Goal: Task Accomplishment & Management: Manage account settings

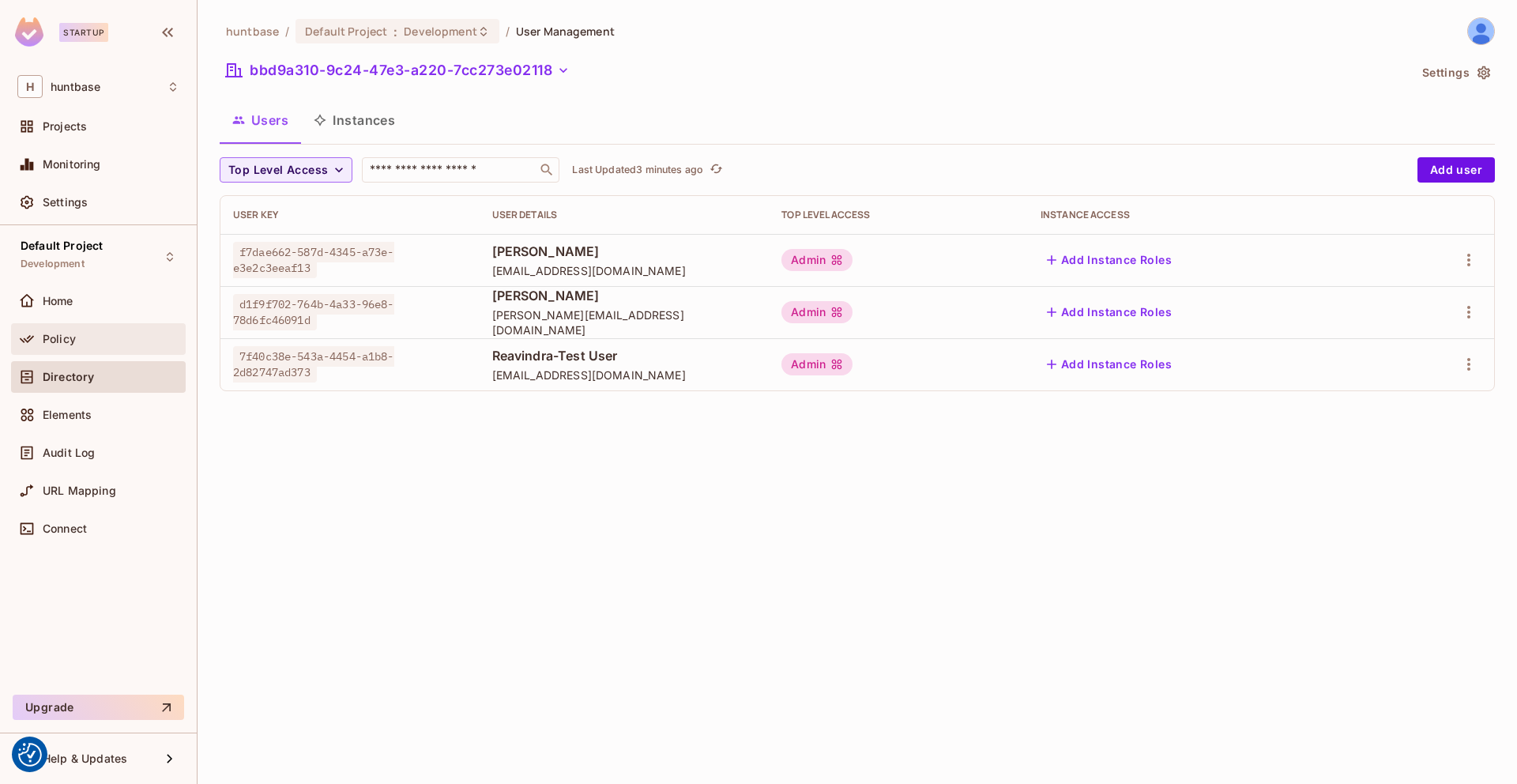
click at [73, 338] on span "Policy" at bounding box center [59, 338] width 33 height 13
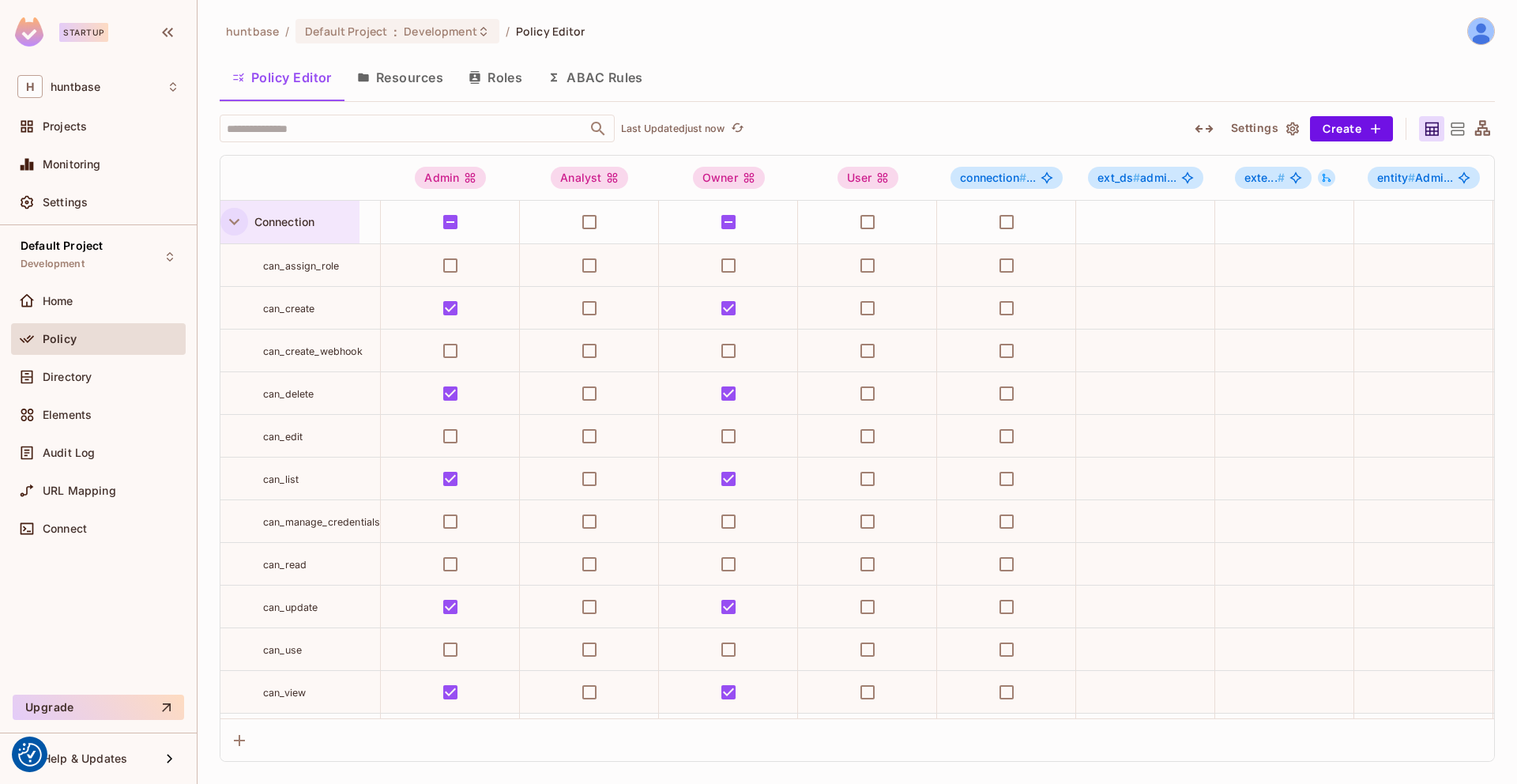
click at [245, 213] on button "button" at bounding box center [234, 222] width 28 height 28
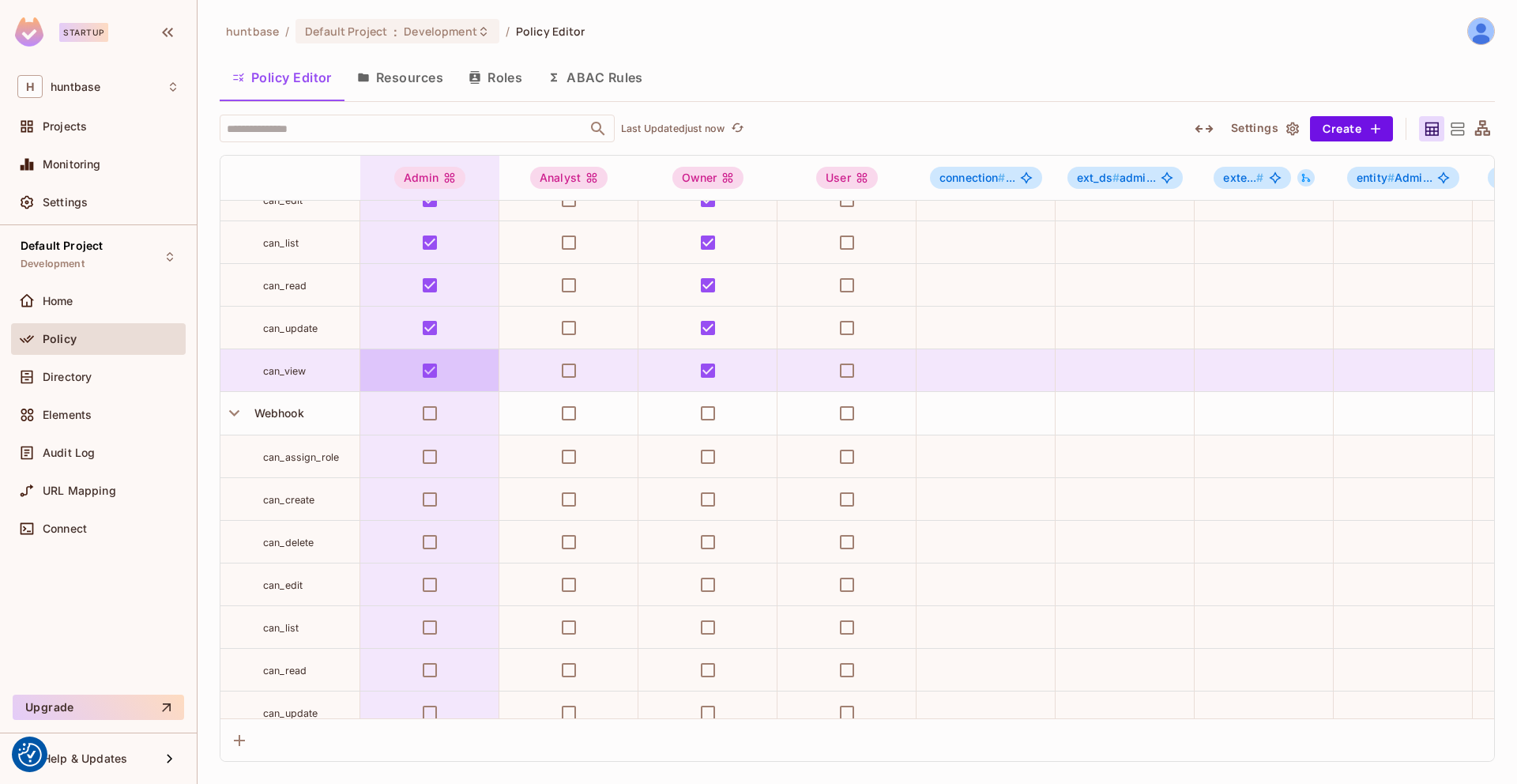
scroll to position [2093, 0]
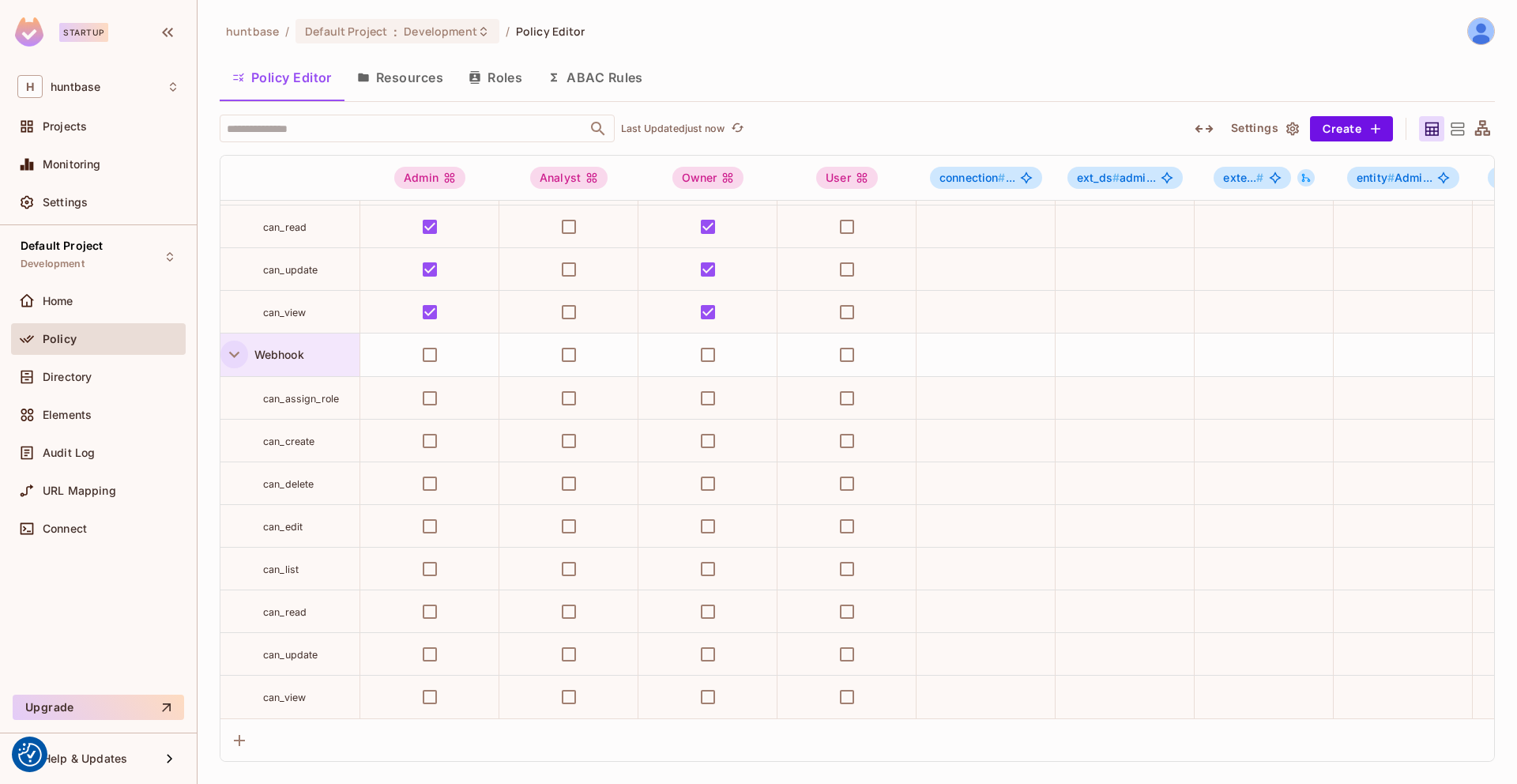
click at [238, 352] on icon "button" at bounding box center [234, 354] width 22 height 22
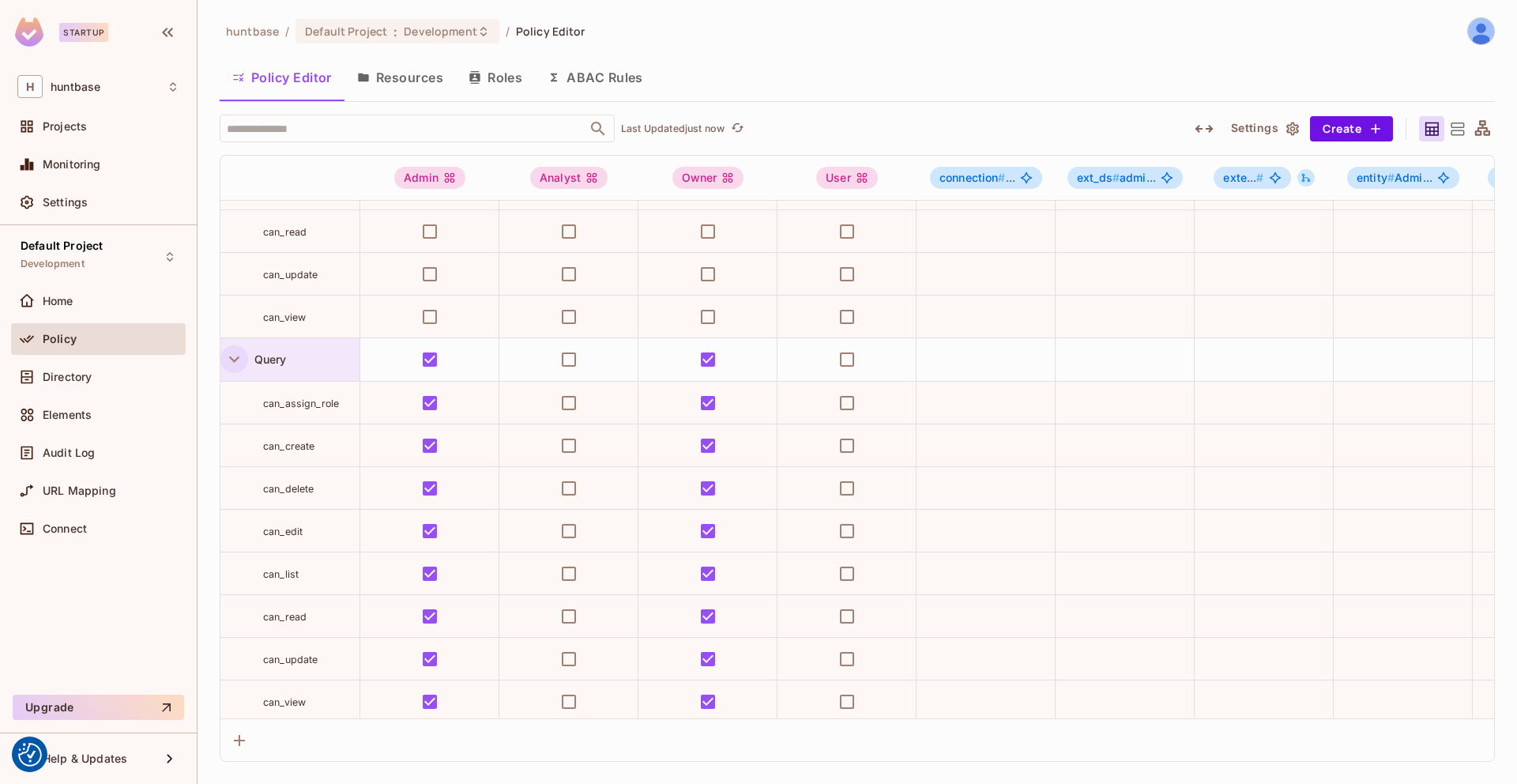
click at [227, 357] on icon "button" at bounding box center [234, 358] width 22 height 22
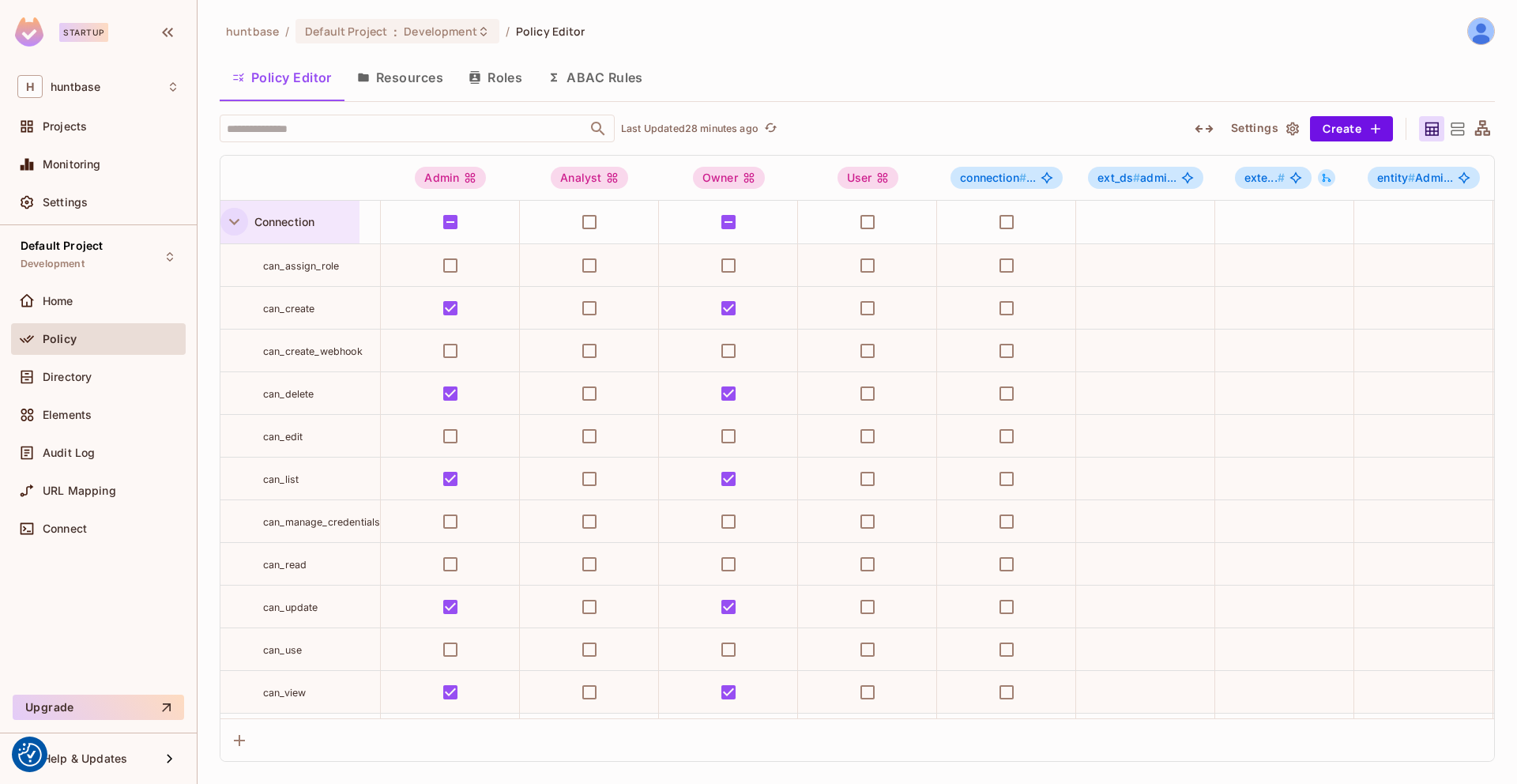
click at [224, 215] on icon "button" at bounding box center [234, 221] width 22 height 22
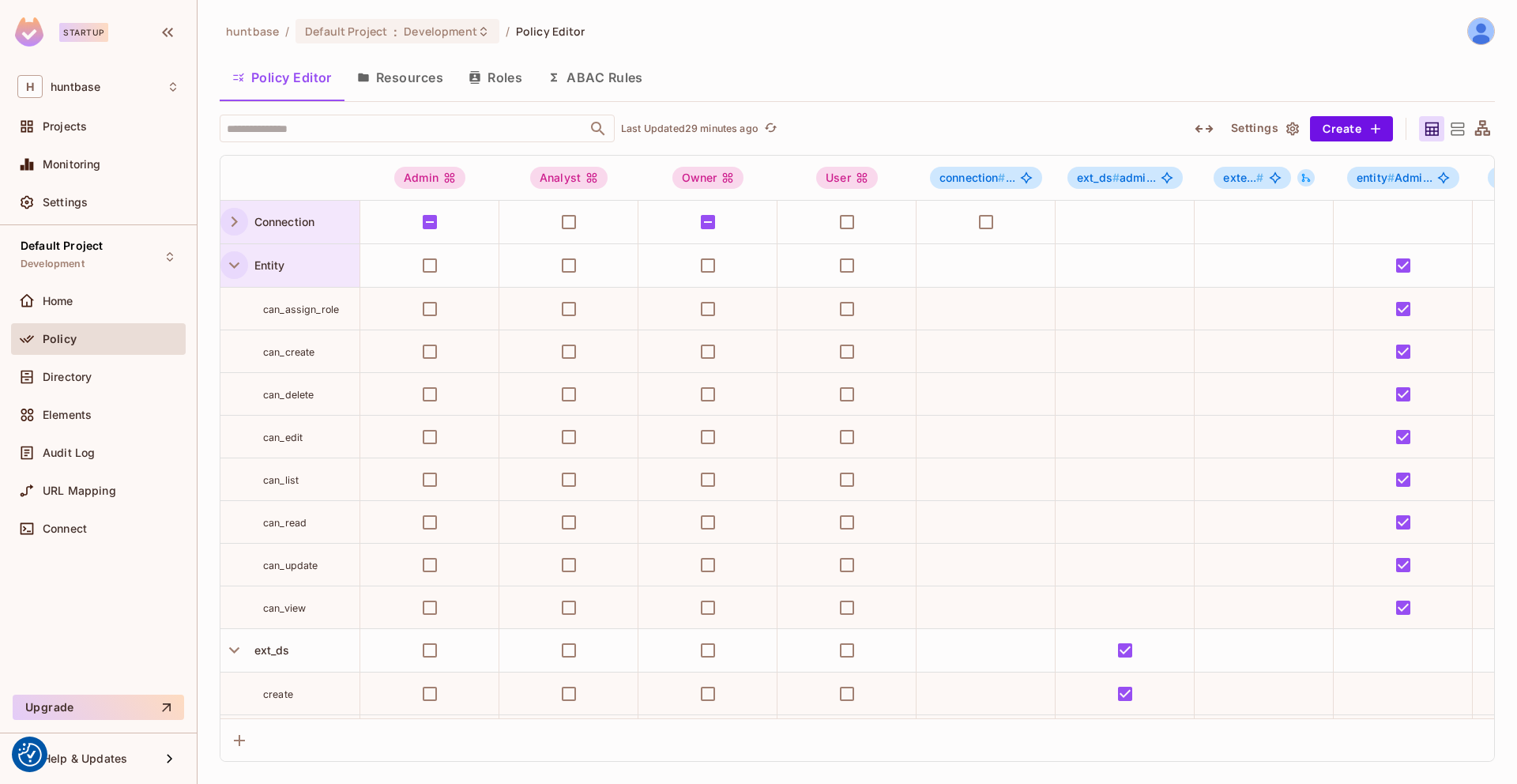
click at [236, 260] on icon "button" at bounding box center [234, 265] width 22 height 22
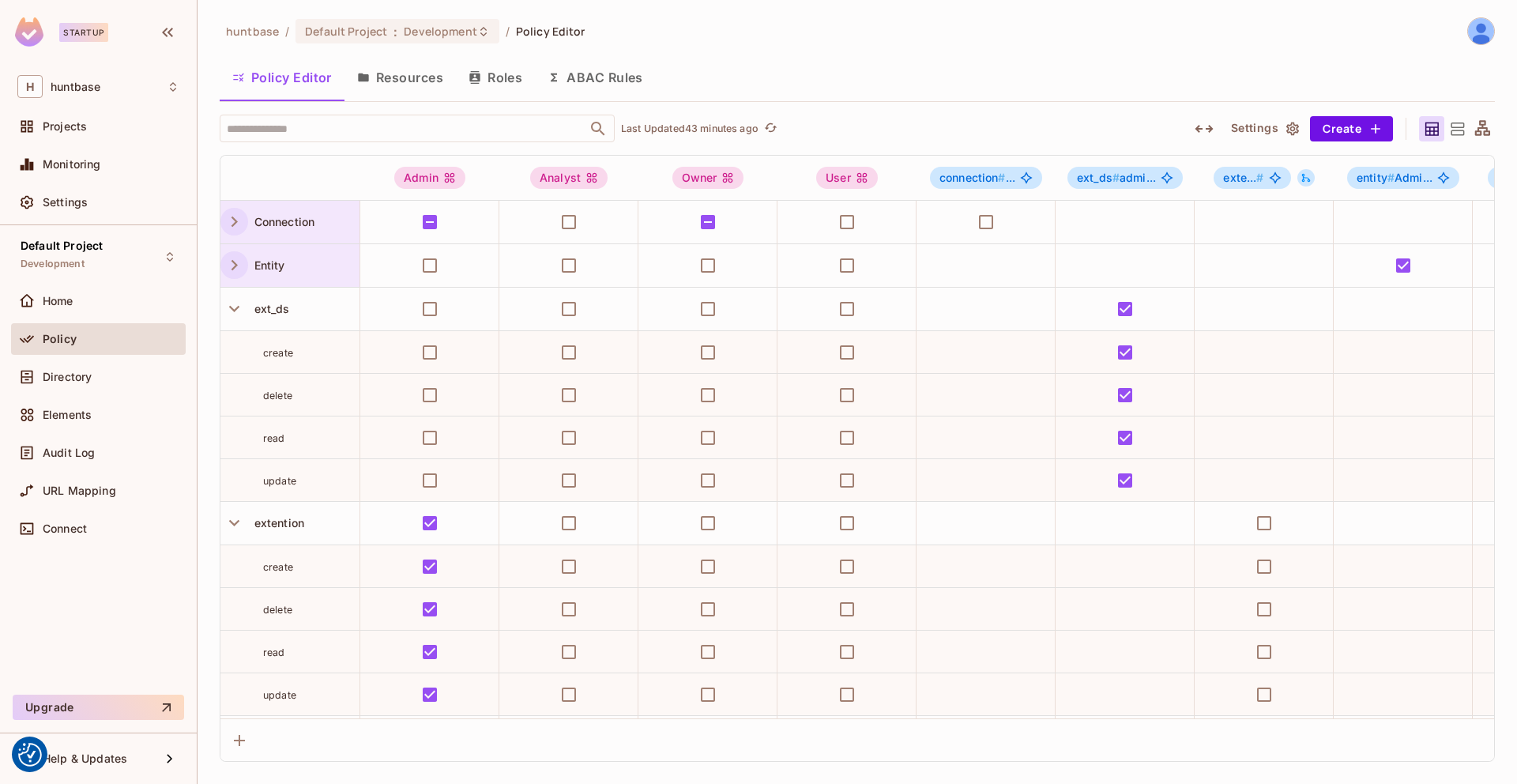
click at [379, 100] on div "Policy Editor Resources Roles ABAC Rules" at bounding box center [857, 79] width 1276 height 44
click at [383, 92] on button "Resources" at bounding box center [400, 77] width 111 height 39
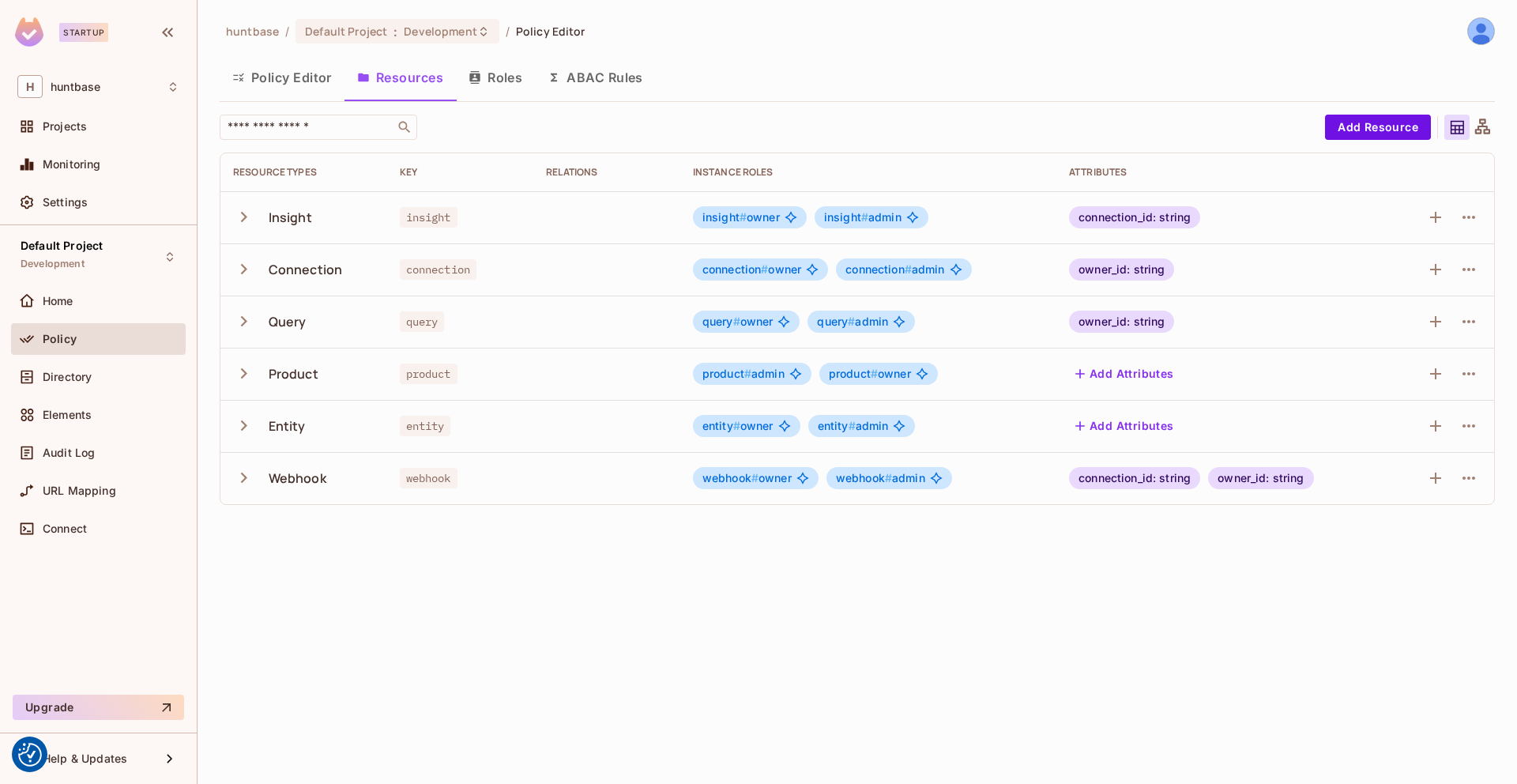
click at [243, 225] on icon "button" at bounding box center [244, 217] width 22 height 22
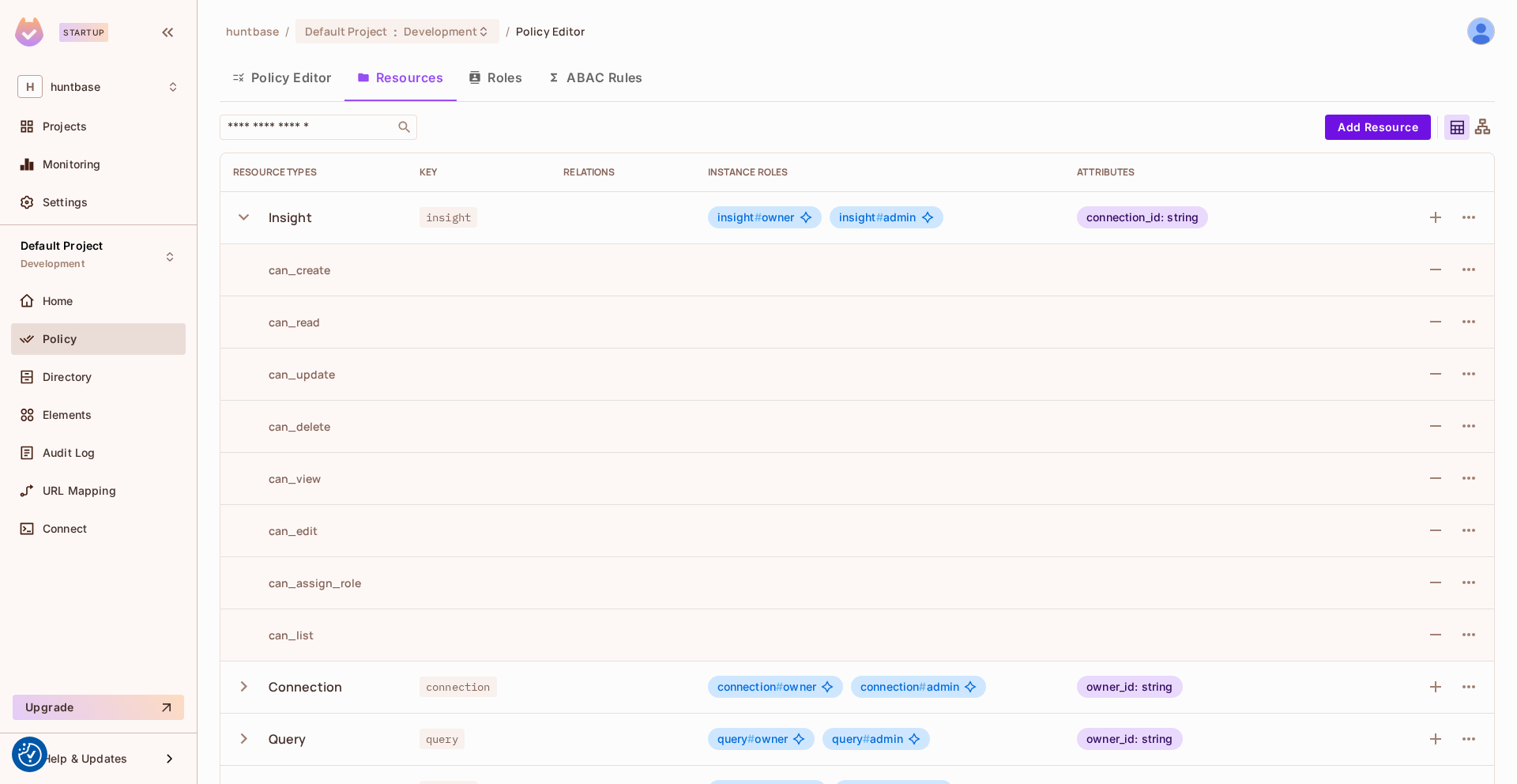
click at [243, 225] on icon "button" at bounding box center [244, 217] width 22 height 22
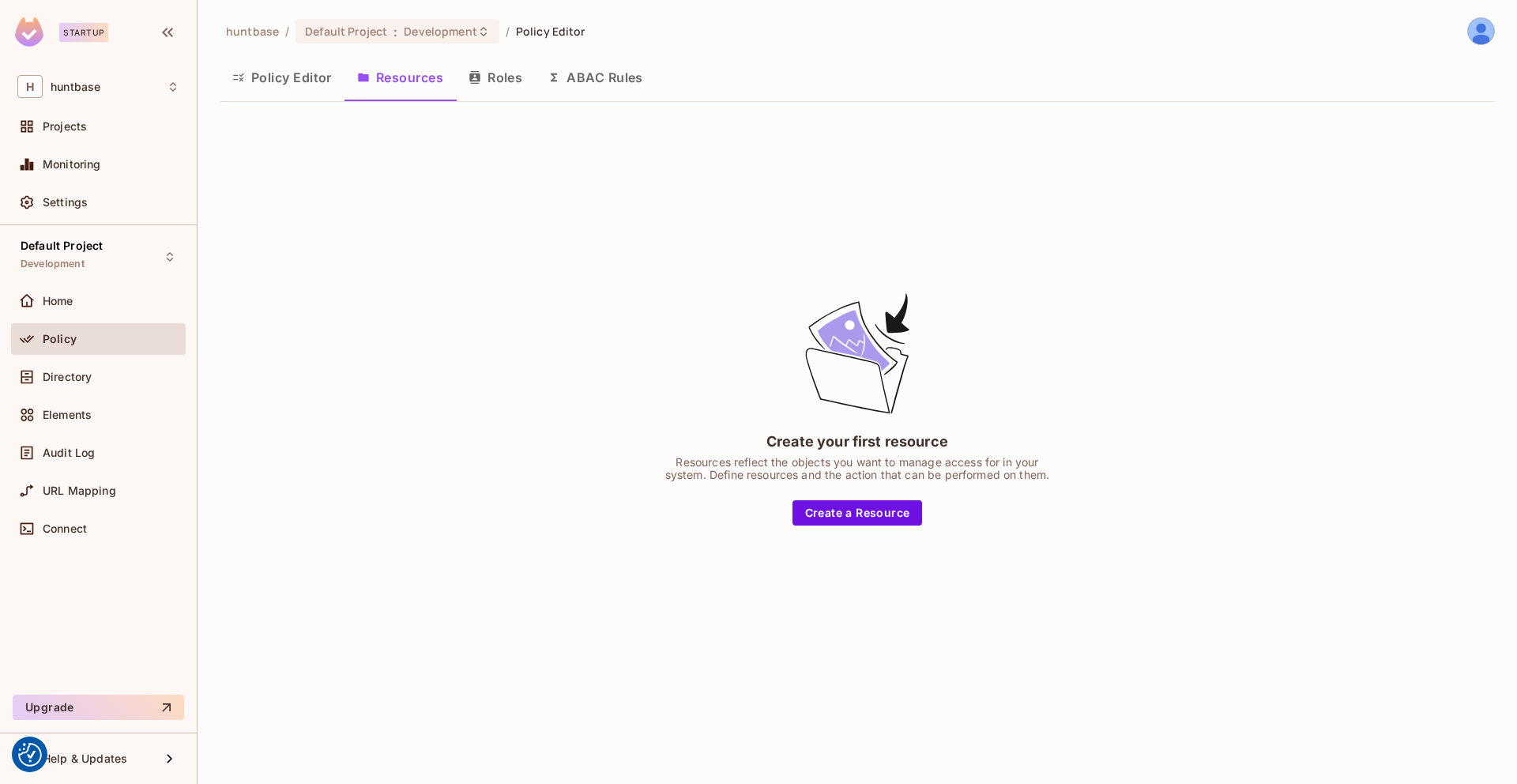
click at [276, 99] on div "Policy Editor Resources Roles ABAC Rules" at bounding box center [857, 79] width 1276 height 44
click at [288, 90] on button "Policy Editor" at bounding box center [281, 77] width 124 height 39
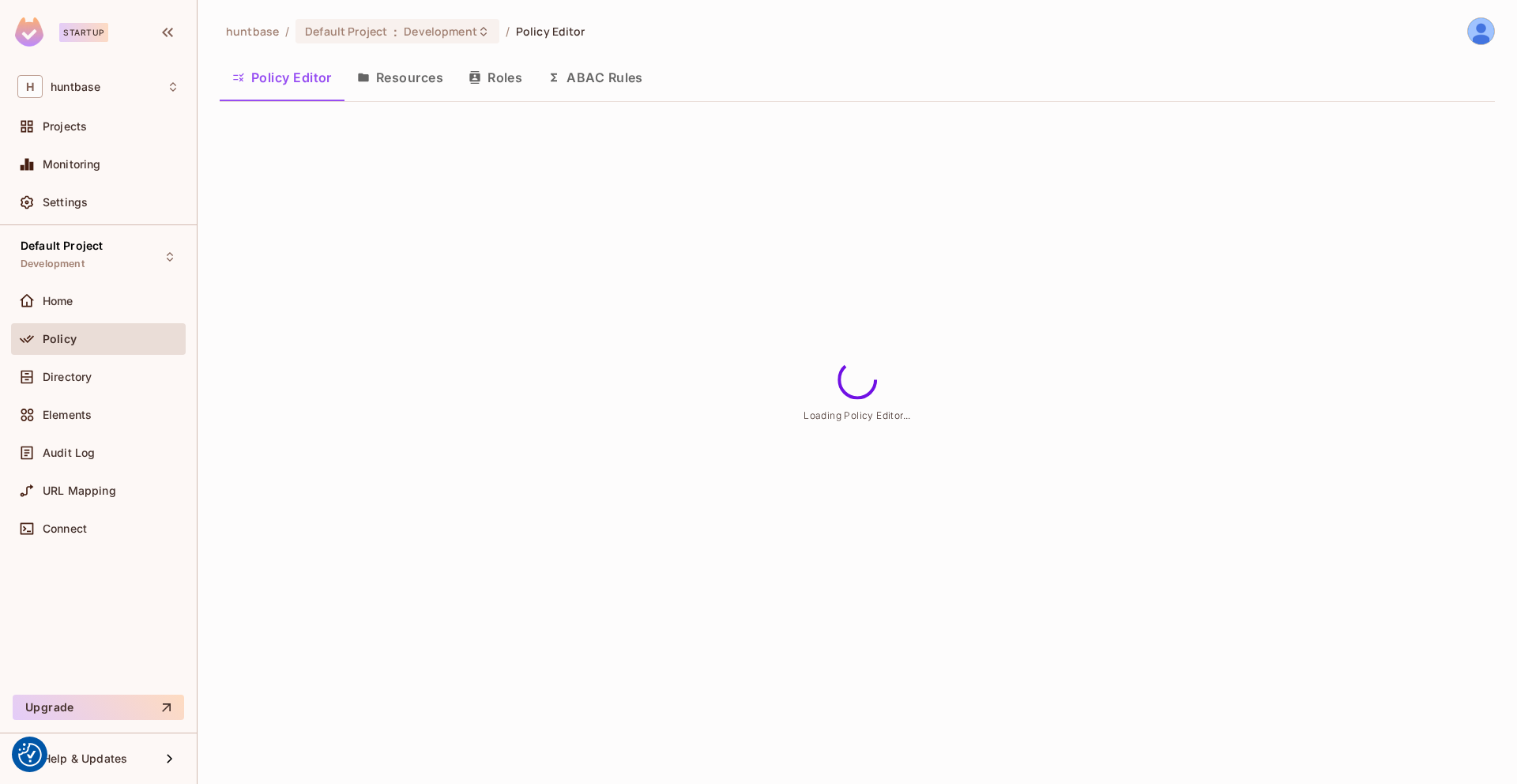
click at [383, 80] on button "Resources" at bounding box center [400, 77] width 111 height 39
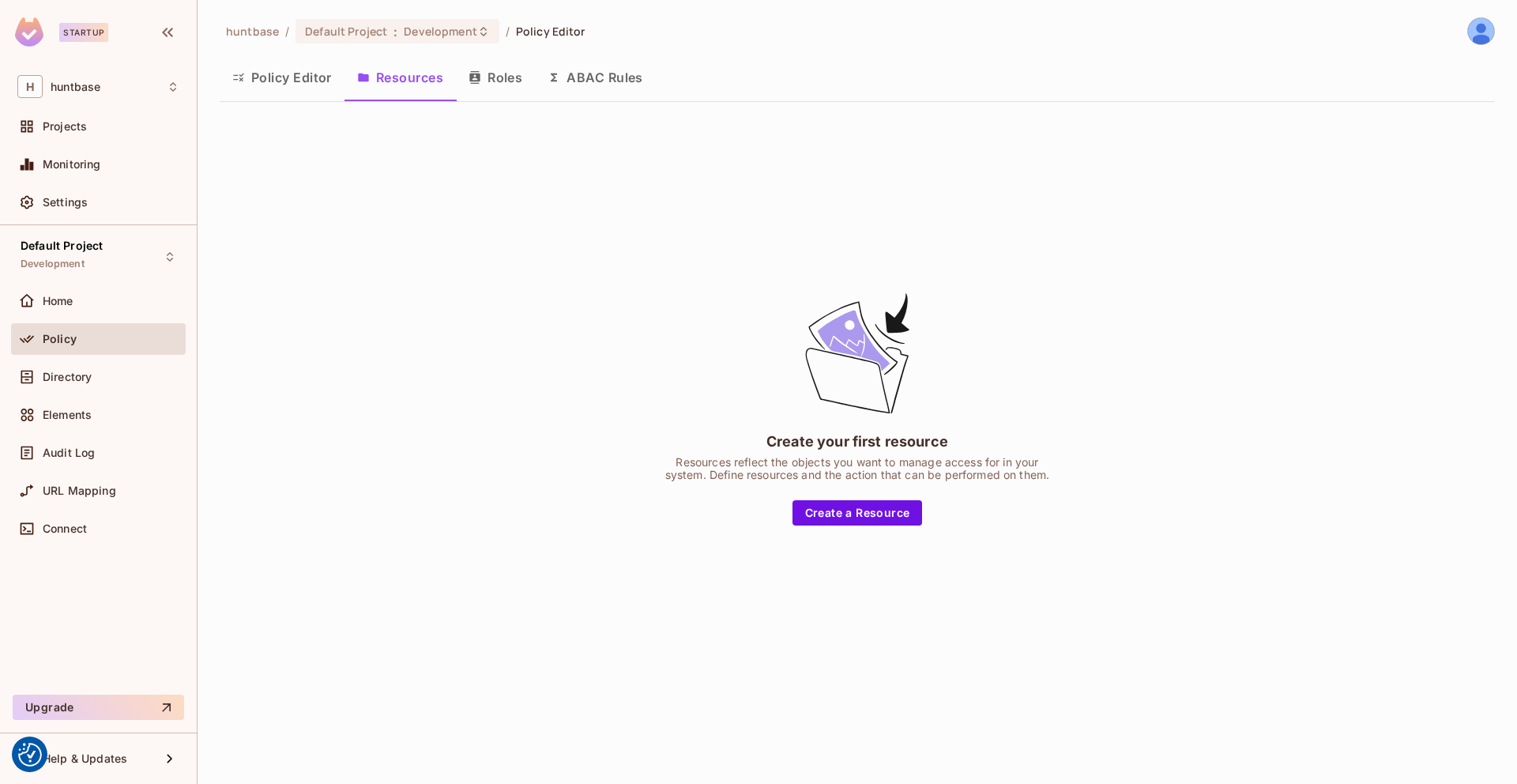
click at [497, 88] on button "Roles" at bounding box center [495, 77] width 79 height 39
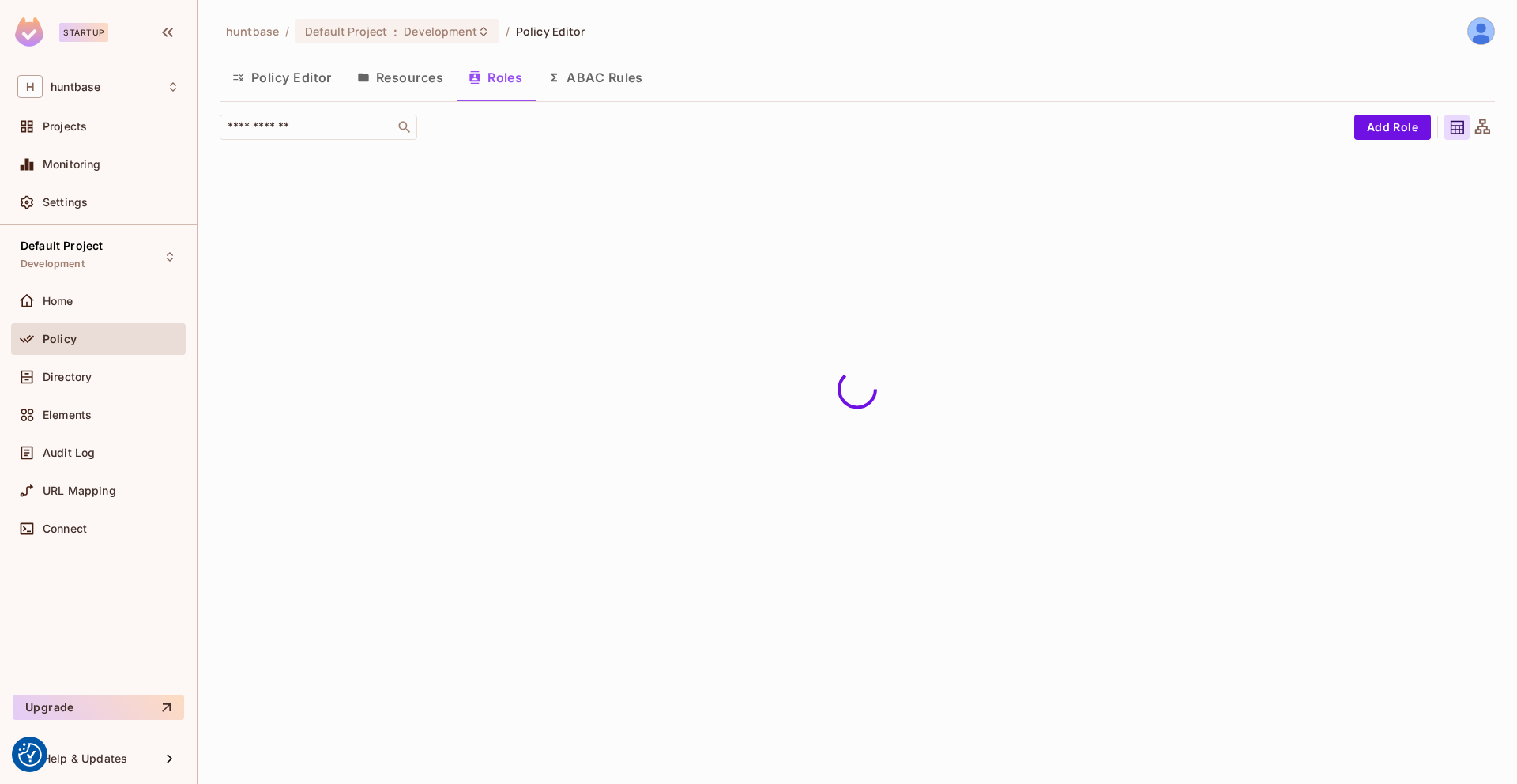
click at [589, 83] on button "ABAC Rules" at bounding box center [595, 77] width 121 height 39
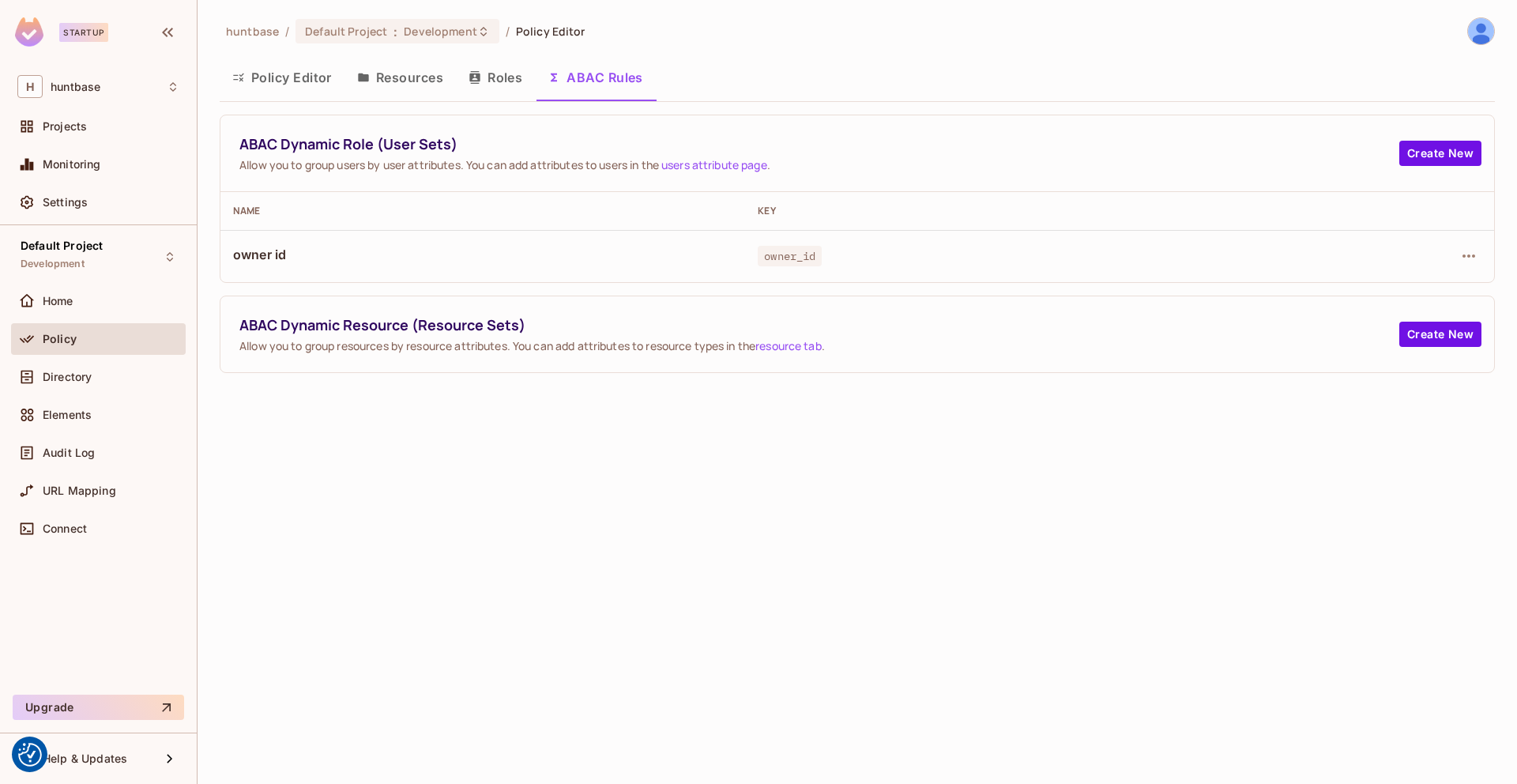
click at [119, 340] on div "Policy" at bounding box center [111, 338] width 137 height 13
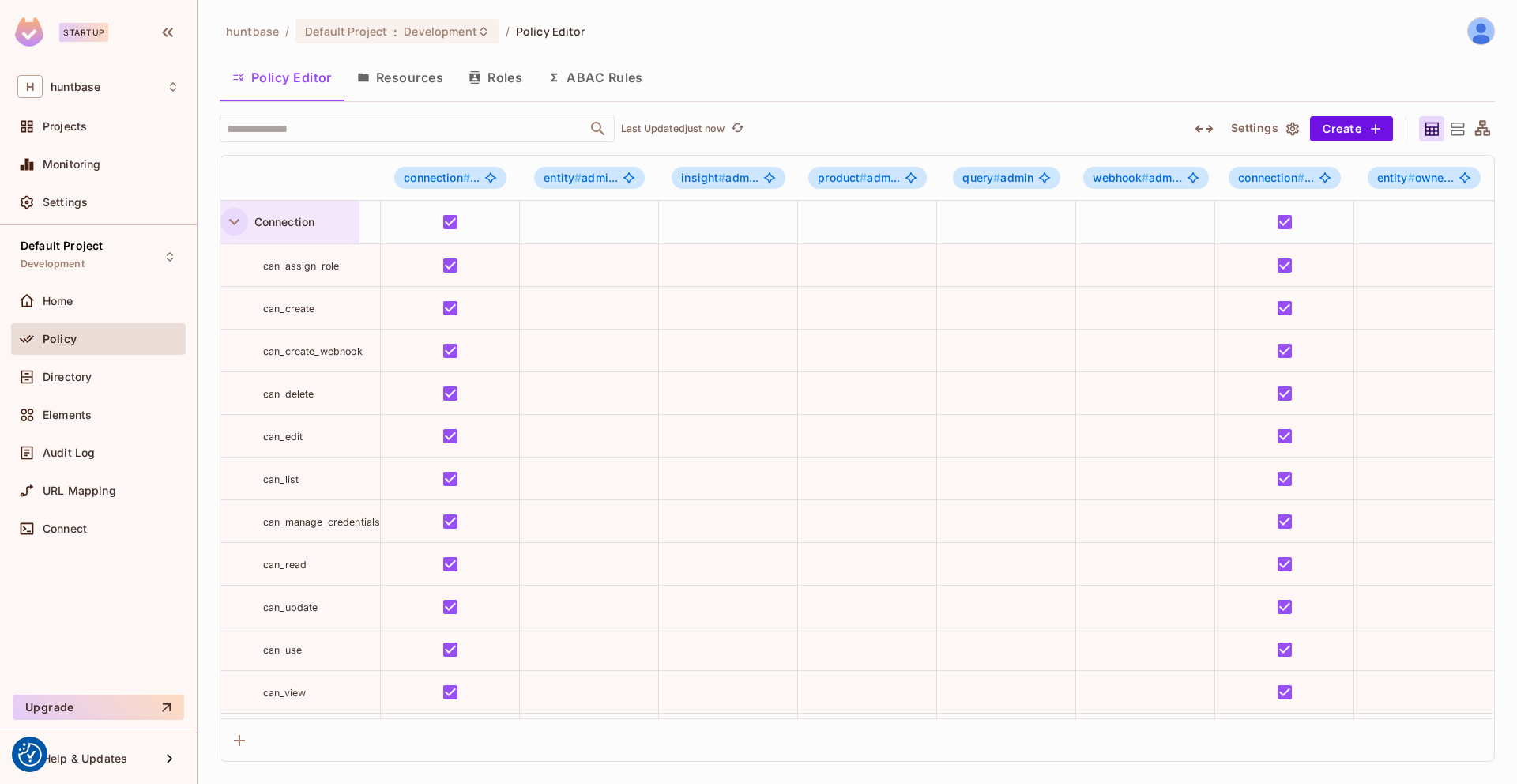
click at [229, 220] on icon "button" at bounding box center [234, 221] width 22 height 22
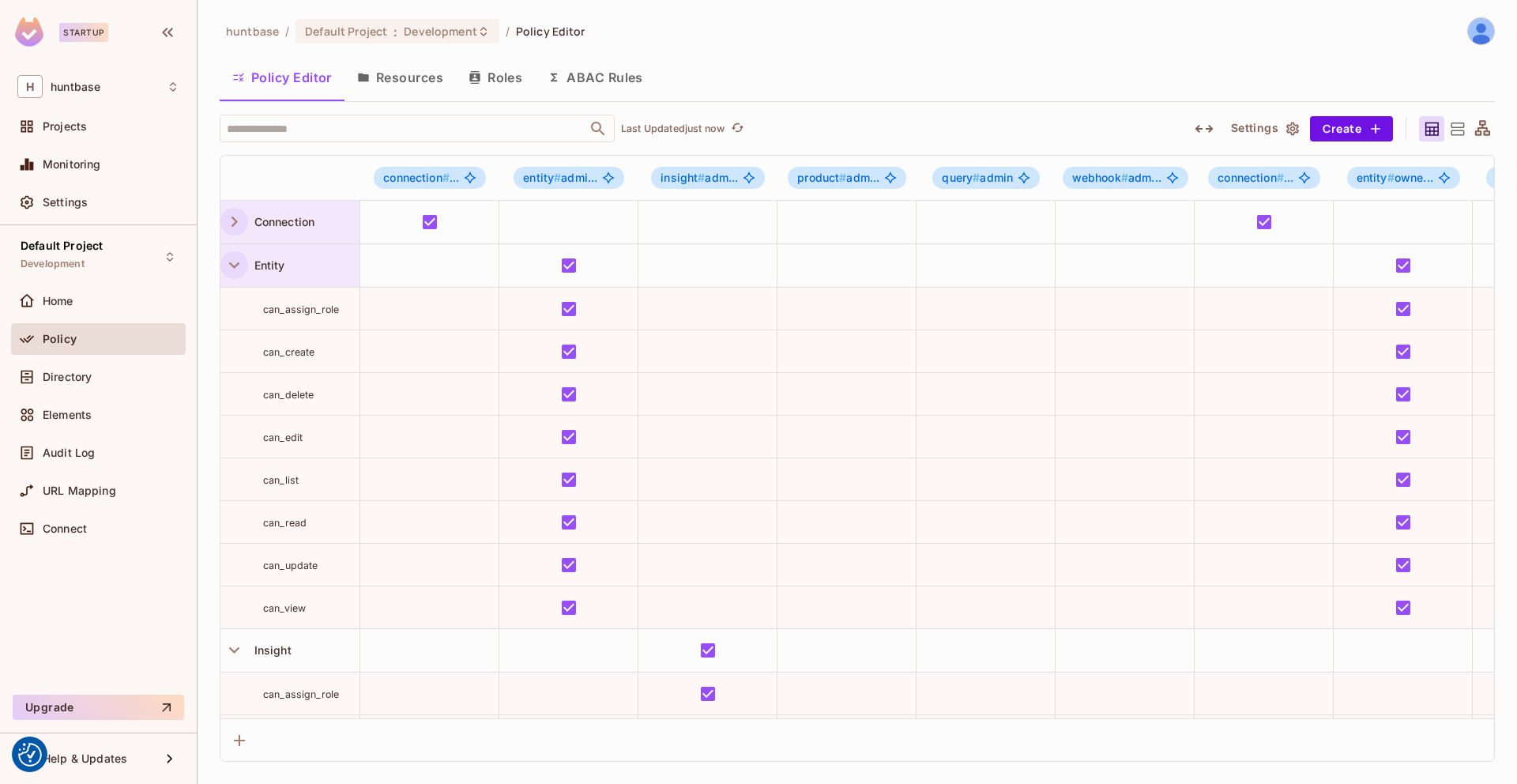
click at [232, 263] on icon "button" at bounding box center [234, 265] width 22 height 22
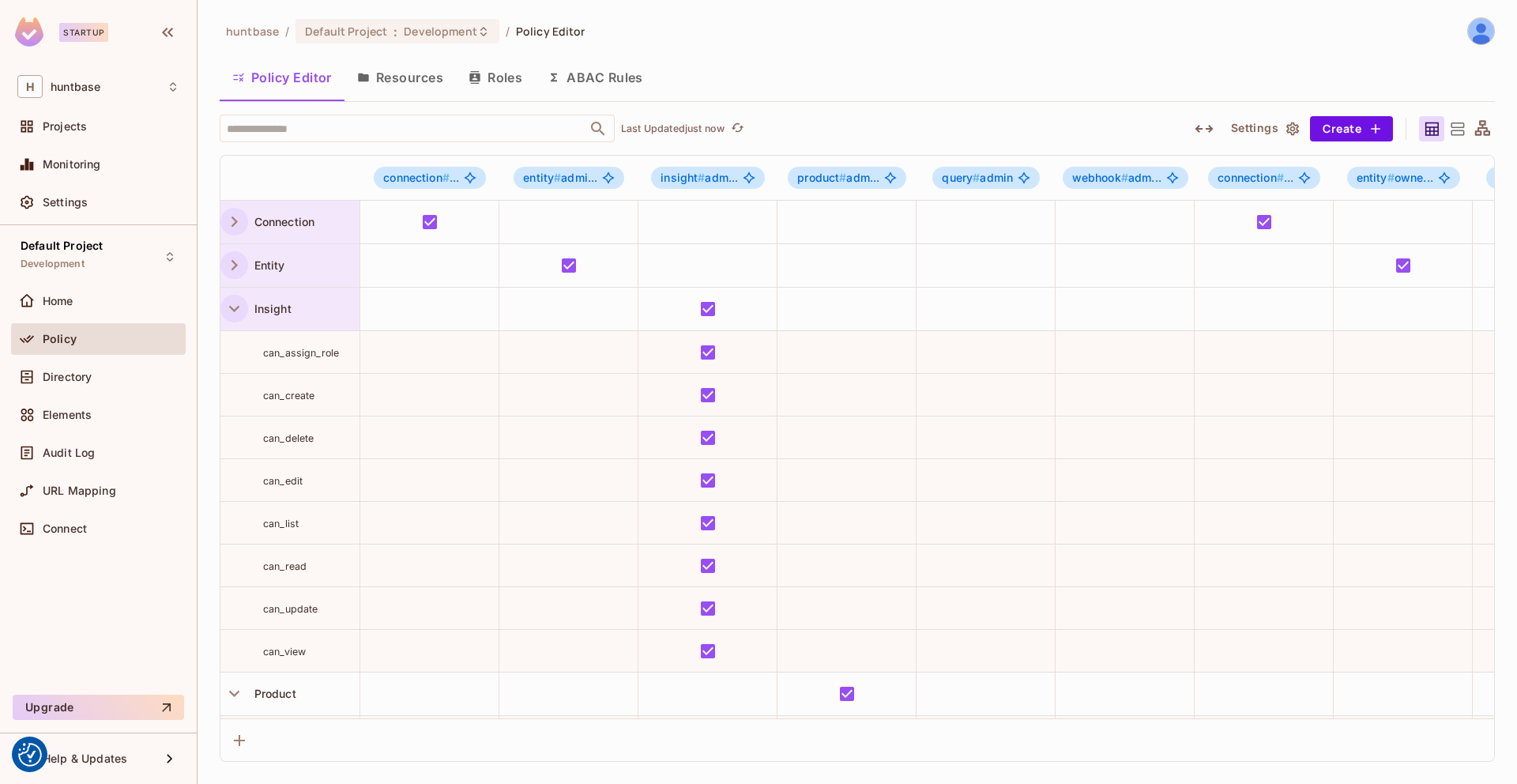
click at [238, 298] on icon "button" at bounding box center [234, 308] width 22 height 22
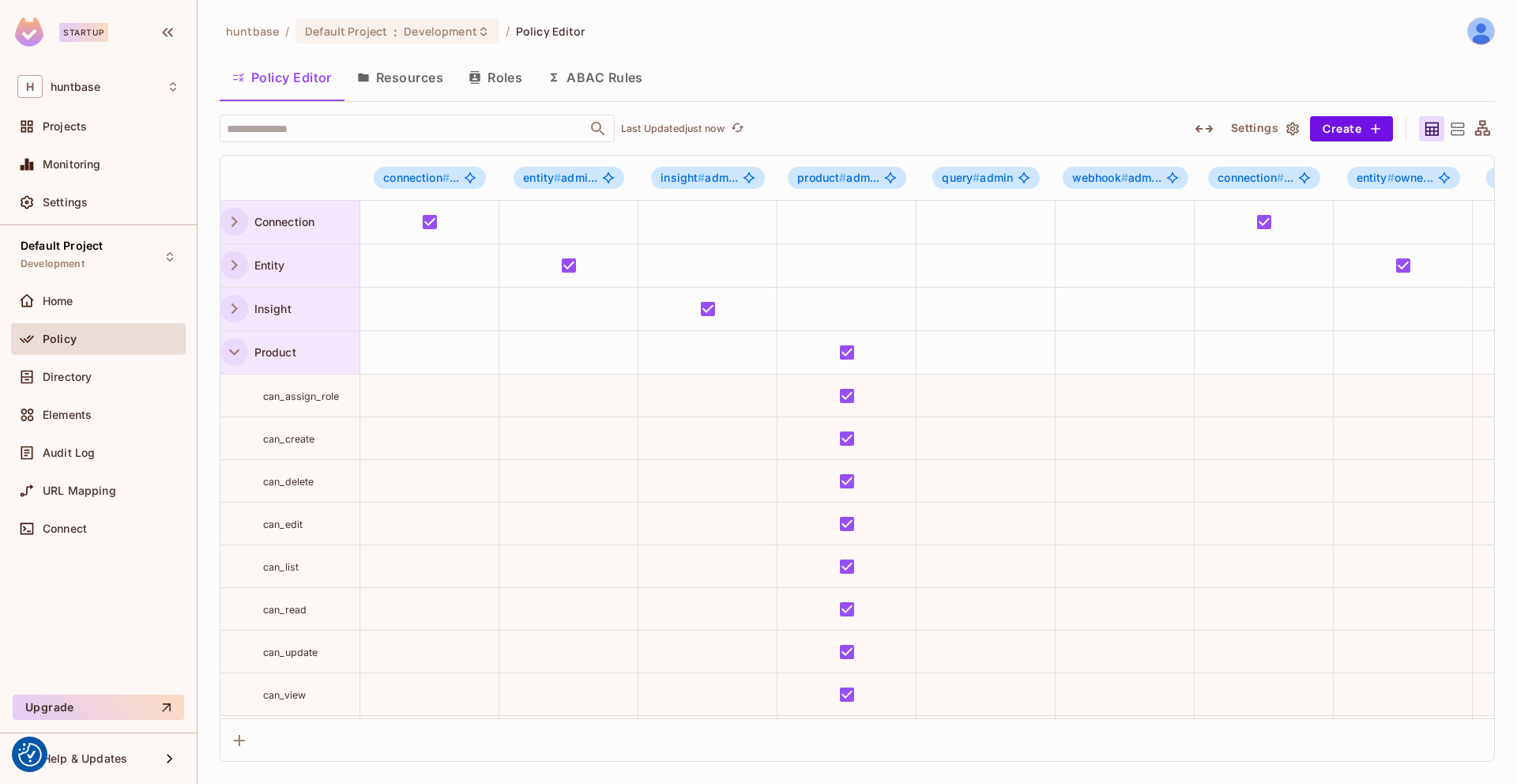
click at [237, 345] on icon "button" at bounding box center [234, 352] width 22 height 22
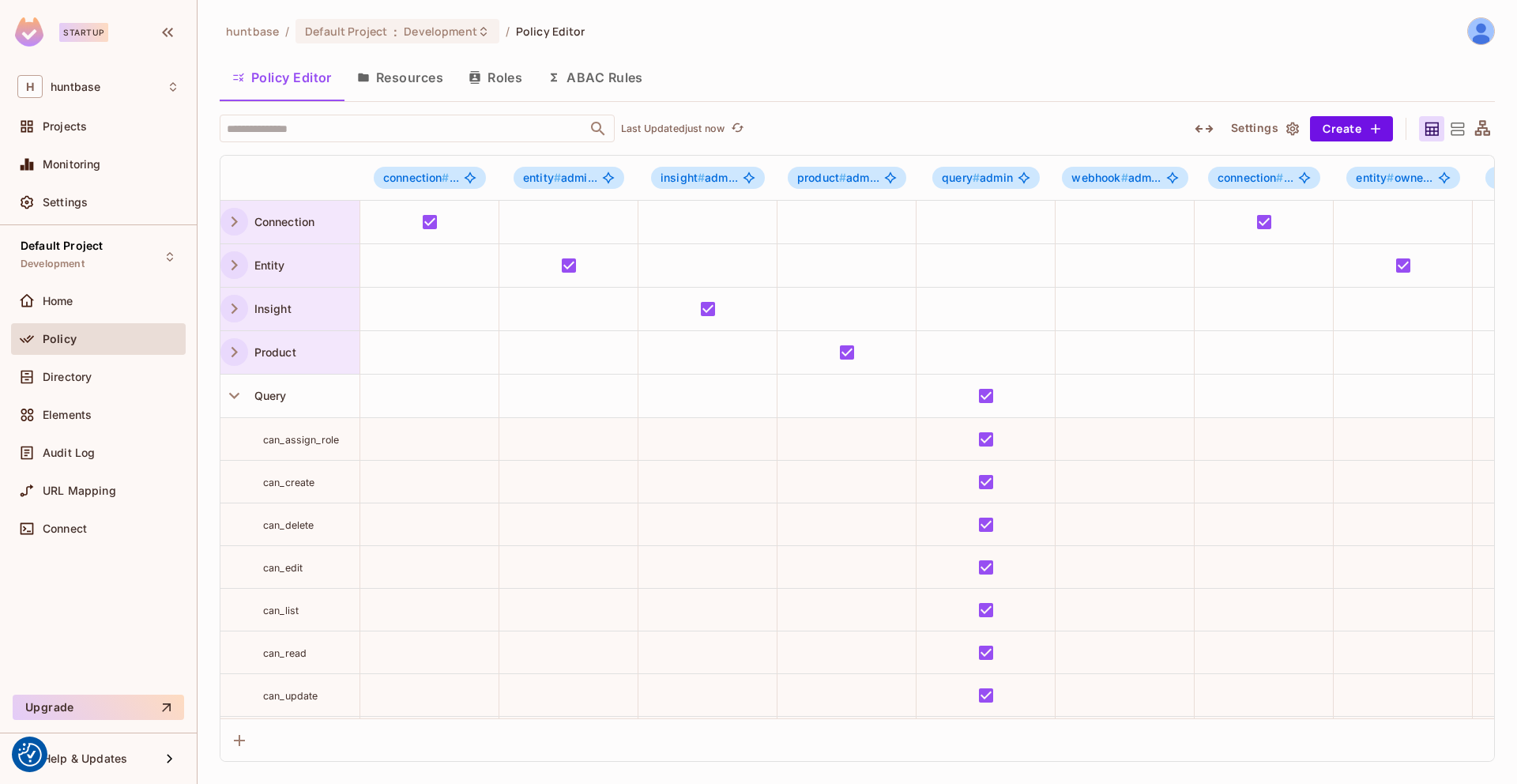
click at [218, 392] on div "huntbase / Default Project : Development / Policy Editor Policy Editor Resource…" at bounding box center [857, 392] width 1319 height 784
click at [227, 352] on icon "button" at bounding box center [234, 352] width 22 height 22
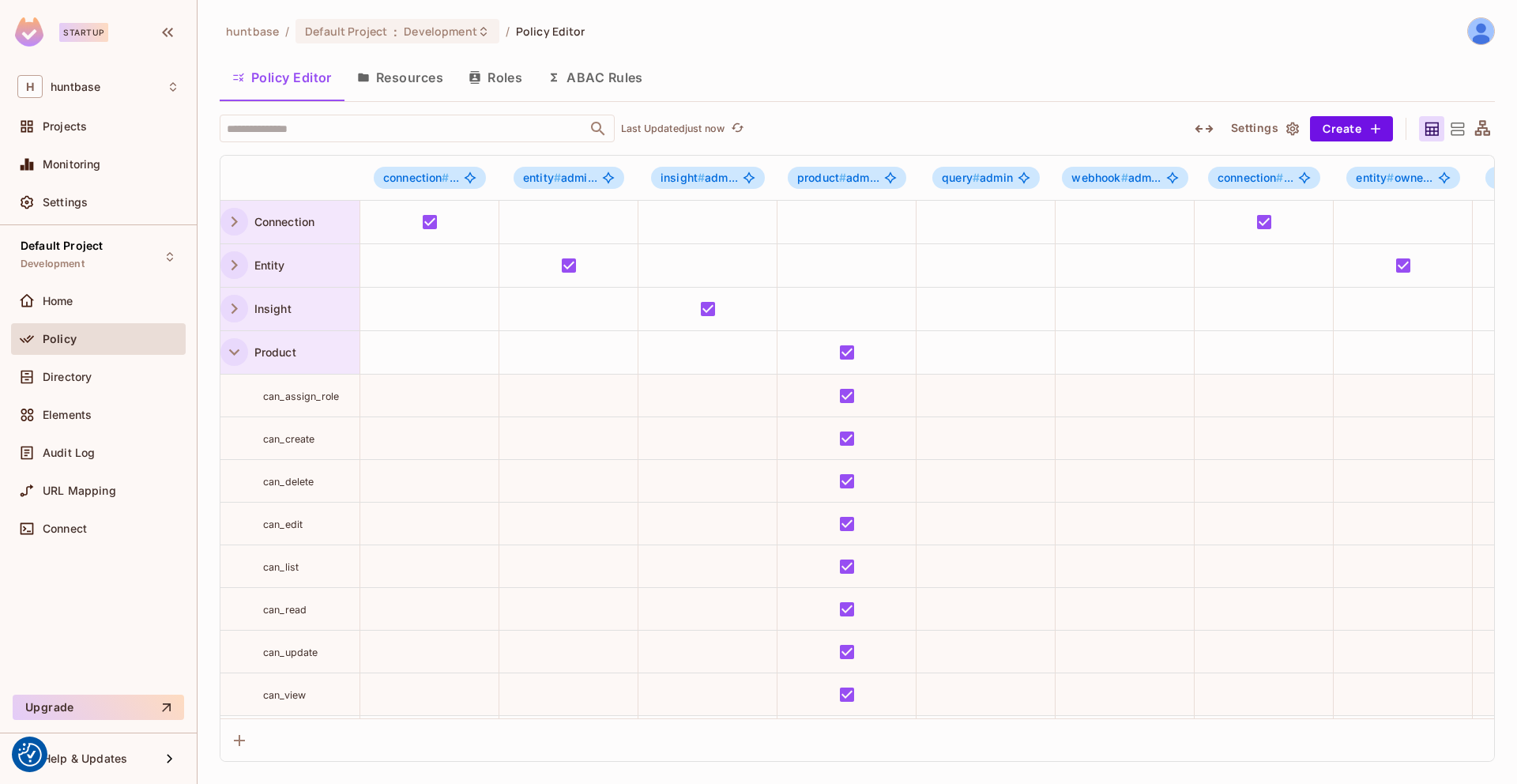
click at [227, 352] on icon "button" at bounding box center [234, 352] width 22 height 22
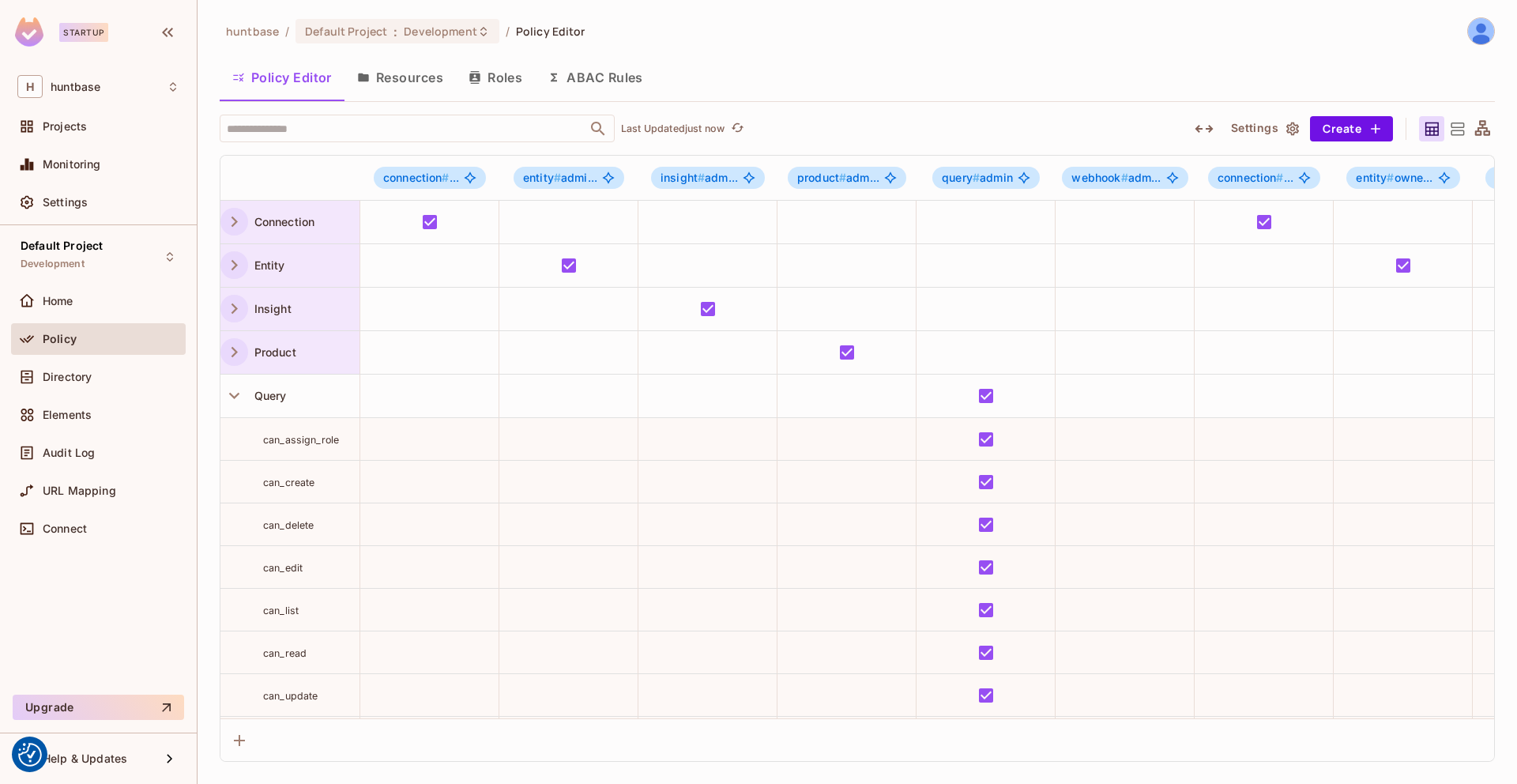
click at [229, 349] on icon "button" at bounding box center [234, 352] width 22 height 22
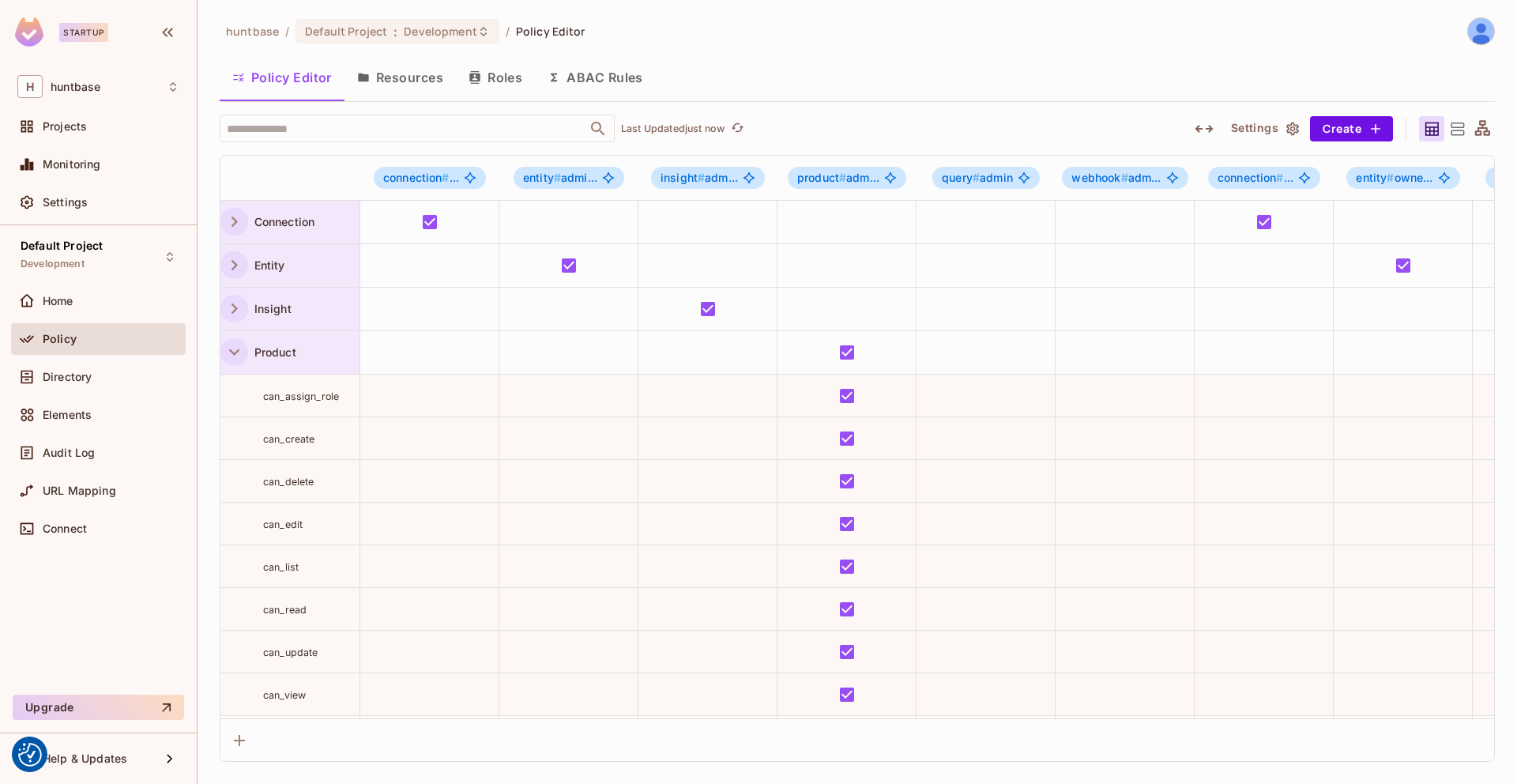
click at [496, 73] on button "Roles" at bounding box center [495, 77] width 79 height 39
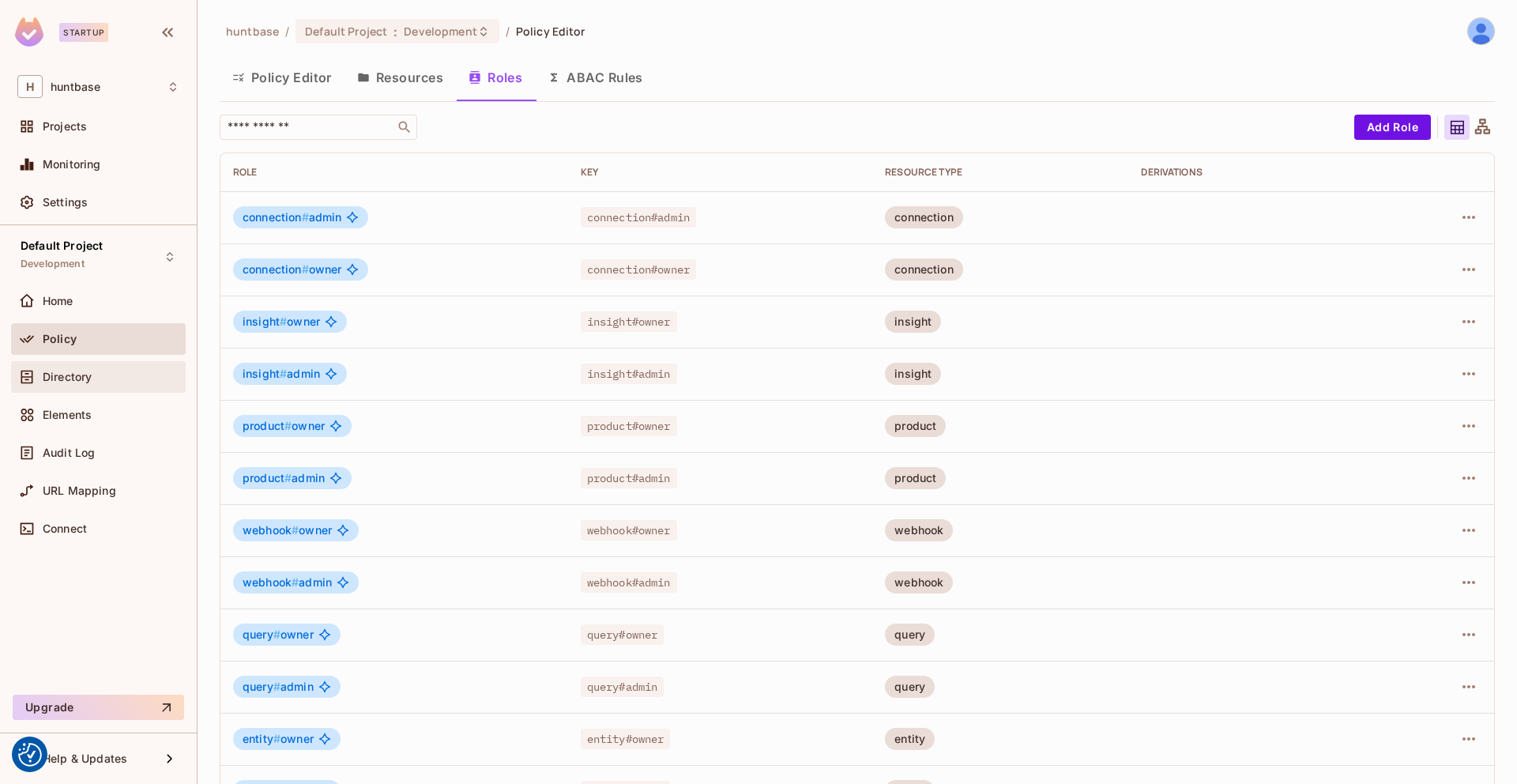
click at [87, 375] on span "Directory" at bounding box center [67, 377] width 49 height 13
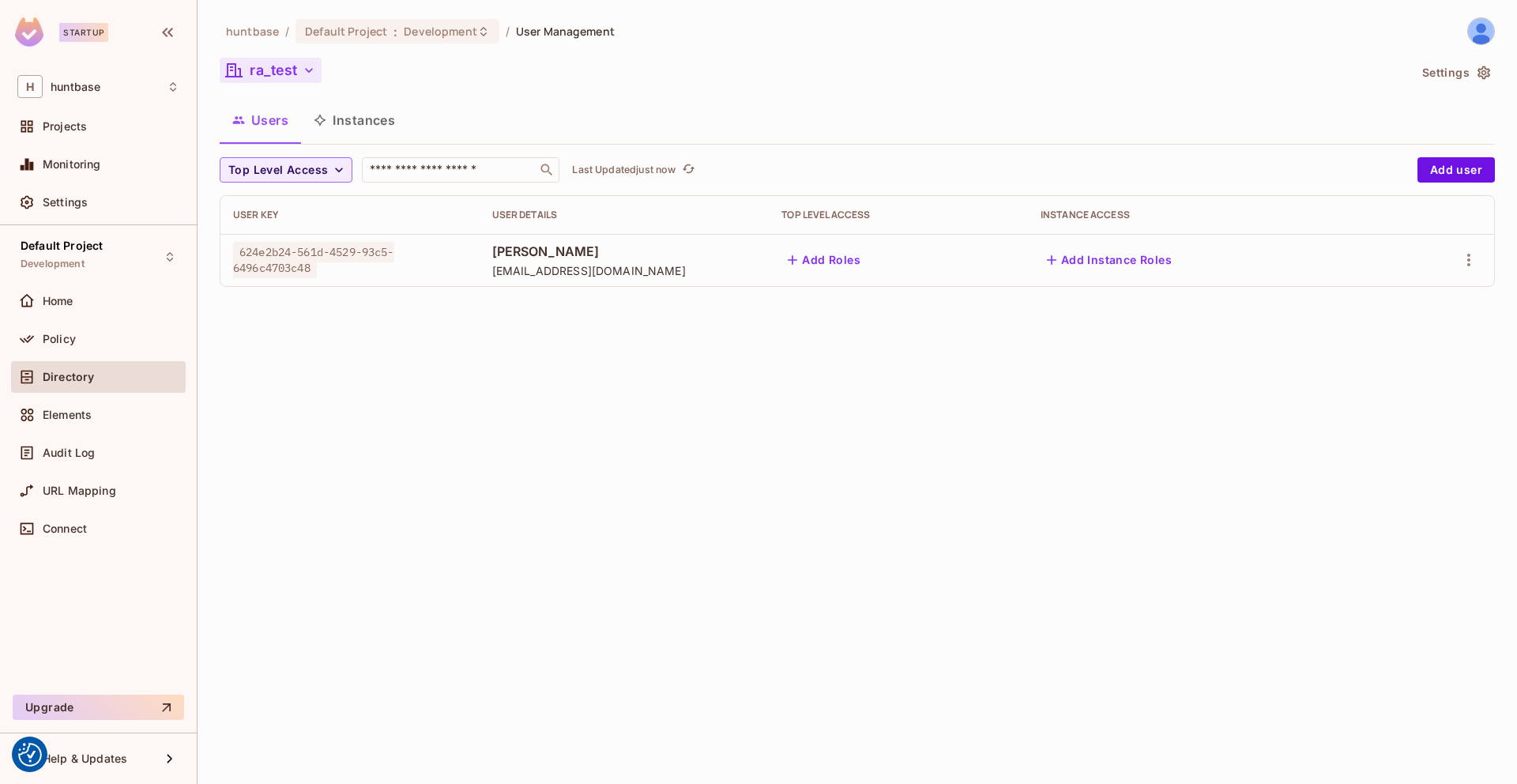
click at [316, 73] on icon "button" at bounding box center [309, 70] width 16 height 16
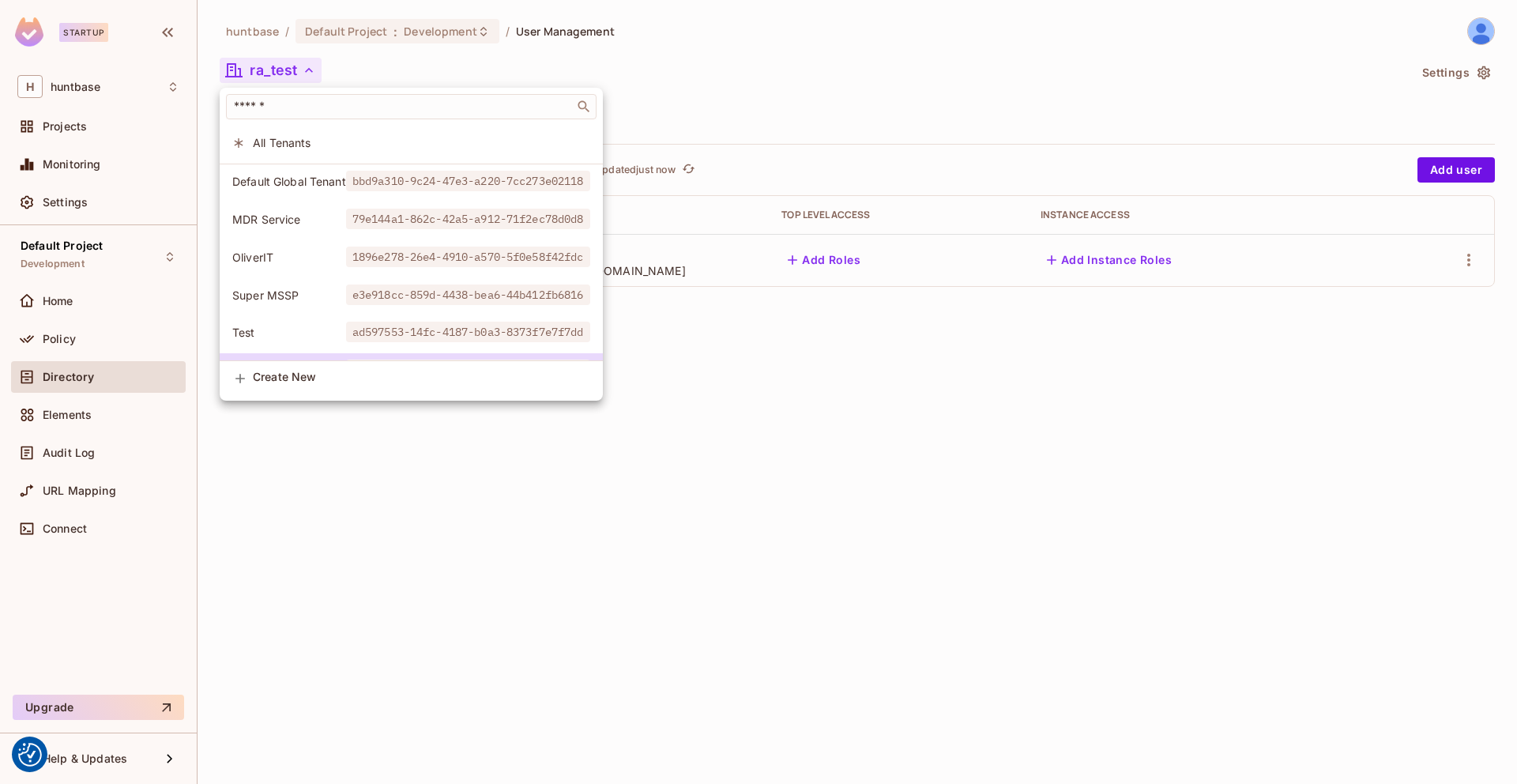
click at [326, 191] on li "Default Global Tenant bbd9a310-9c24-47e3-a220-7cc273e02118" at bounding box center [411, 181] width 383 height 34
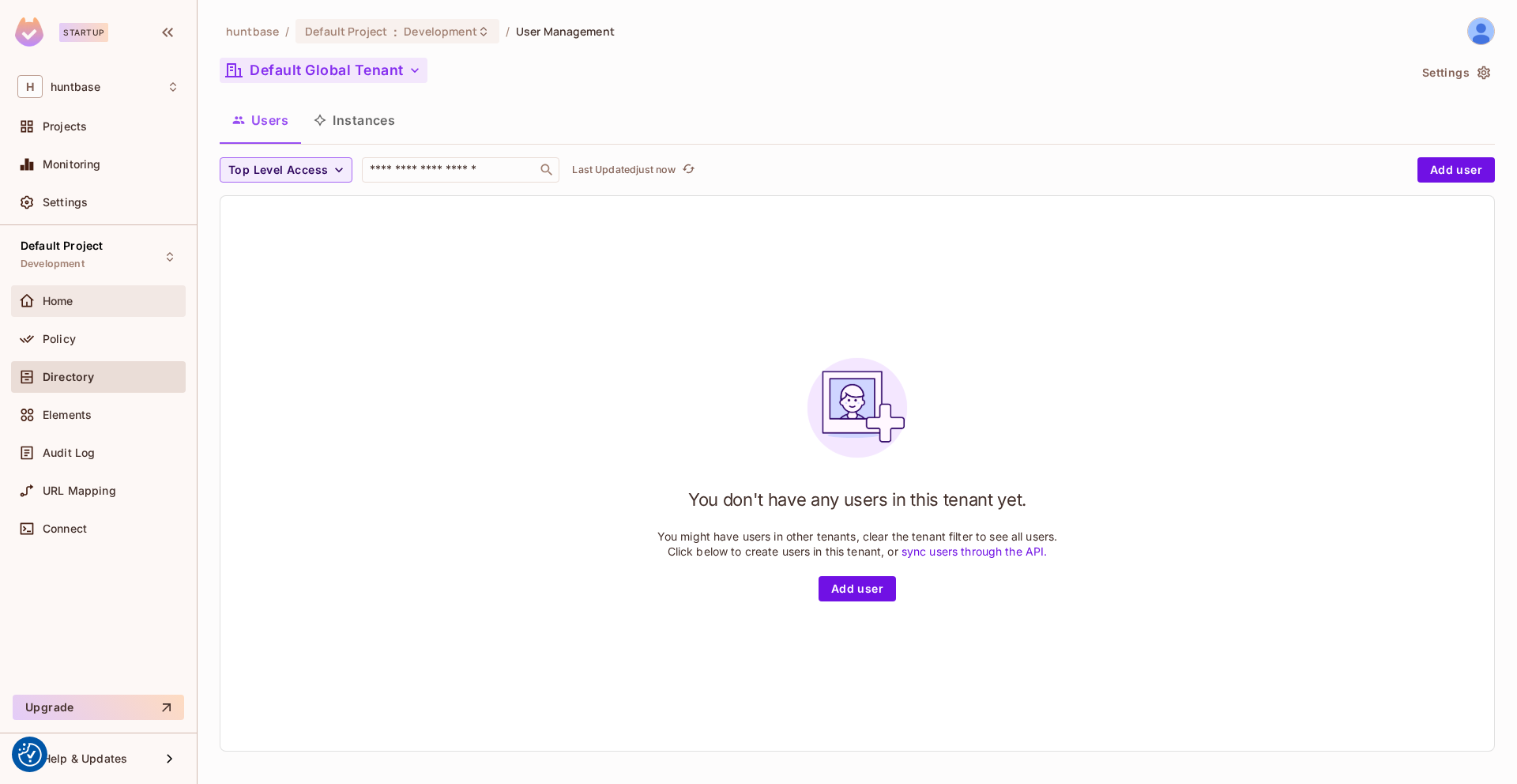
click at [57, 304] on span "Home" at bounding box center [57, 301] width 30 height 13
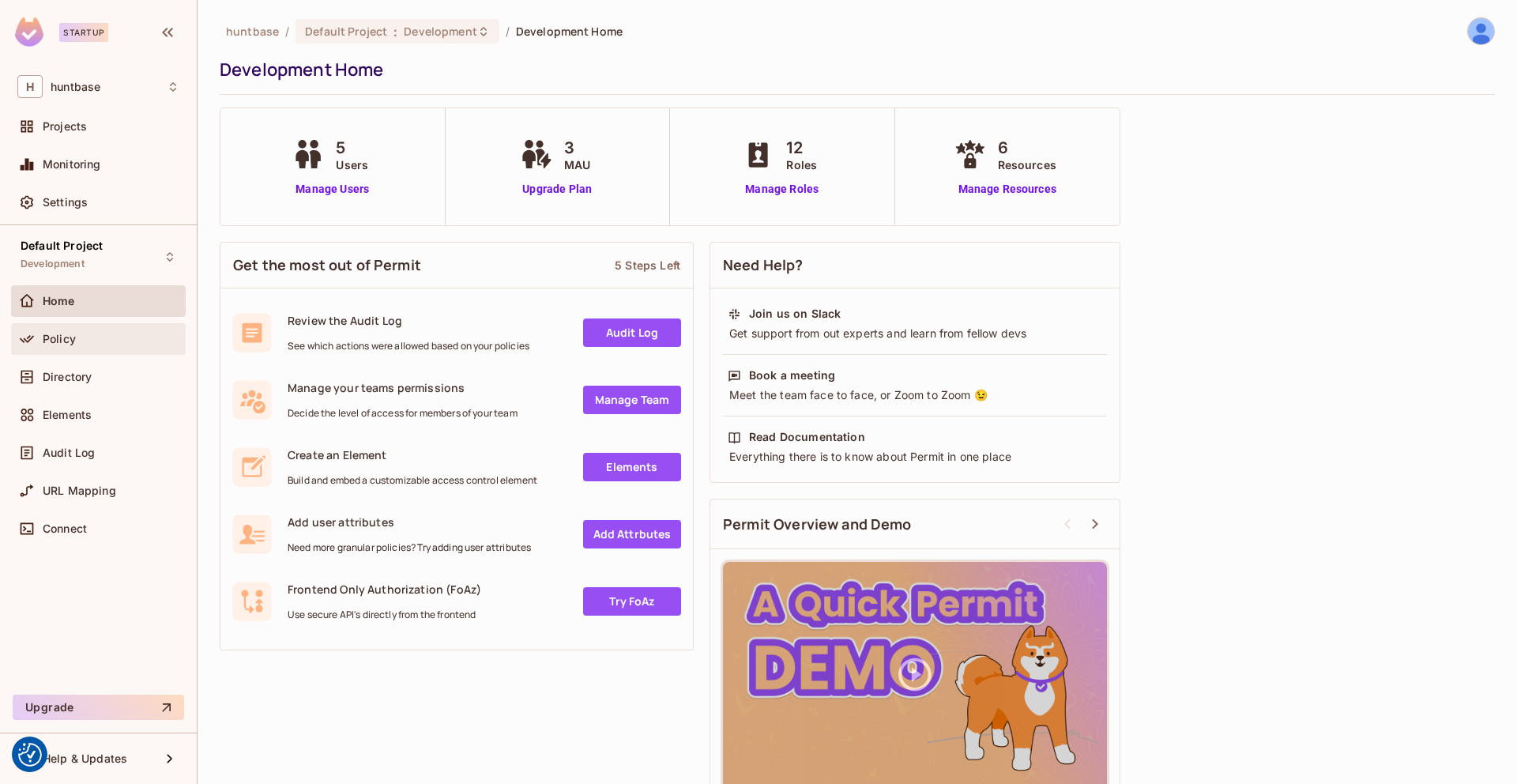
click at [84, 346] on div "Policy" at bounding box center [98, 339] width 162 height 19
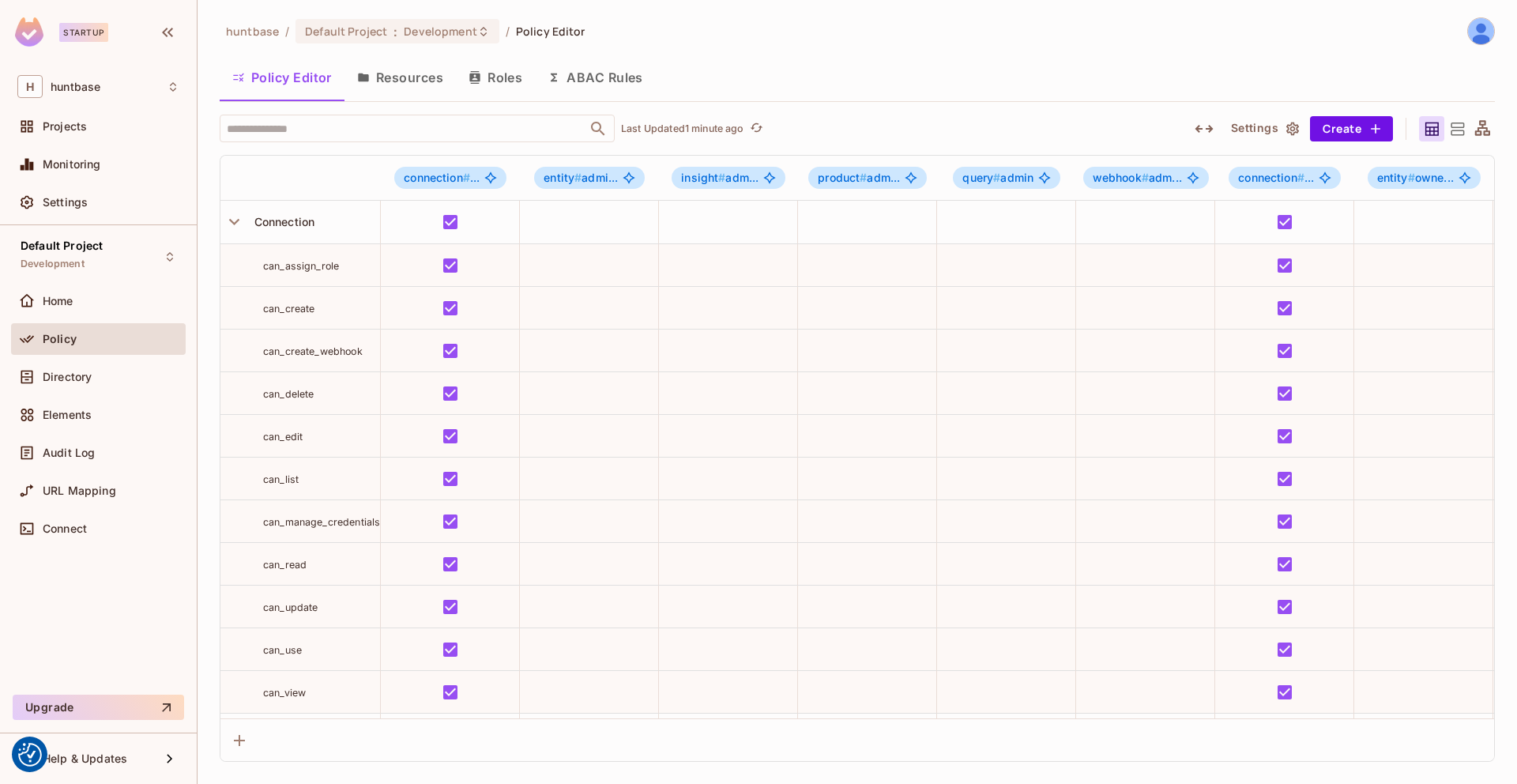
click at [406, 73] on button "Resources" at bounding box center [400, 77] width 111 height 39
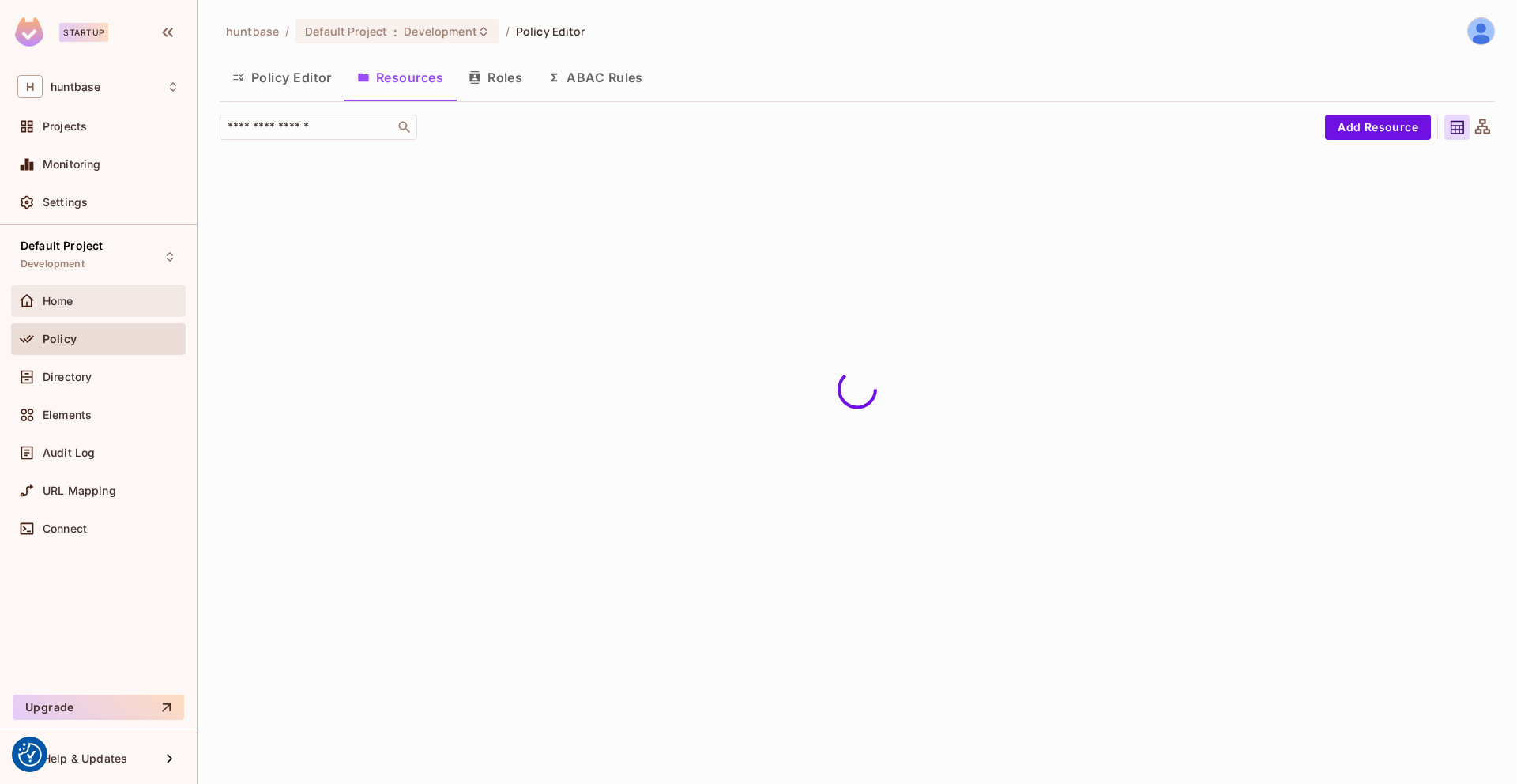
click at [97, 311] on div "Home" at bounding box center [98, 301] width 175 height 31
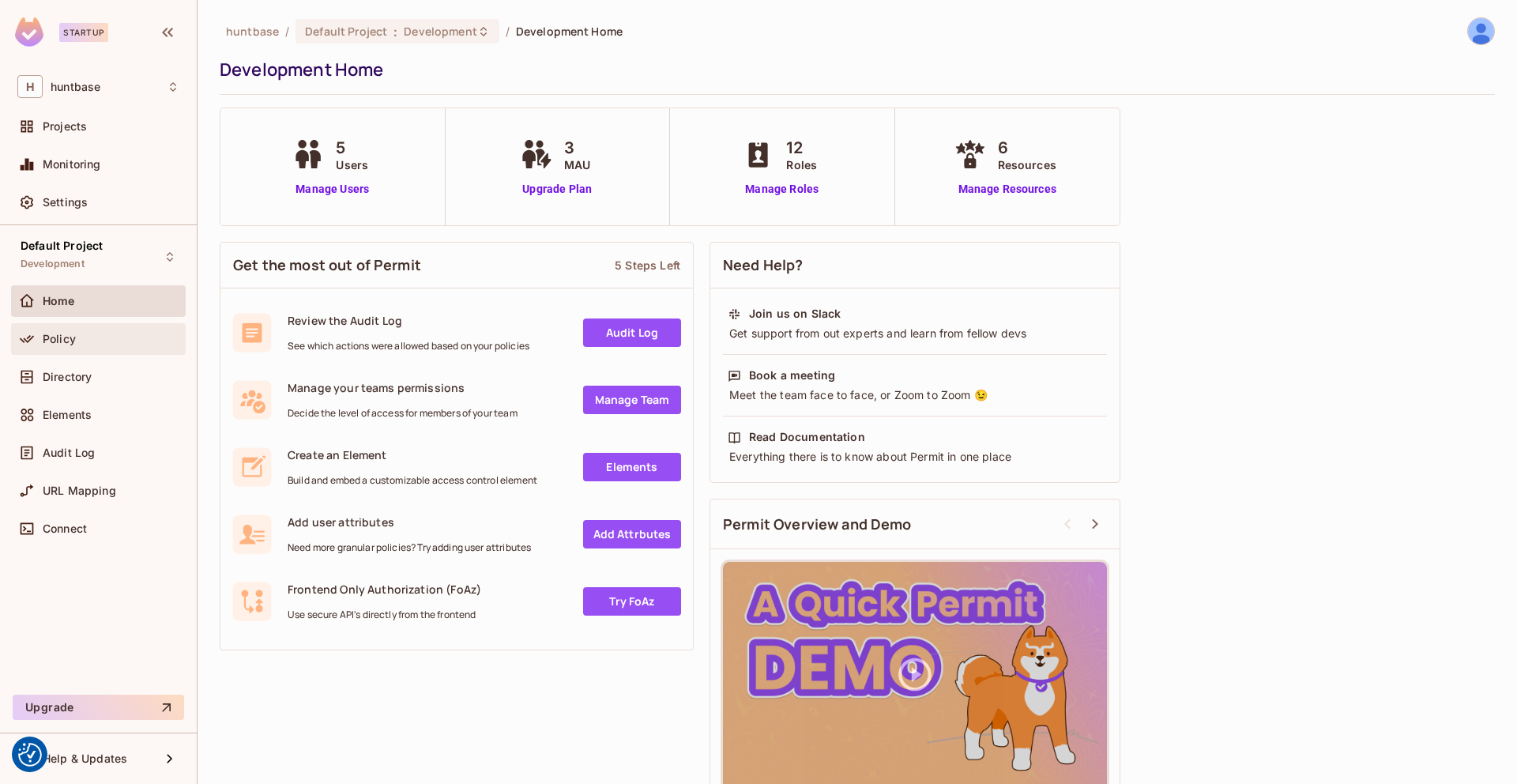
click at [91, 332] on div "Policy" at bounding box center [111, 338] width 137 height 13
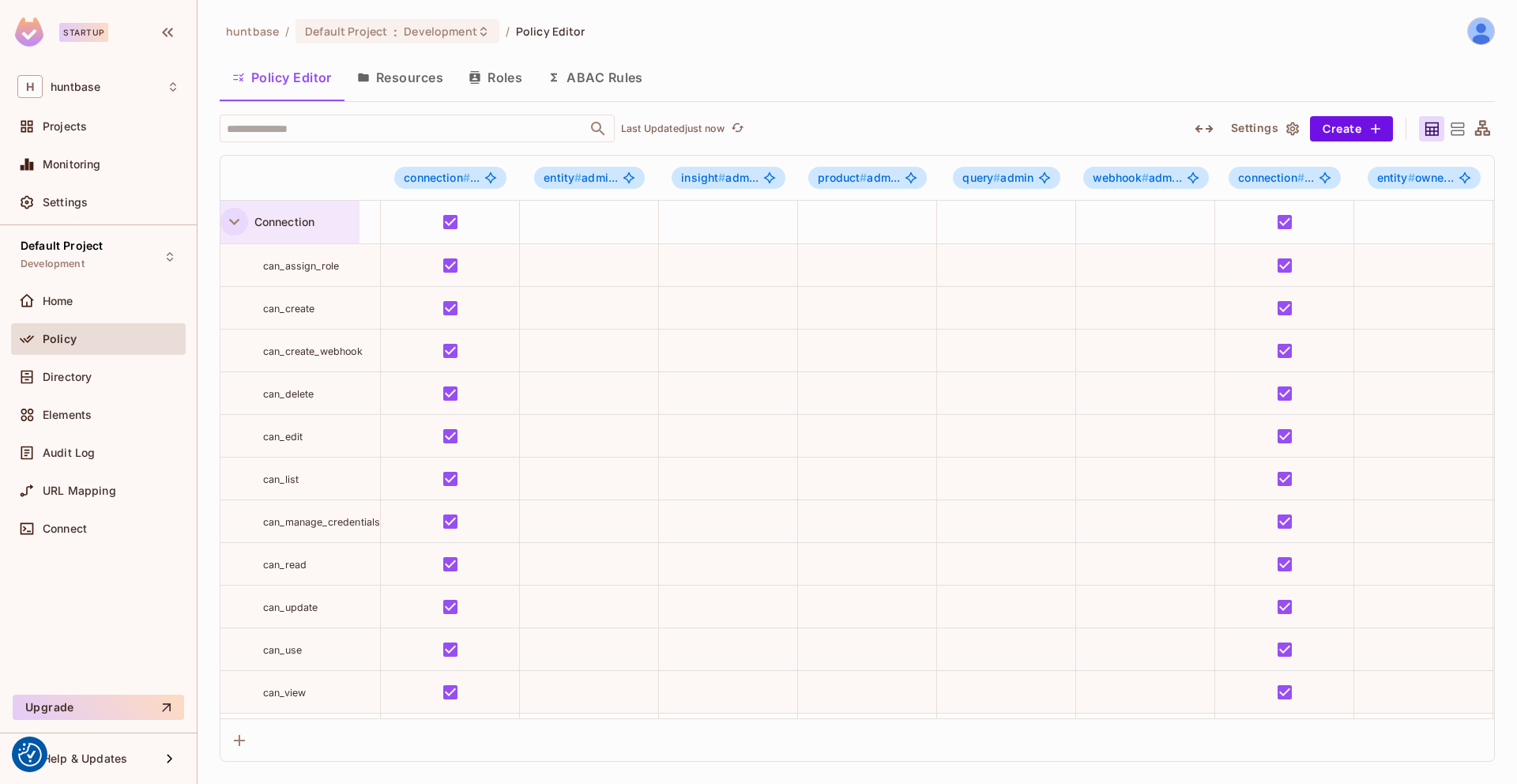
click at [233, 221] on icon "button" at bounding box center [234, 222] width 10 height 6
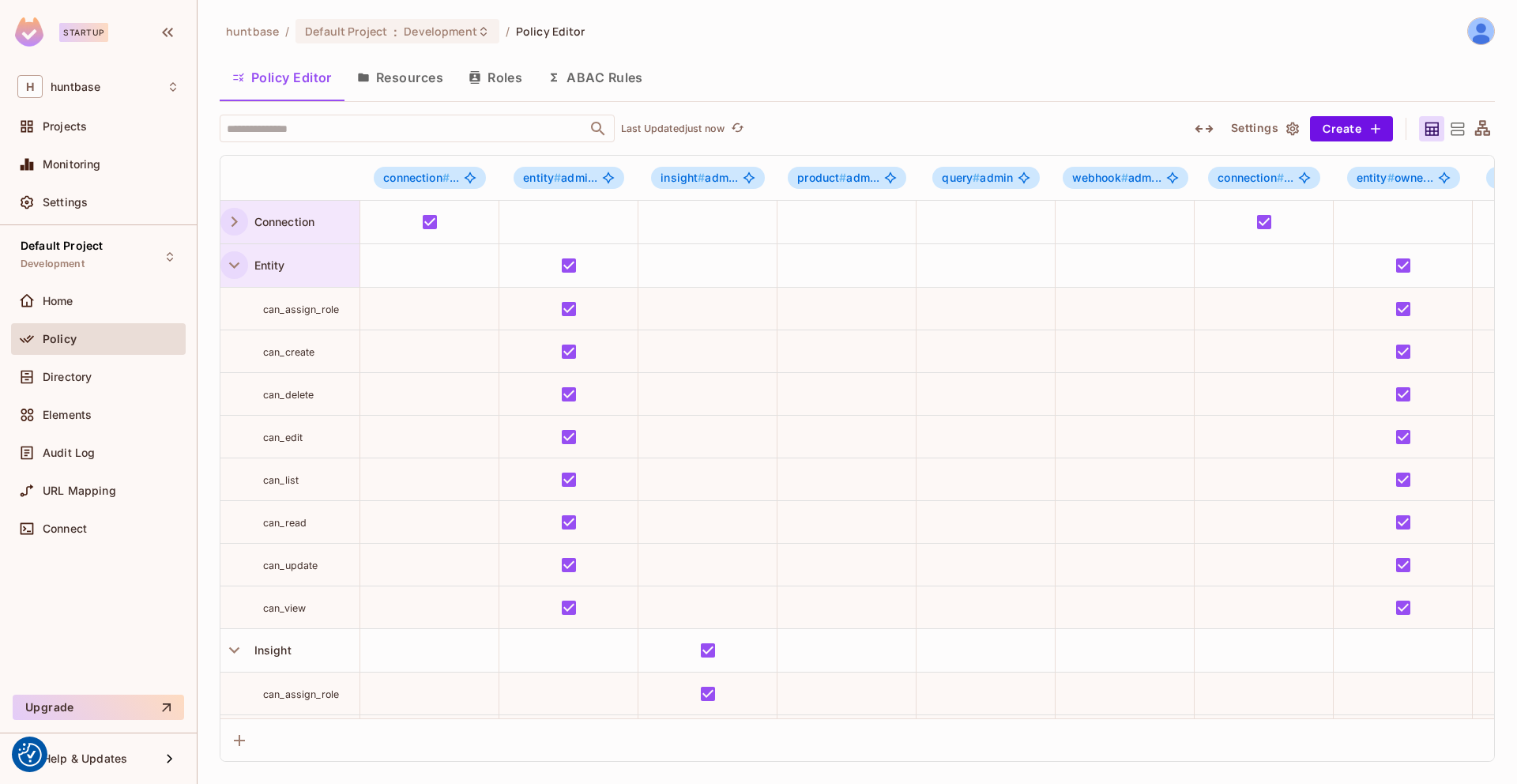
click at [232, 258] on icon "button" at bounding box center [234, 265] width 22 height 22
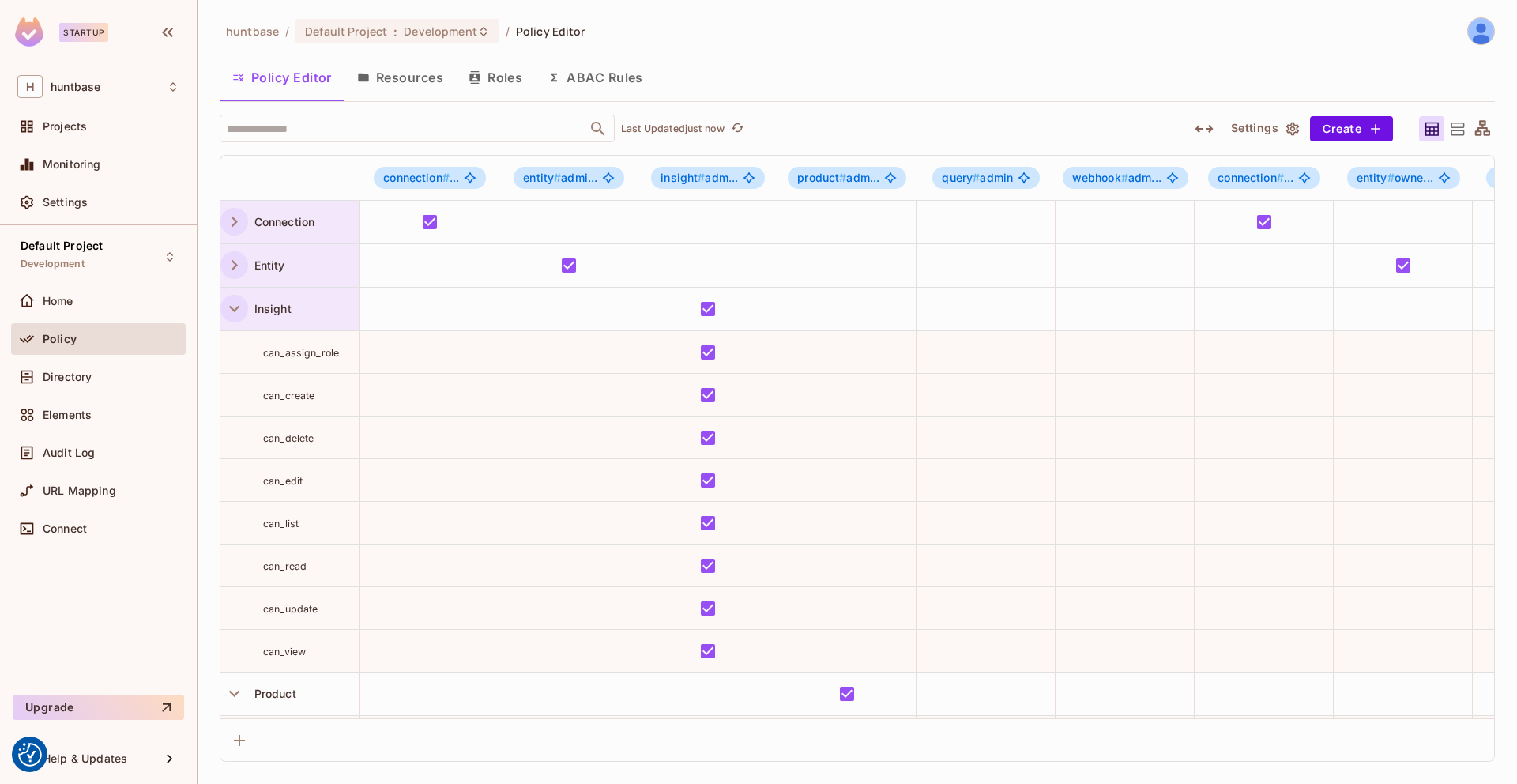
click at [231, 322] on button "button" at bounding box center [234, 309] width 28 height 28
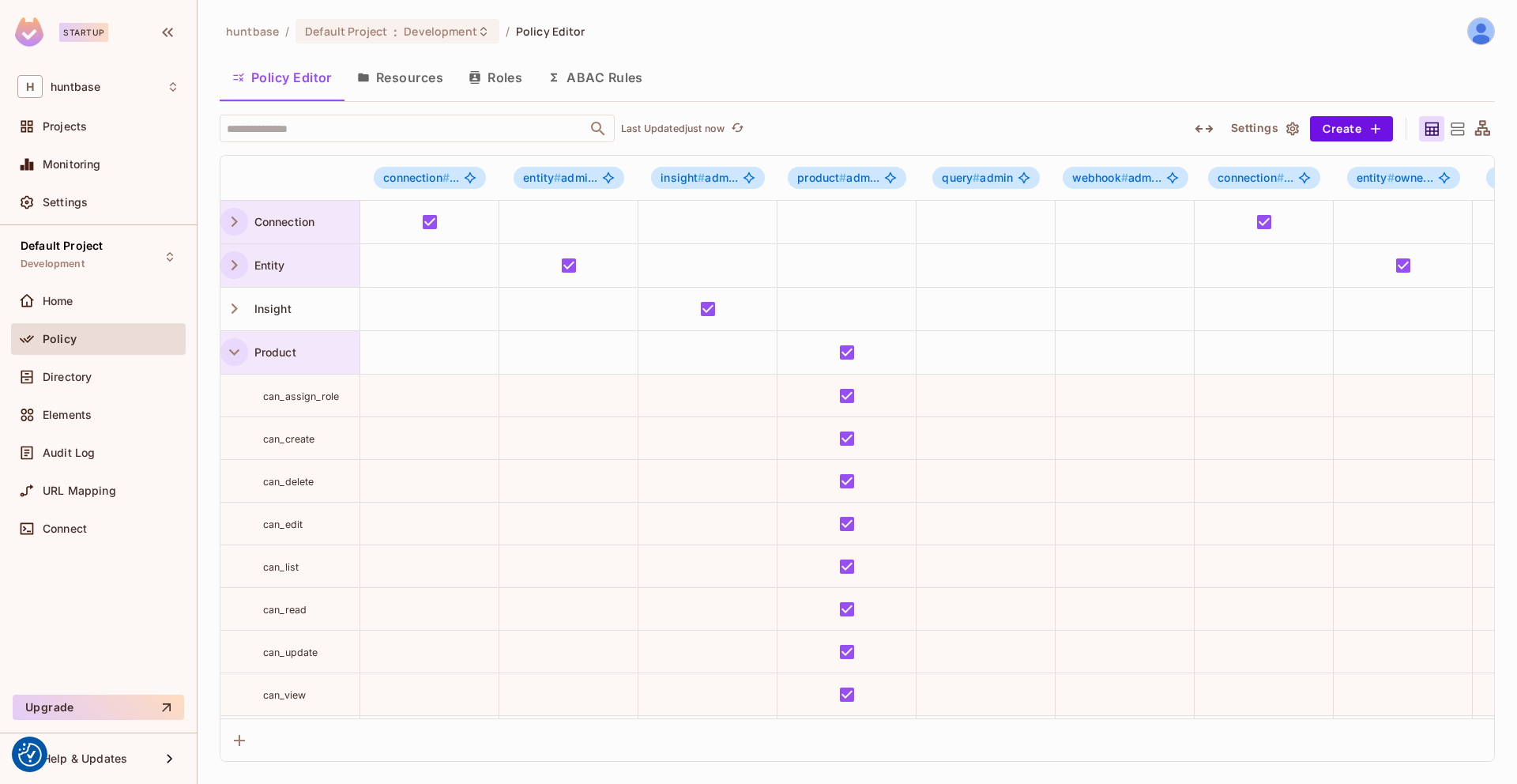
click at [230, 357] on icon "button" at bounding box center [234, 352] width 22 height 22
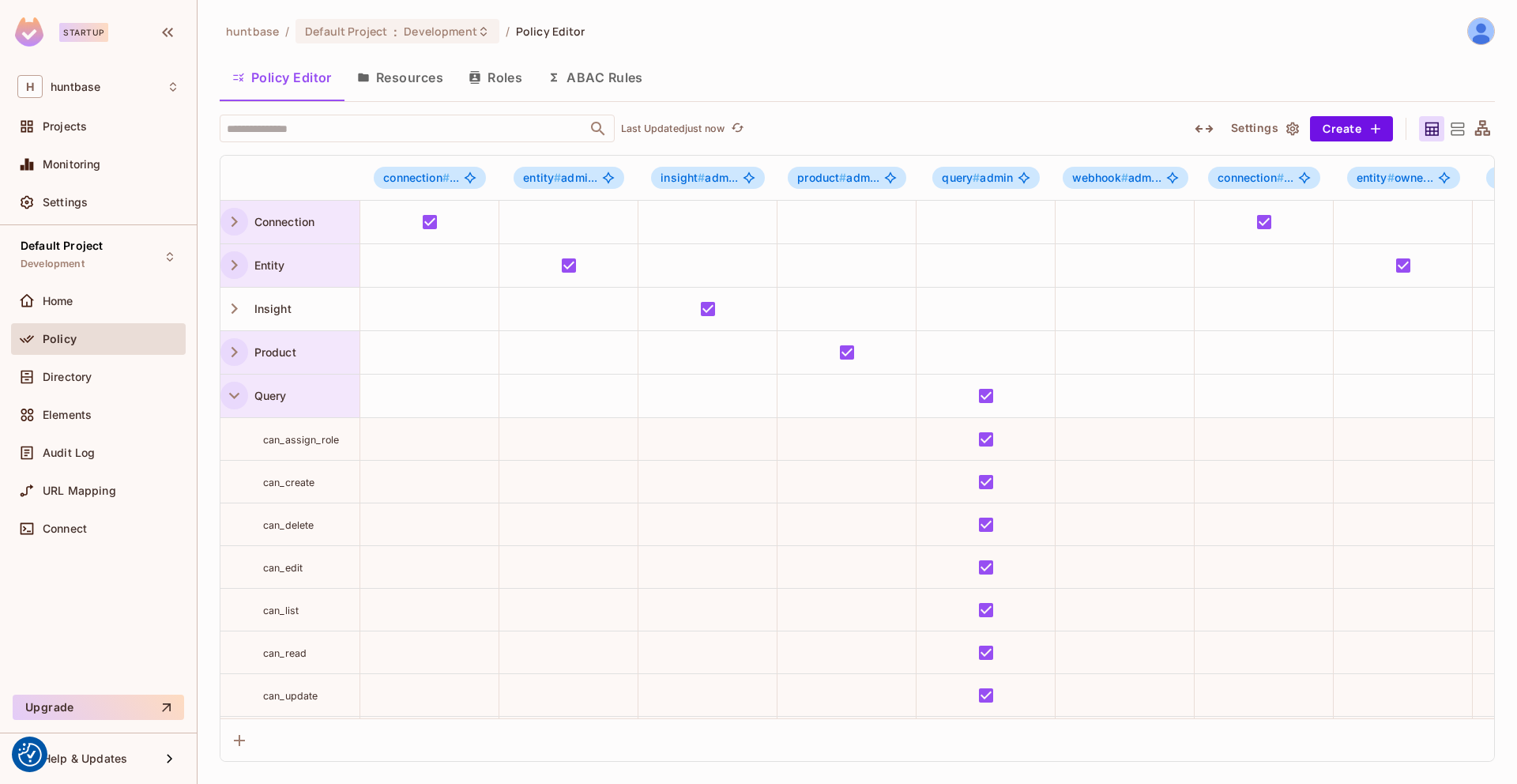
click at [230, 399] on icon "button" at bounding box center [234, 395] width 22 height 22
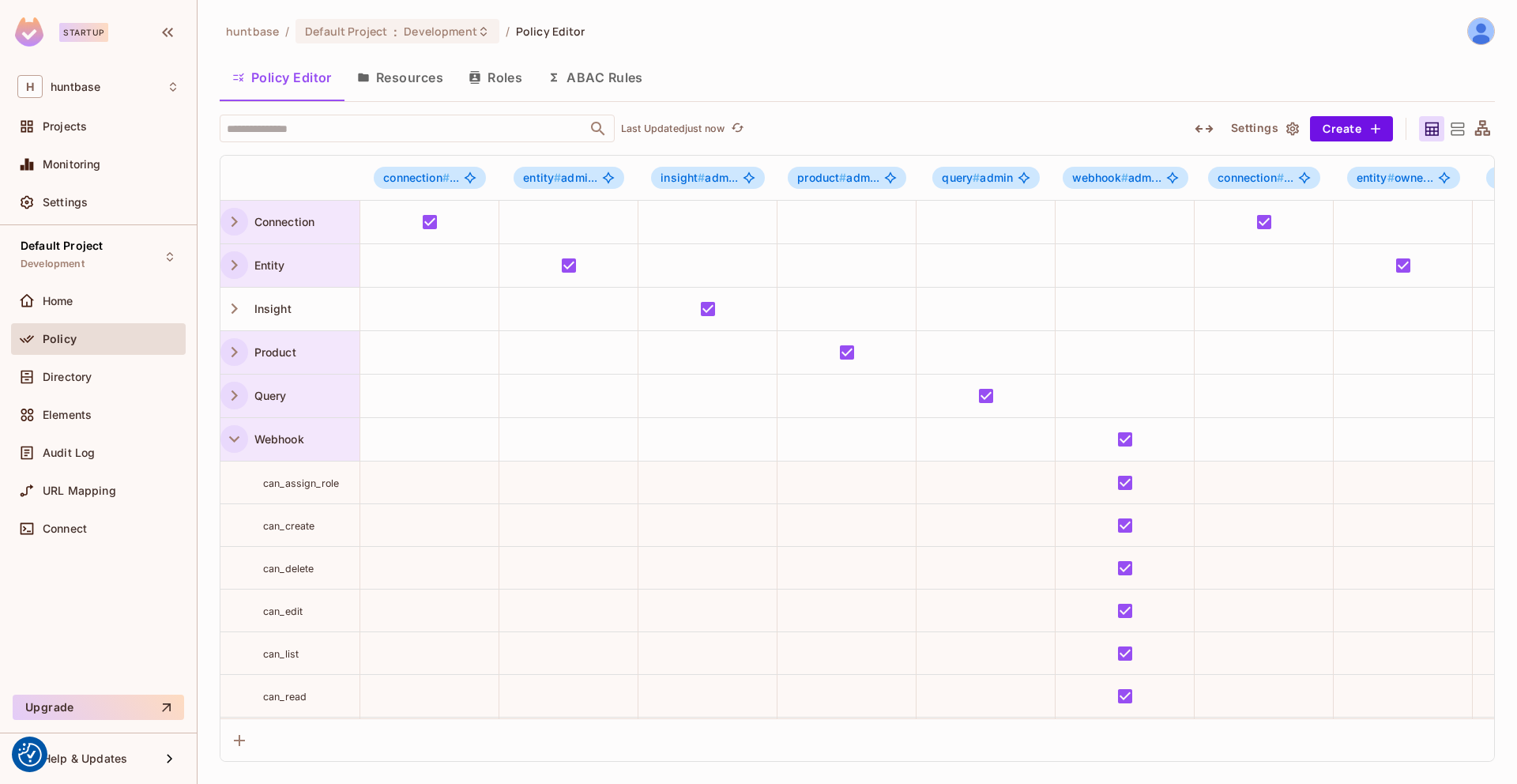
click at [228, 431] on icon "button" at bounding box center [234, 439] width 22 height 22
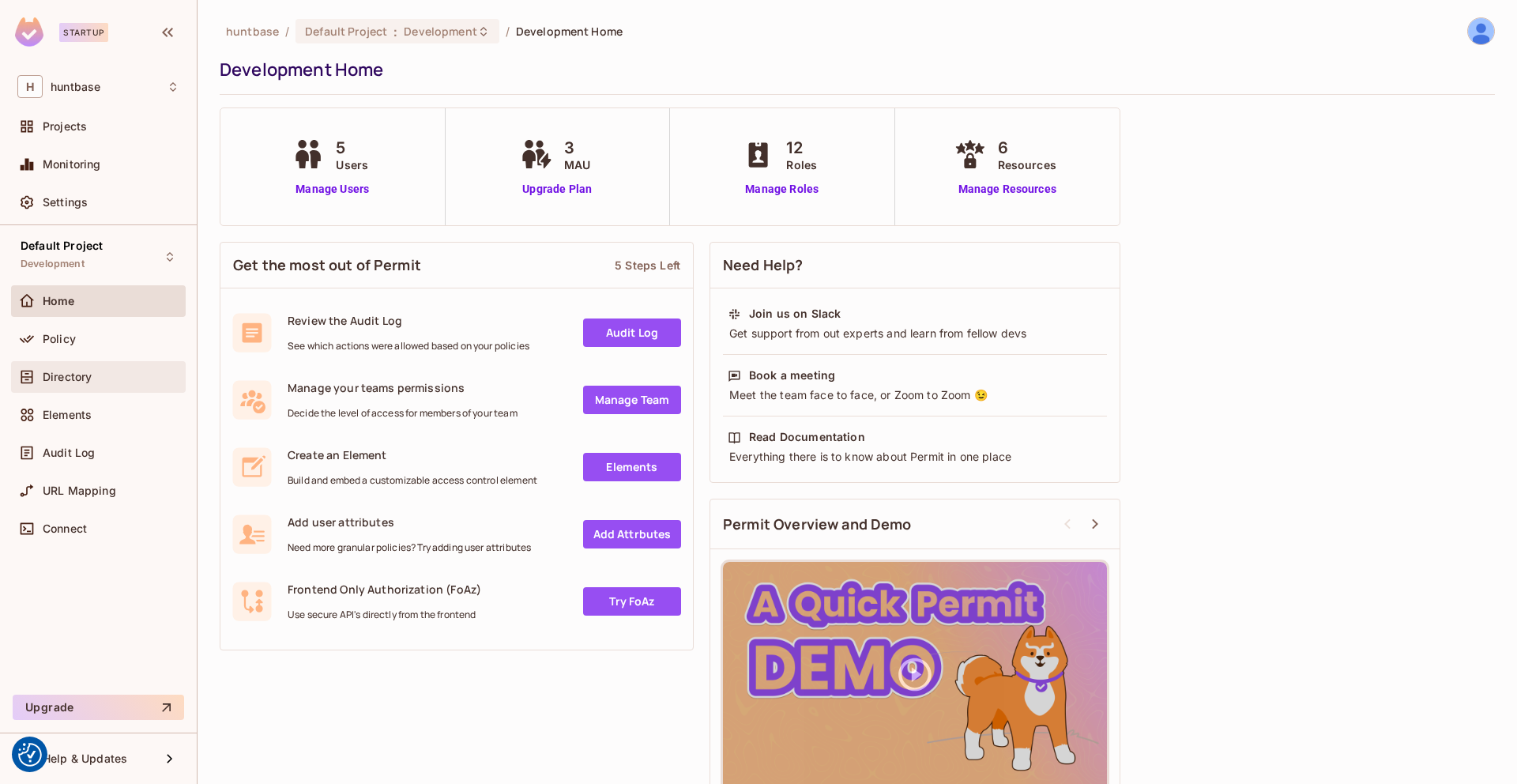
click at [51, 371] on span "Directory" at bounding box center [67, 377] width 49 height 13
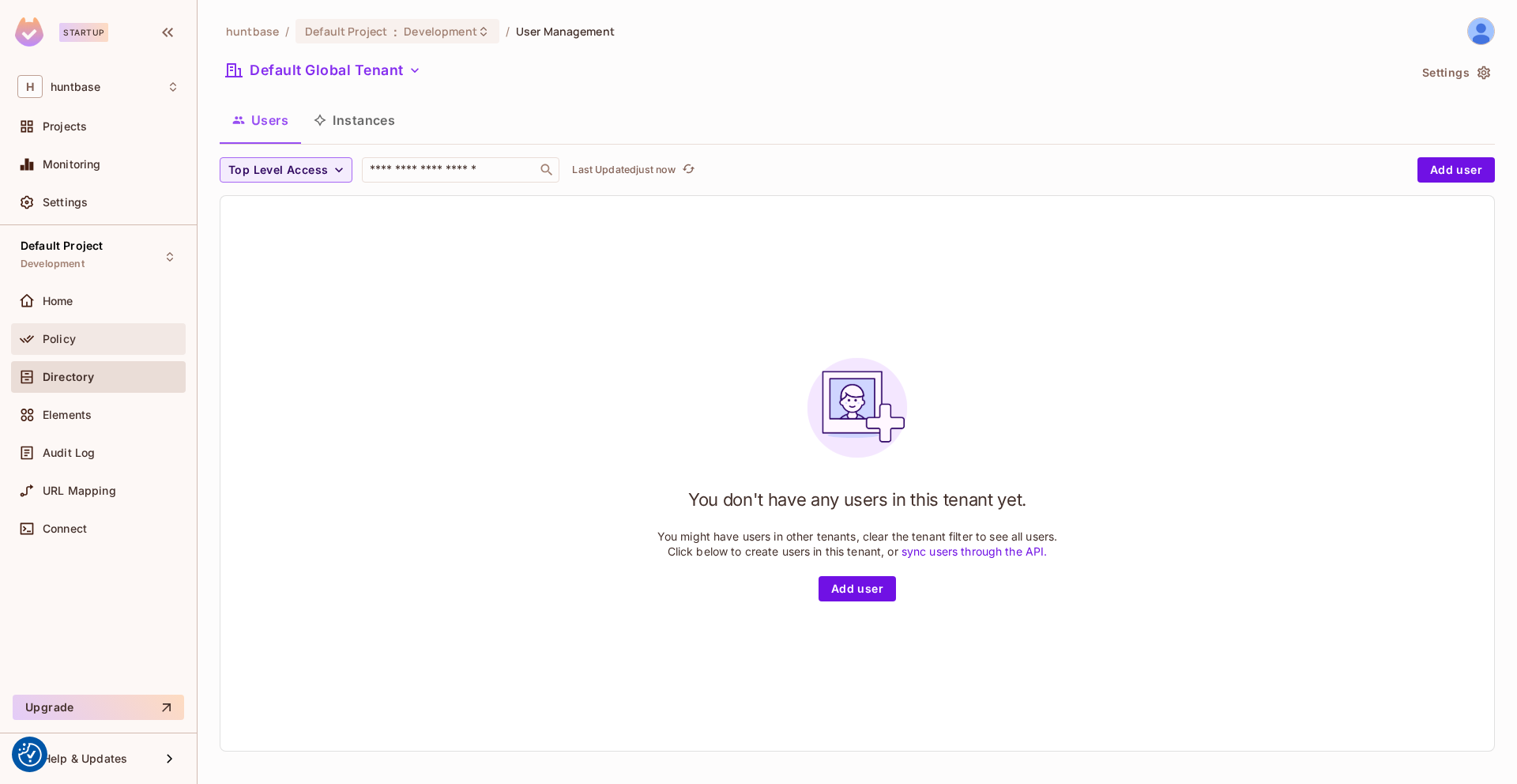
click at [117, 323] on div "Policy" at bounding box center [98, 338] width 175 height 31
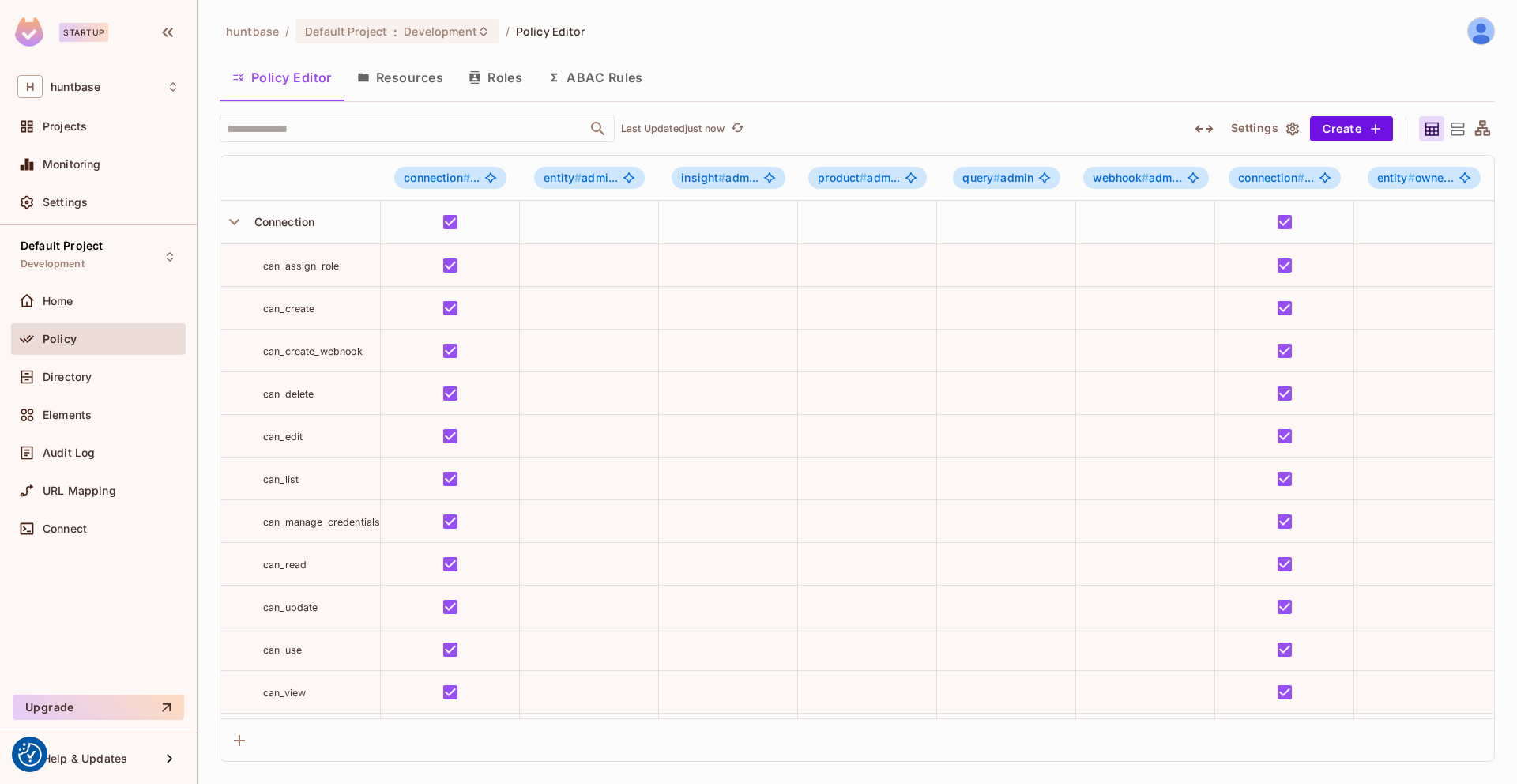
click at [484, 72] on button "Roles" at bounding box center [495, 77] width 79 height 39
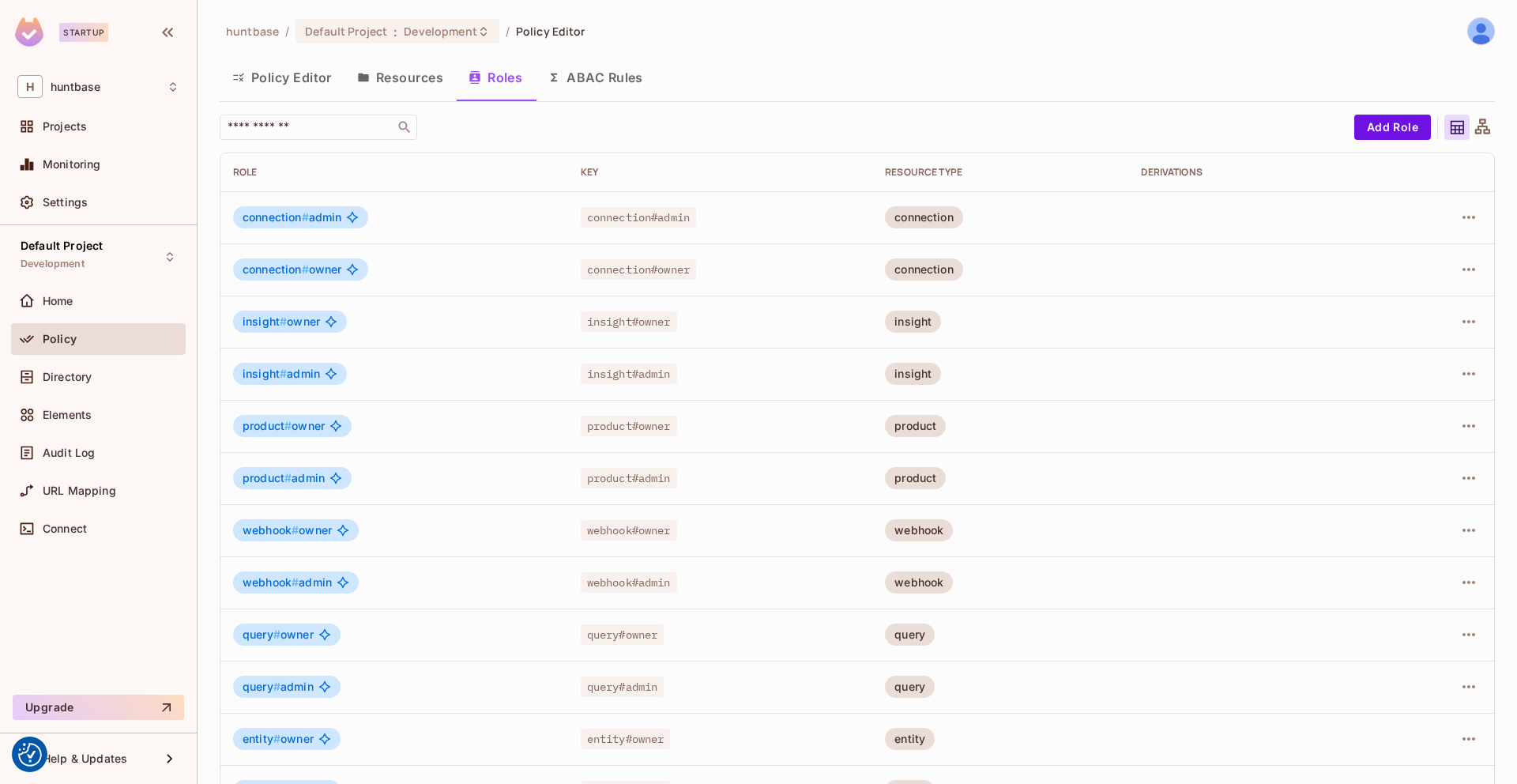
click at [410, 74] on button "Resources" at bounding box center [400, 77] width 111 height 39
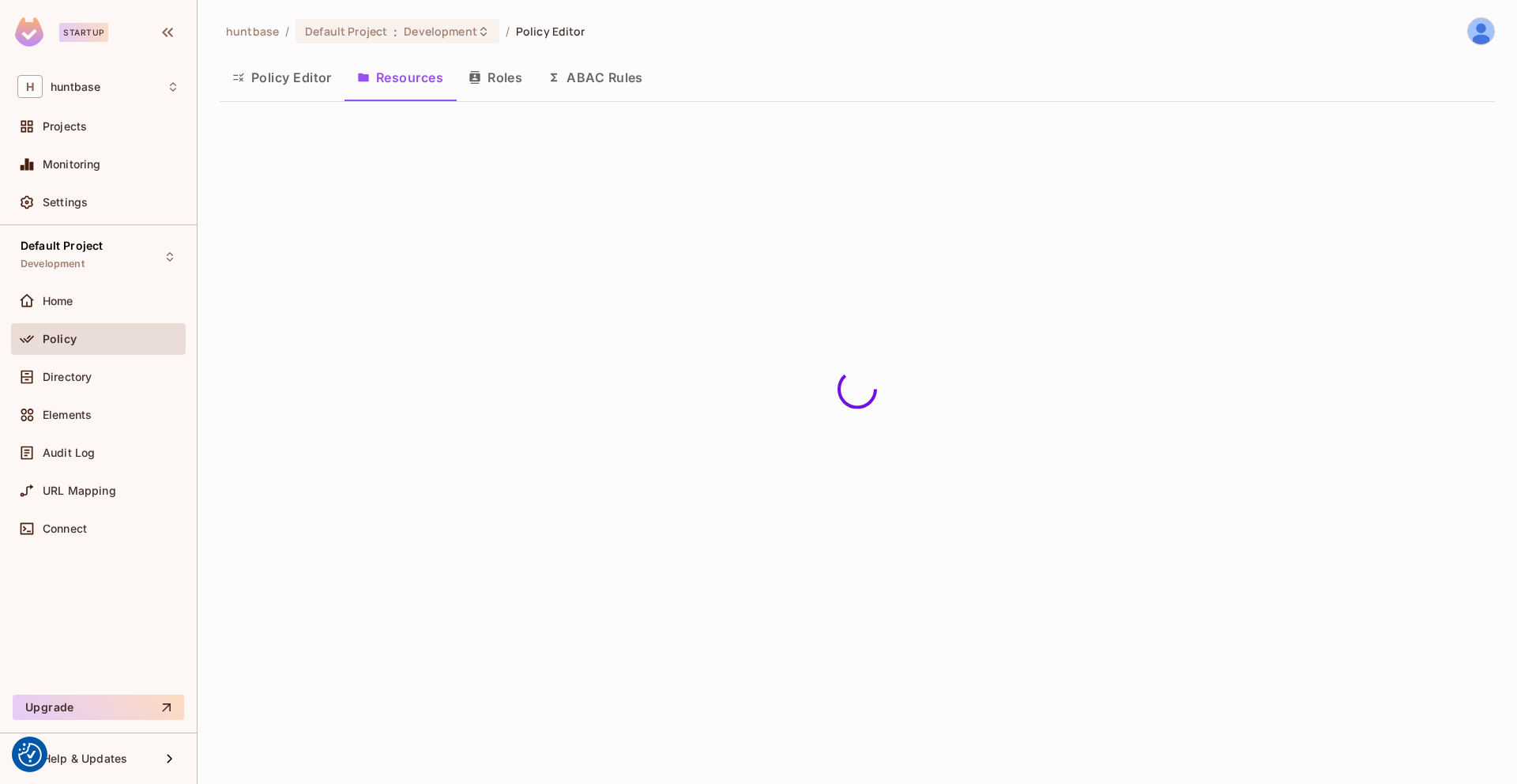
click at [492, 71] on button "Roles" at bounding box center [495, 77] width 79 height 39
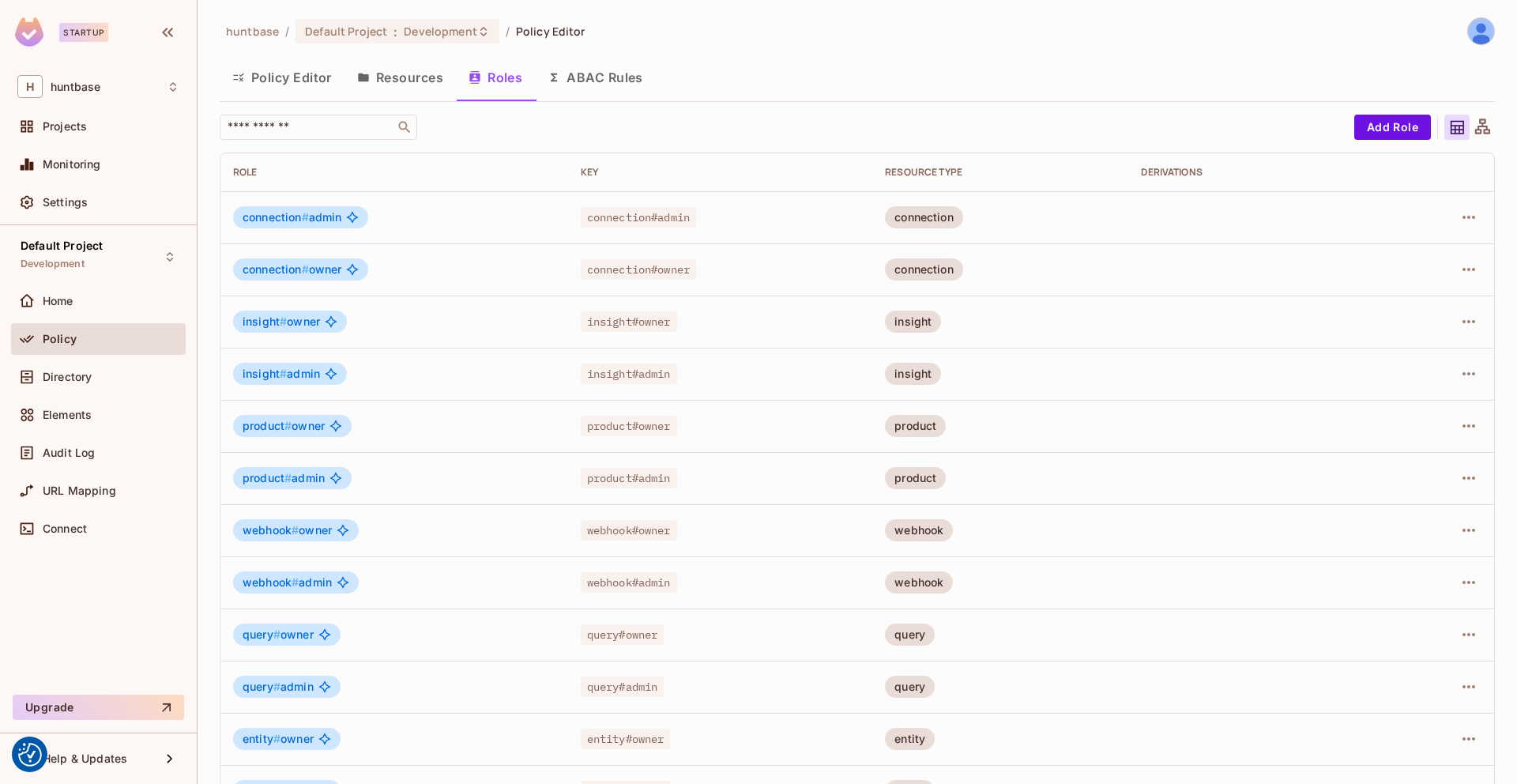
click at [492, 71] on button "Roles" at bounding box center [495, 77] width 79 height 39
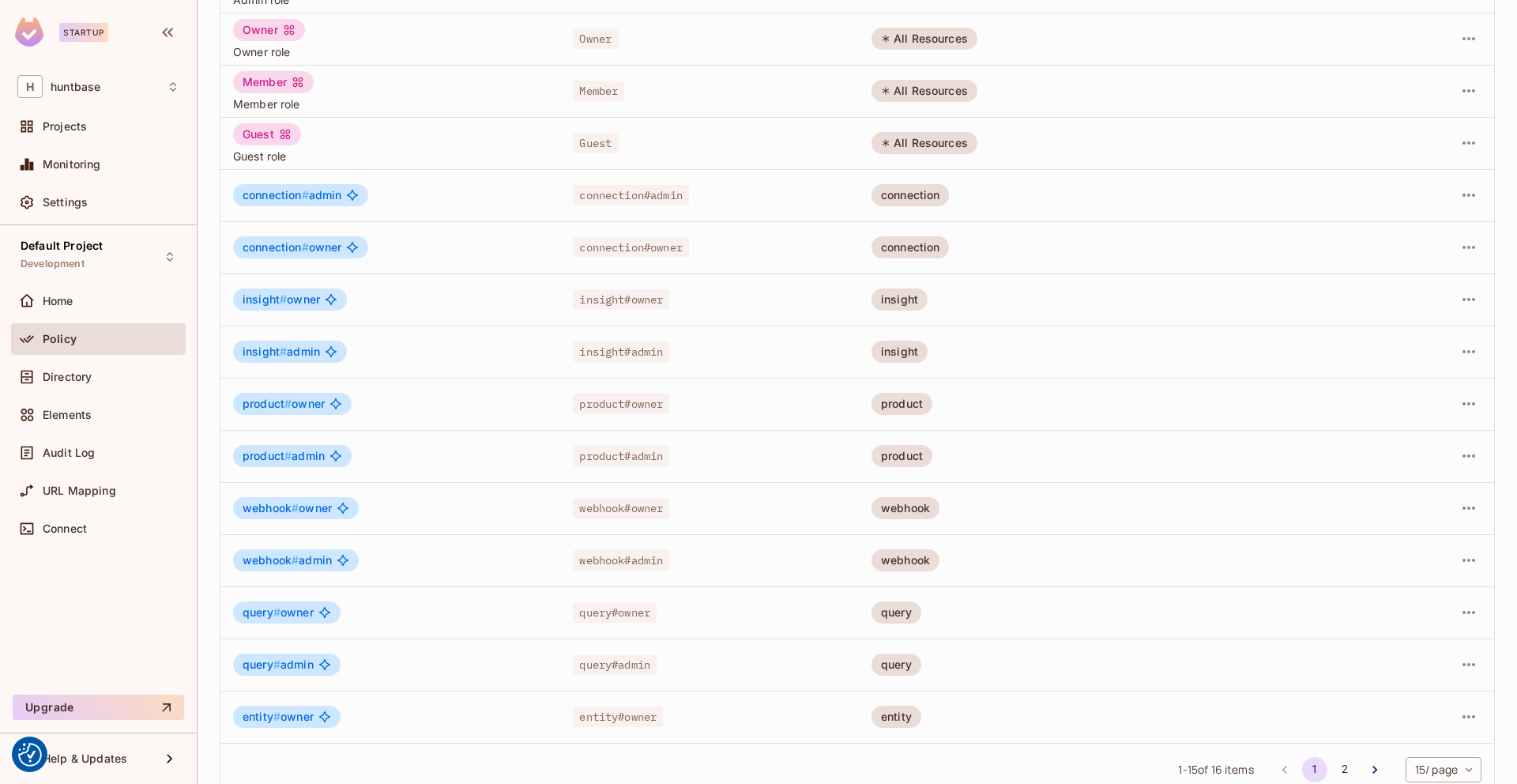
scroll to position [255, 0]
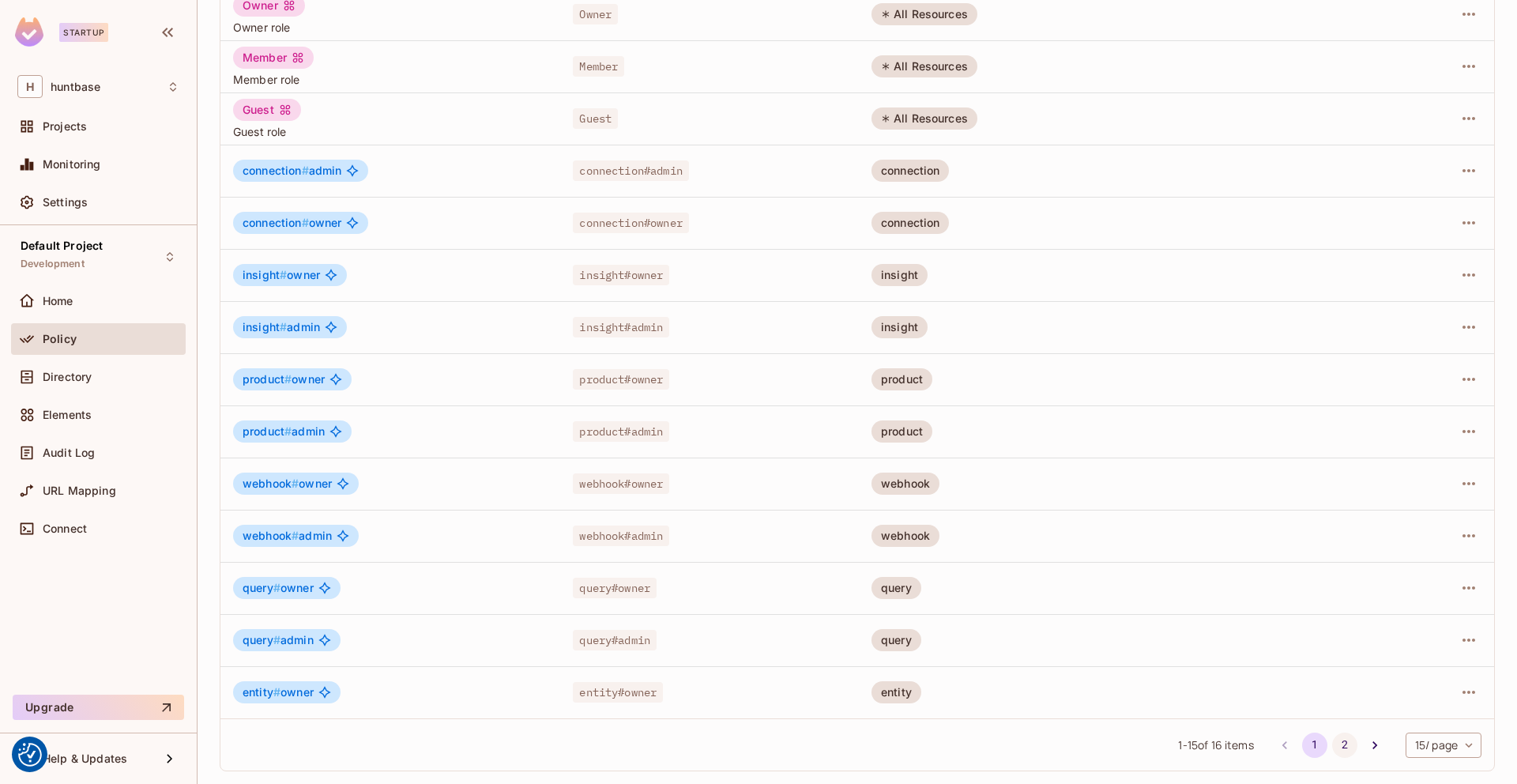
click at [1349, 747] on button "2" at bounding box center [1345, 745] width 25 height 25
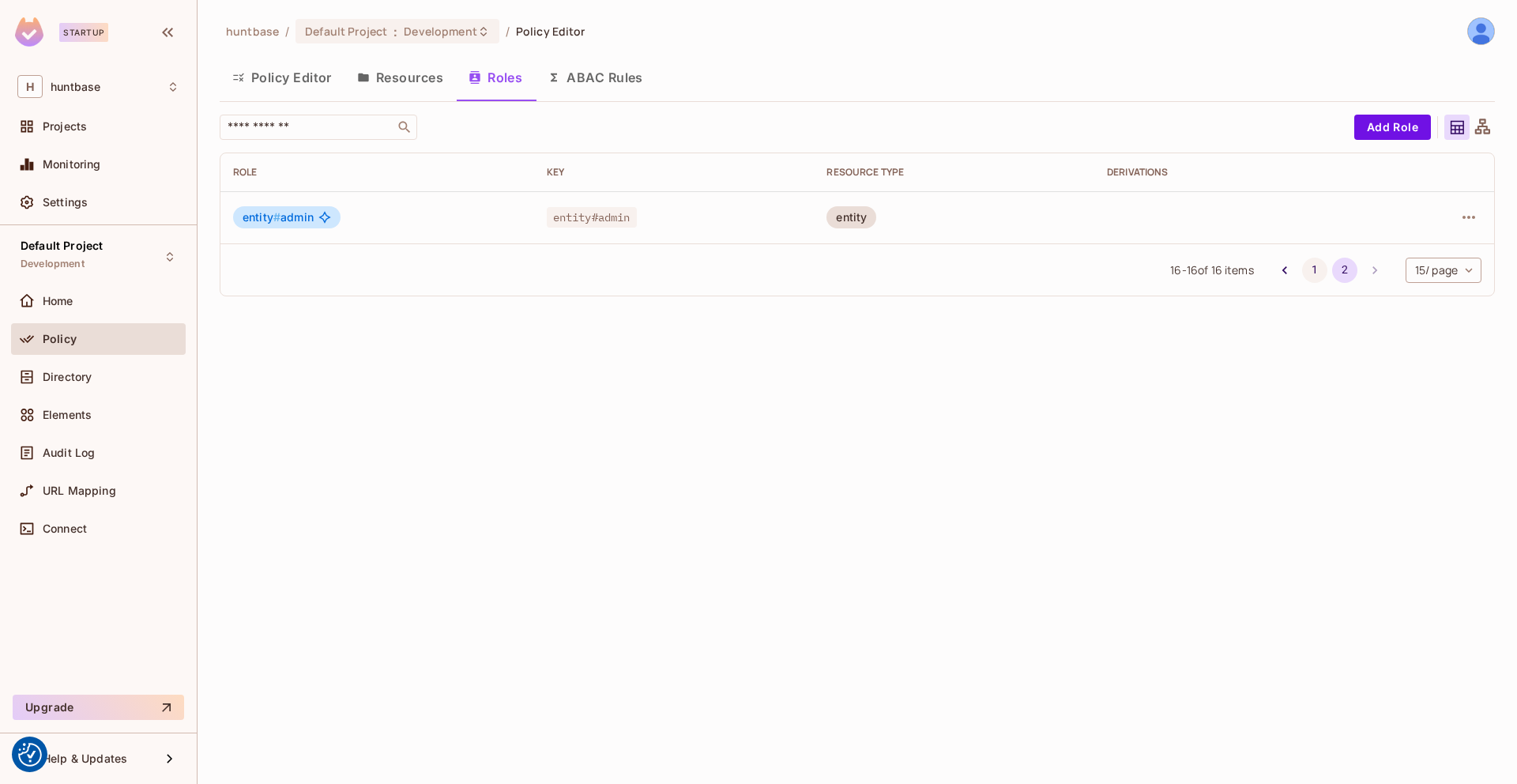
click at [1312, 271] on button "1" at bounding box center [1314, 270] width 25 height 25
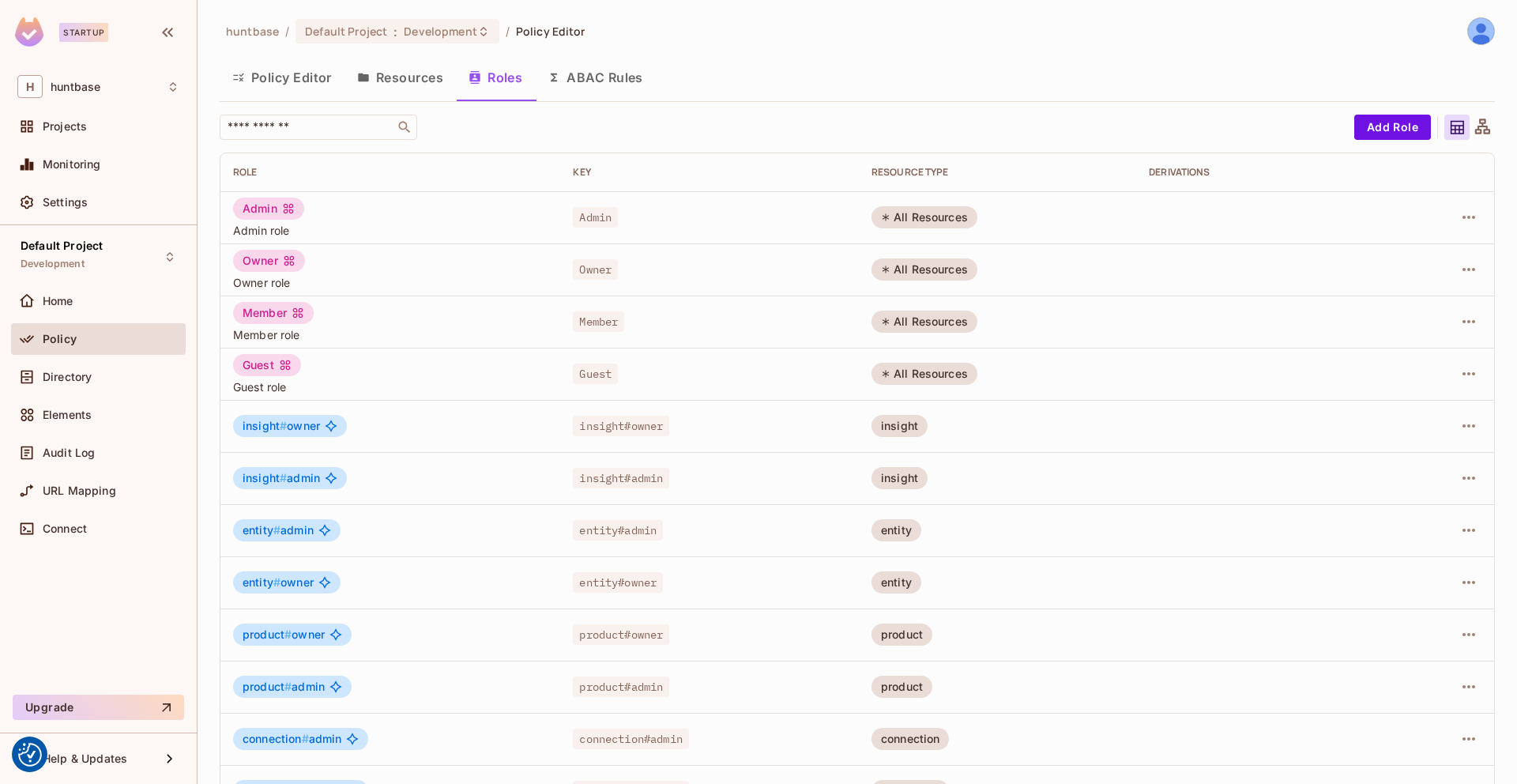
scroll to position [12, 0]
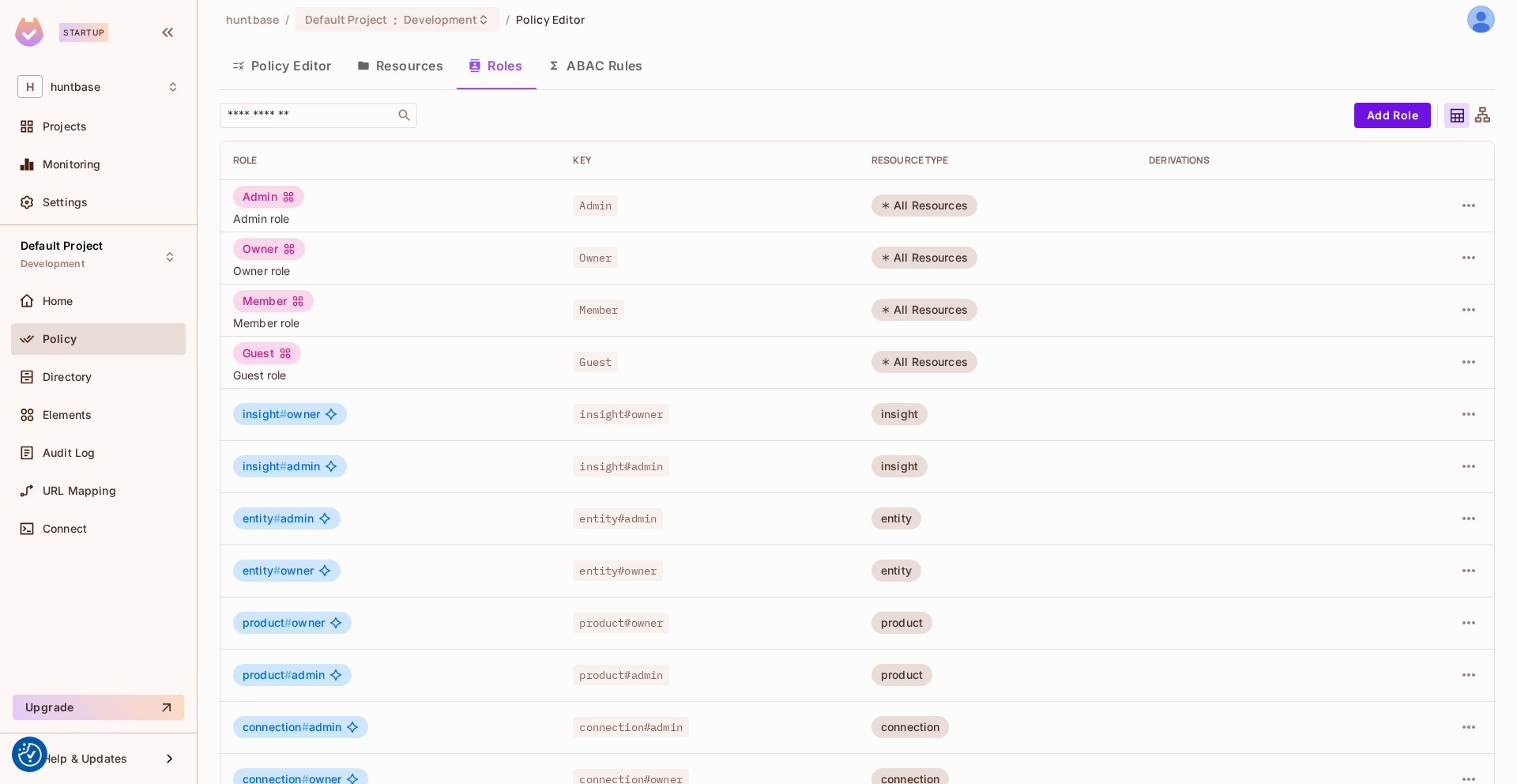
click at [406, 62] on button "Resources" at bounding box center [400, 65] width 111 height 39
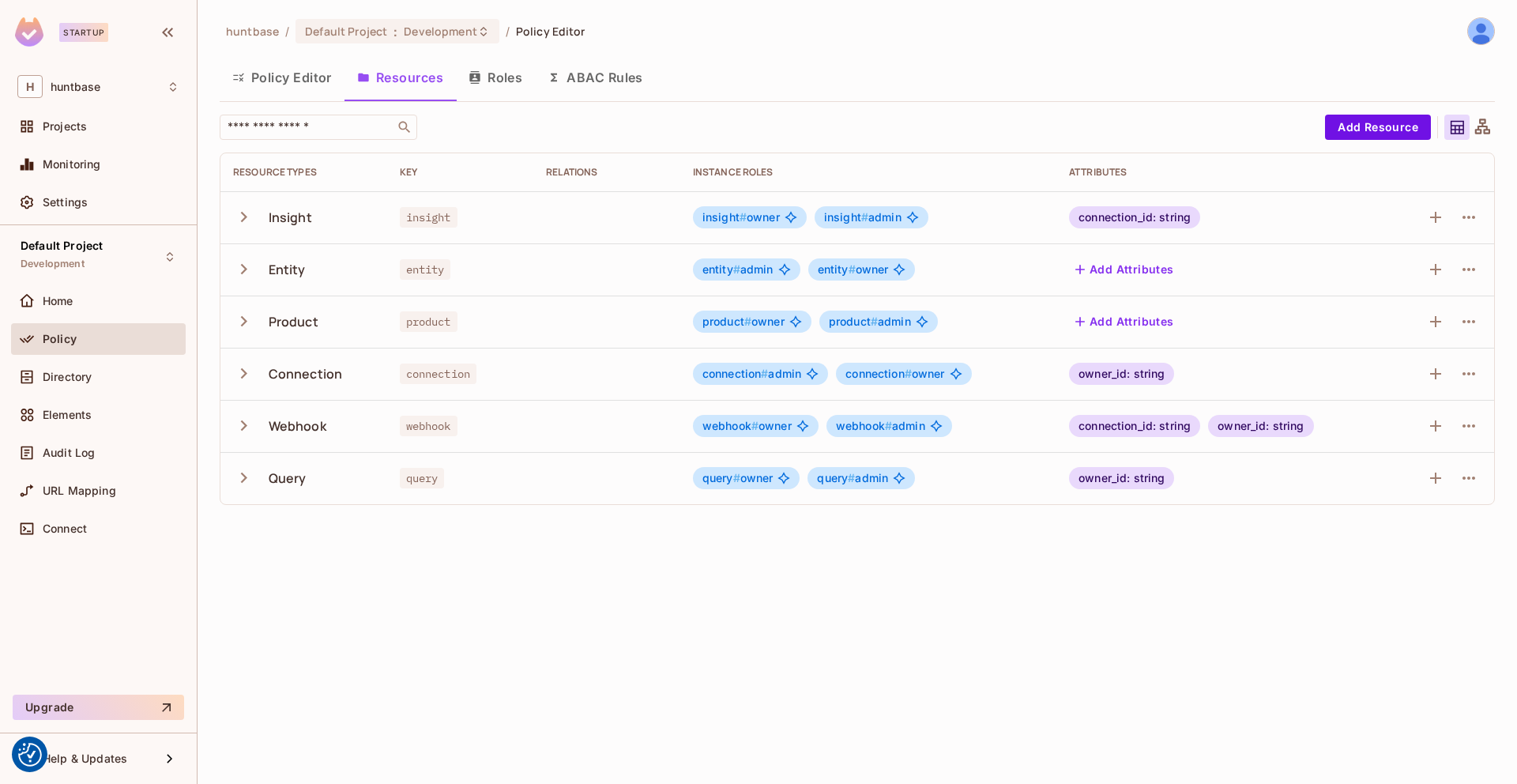
click at [500, 78] on button "Roles" at bounding box center [495, 77] width 79 height 39
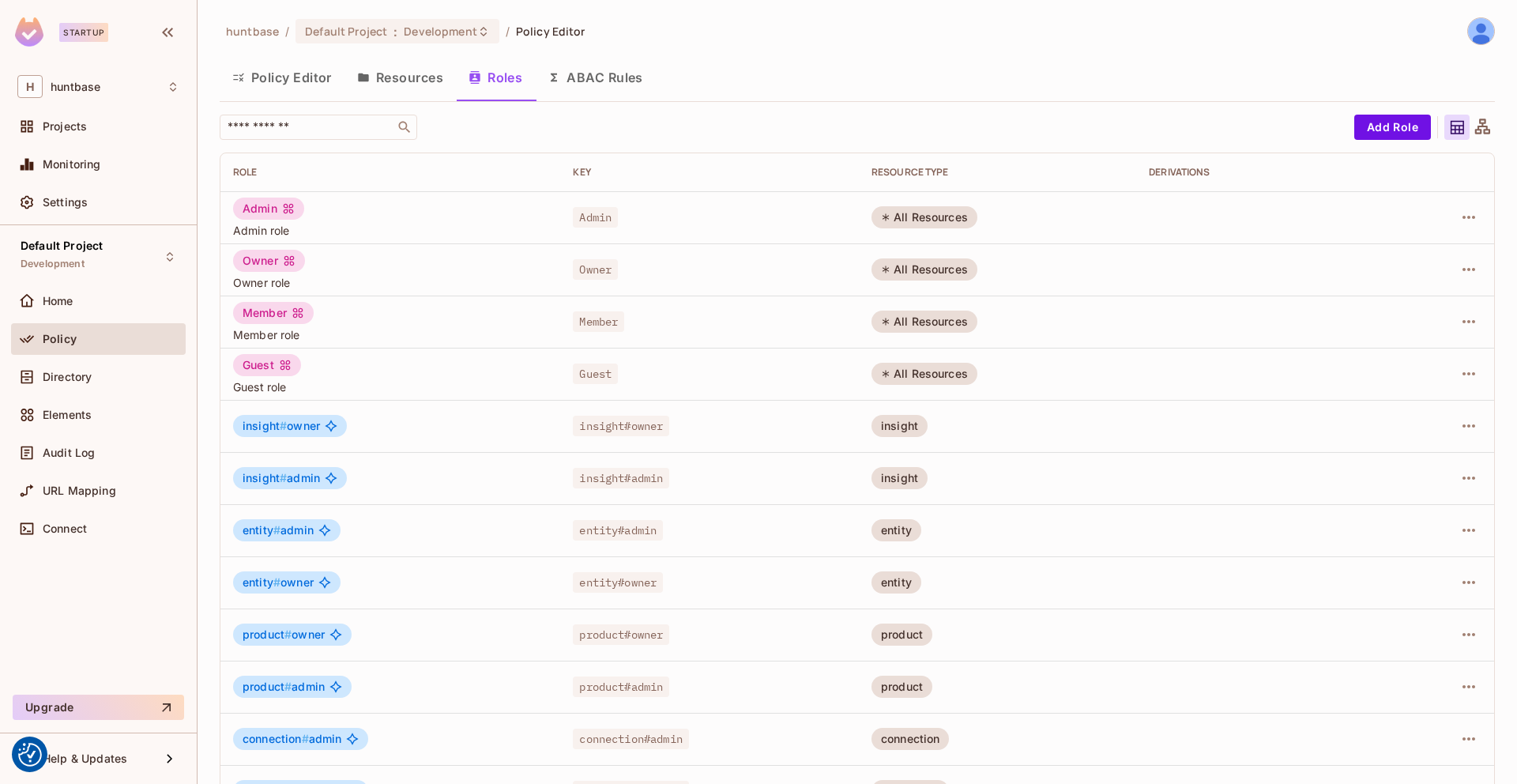
click at [292, 71] on button "Policy Editor" at bounding box center [281, 77] width 124 height 39
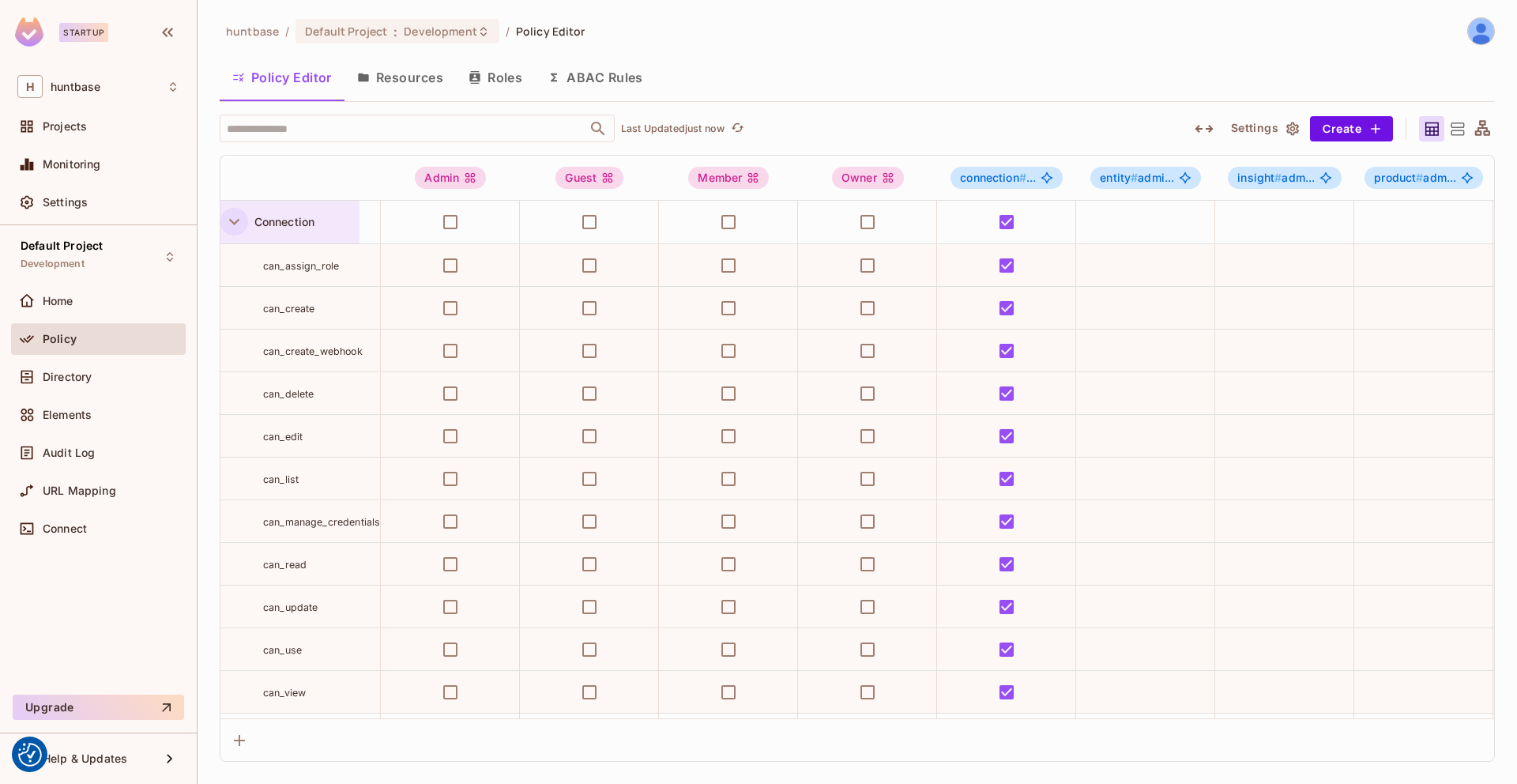
click at [229, 218] on icon "button" at bounding box center [234, 221] width 22 height 22
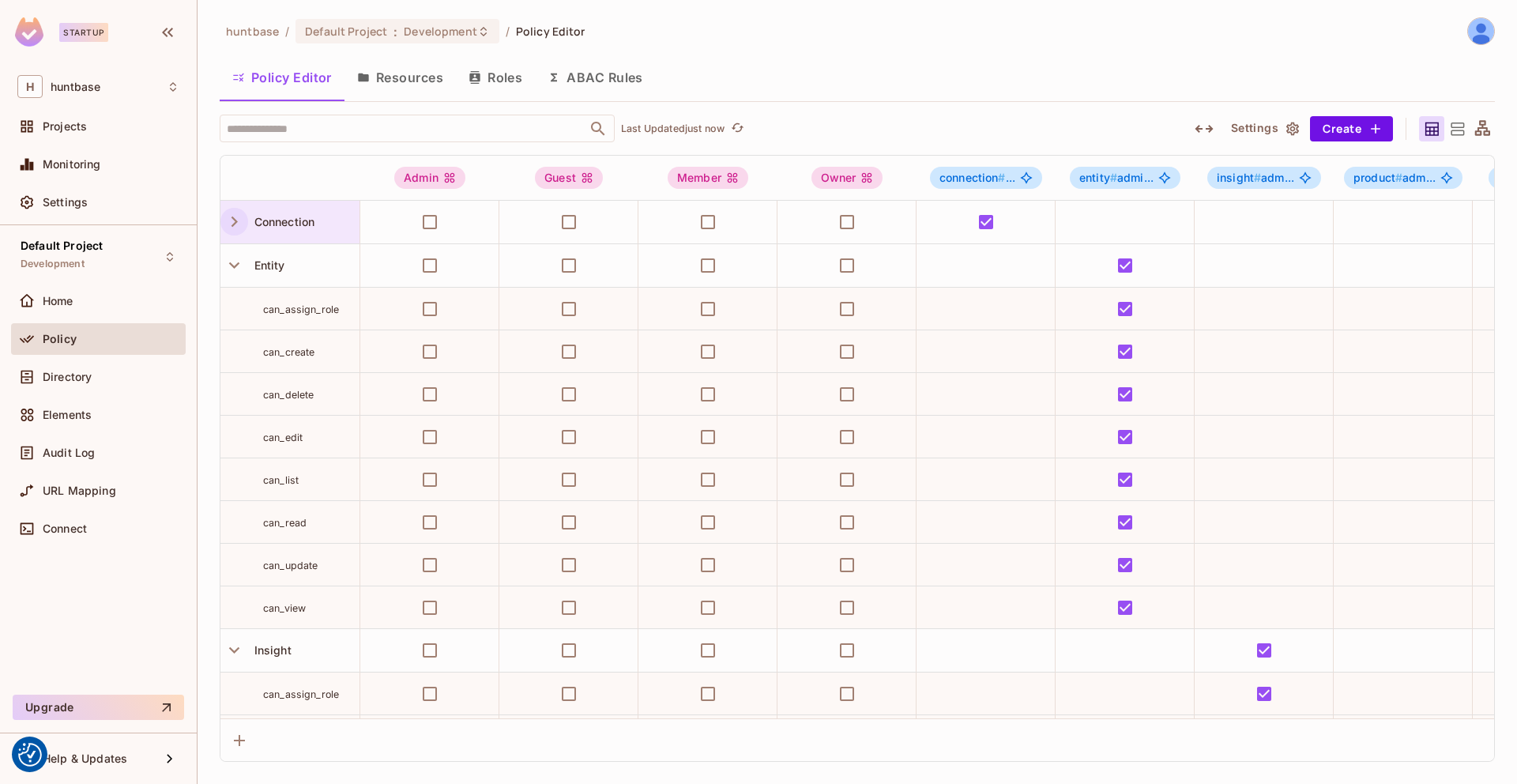
click at [229, 218] on icon "button" at bounding box center [234, 221] width 22 height 22
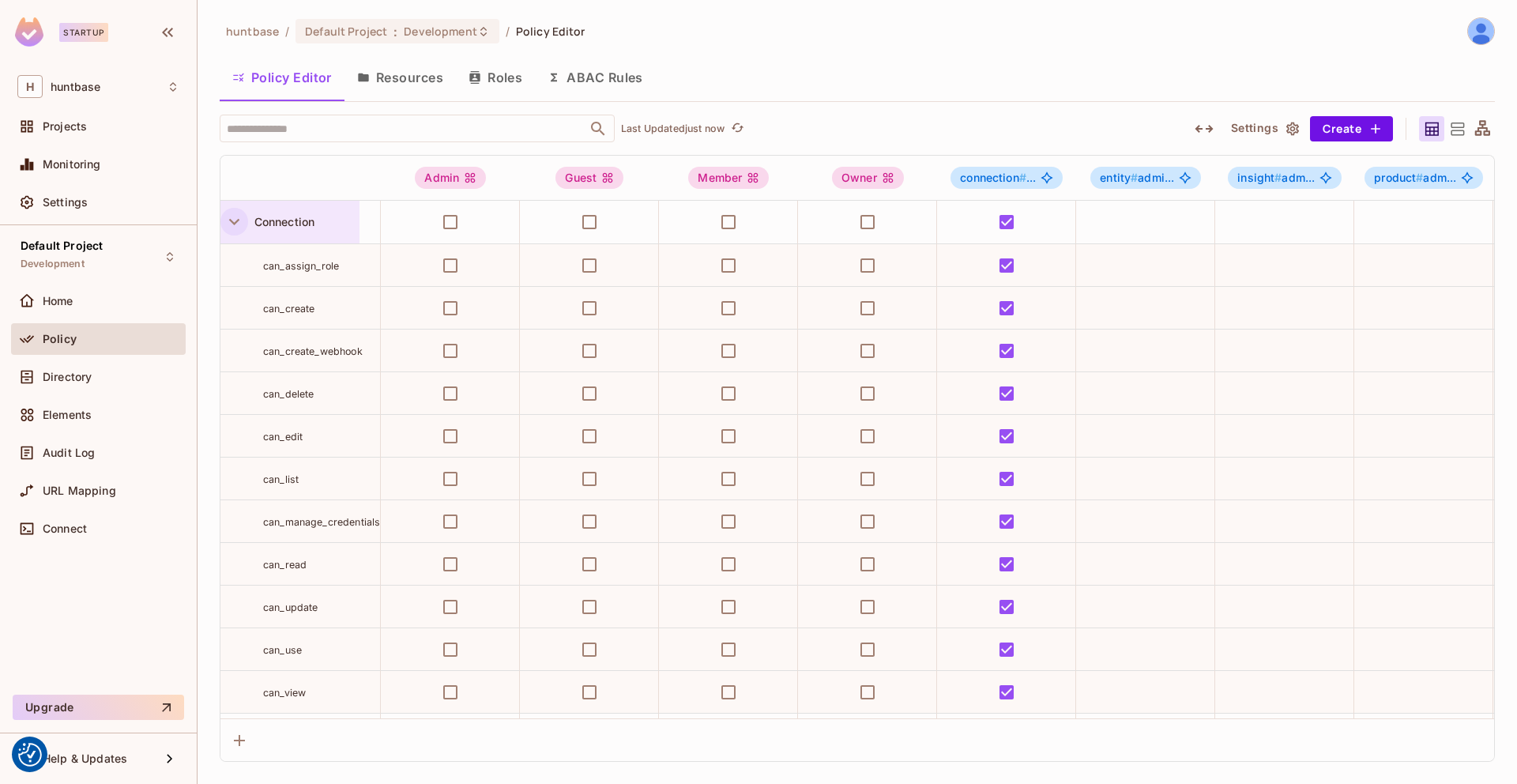
click at [492, 86] on button "Roles" at bounding box center [495, 77] width 79 height 39
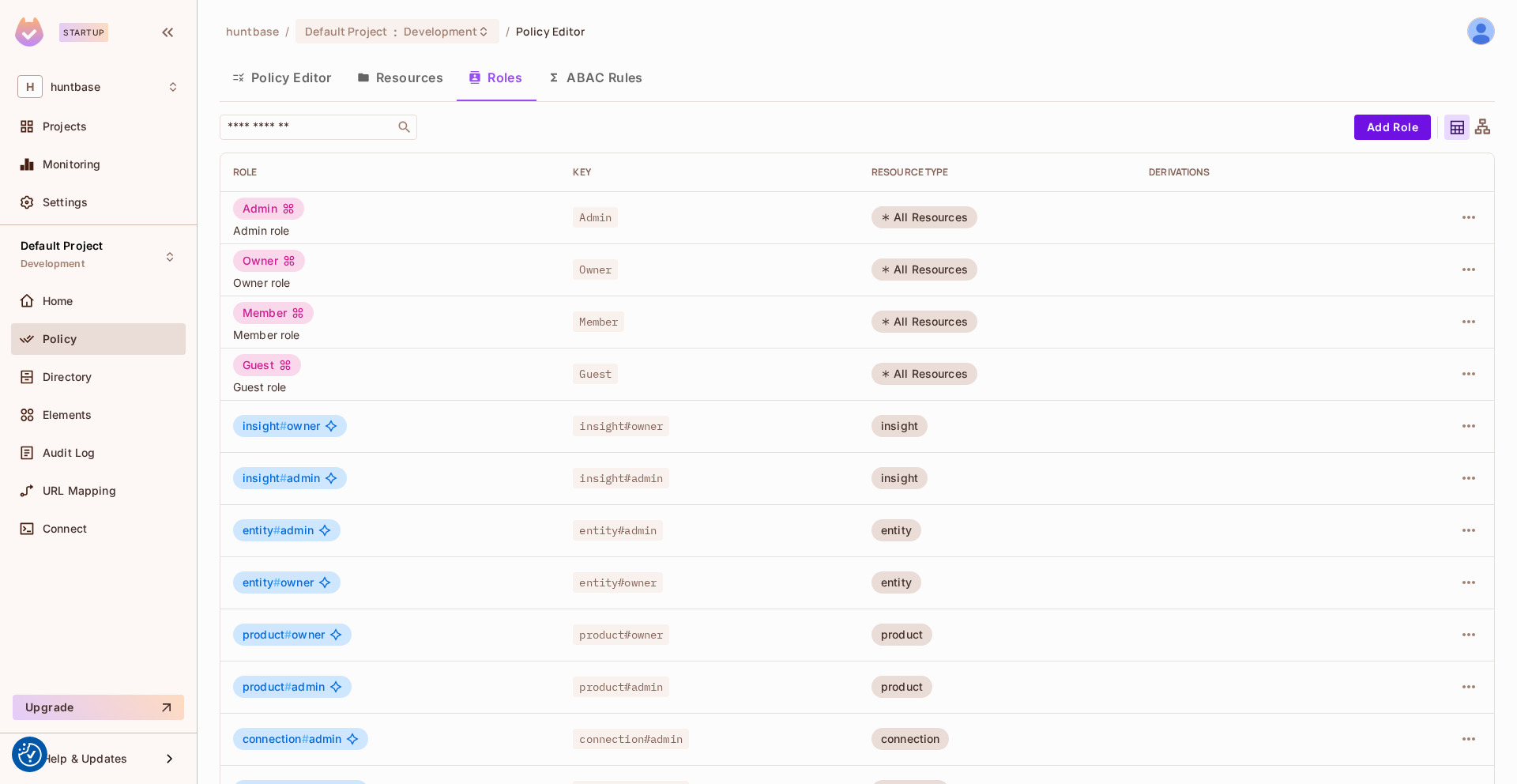
click at [271, 203] on div "Admin" at bounding box center [269, 208] width 71 height 22
click at [1464, 218] on icon "button" at bounding box center [1469, 218] width 19 height 19
click at [1414, 245] on div "Edit Role" at bounding box center [1399, 253] width 47 height 16
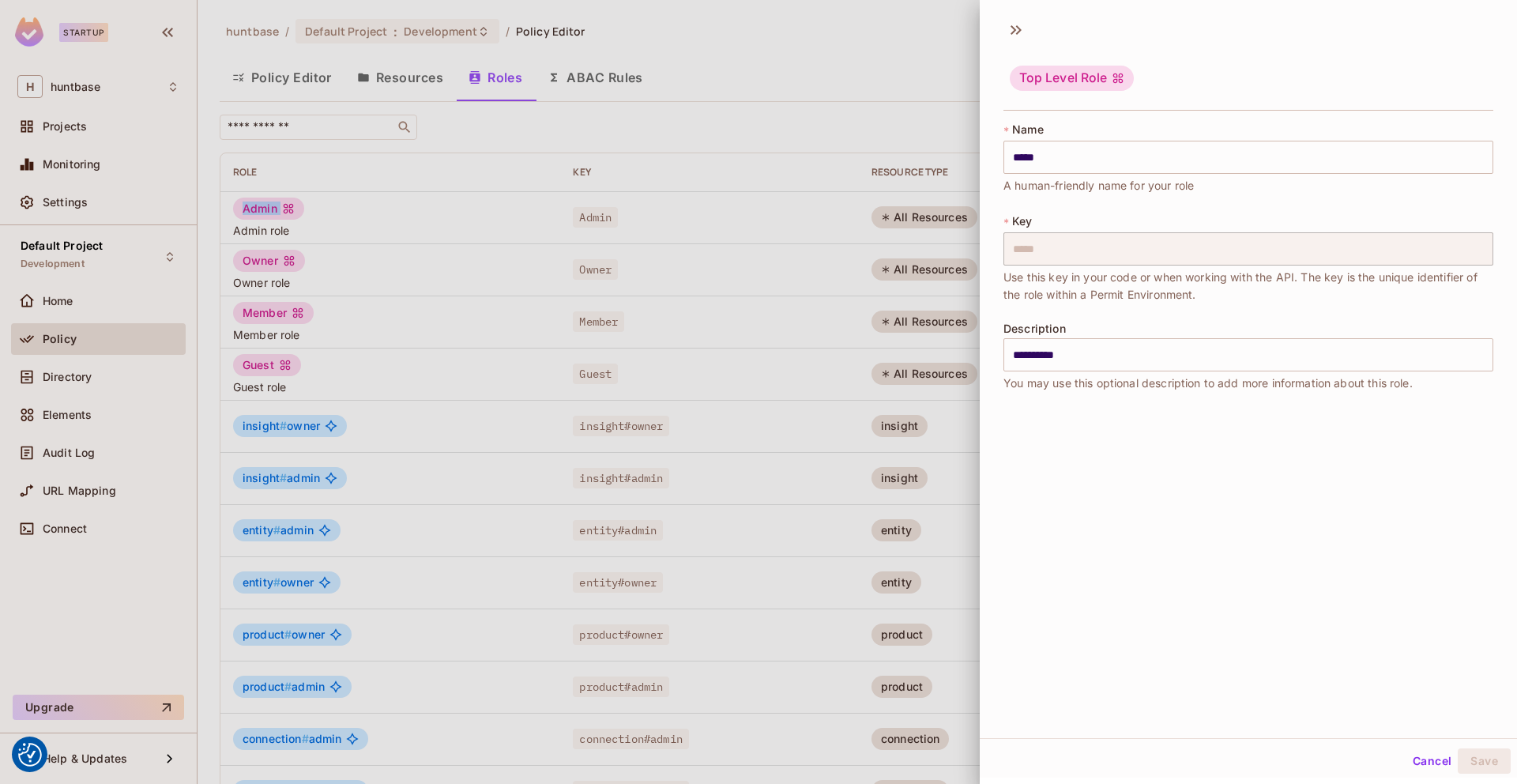
scroll to position [3, 0]
click at [904, 46] on div at bounding box center [758, 392] width 1517 height 784
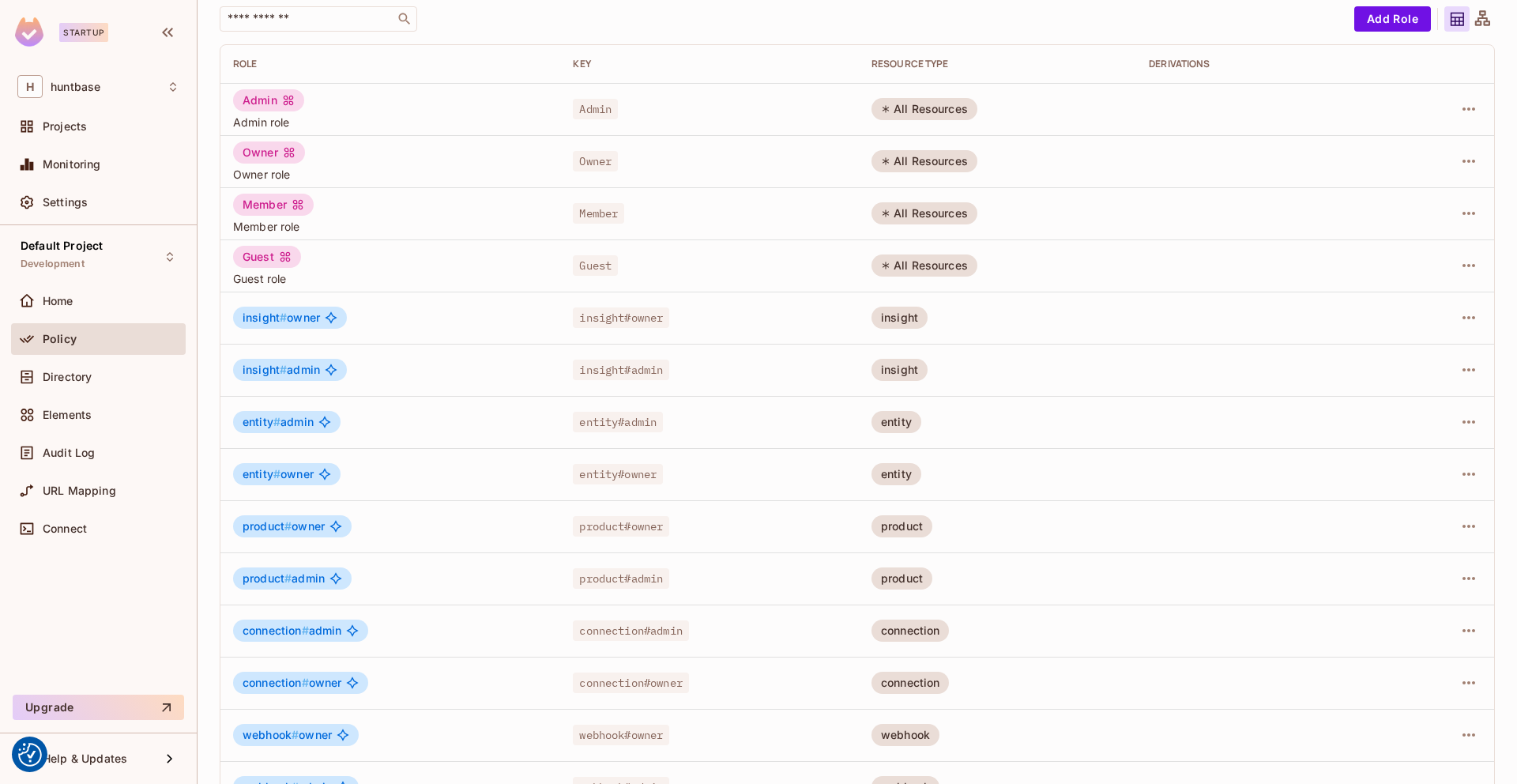
scroll to position [0, 0]
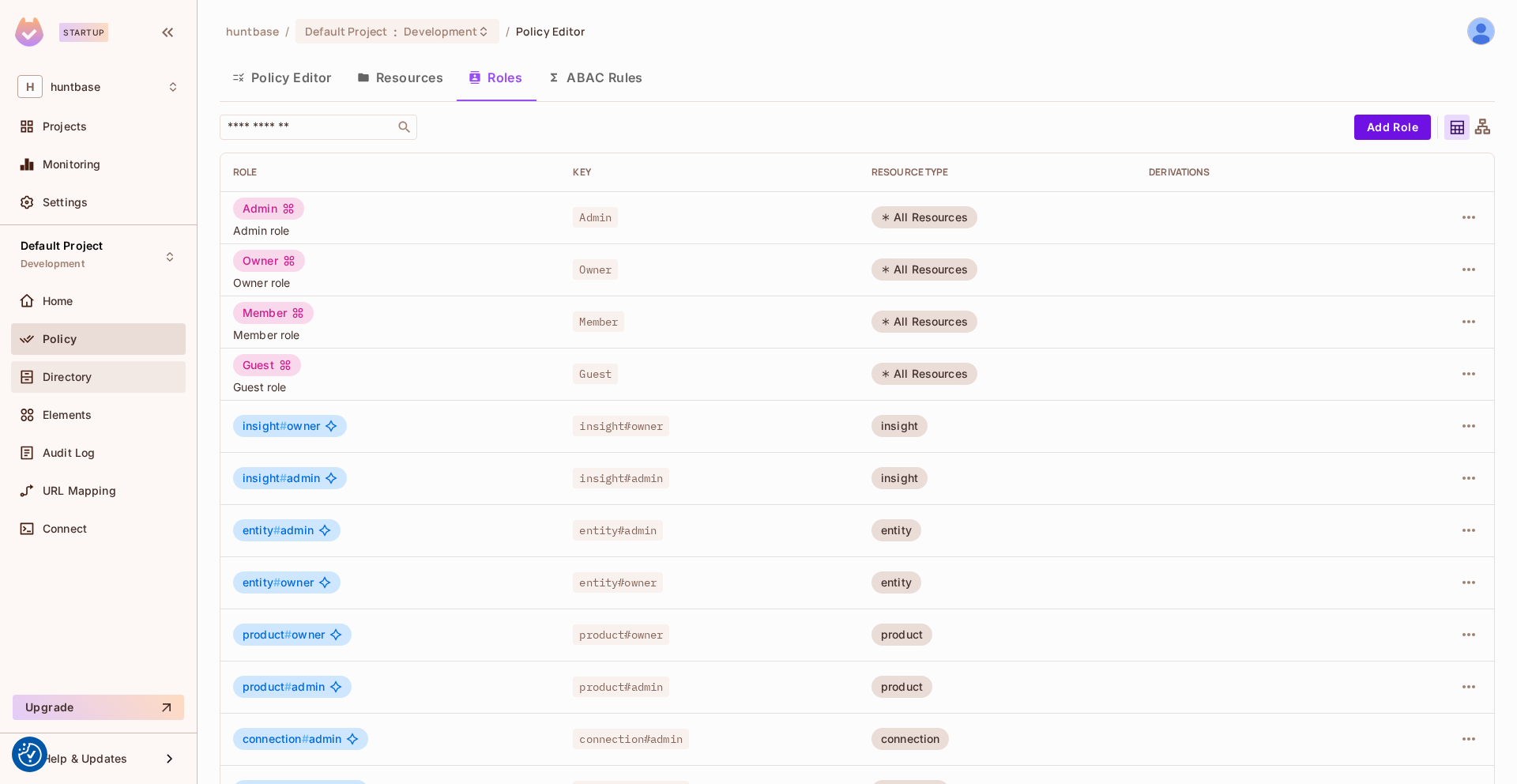
click at [164, 367] on div "Directory" at bounding box center [98, 377] width 162 height 19
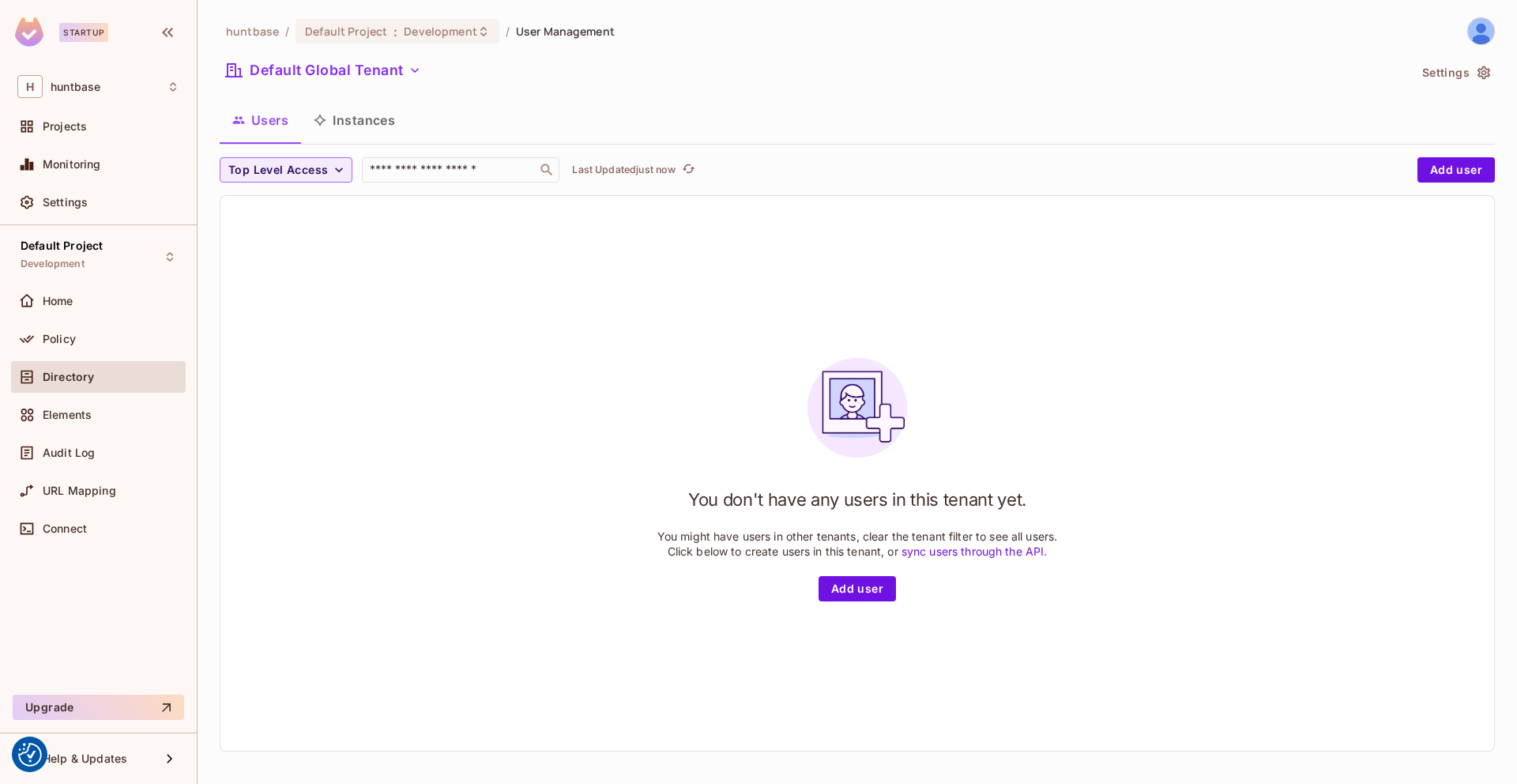
click at [370, 110] on button "Instances" at bounding box center [354, 119] width 107 height 39
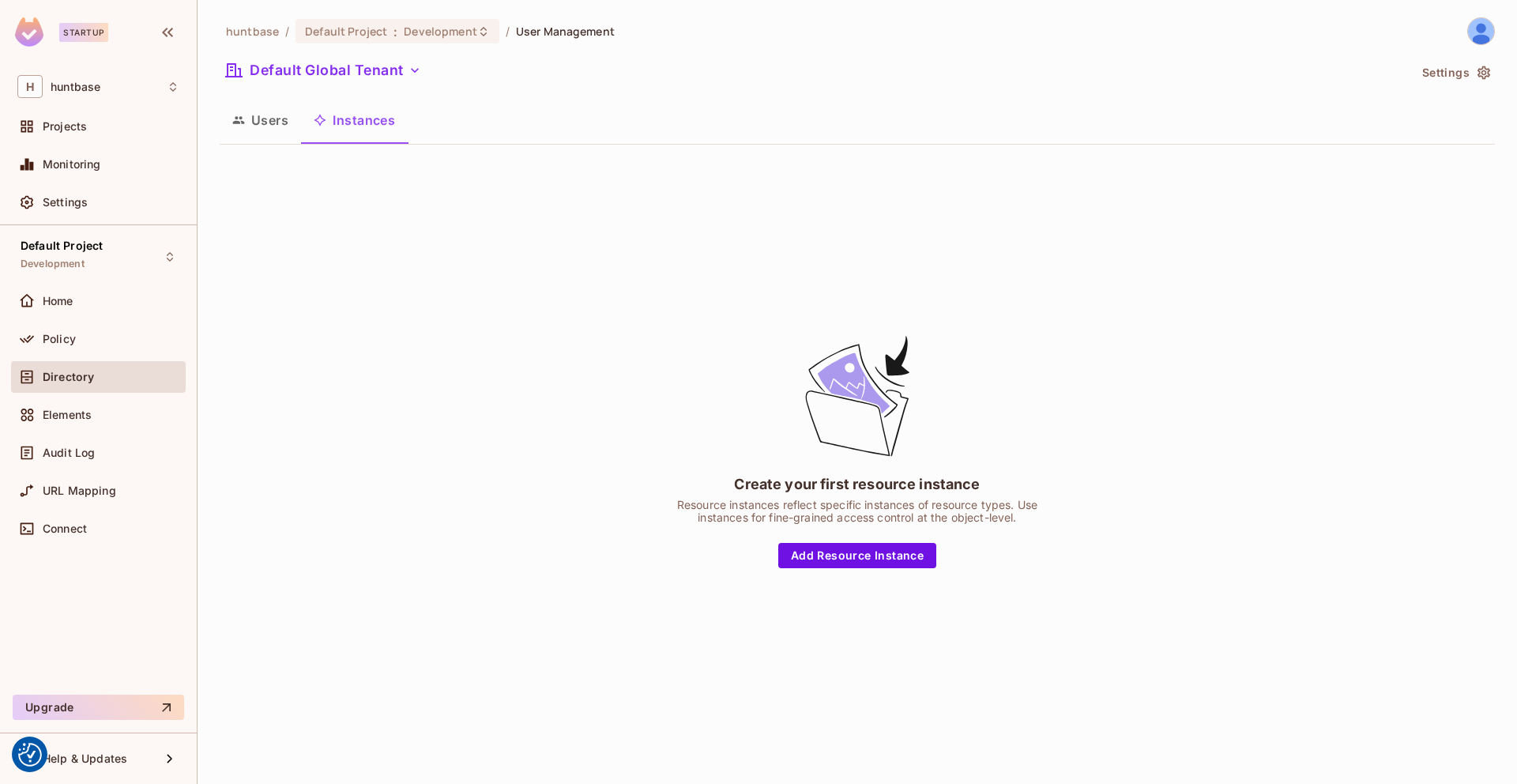
click at [291, 118] on button "Users" at bounding box center [260, 119] width 82 height 39
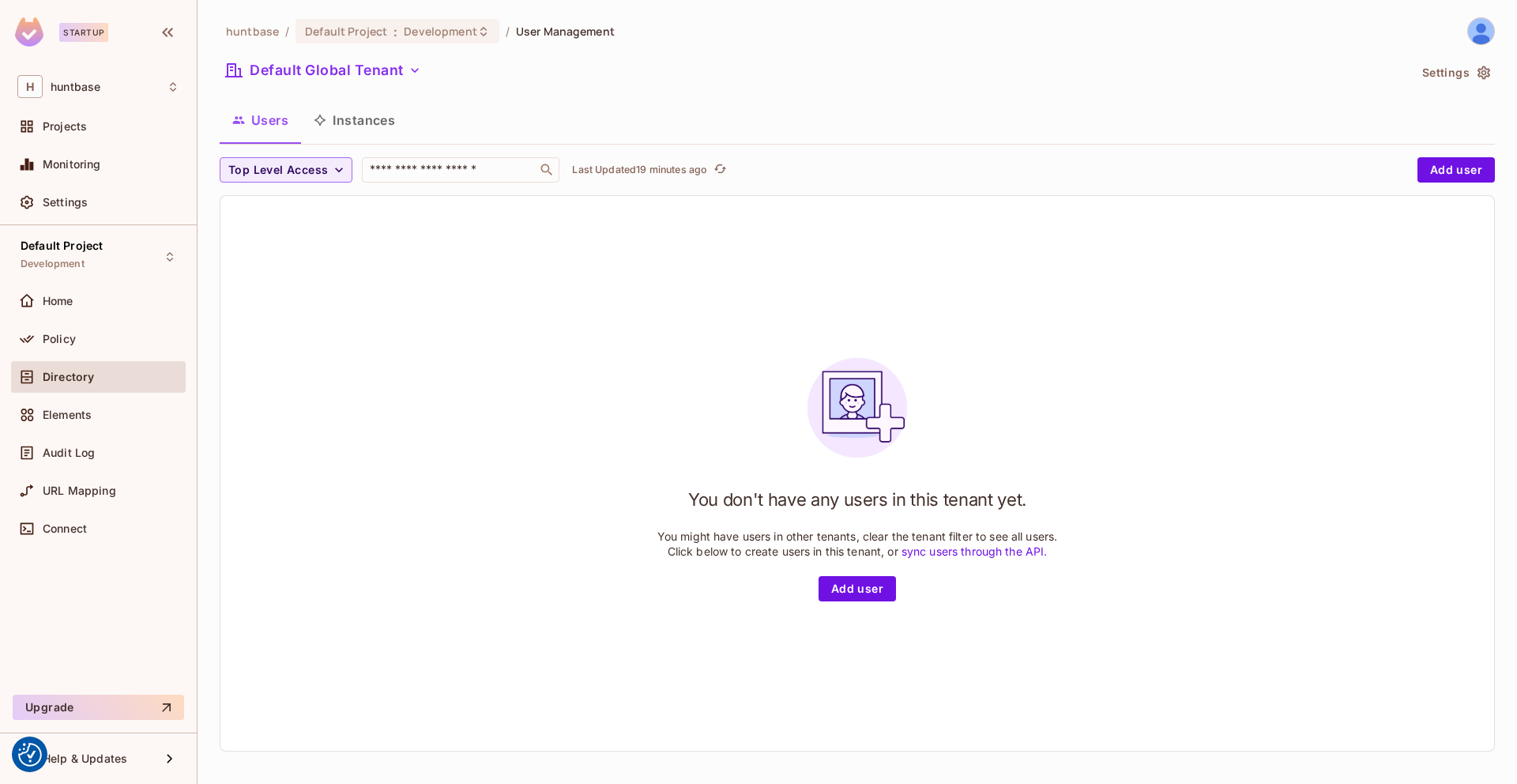
click at [273, 120] on button "Users" at bounding box center [260, 119] width 82 height 39
click at [65, 306] on span "Home" at bounding box center [57, 301] width 30 height 13
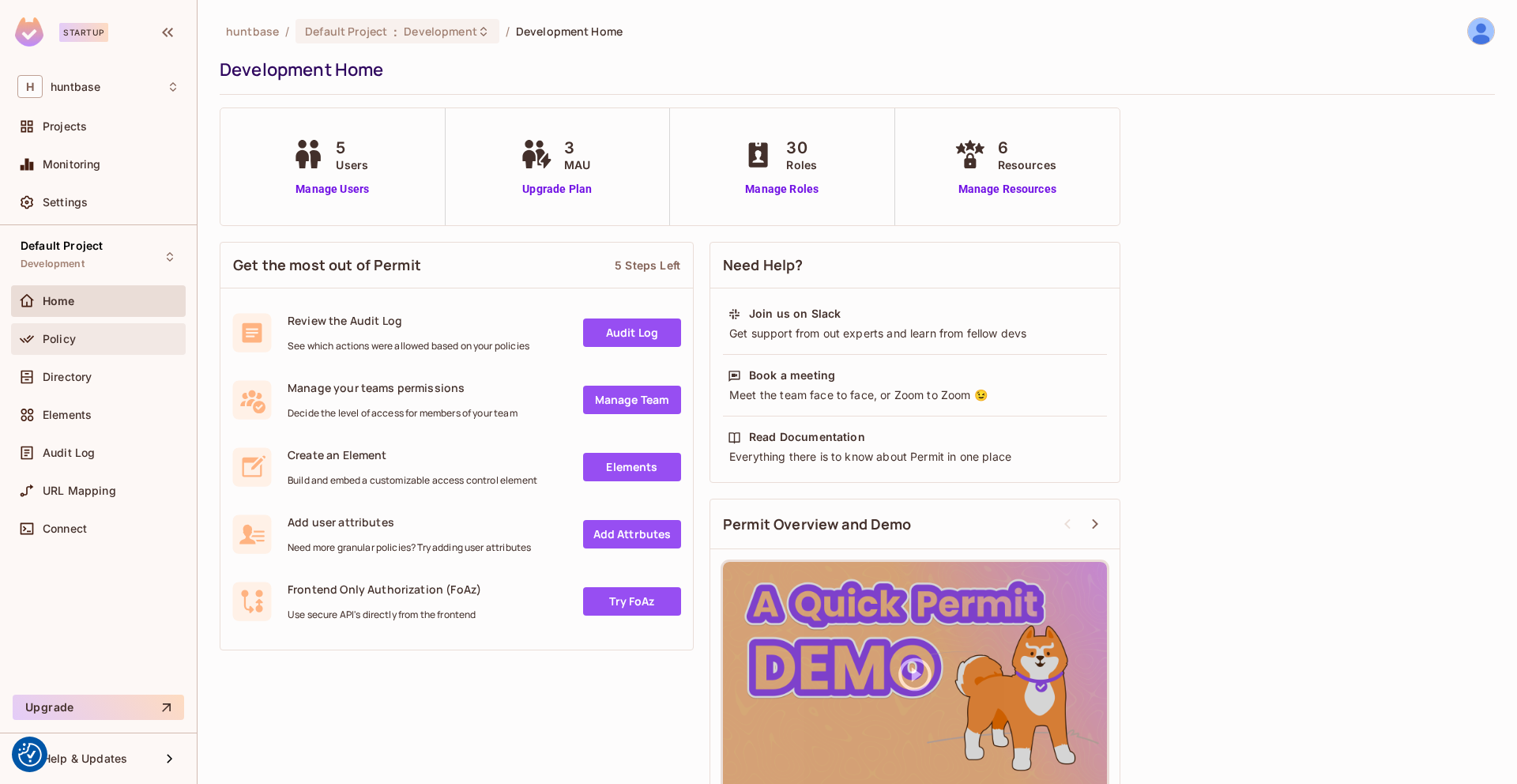
click at [83, 335] on div "Policy" at bounding box center [111, 338] width 137 height 13
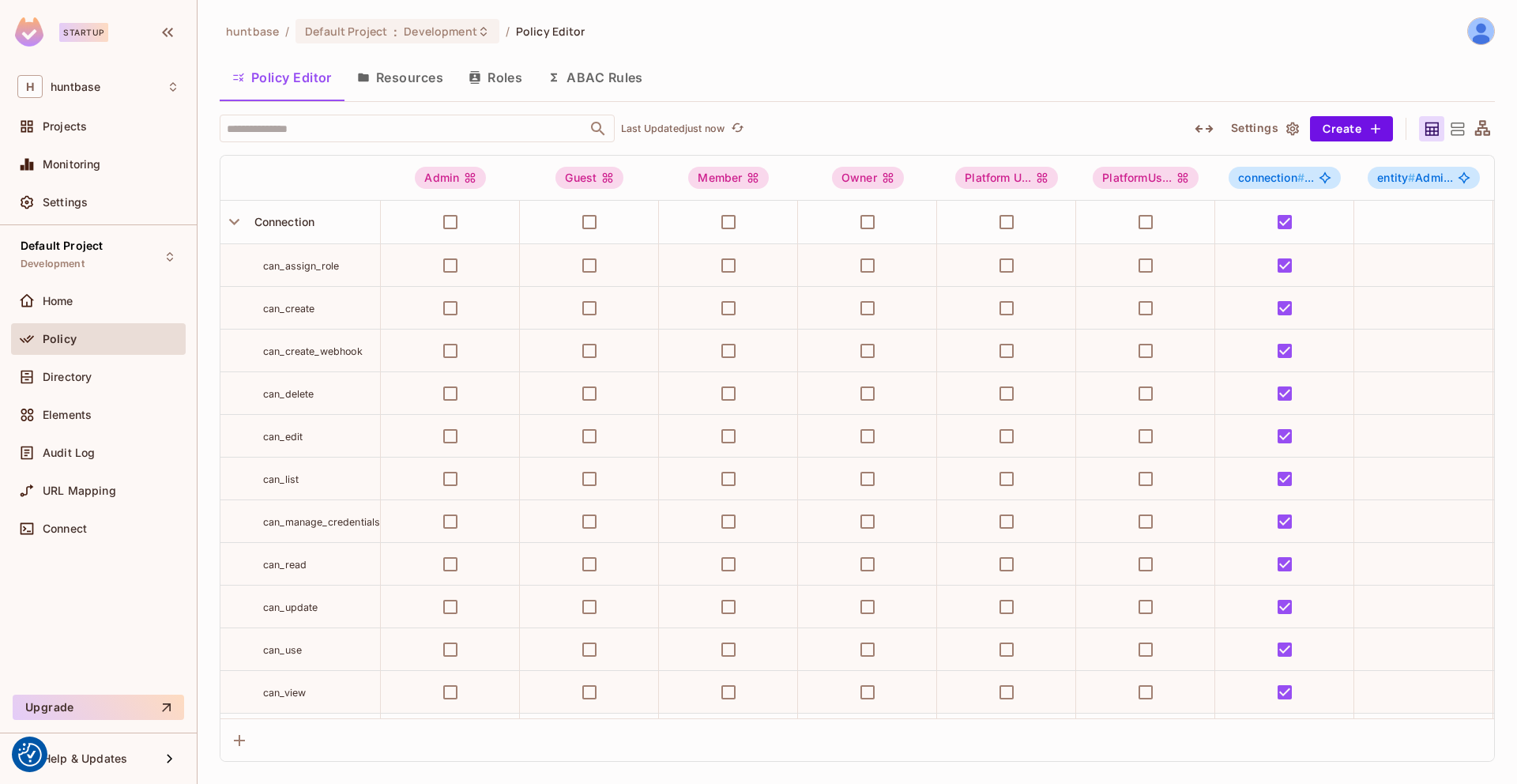
click at [520, 72] on button "Roles" at bounding box center [495, 77] width 79 height 39
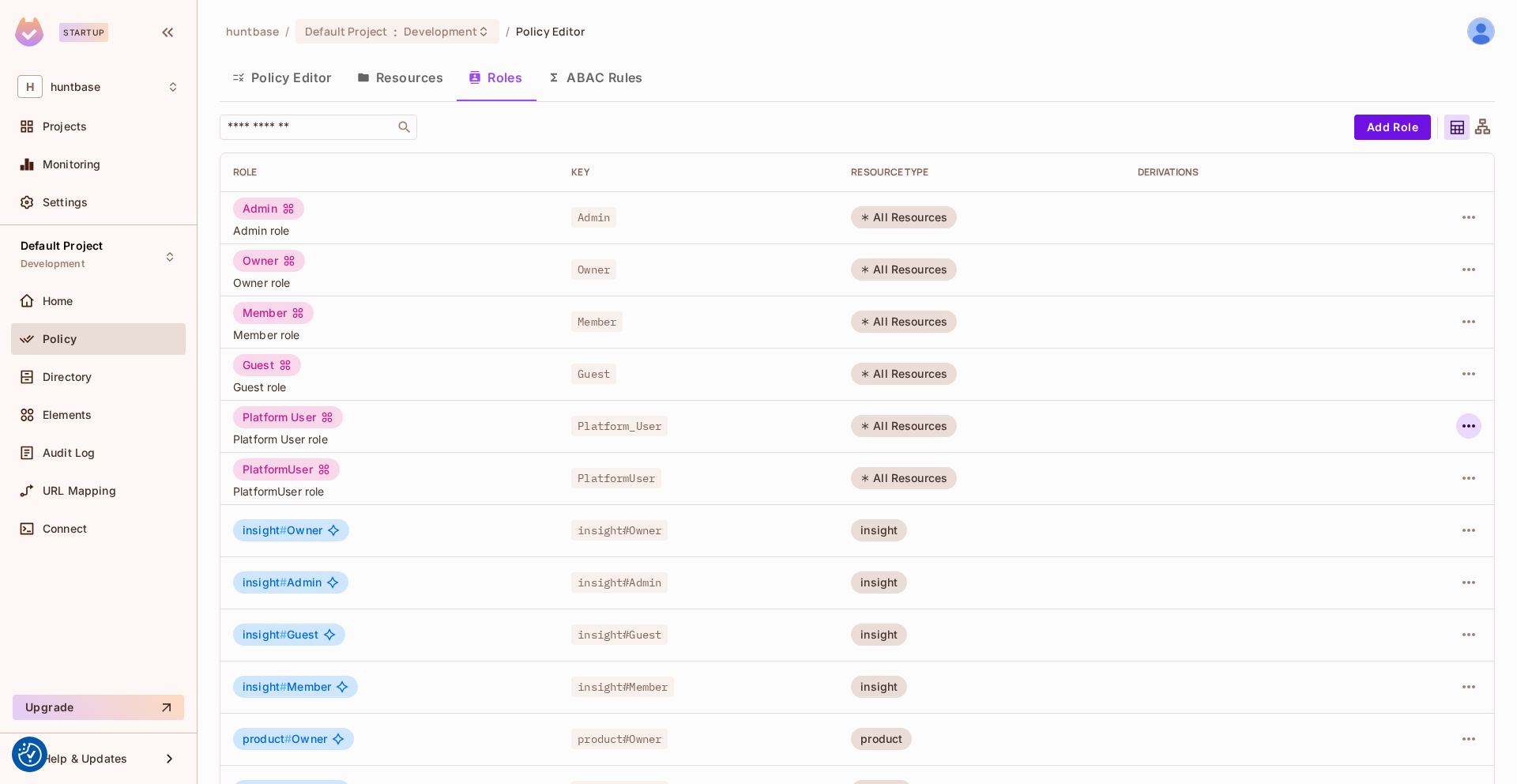
click at [1463, 424] on icon "button" at bounding box center [1469, 426] width 19 height 19
click at [1385, 526] on div "Delete Role" at bounding box center [1406, 532] width 61 height 16
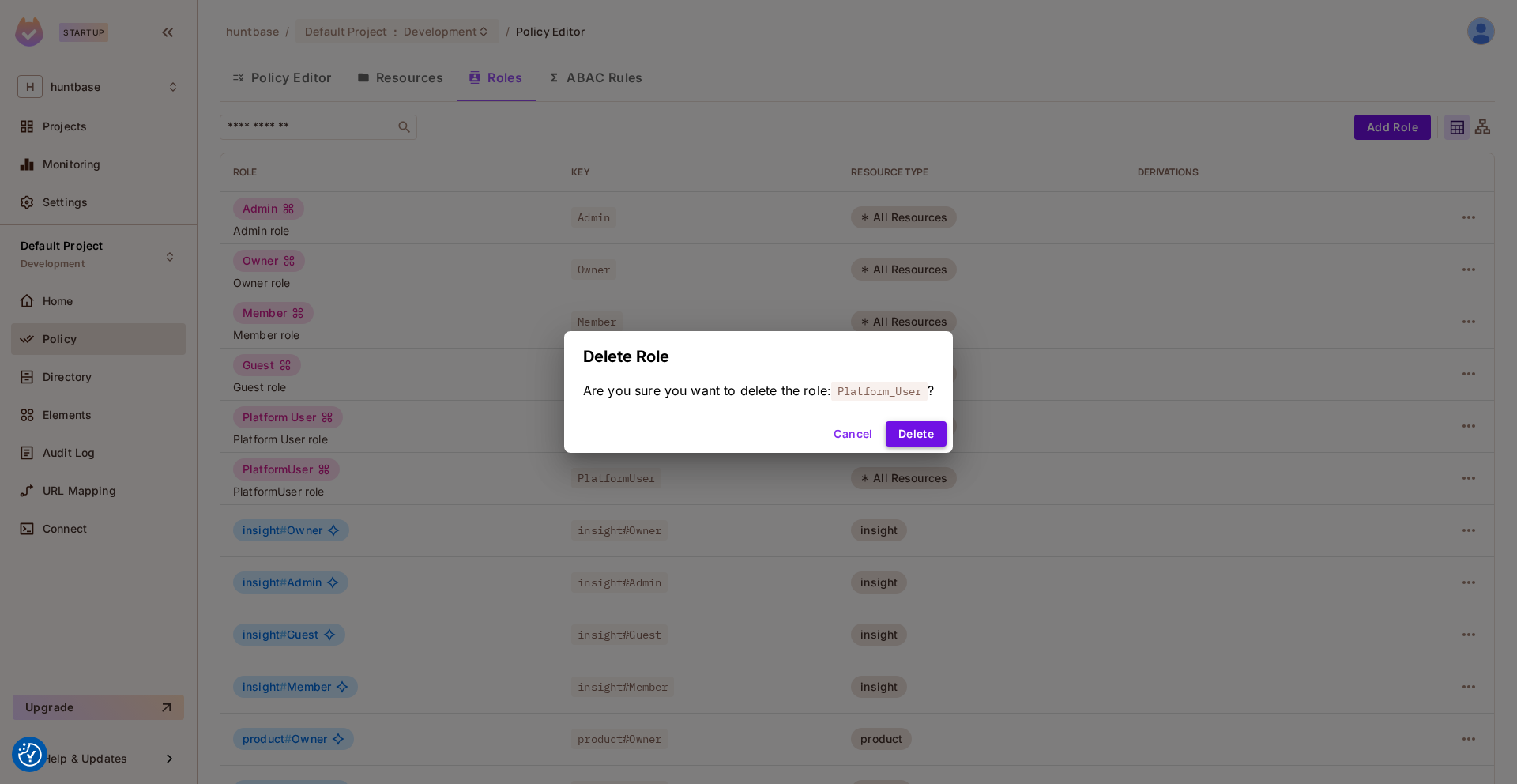
click at [916, 431] on button "Delete" at bounding box center [916, 433] width 61 height 25
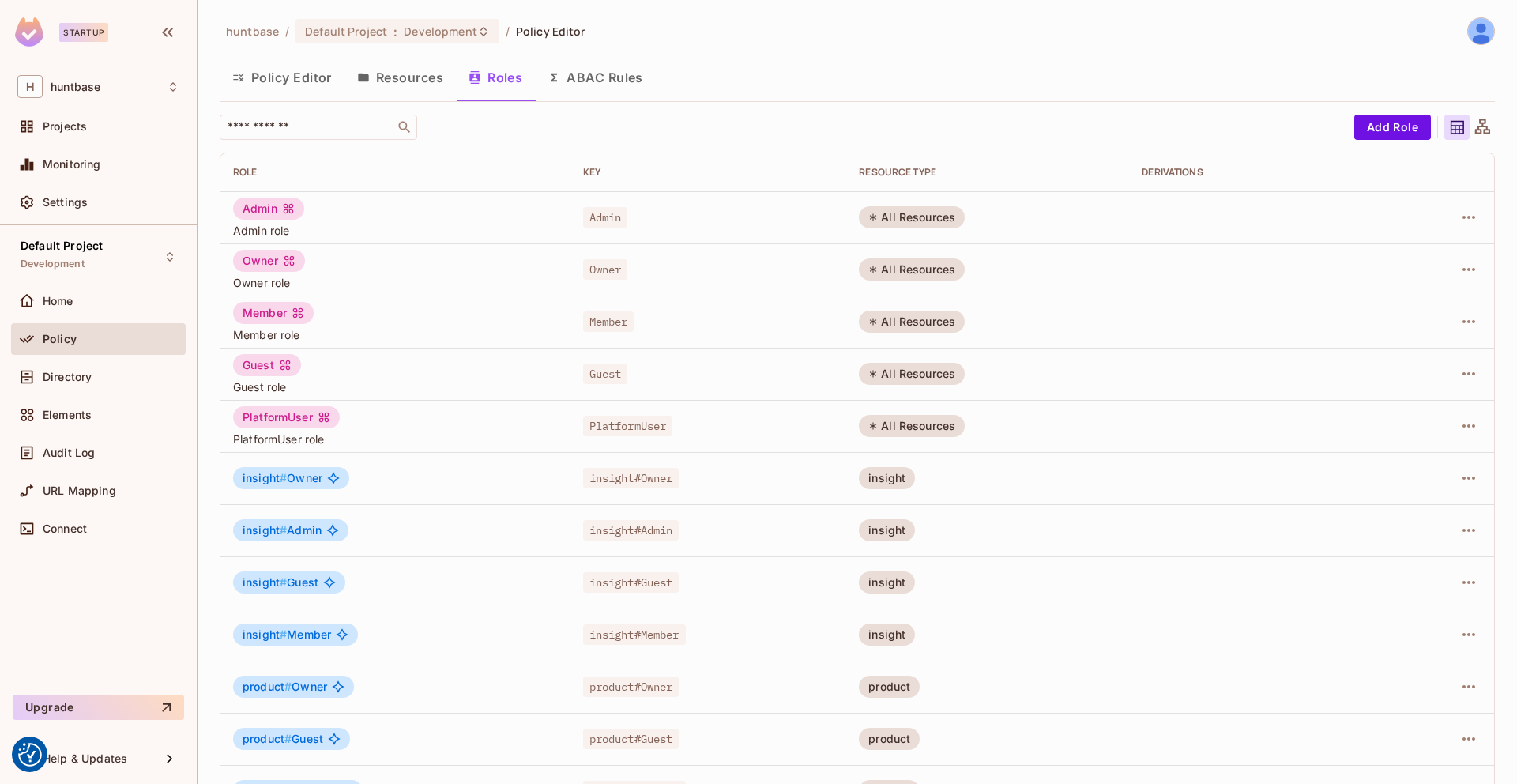
click at [280, 82] on button "Policy Editor" at bounding box center [281, 77] width 124 height 39
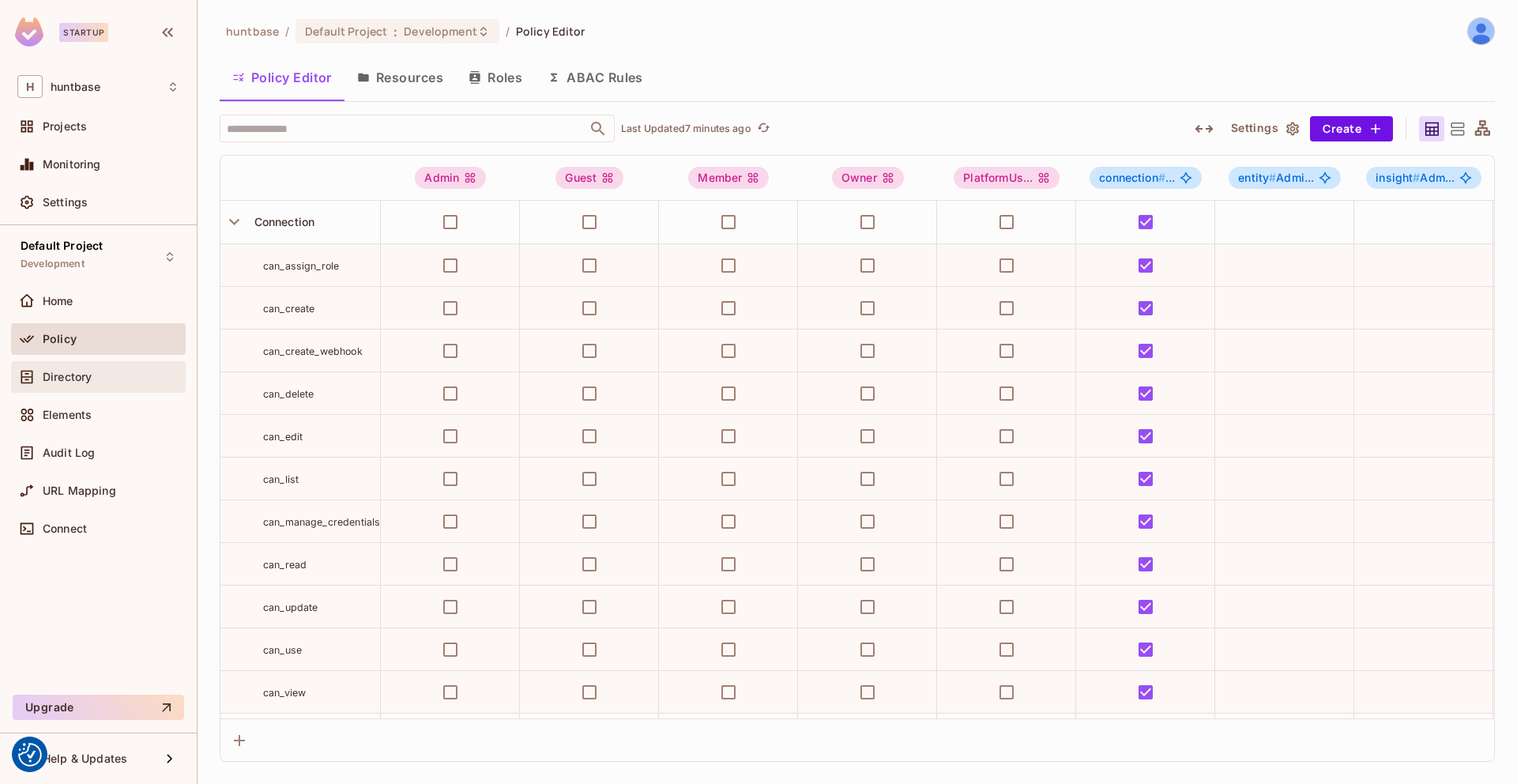
click at [69, 379] on span "Directory" at bounding box center [67, 377] width 49 height 13
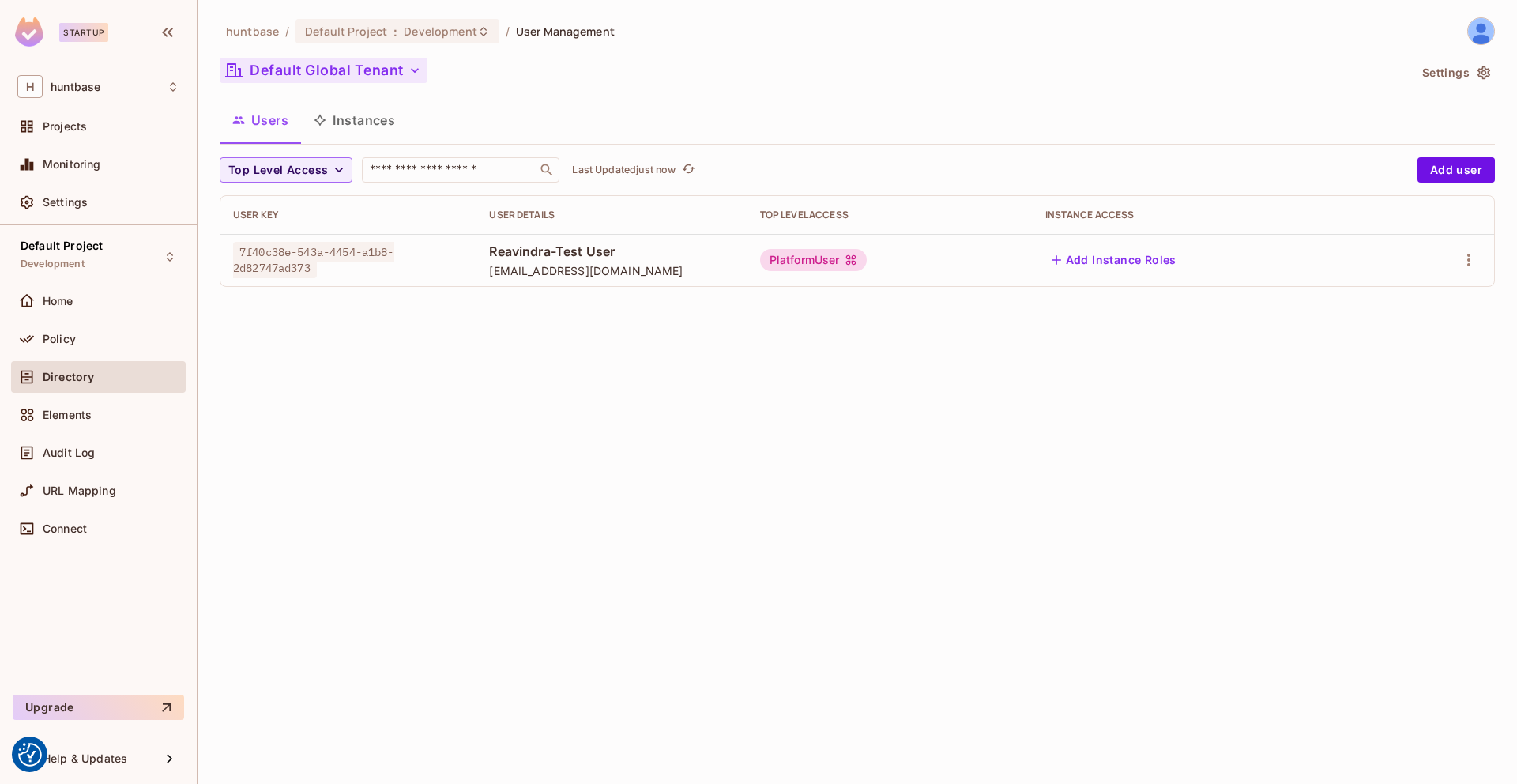
click at [339, 66] on button "Default Global Tenant" at bounding box center [323, 70] width 208 height 25
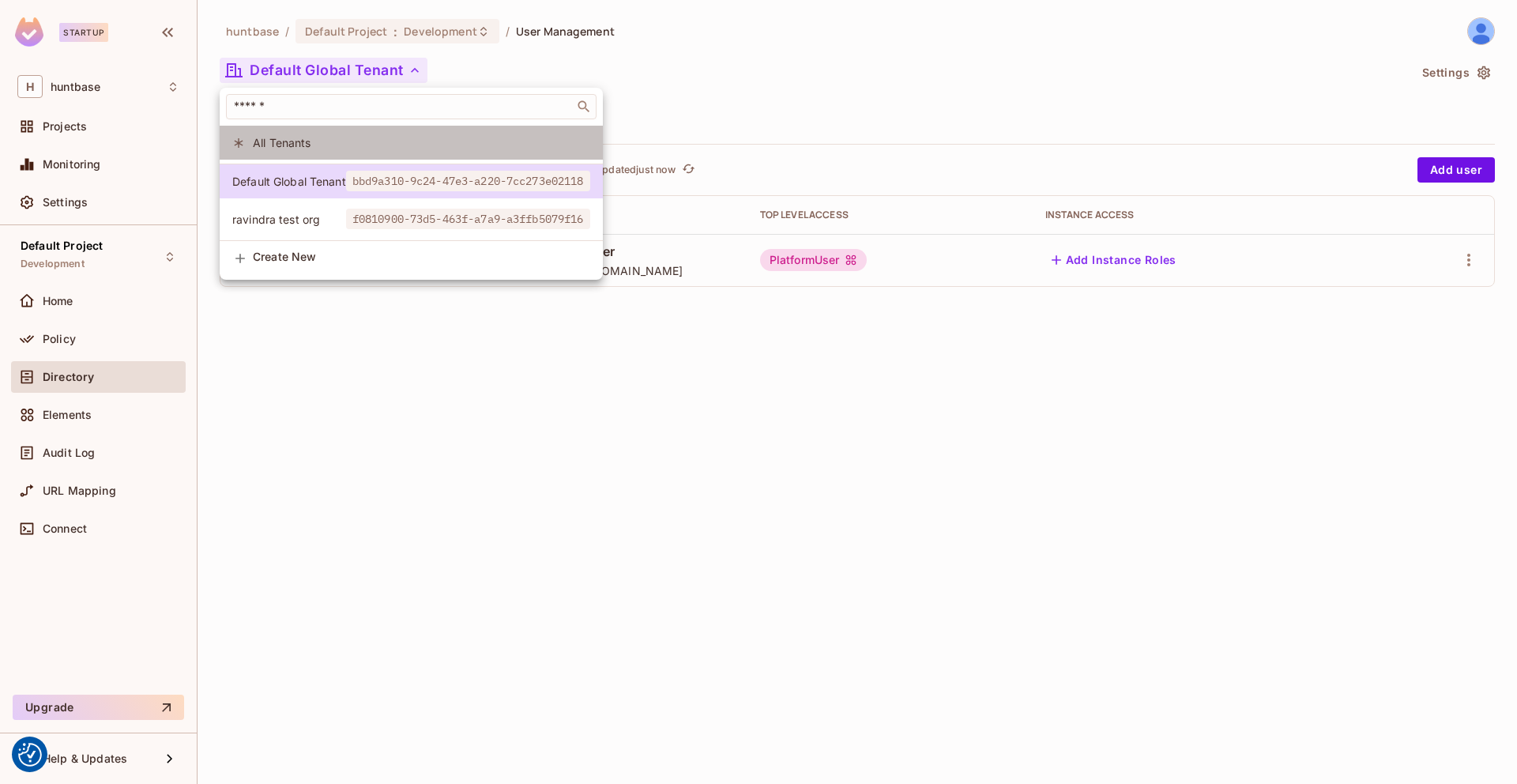
click at [279, 141] on span "All Tenants" at bounding box center [422, 142] width 338 height 15
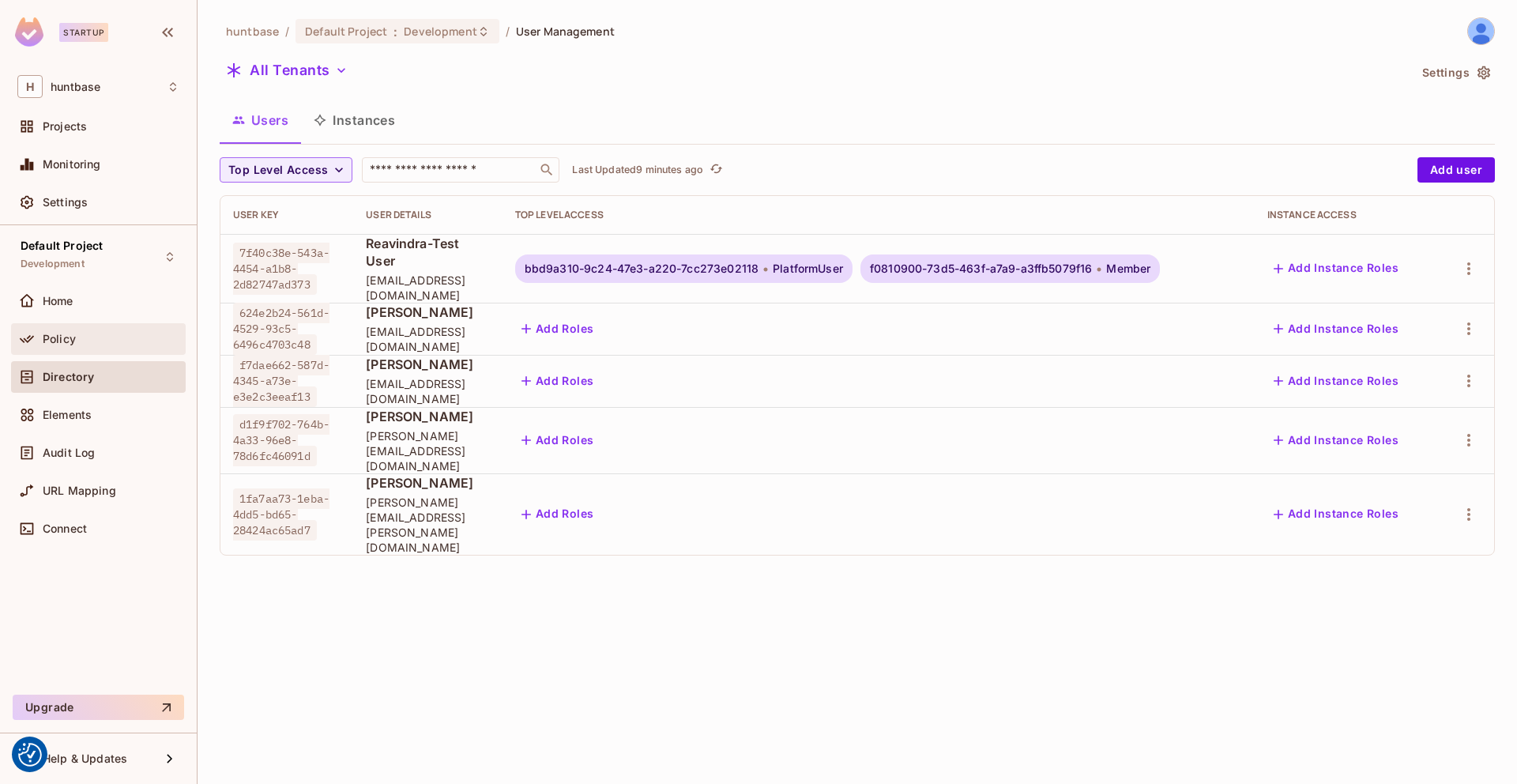
click at [84, 330] on div "Policy" at bounding box center [98, 339] width 162 height 19
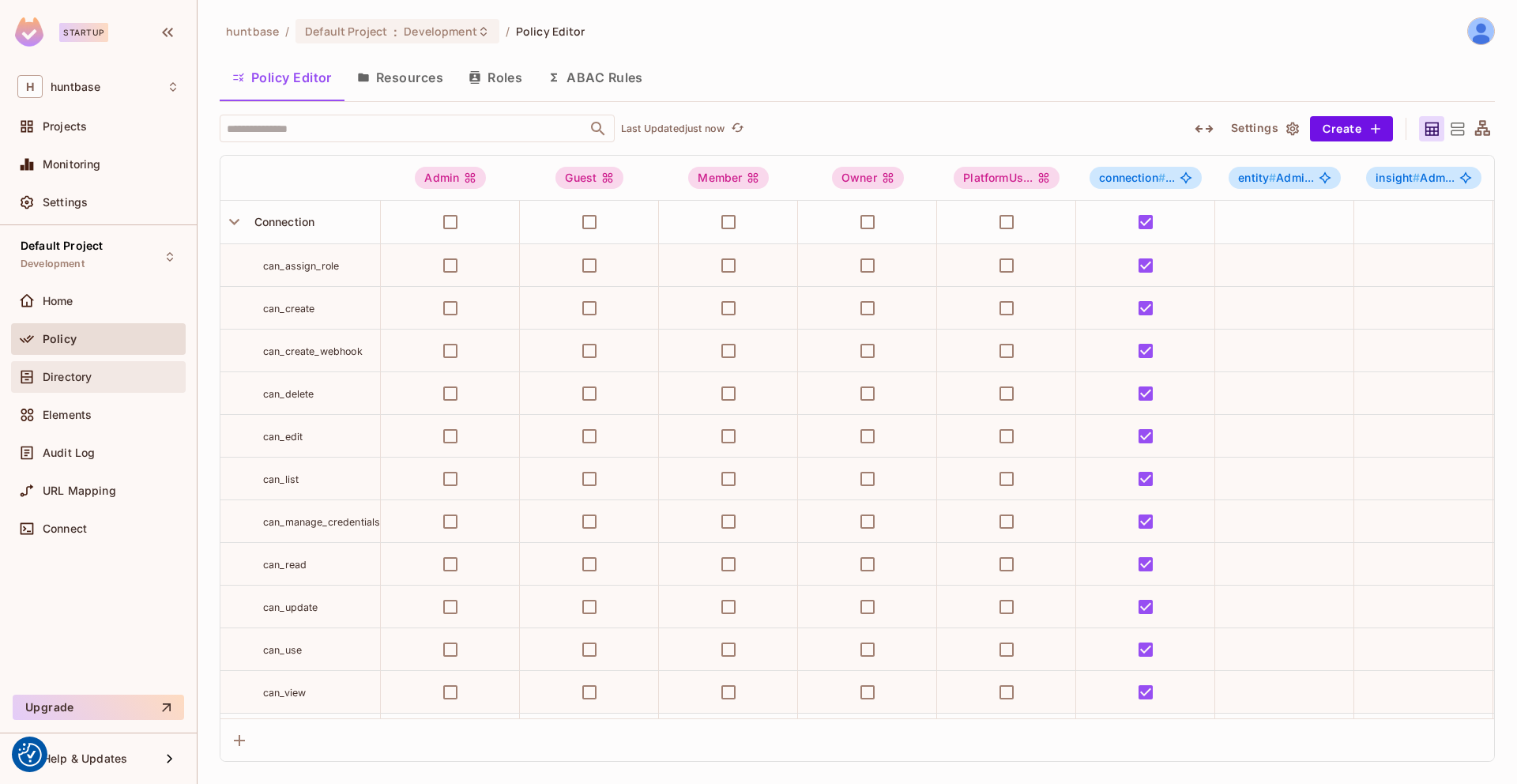
click at [92, 372] on div "Directory" at bounding box center [111, 377] width 137 height 13
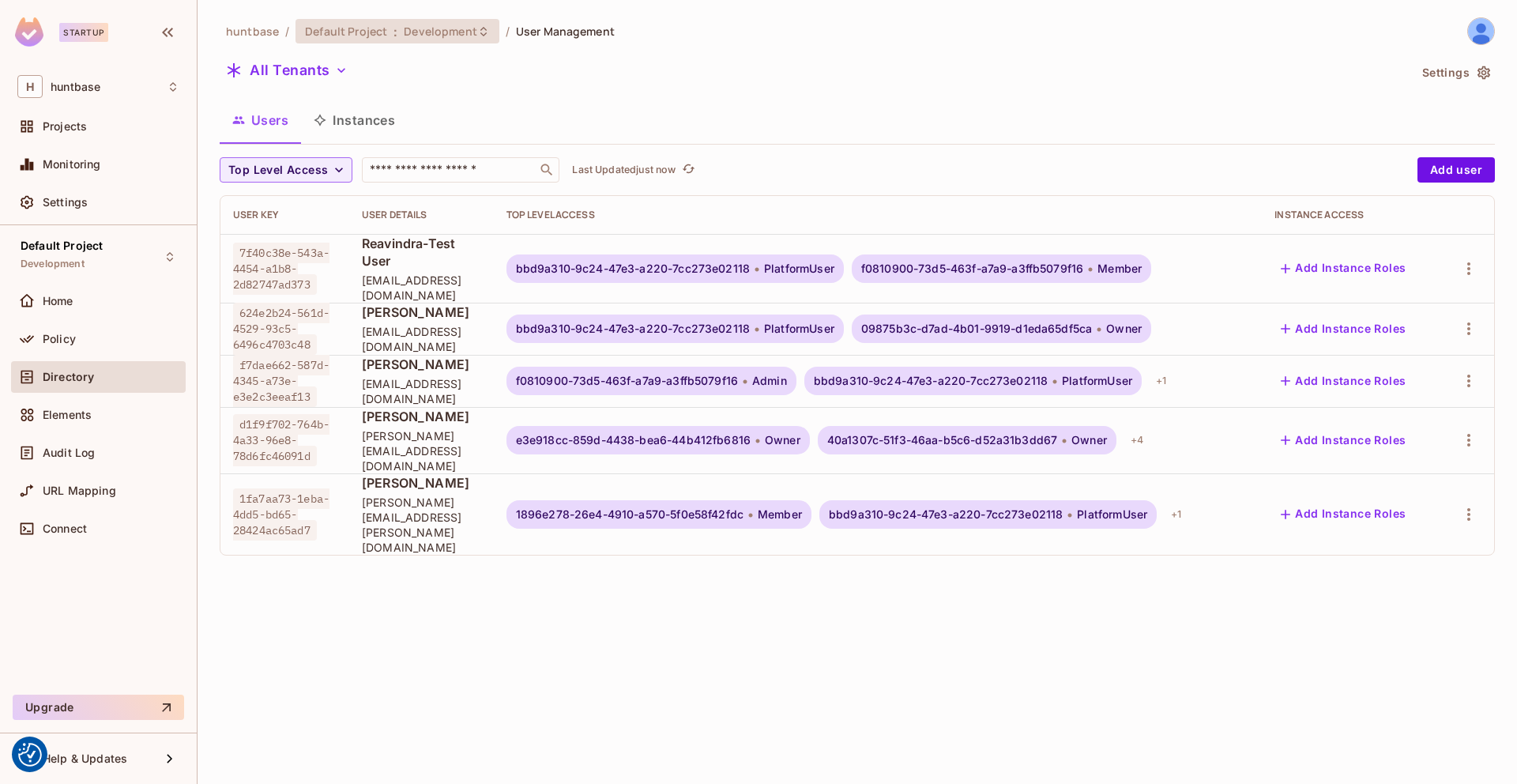
click at [386, 34] on div "Default Project : Development" at bounding box center [388, 30] width 166 height 15
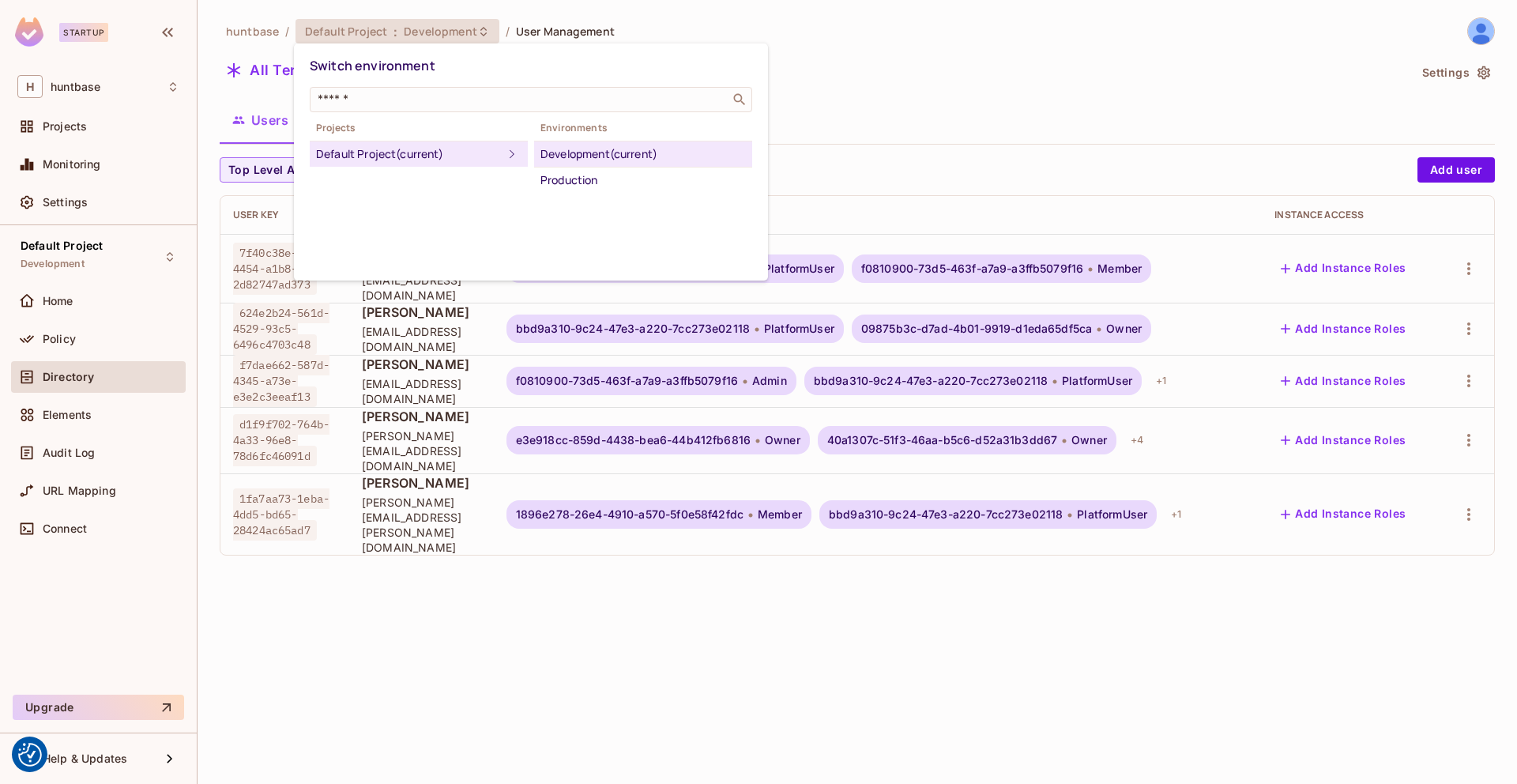
click at [877, 8] on div at bounding box center [758, 392] width 1517 height 784
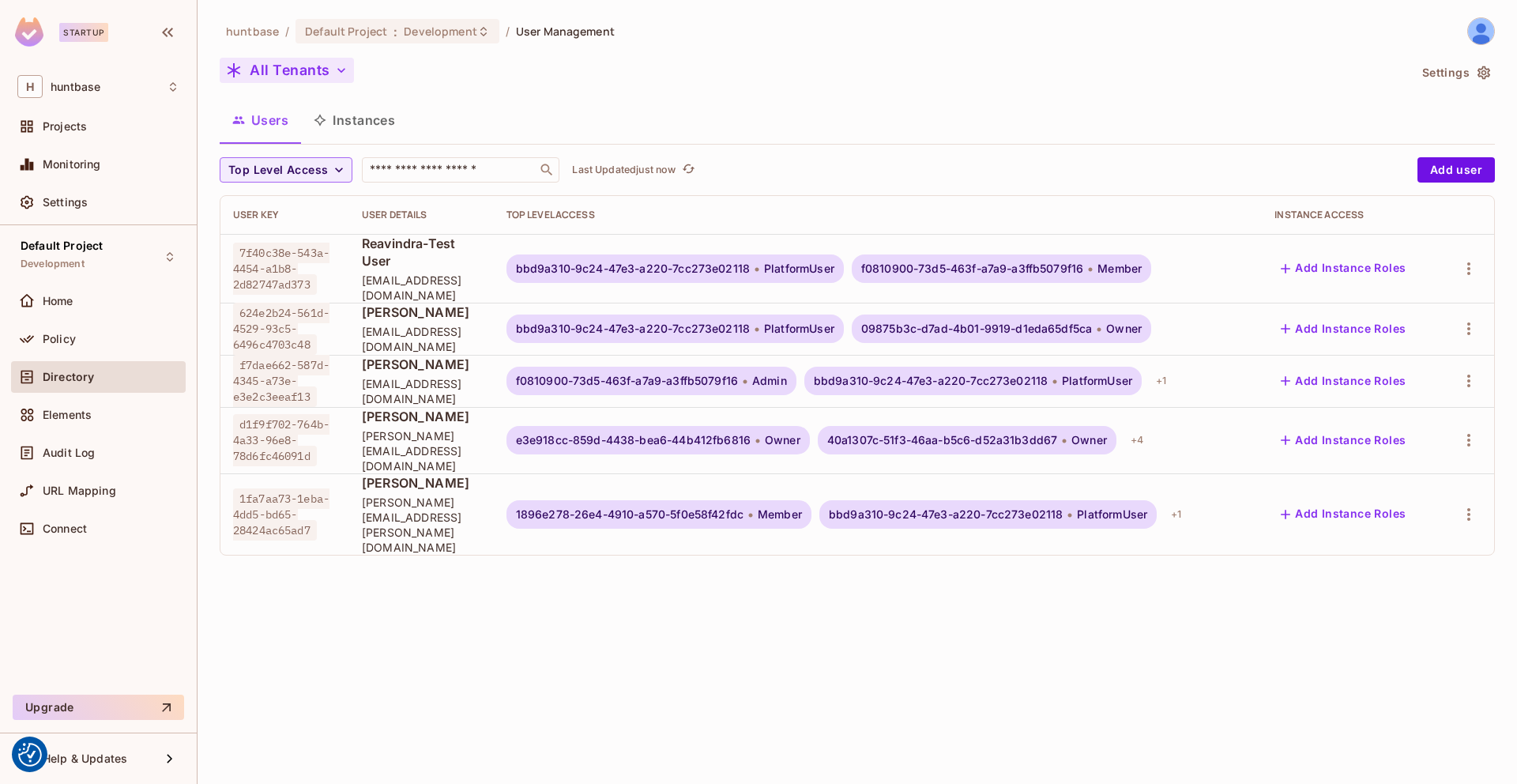
click at [328, 64] on button "All Tenants" at bounding box center [286, 70] width 134 height 25
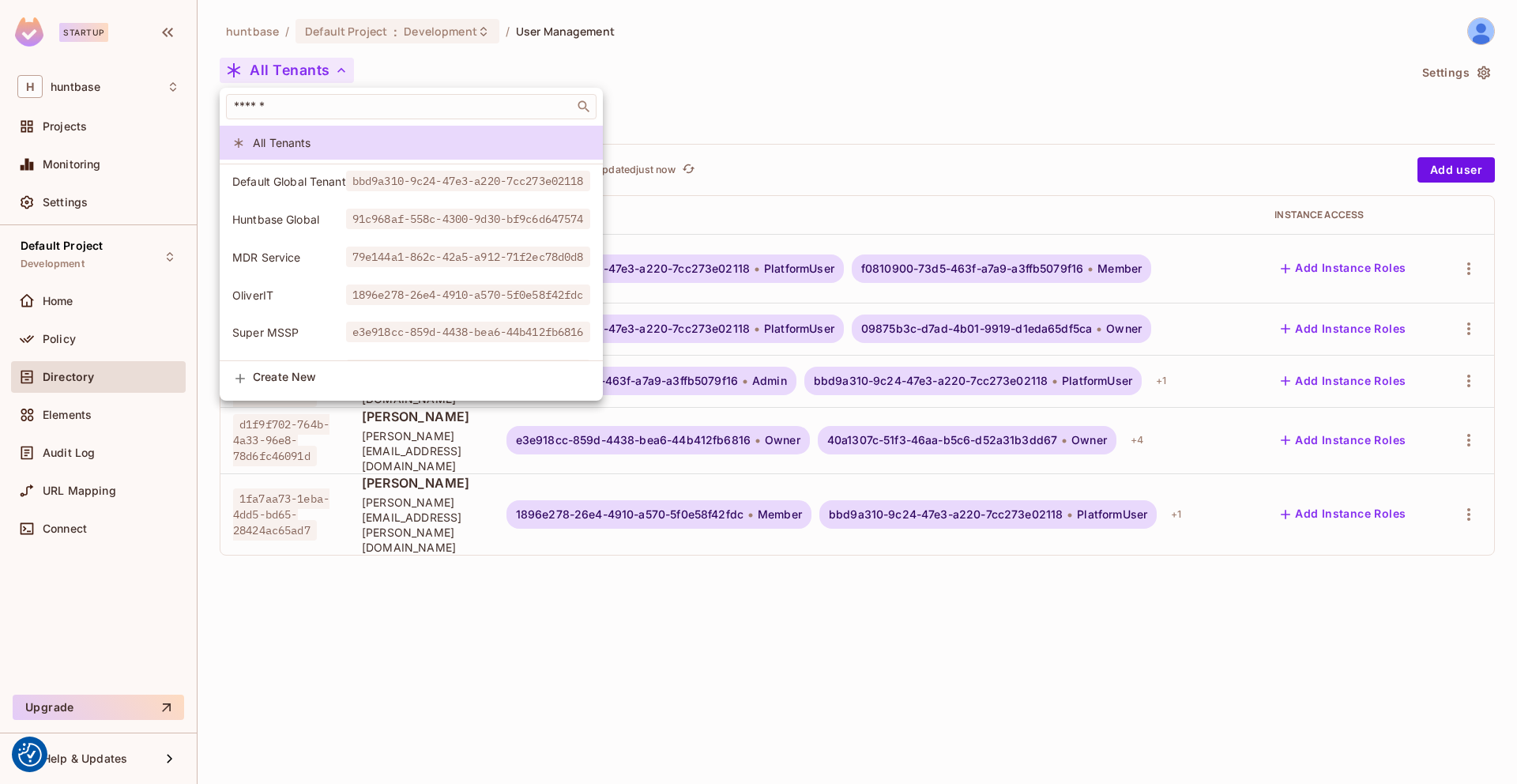
click at [283, 174] on span "Default Global Tenant" at bounding box center [289, 181] width 114 height 15
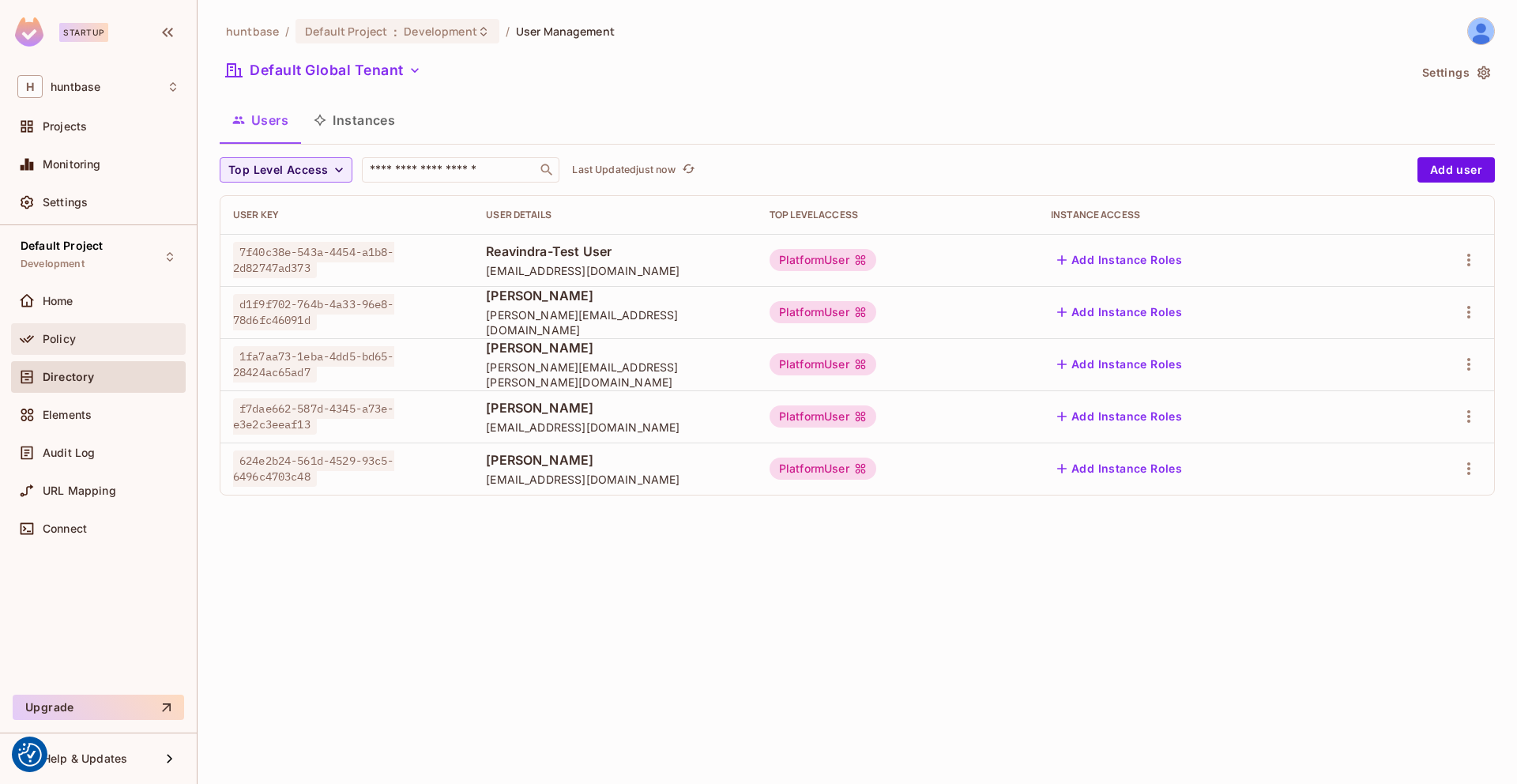
click at [87, 345] on div "Policy" at bounding box center [98, 339] width 162 height 19
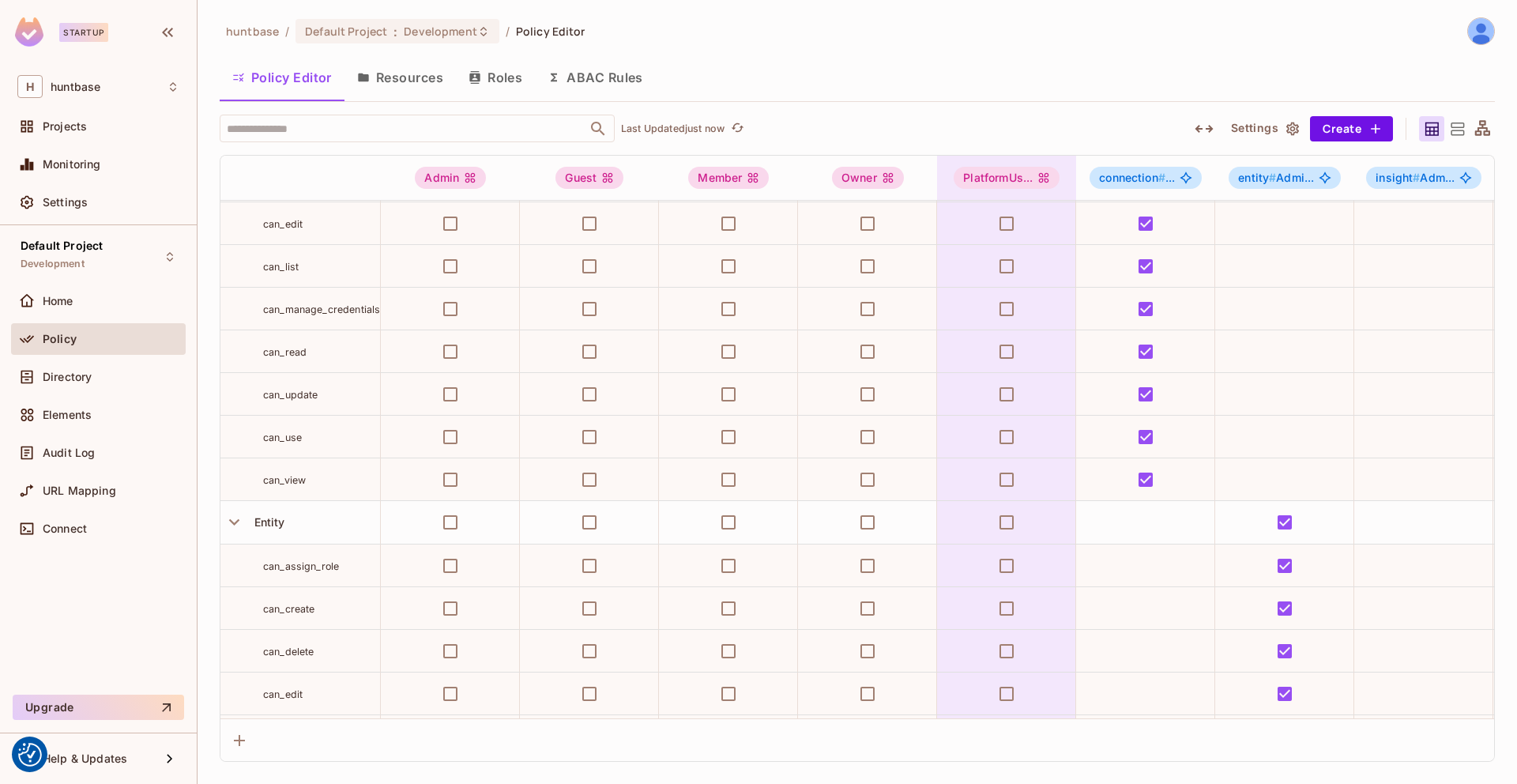
scroll to position [213, 0]
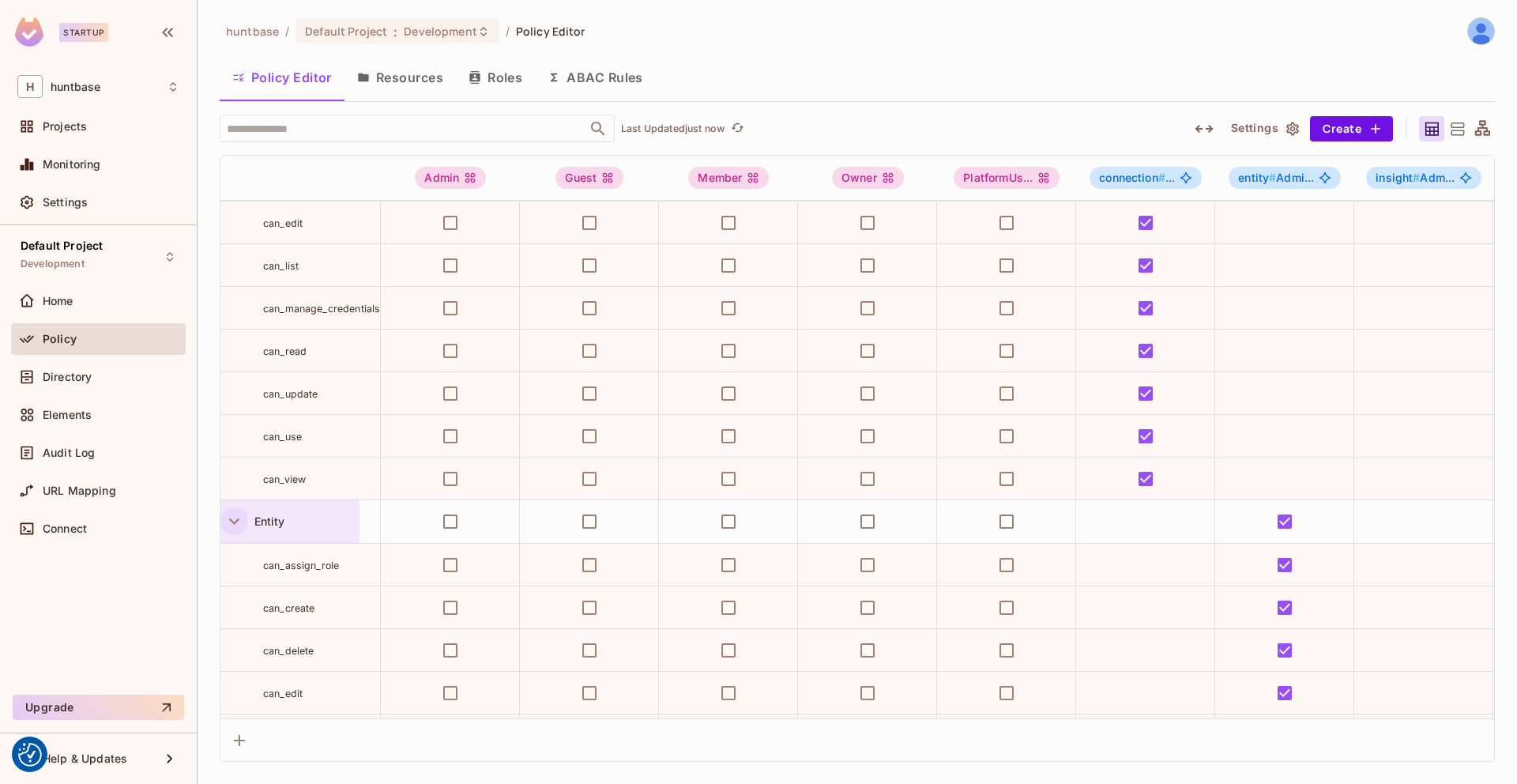
click at [231, 524] on icon "button" at bounding box center [234, 521] width 22 height 22
click at [226, 554] on icon "button" at bounding box center [234, 565] width 22 height 22
click at [230, 589] on div "Product" at bounding box center [290, 608] width 139 height 43
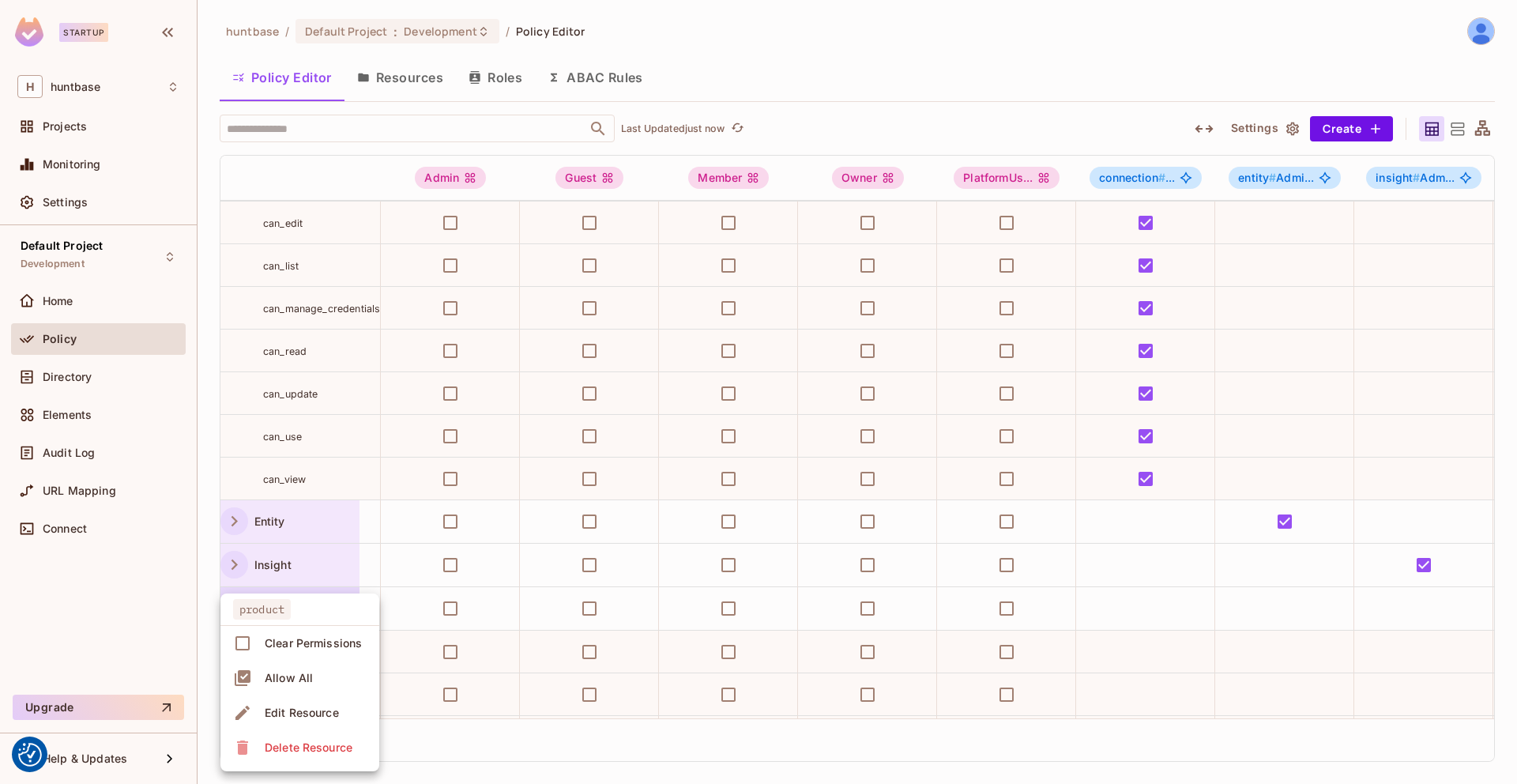
click at [136, 584] on div at bounding box center [758, 392] width 1517 height 784
click at [238, 608] on icon "button" at bounding box center [234, 607] width 22 height 22
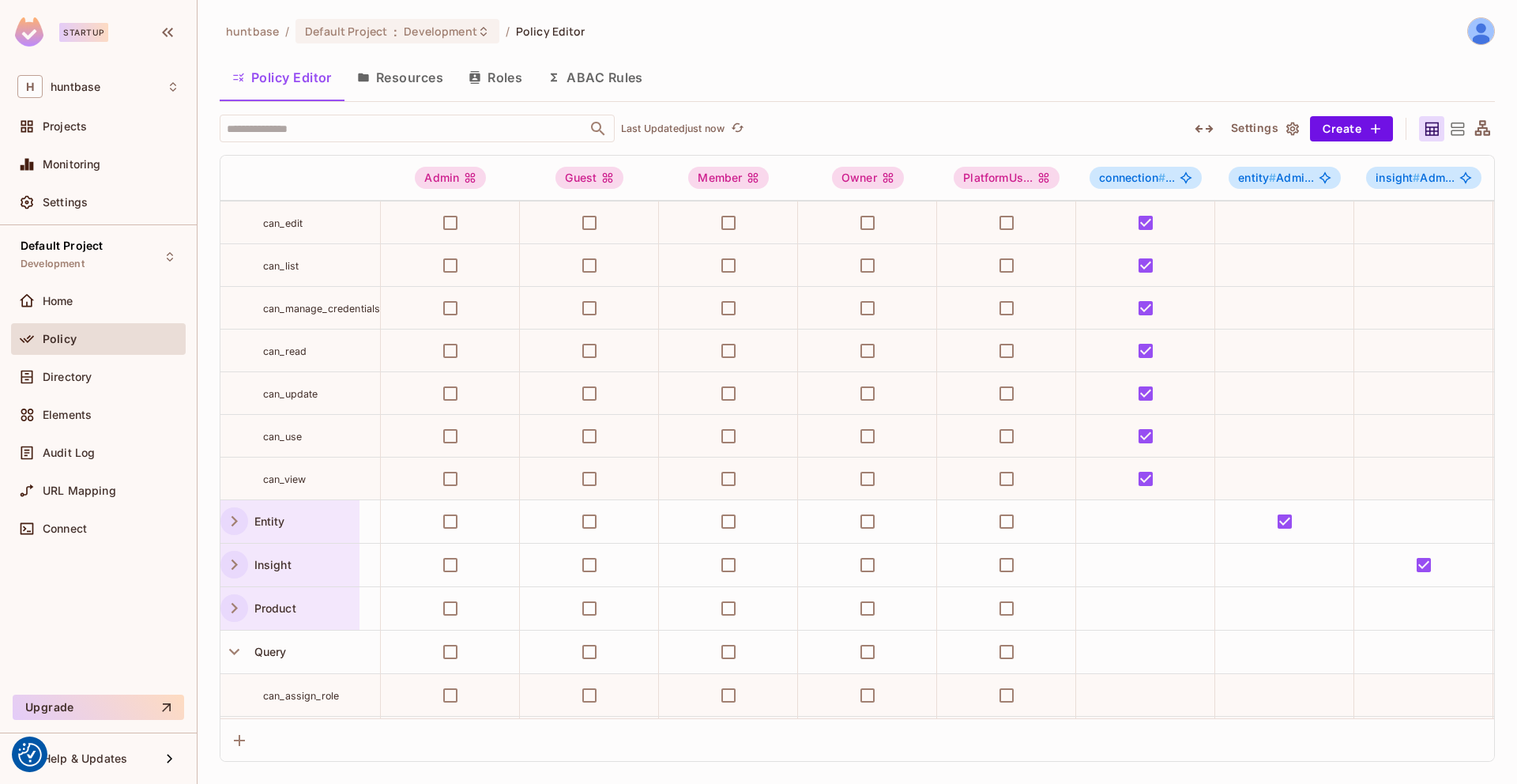
scroll to position [264, 0]
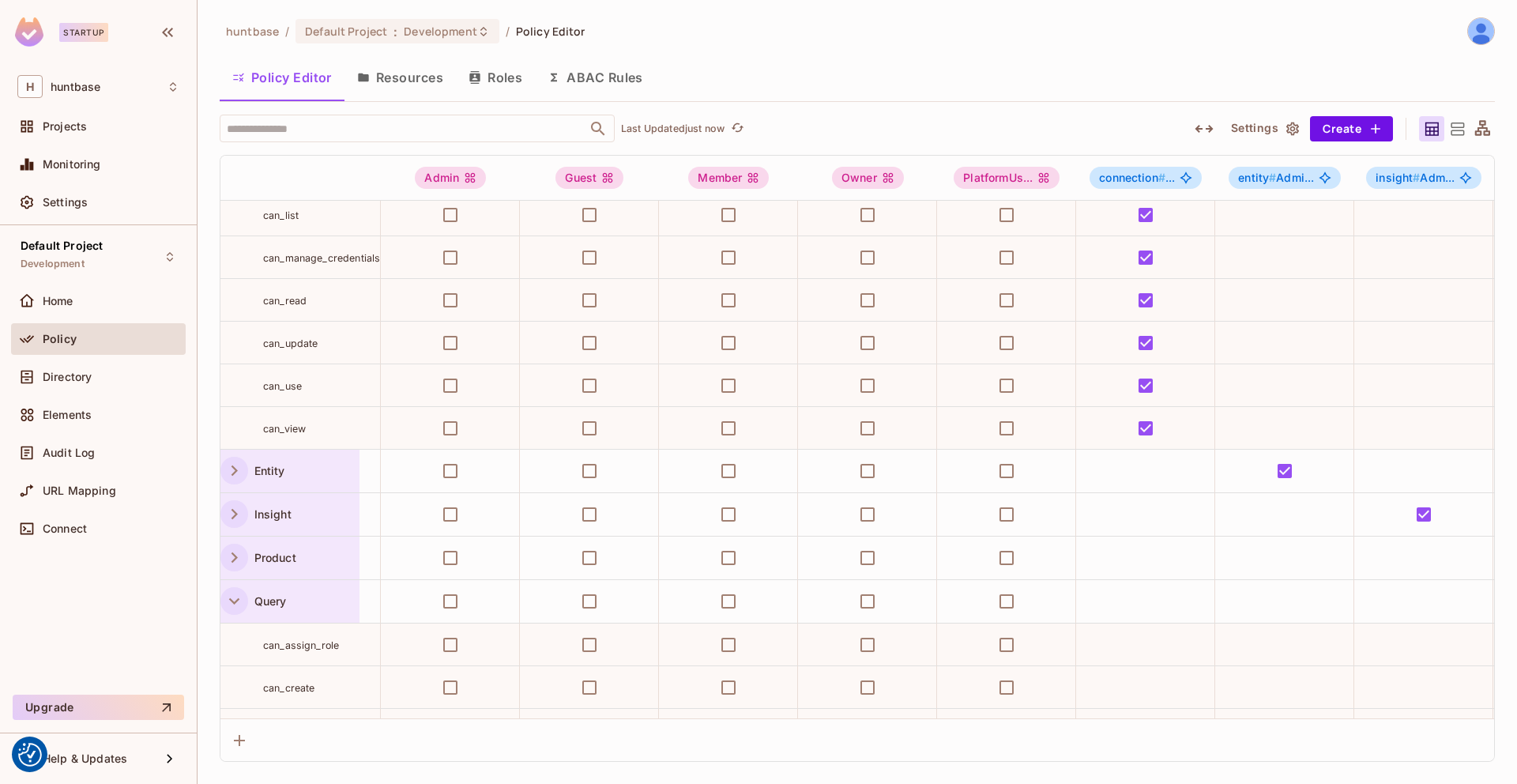
click at [232, 602] on icon "button" at bounding box center [234, 600] width 10 height 6
click at [233, 557] on icon "button" at bounding box center [234, 557] width 22 height 22
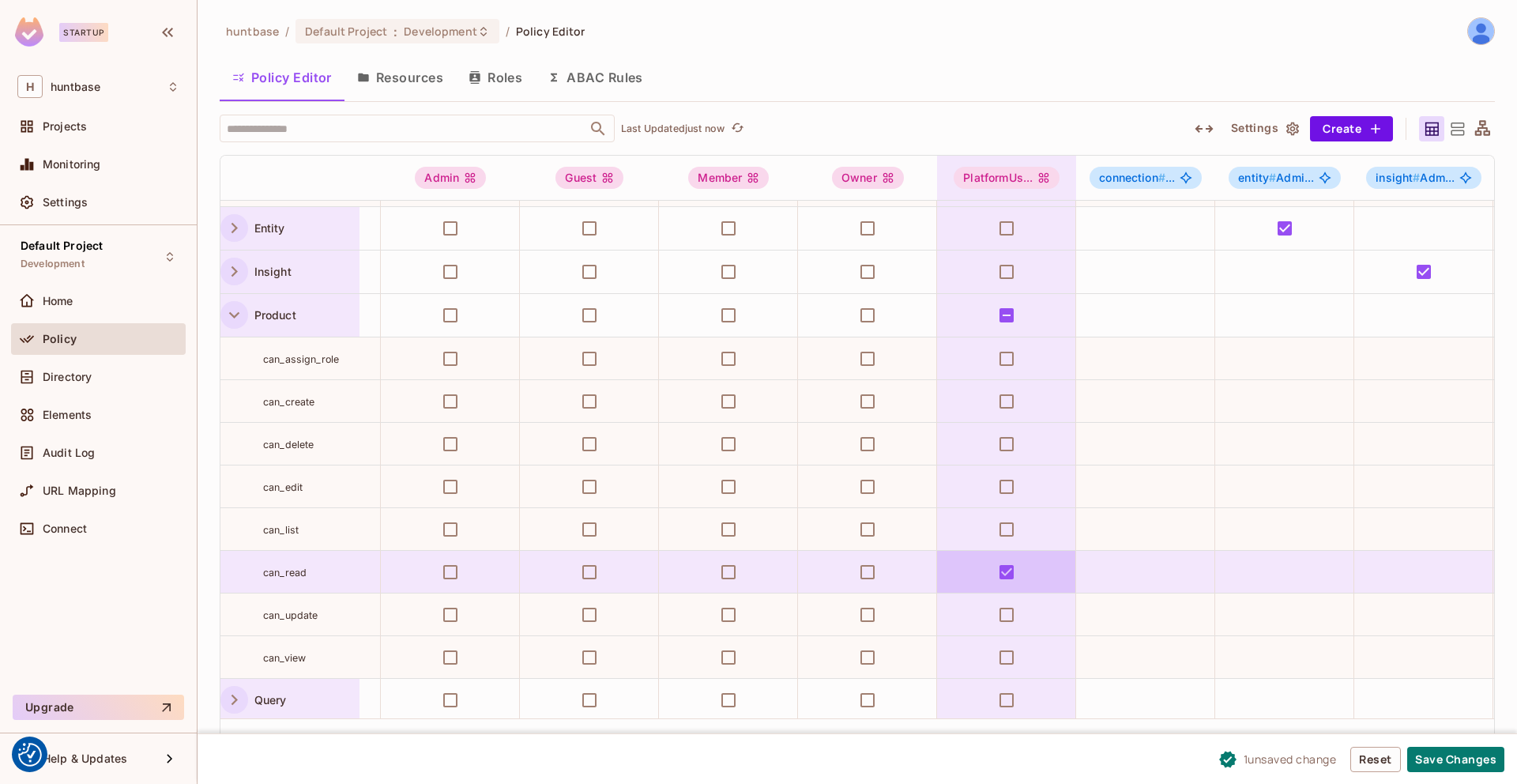
scroll to position [511, 0]
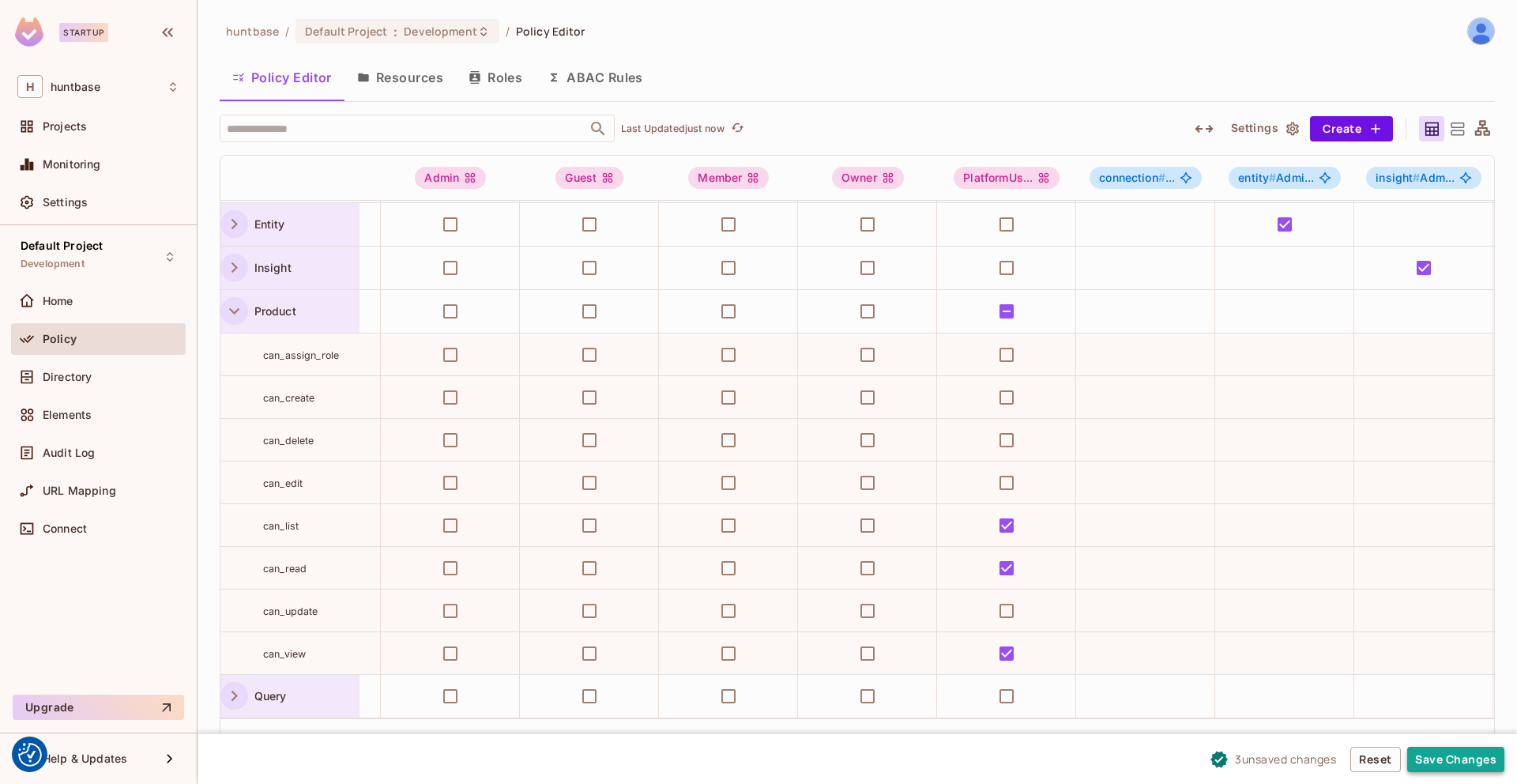
click at [1432, 755] on button "Save Changes" at bounding box center [1456, 759] width 97 height 25
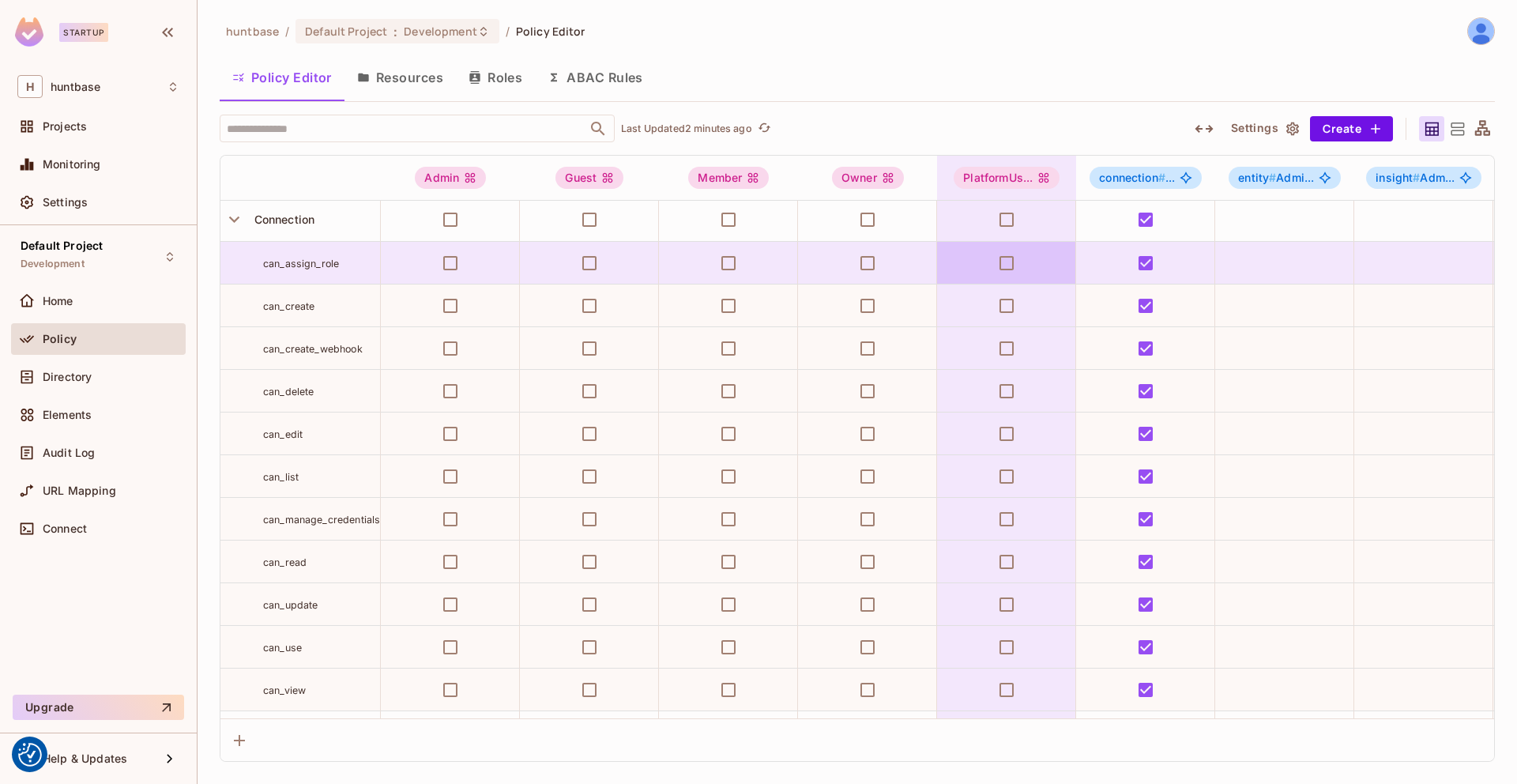
scroll to position [0, 0]
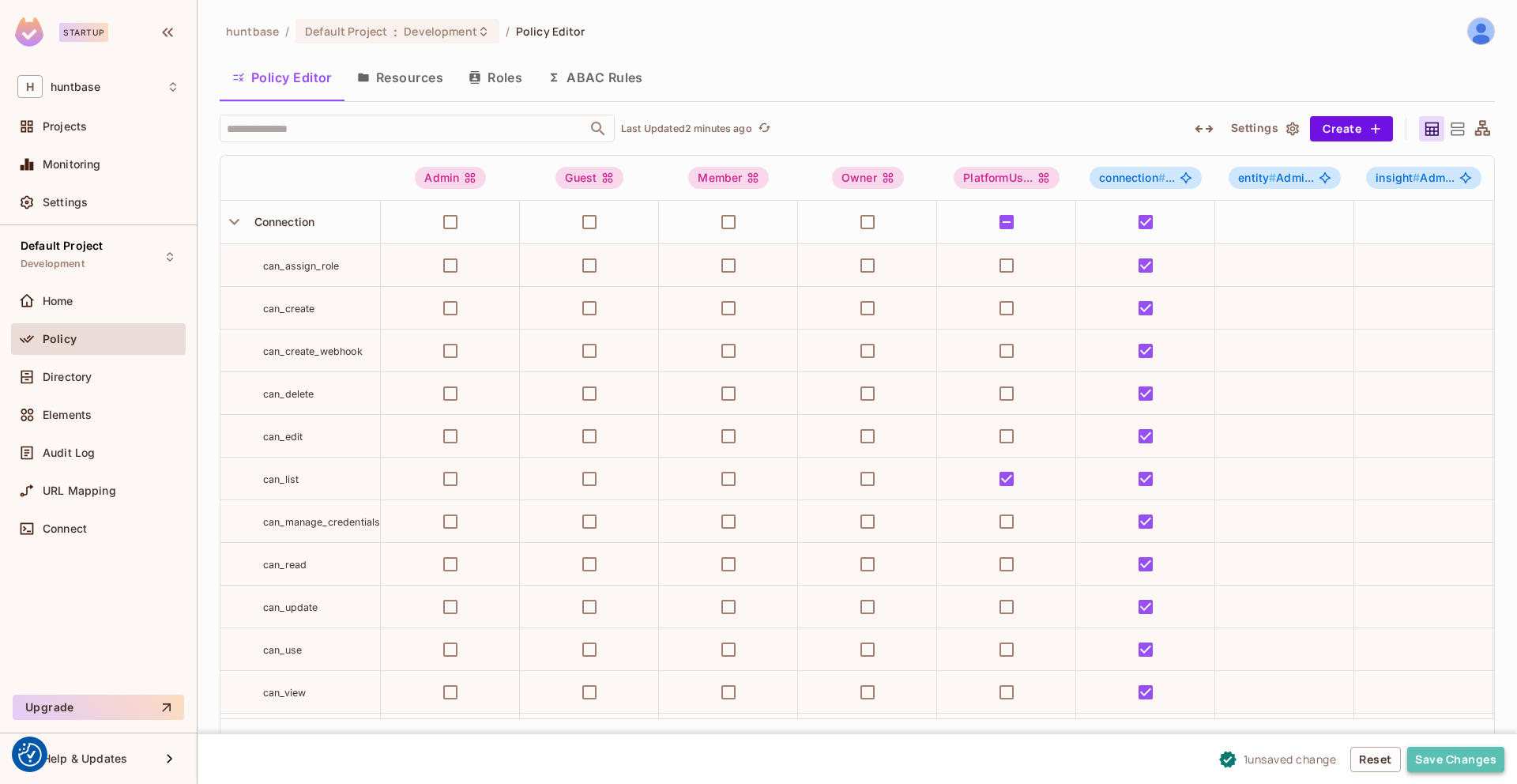
click at [1461, 761] on button "Save Changes" at bounding box center [1456, 759] width 97 height 25
click at [503, 81] on button "Roles" at bounding box center [495, 77] width 79 height 39
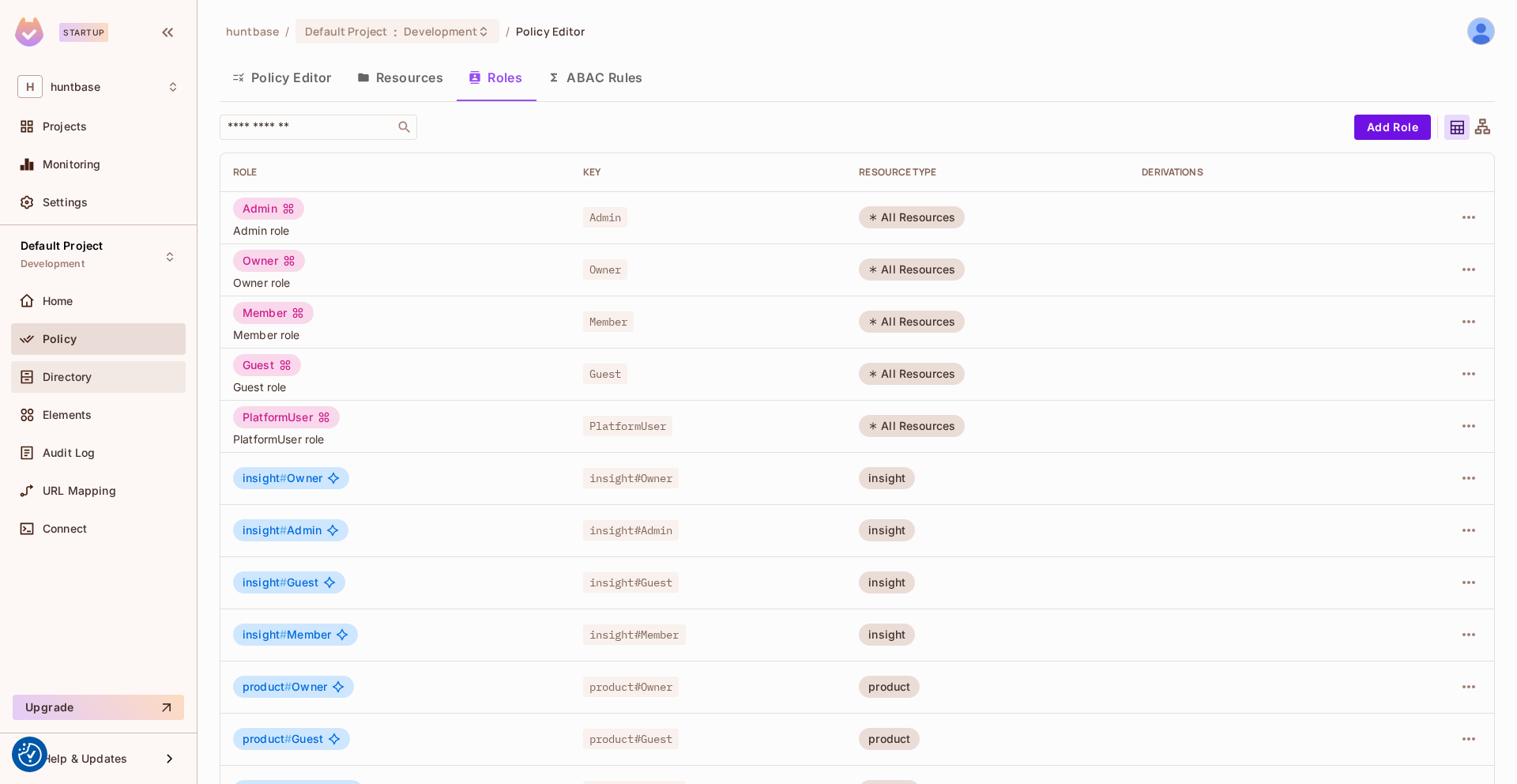
click at [77, 379] on span "Directory" at bounding box center [67, 377] width 49 height 13
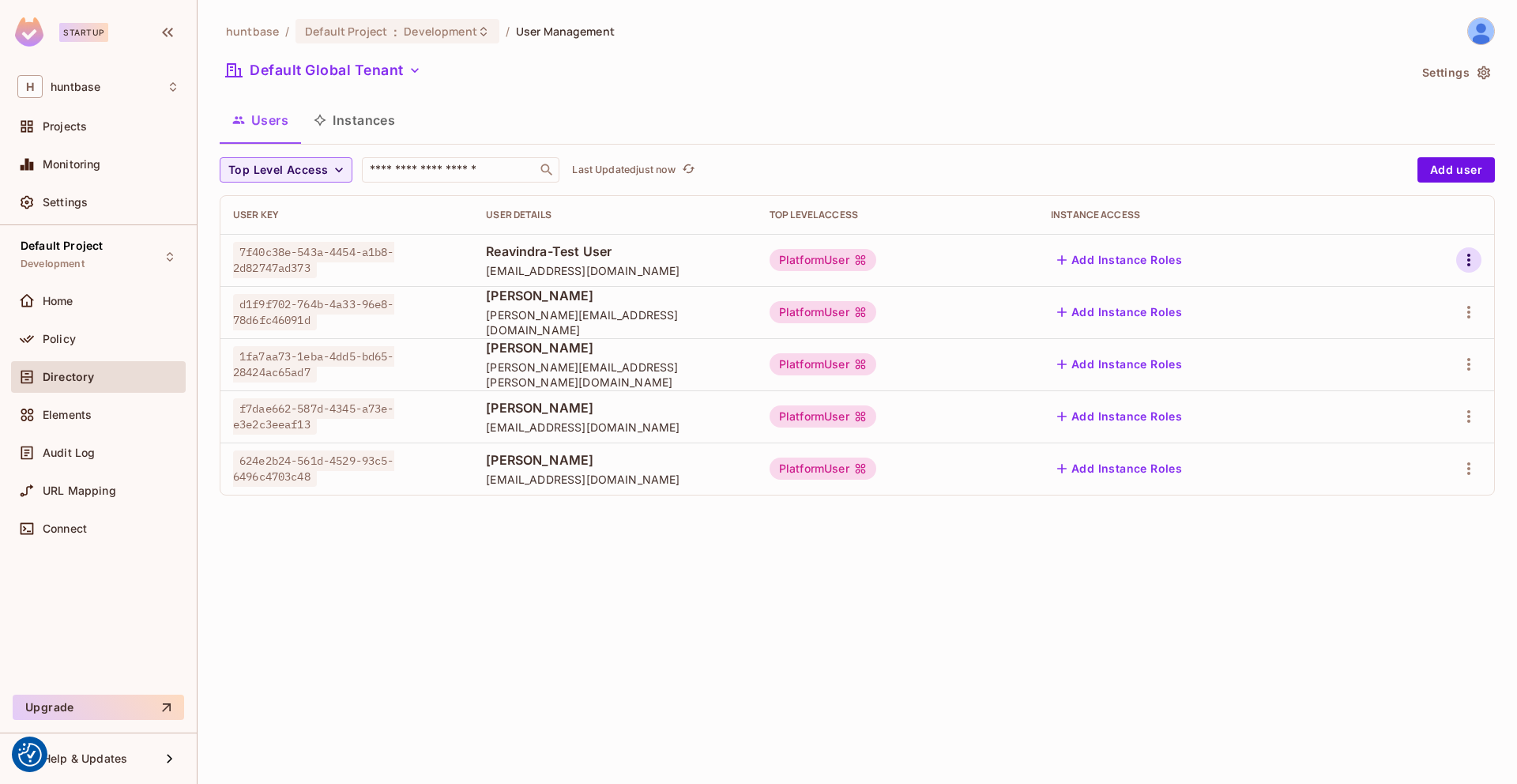
click at [1473, 260] on icon "button" at bounding box center [1469, 260] width 19 height 19
click at [1413, 303] on li "Edit" at bounding box center [1400, 297] width 140 height 35
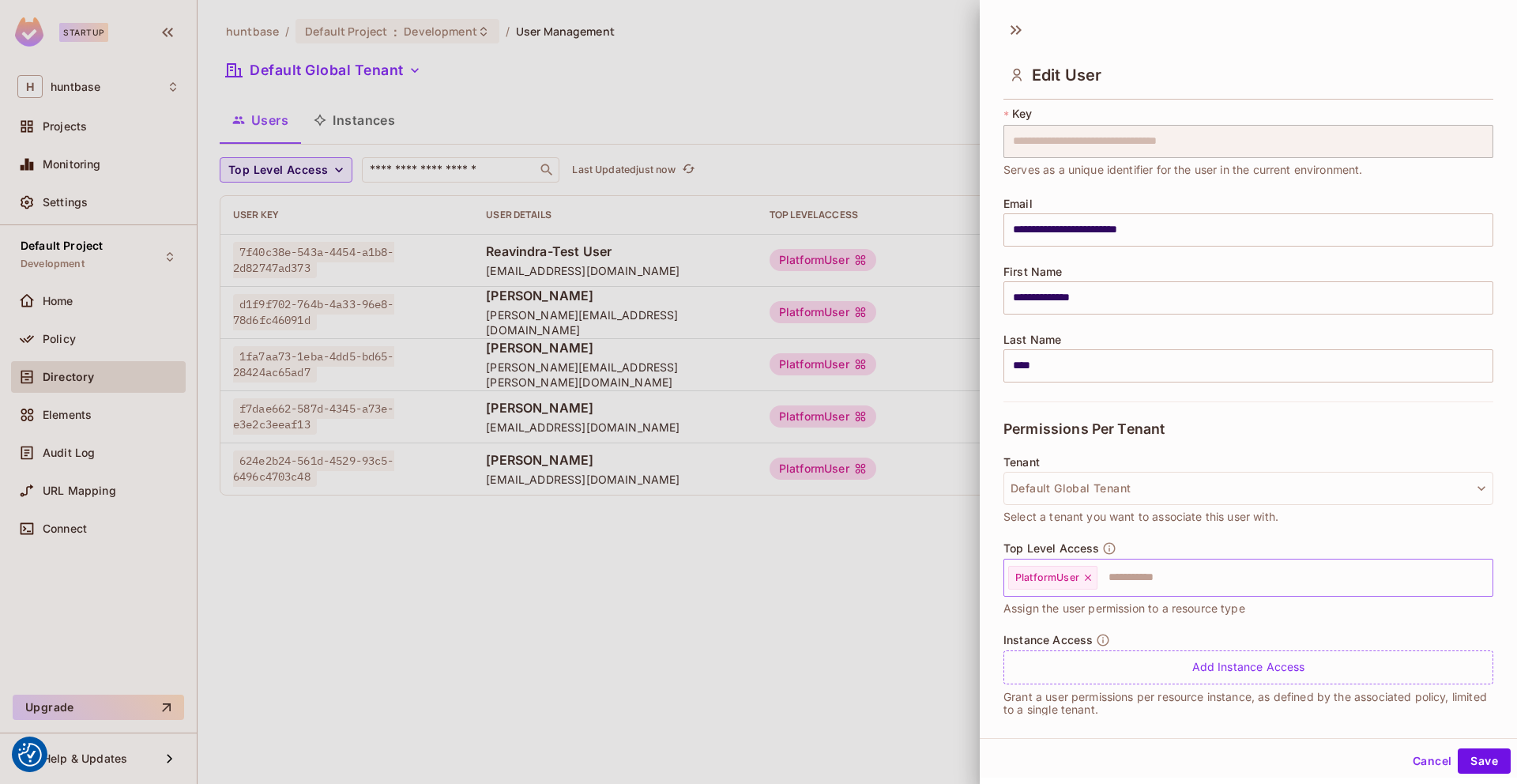
scroll to position [42, 0]
click at [1127, 587] on input "text" at bounding box center [1281, 576] width 364 height 31
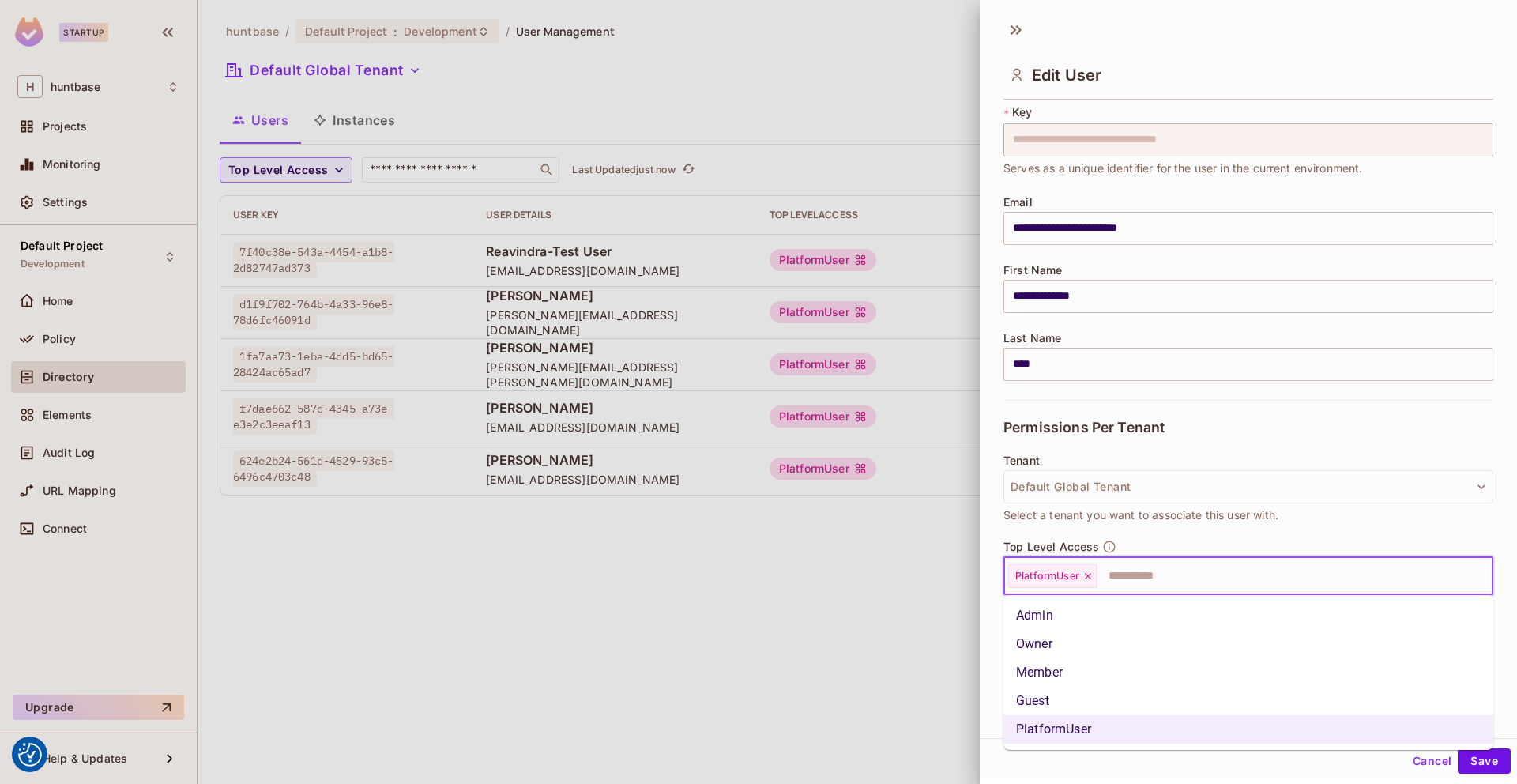
click at [1045, 621] on li "Admin" at bounding box center [1248, 615] width 490 height 29
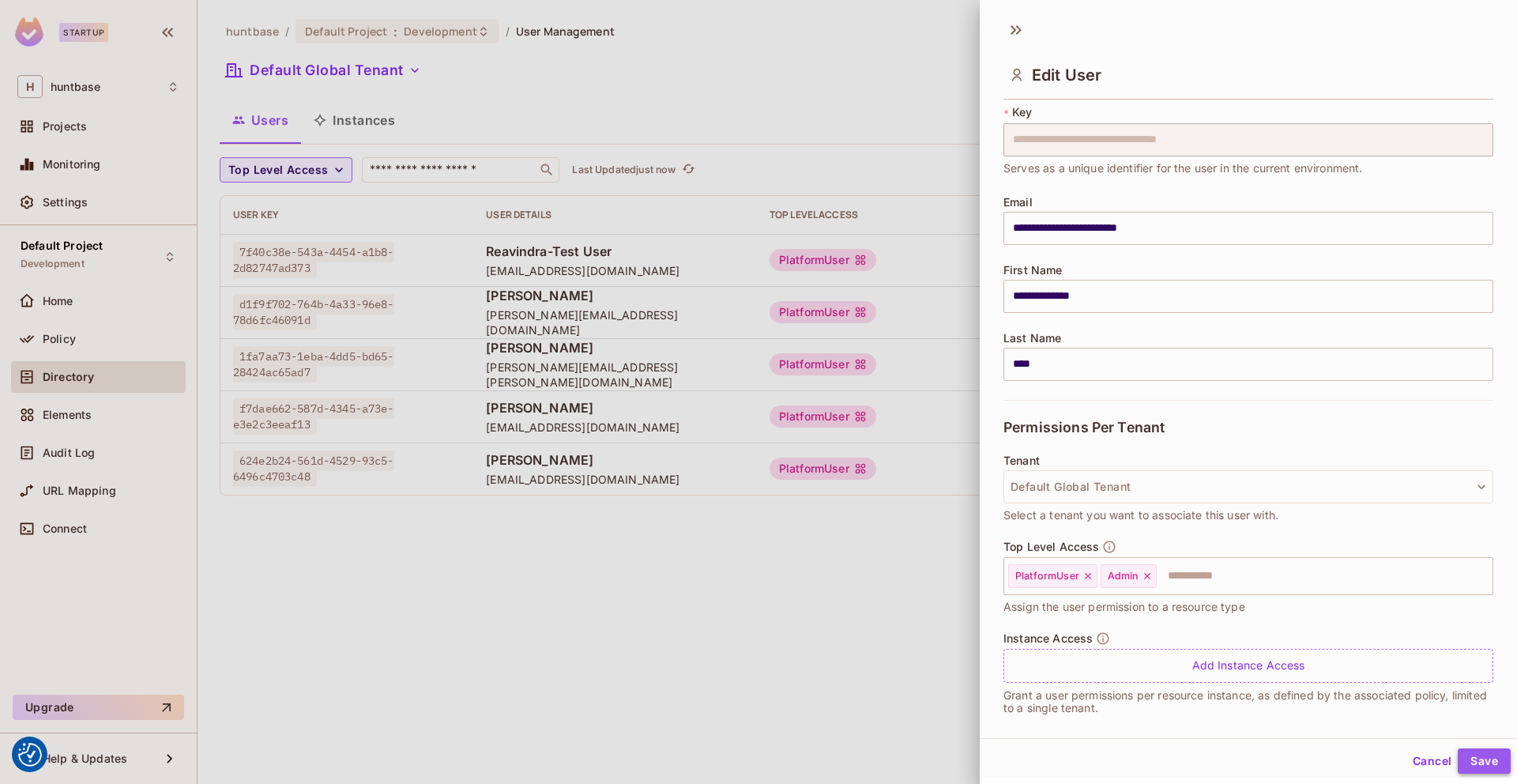
click at [1486, 754] on button "Save" at bounding box center [1484, 761] width 53 height 25
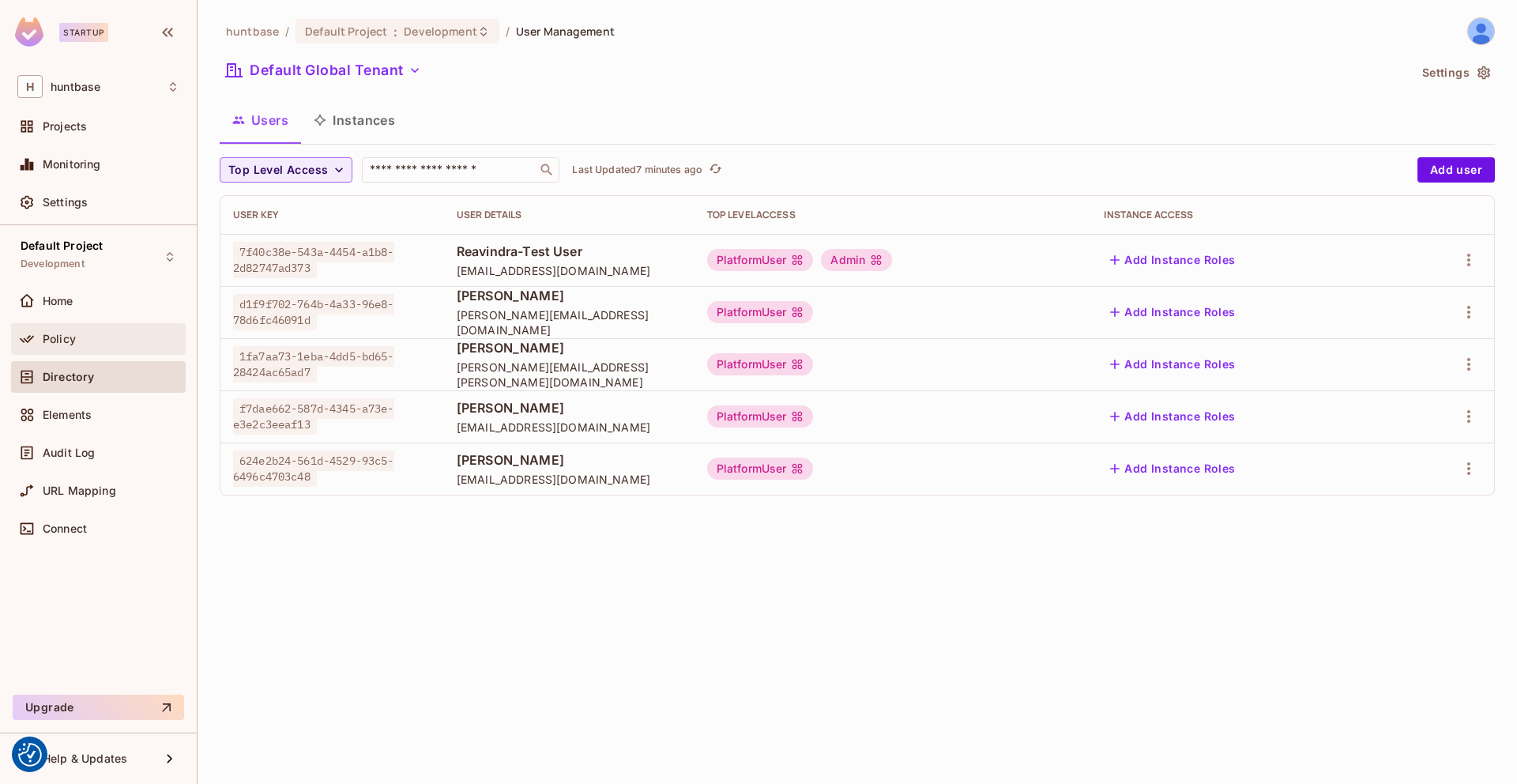
click at [66, 342] on span "Policy" at bounding box center [59, 338] width 33 height 13
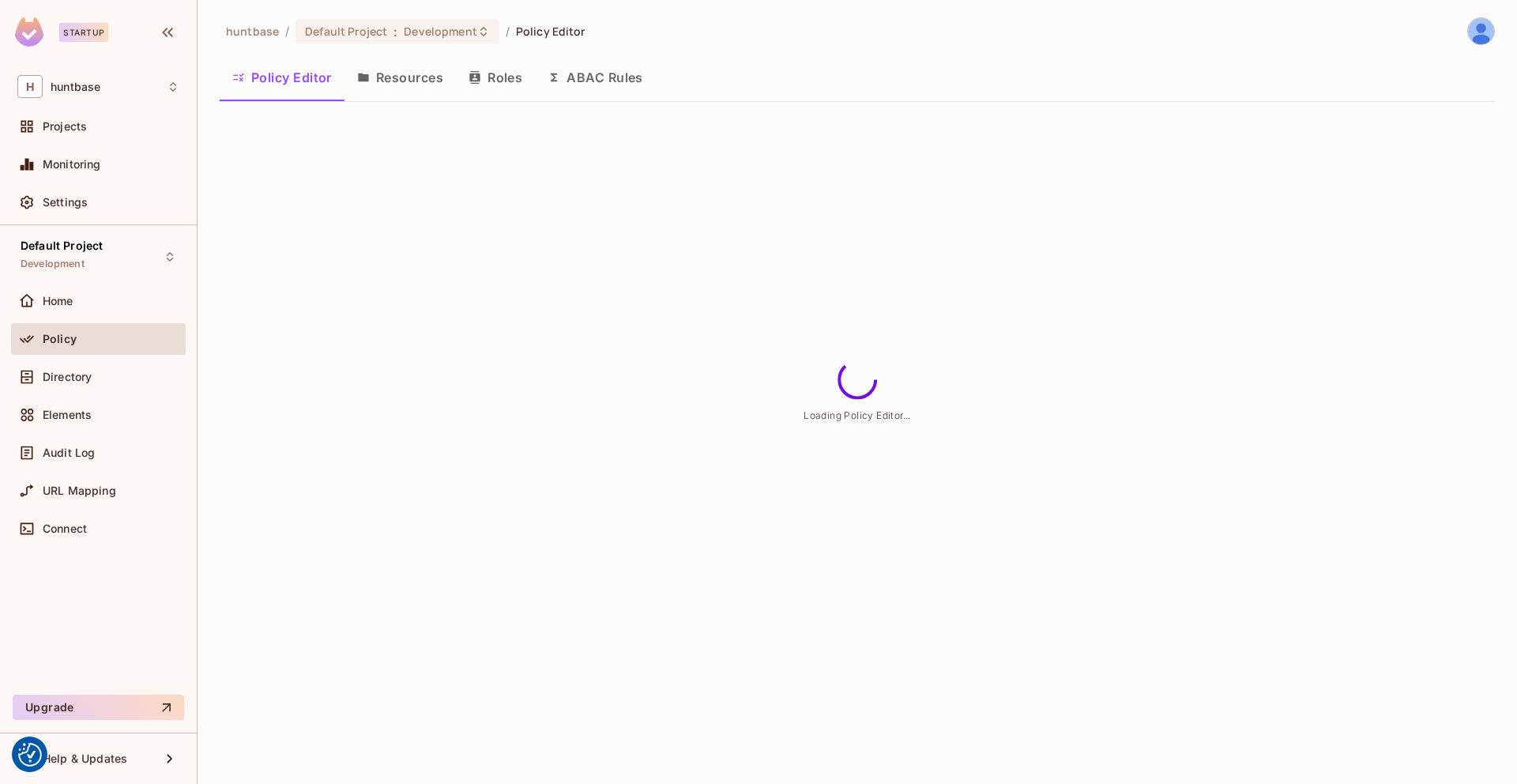
click at [500, 76] on button "Roles" at bounding box center [495, 77] width 79 height 39
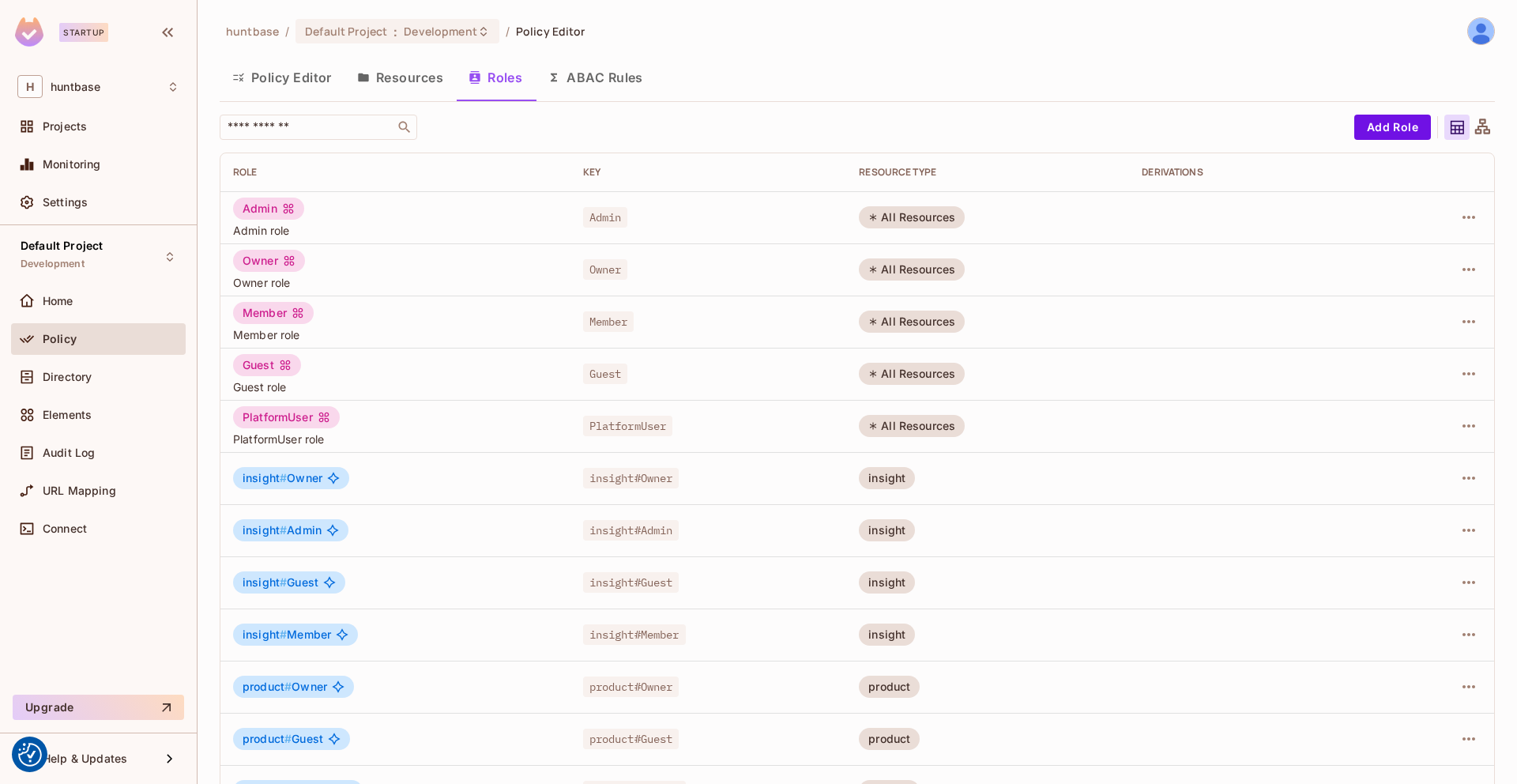
click at [505, 70] on button "Roles" at bounding box center [495, 77] width 79 height 39
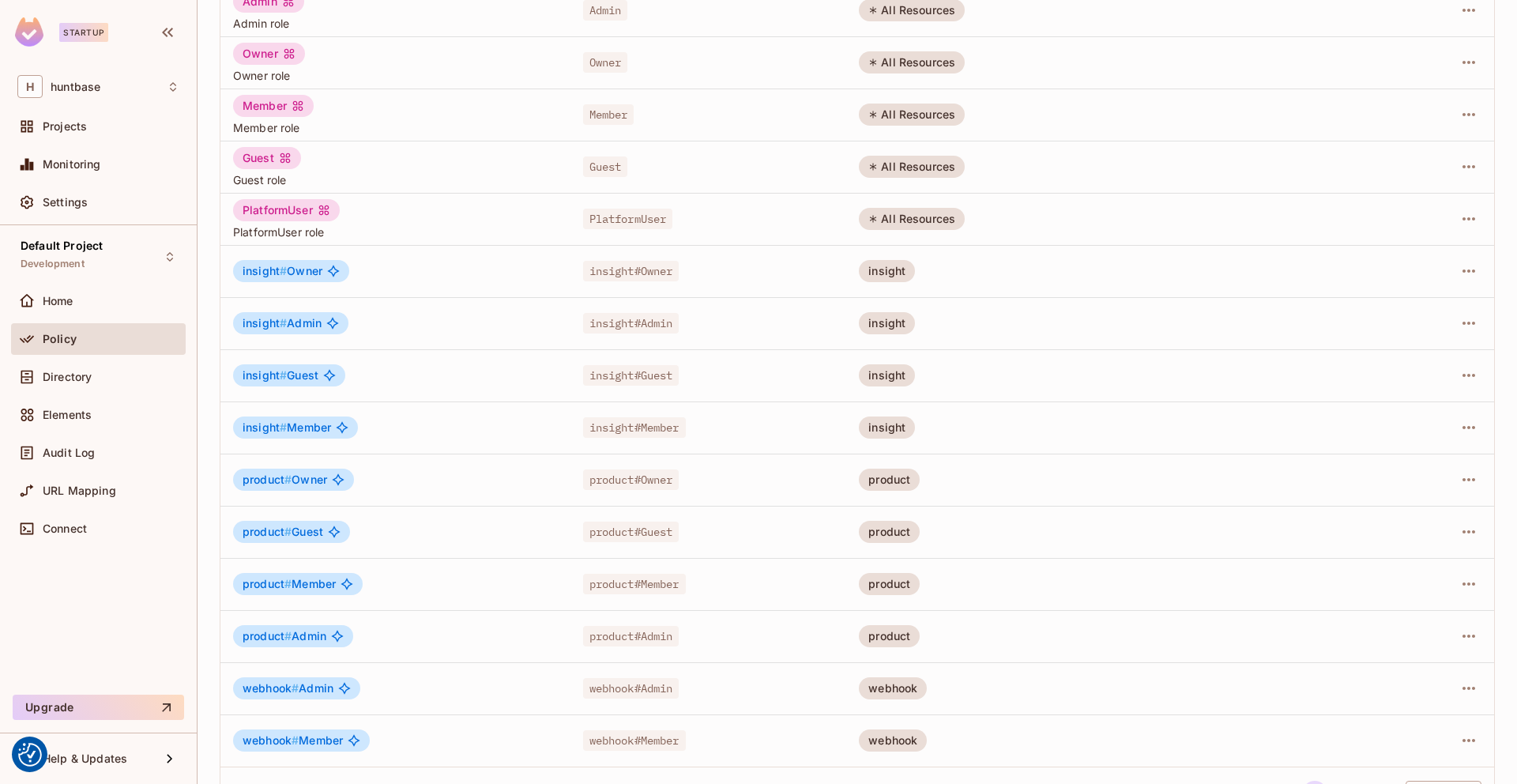
scroll to position [255, 0]
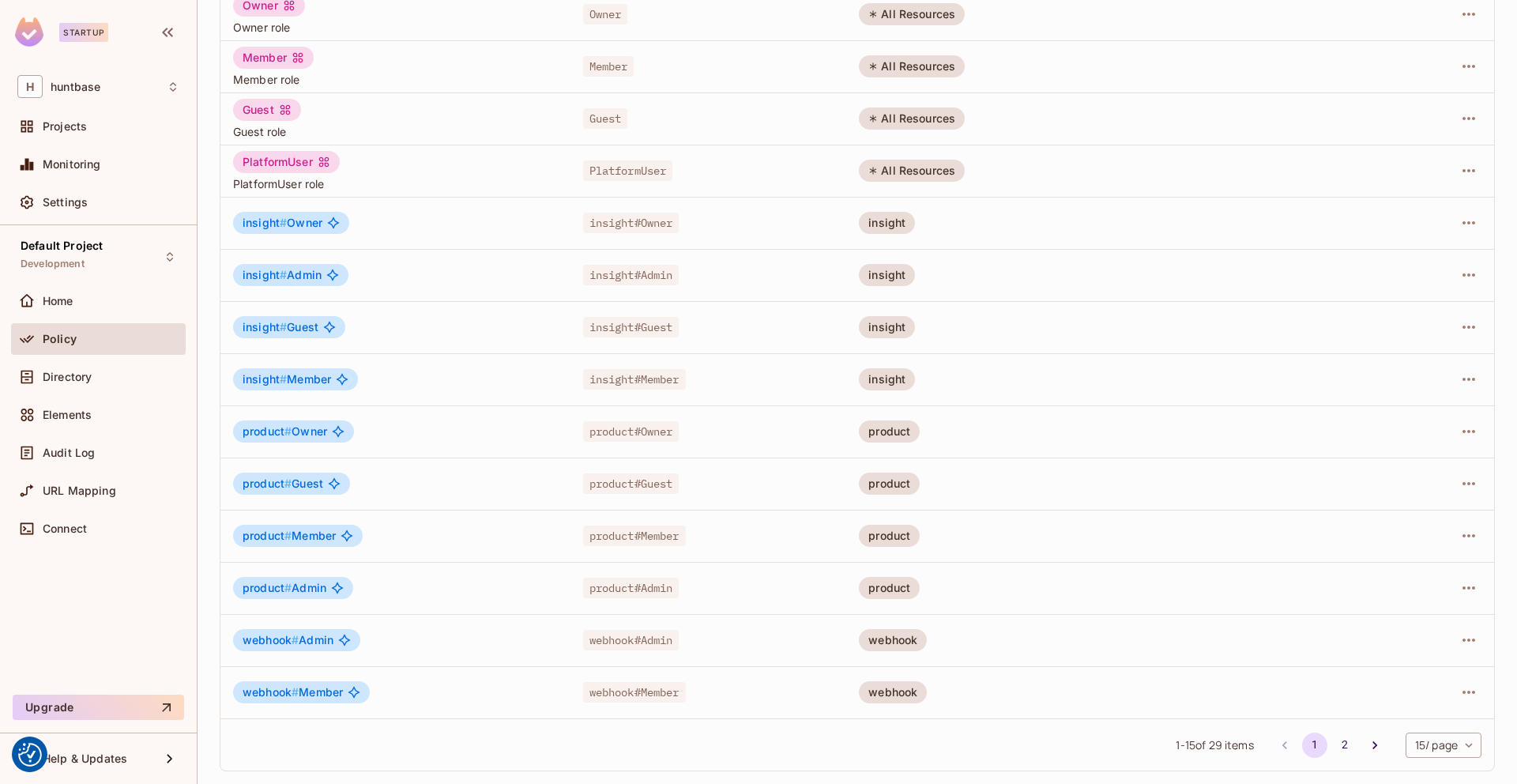
click at [110, 342] on div "Policy" at bounding box center [111, 338] width 137 height 13
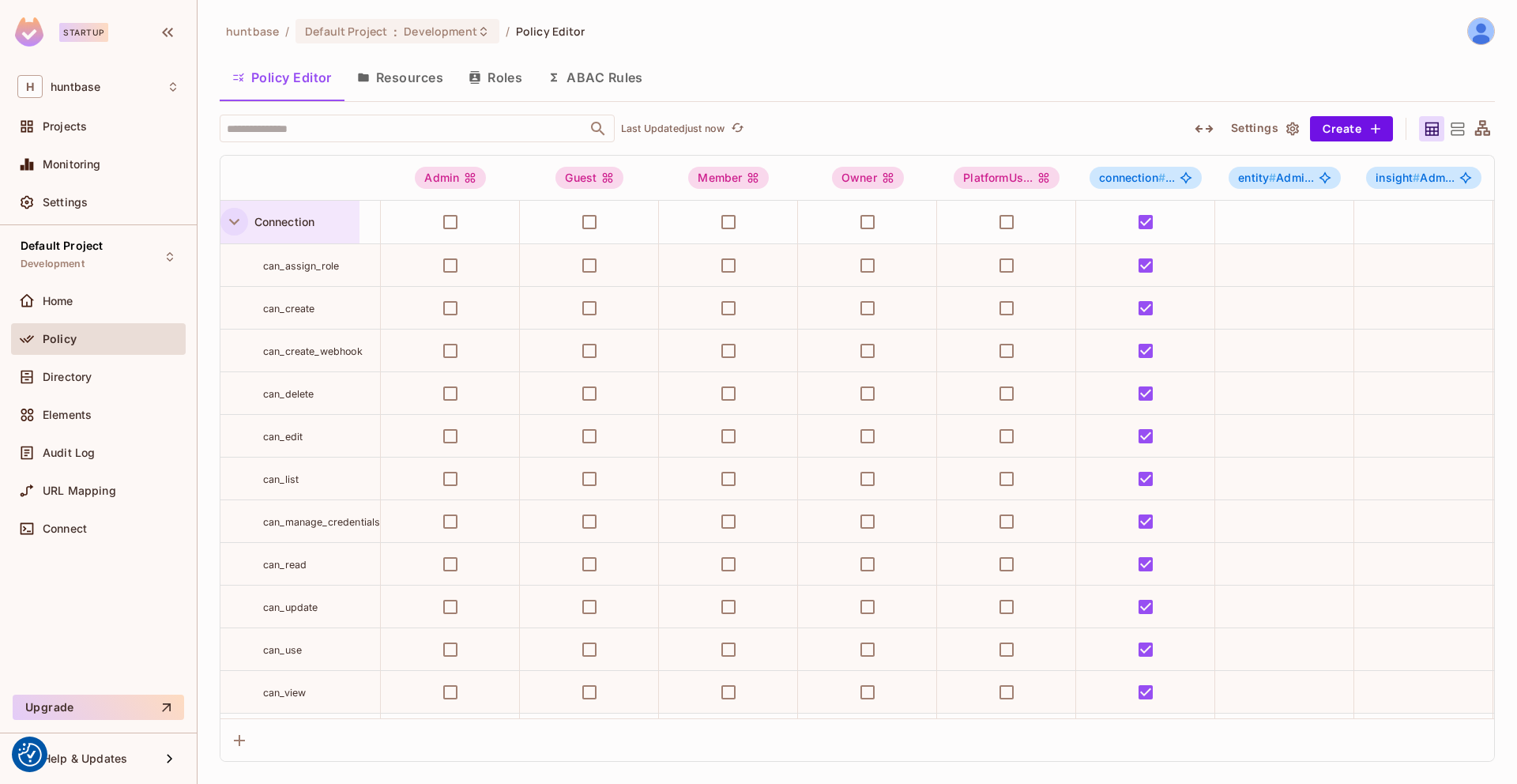
click at [238, 219] on icon "button" at bounding box center [234, 222] width 10 height 6
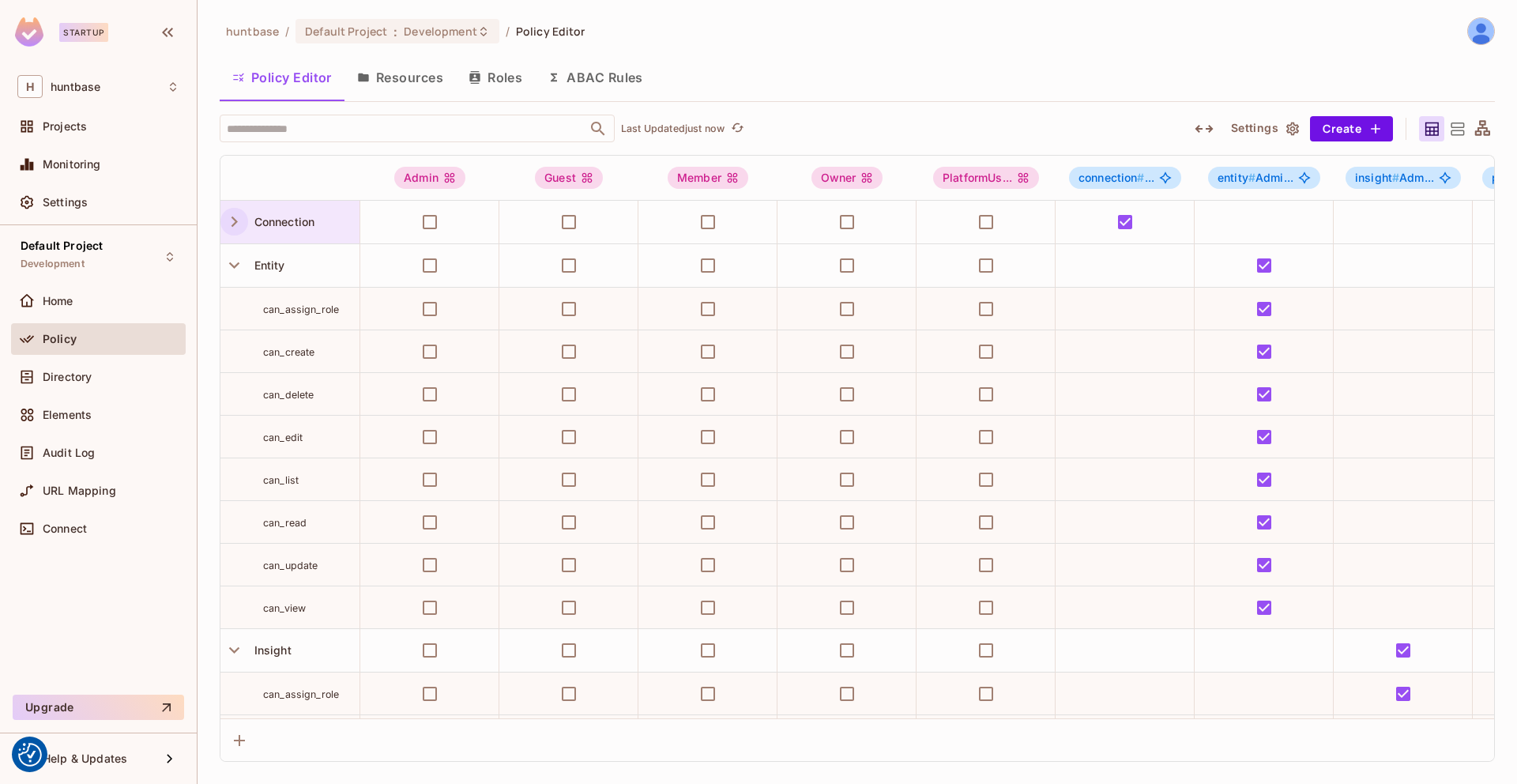
click at [229, 222] on icon "button" at bounding box center [234, 221] width 22 height 22
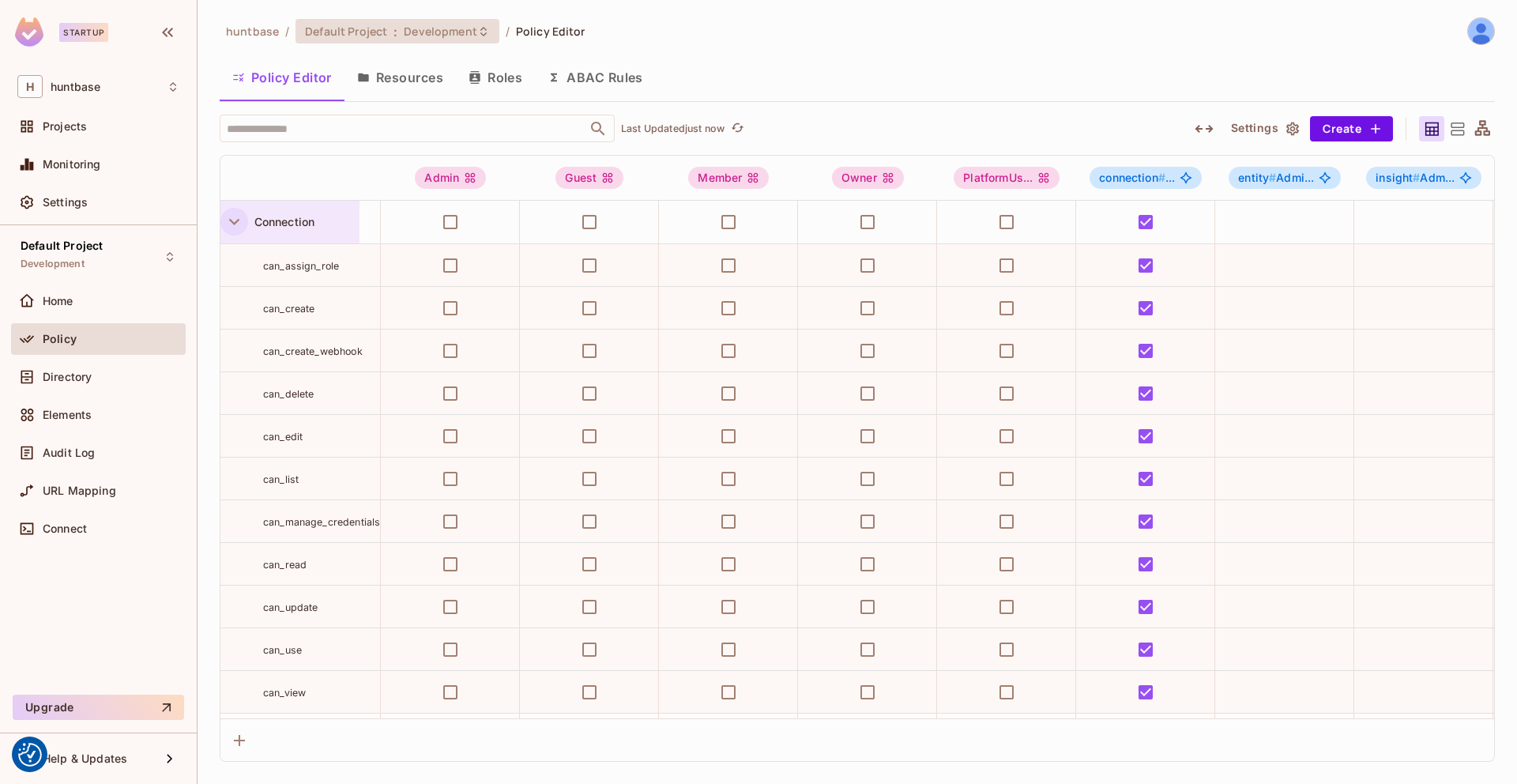
click at [434, 30] on span "Development" at bounding box center [440, 30] width 73 height 15
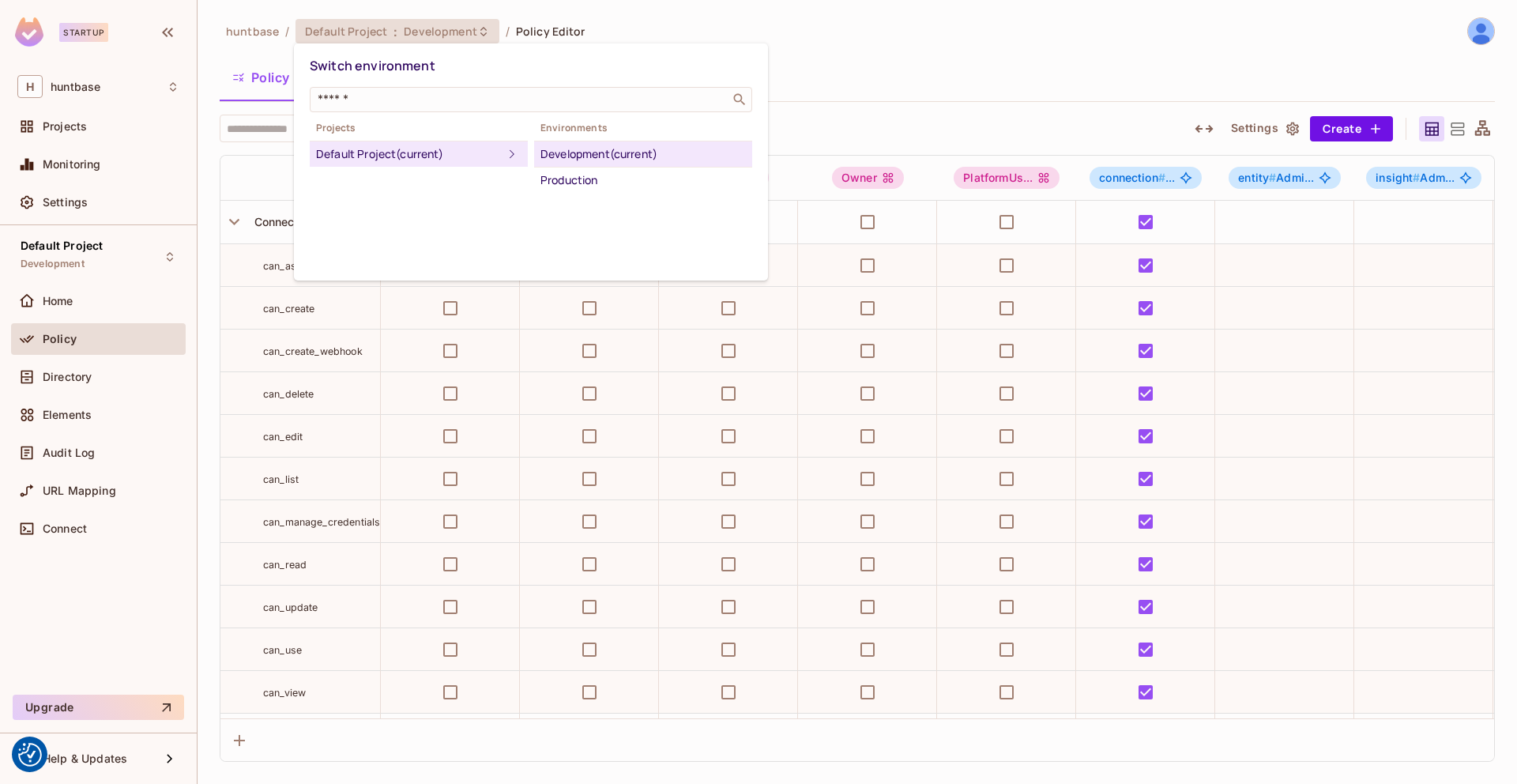
click at [84, 393] on div at bounding box center [758, 392] width 1517 height 784
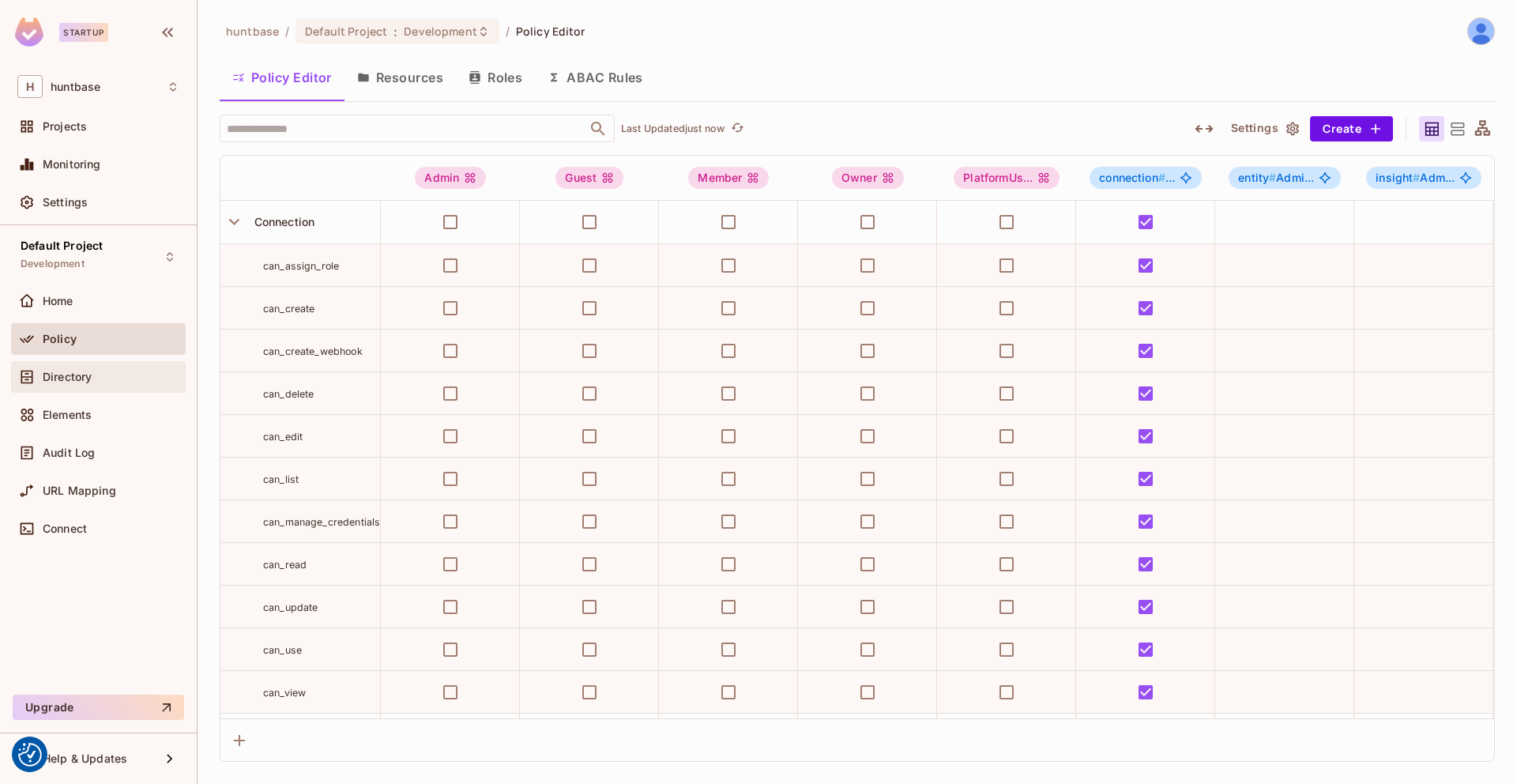
click at [84, 386] on div "Directory" at bounding box center [98, 377] width 175 height 31
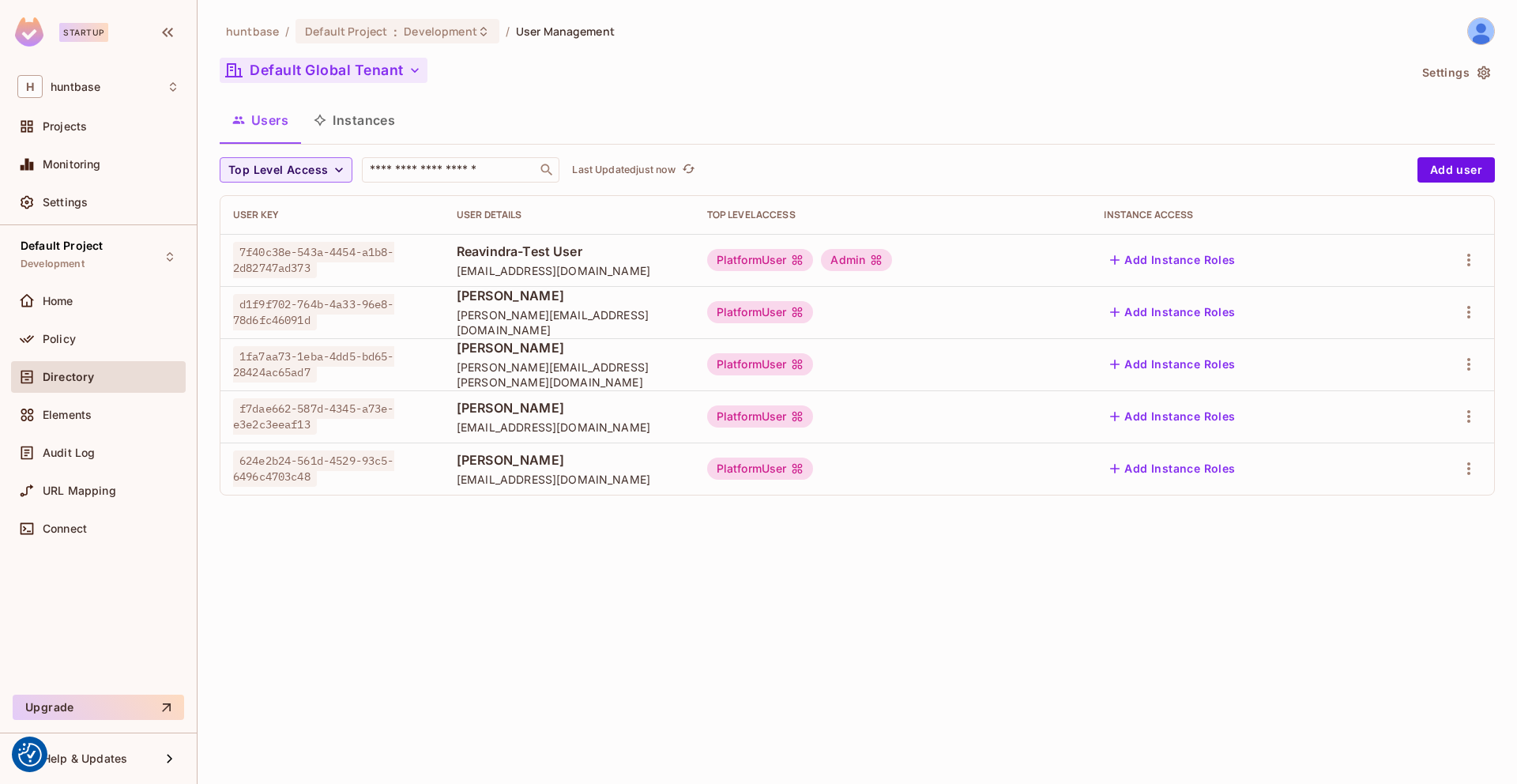
click at [332, 57] on button "Default Global Tenant" at bounding box center [323, 70] width 208 height 25
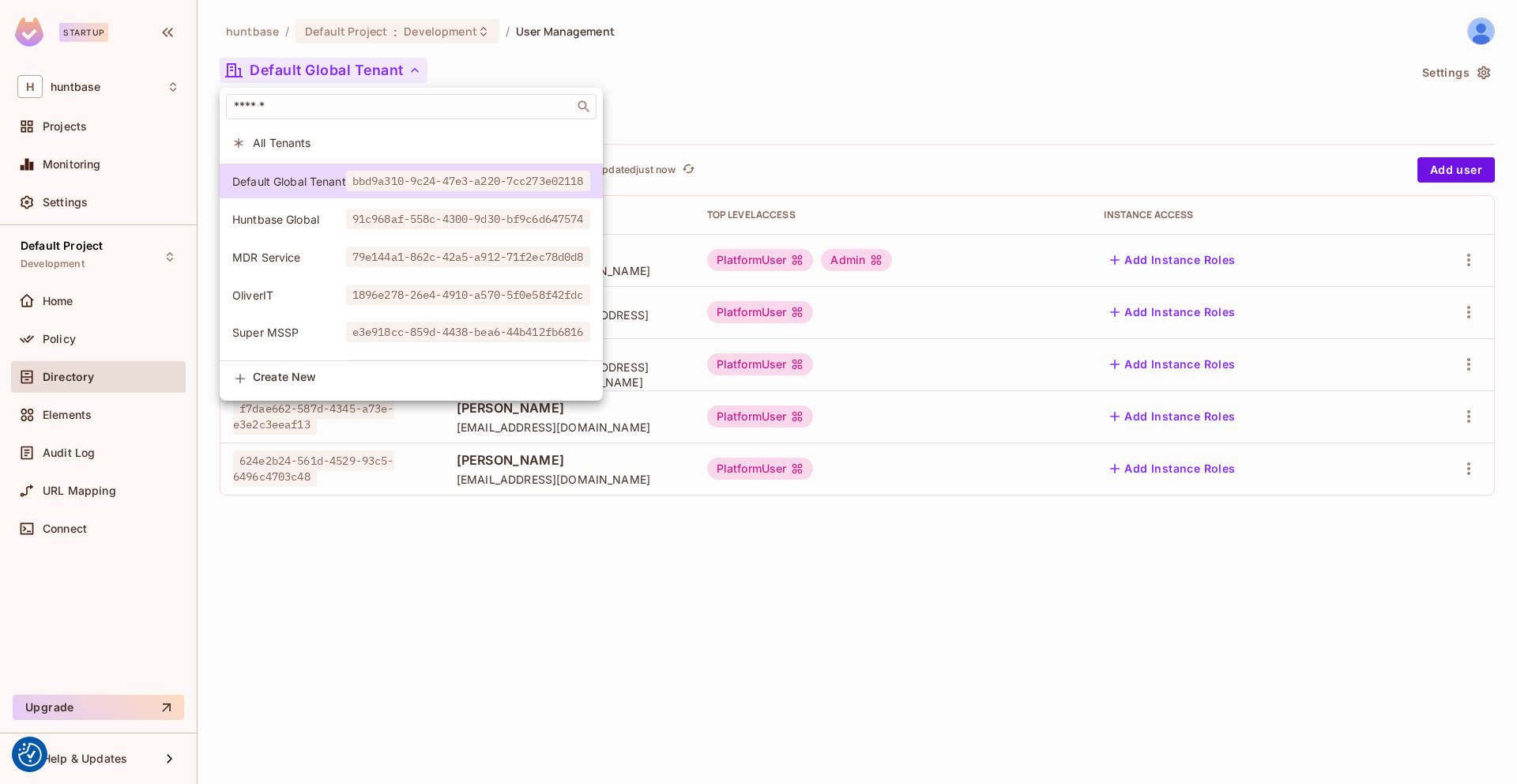
click at [698, 6] on div at bounding box center [758, 392] width 1517 height 784
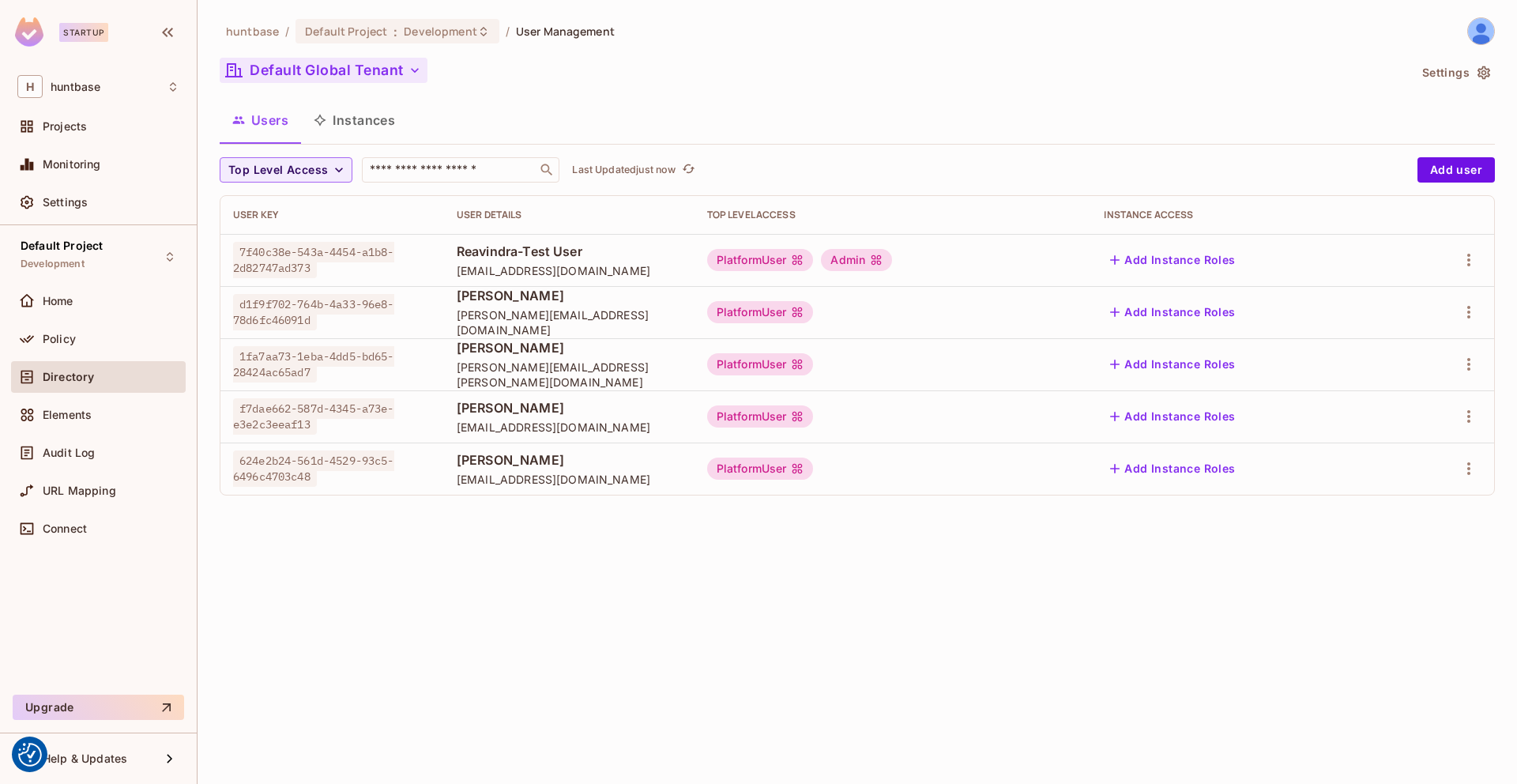
click at [369, 65] on button "Default Global Tenant" at bounding box center [323, 70] width 208 height 25
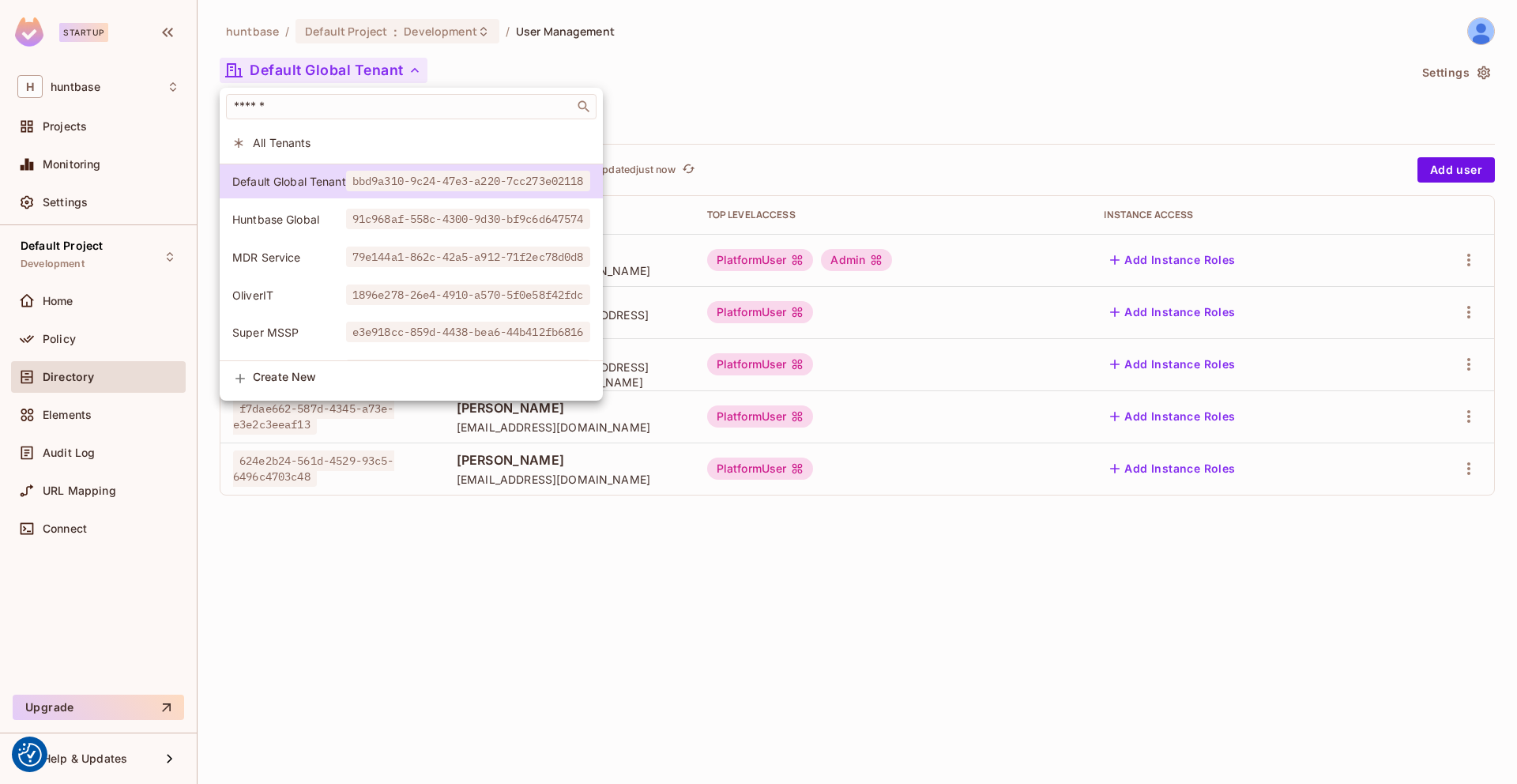
click at [447, 595] on div at bounding box center [758, 392] width 1517 height 784
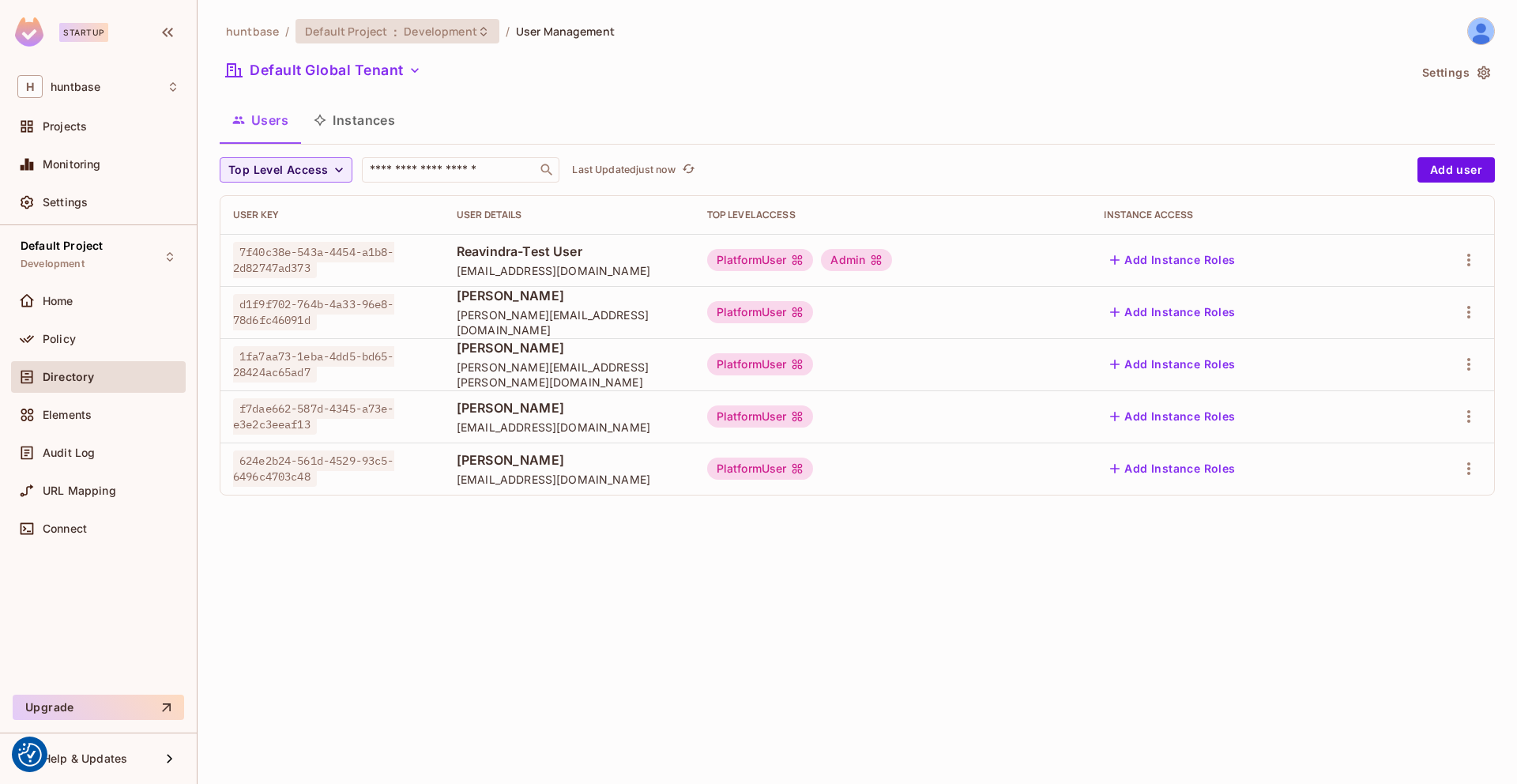
click at [430, 26] on span "Development" at bounding box center [440, 30] width 73 height 15
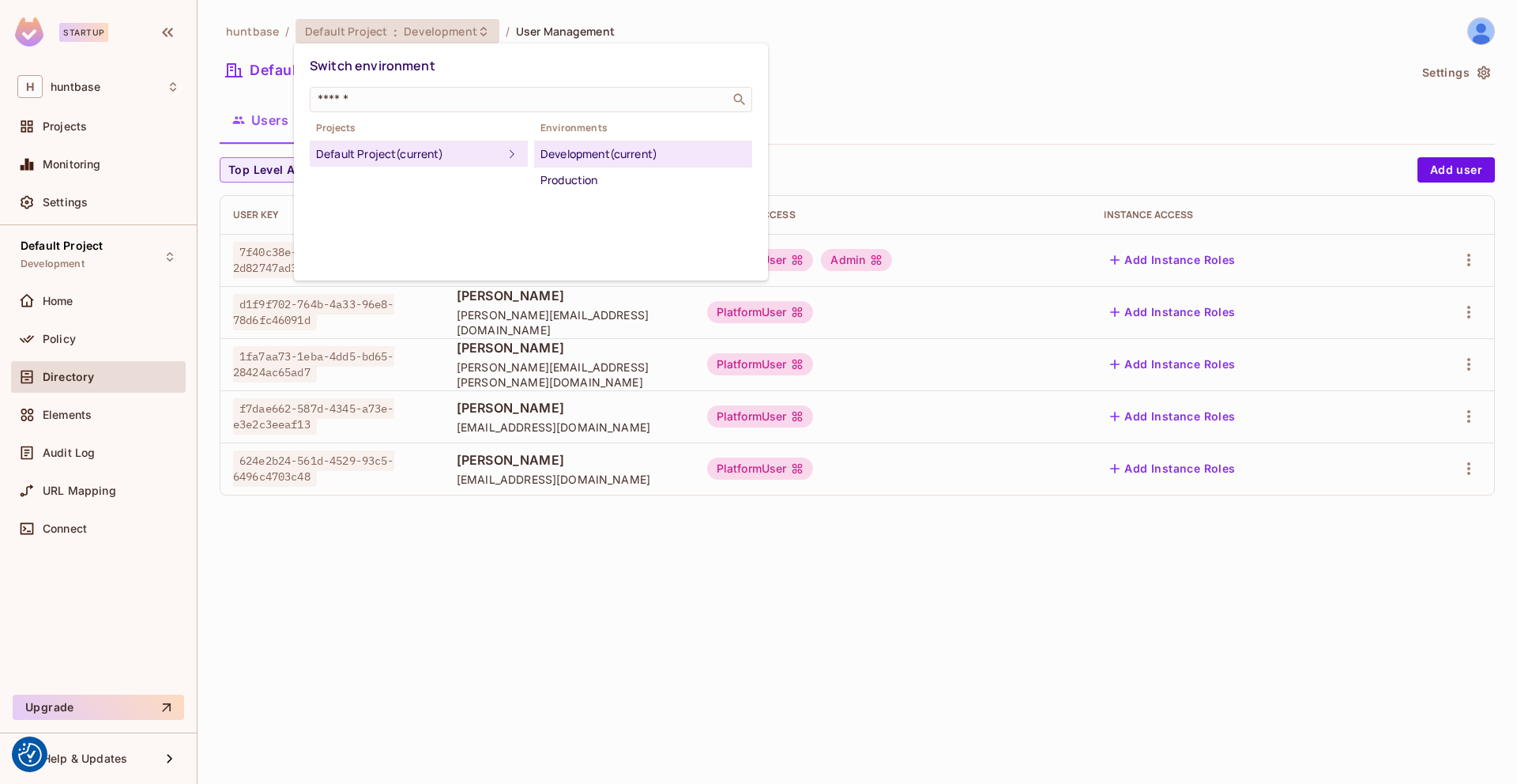
click at [265, 61] on div at bounding box center [758, 392] width 1517 height 784
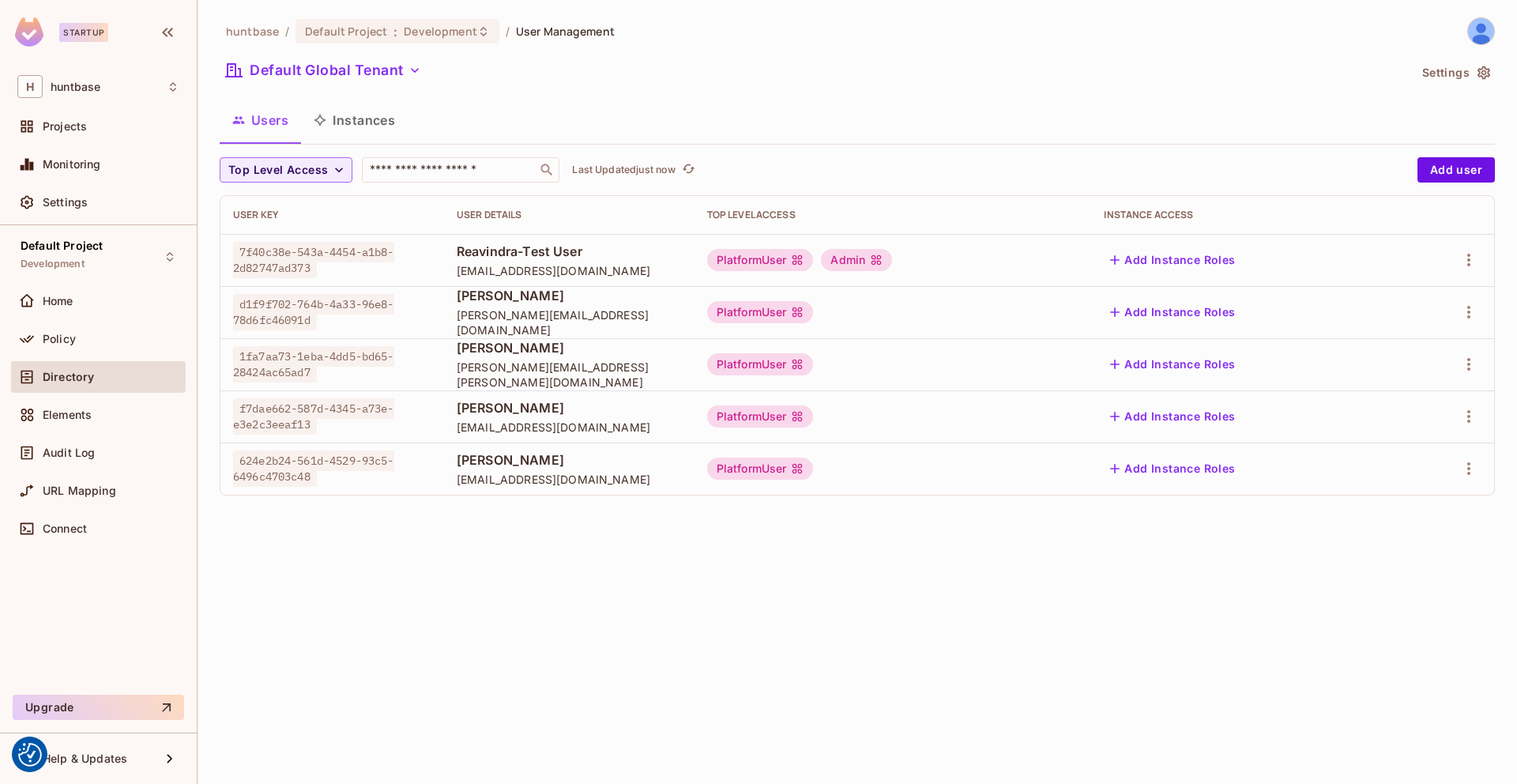
click at [269, 68] on button "Default Global Tenant" at bounding box center [323, 70] width 208 height 25
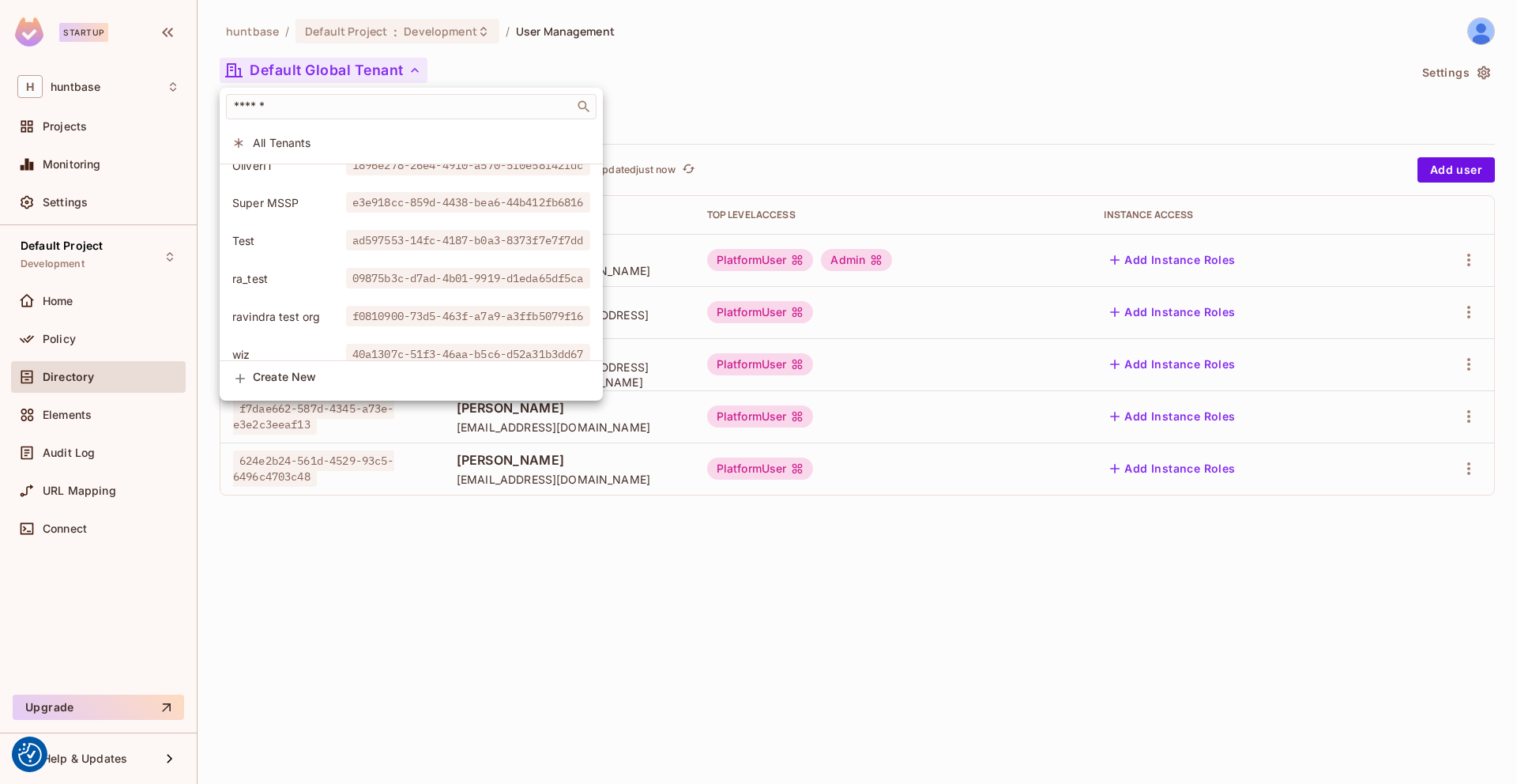
scroll to position [157, 0]
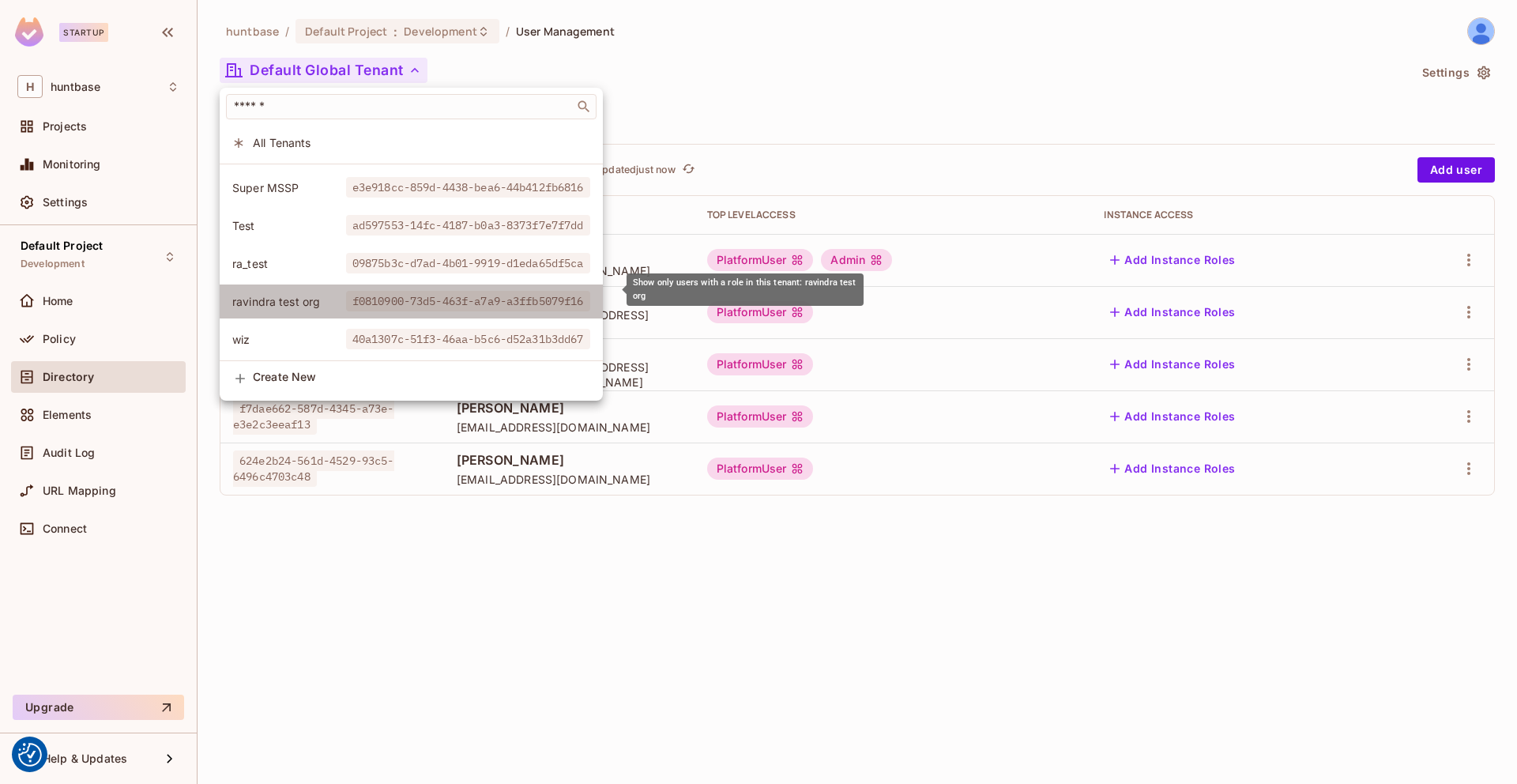
drag, startPoint x: 314, startPoint y: 288, endPoint x: 337, endPoint y: 290, distance: 23.1
click at [337, 294] on span "ravindra test org" at bounding box center [289, 301] width 114 height 15
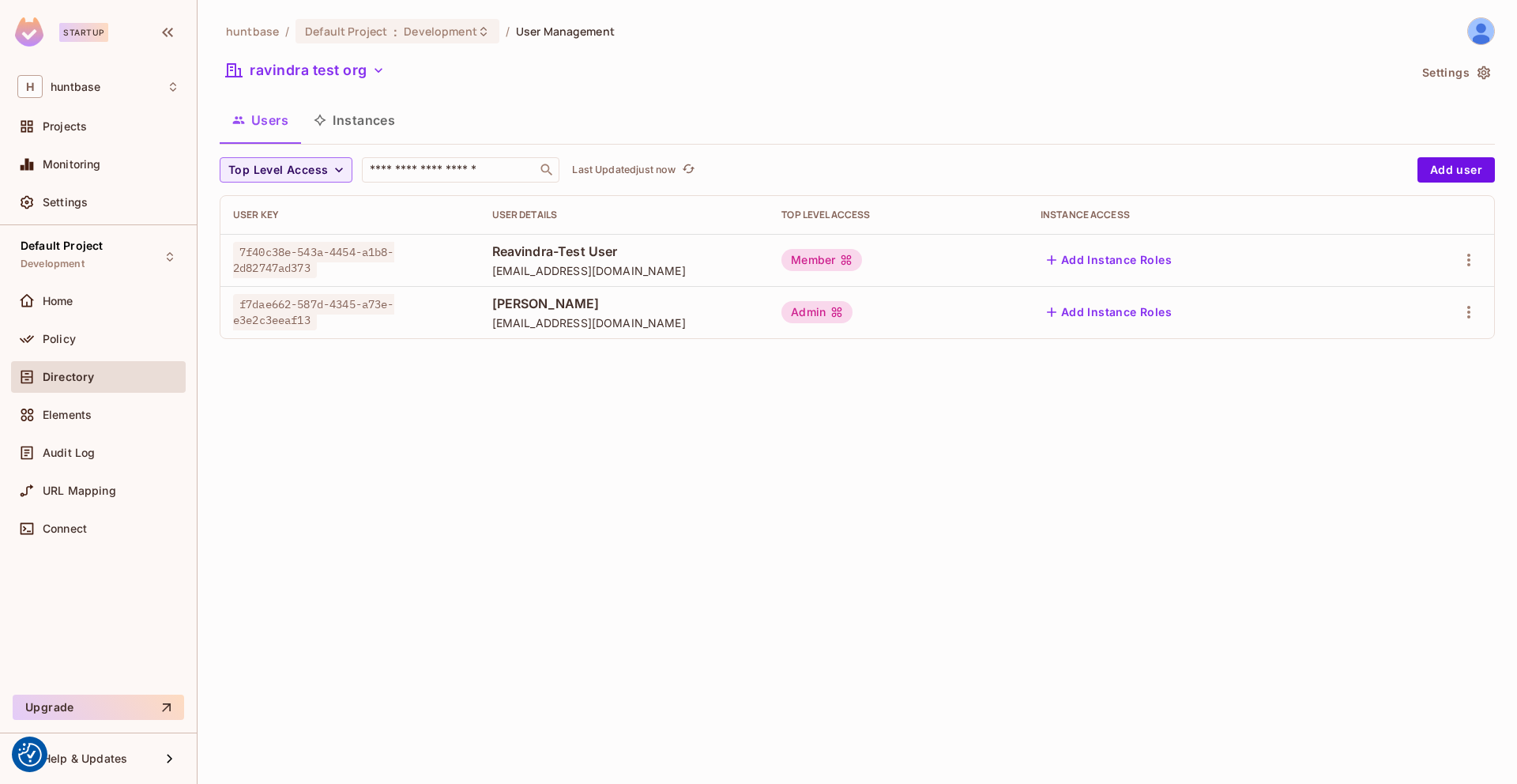
click at [853, 260] on icon at bounding box center [846, 259] width 13 height 13
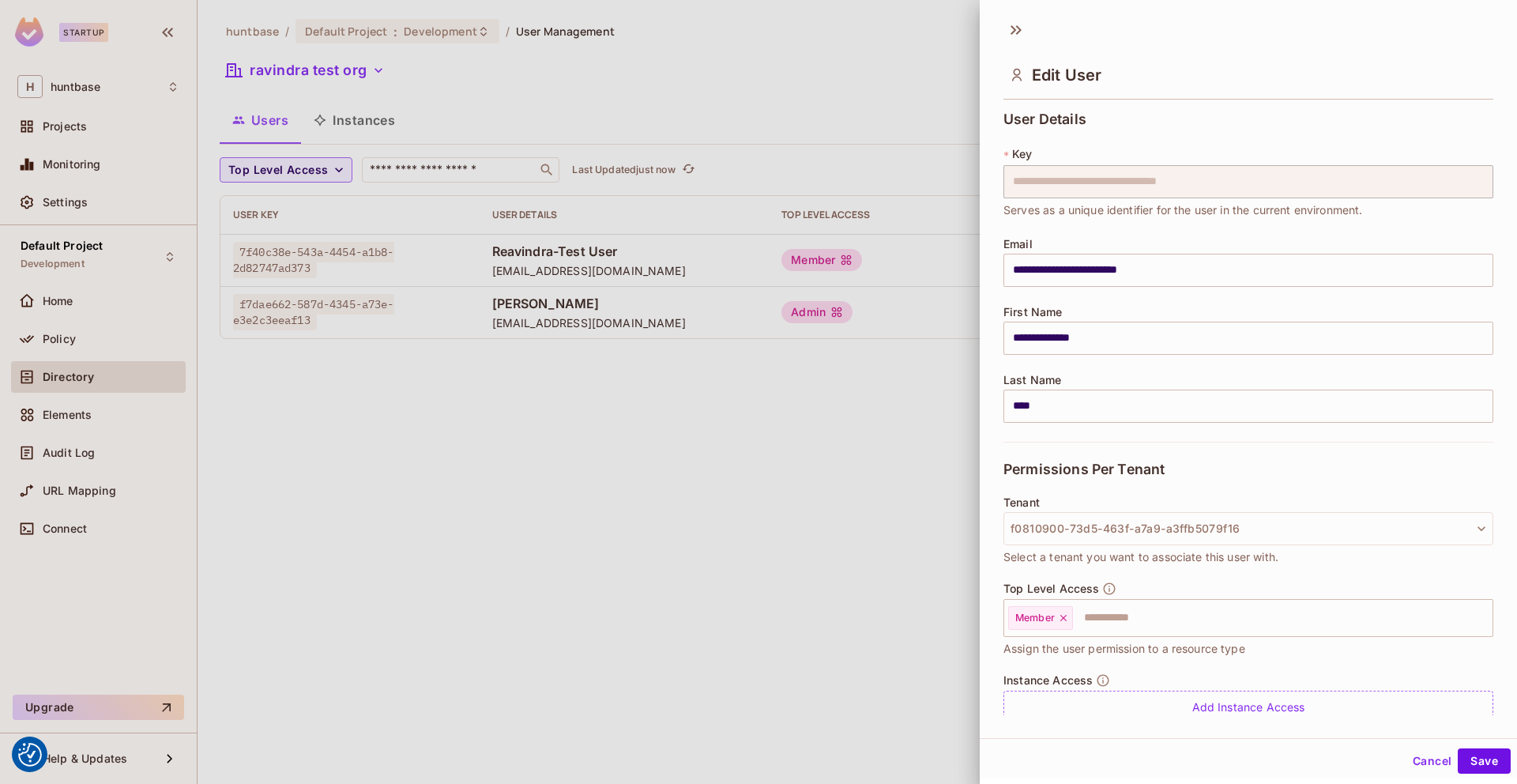
click at [838, 254] on div at bounding box center [758, 392] width 1517 height 784
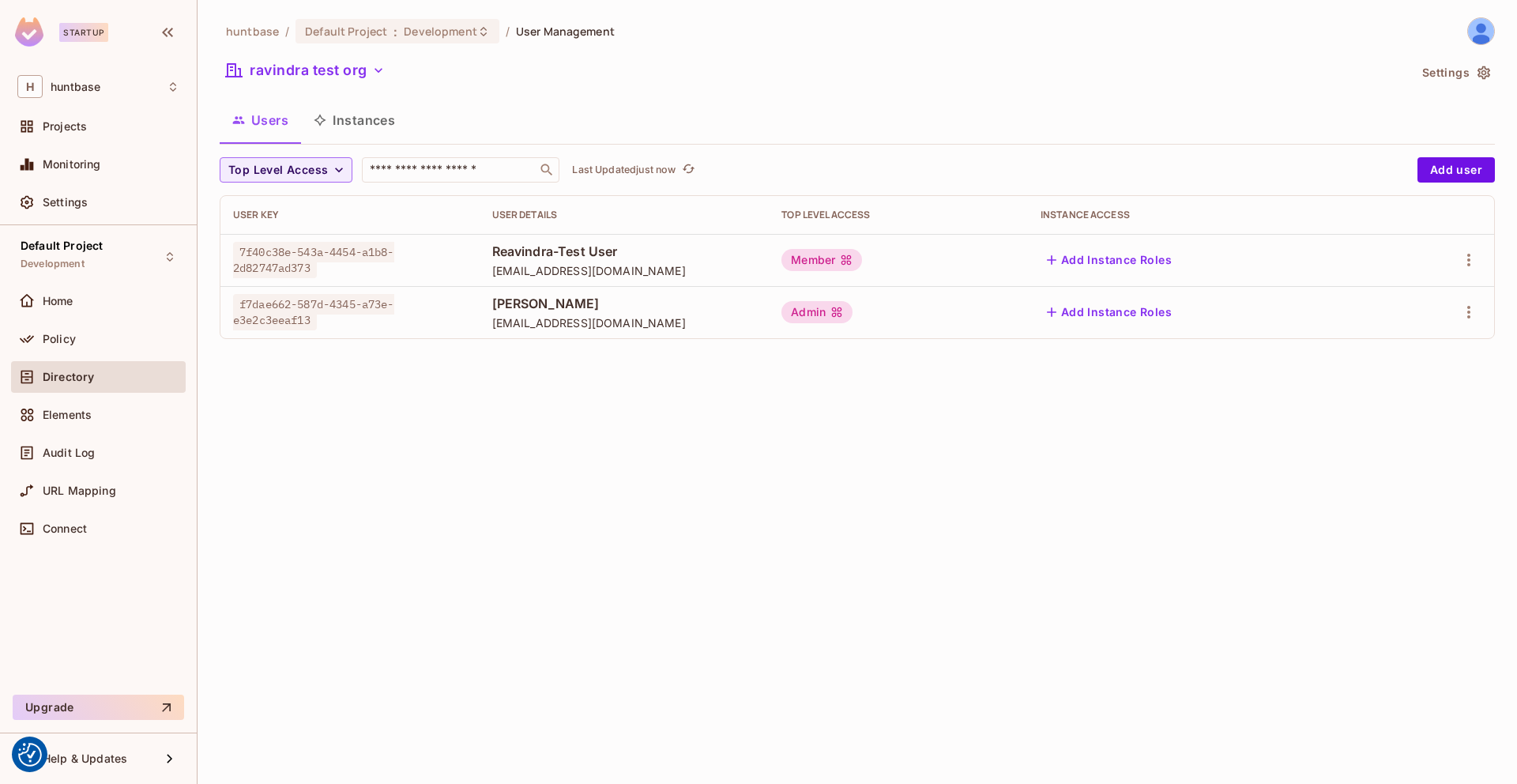
click at [838, 254] on div "Member" at bounding box center [822, 259] width 81 height 22
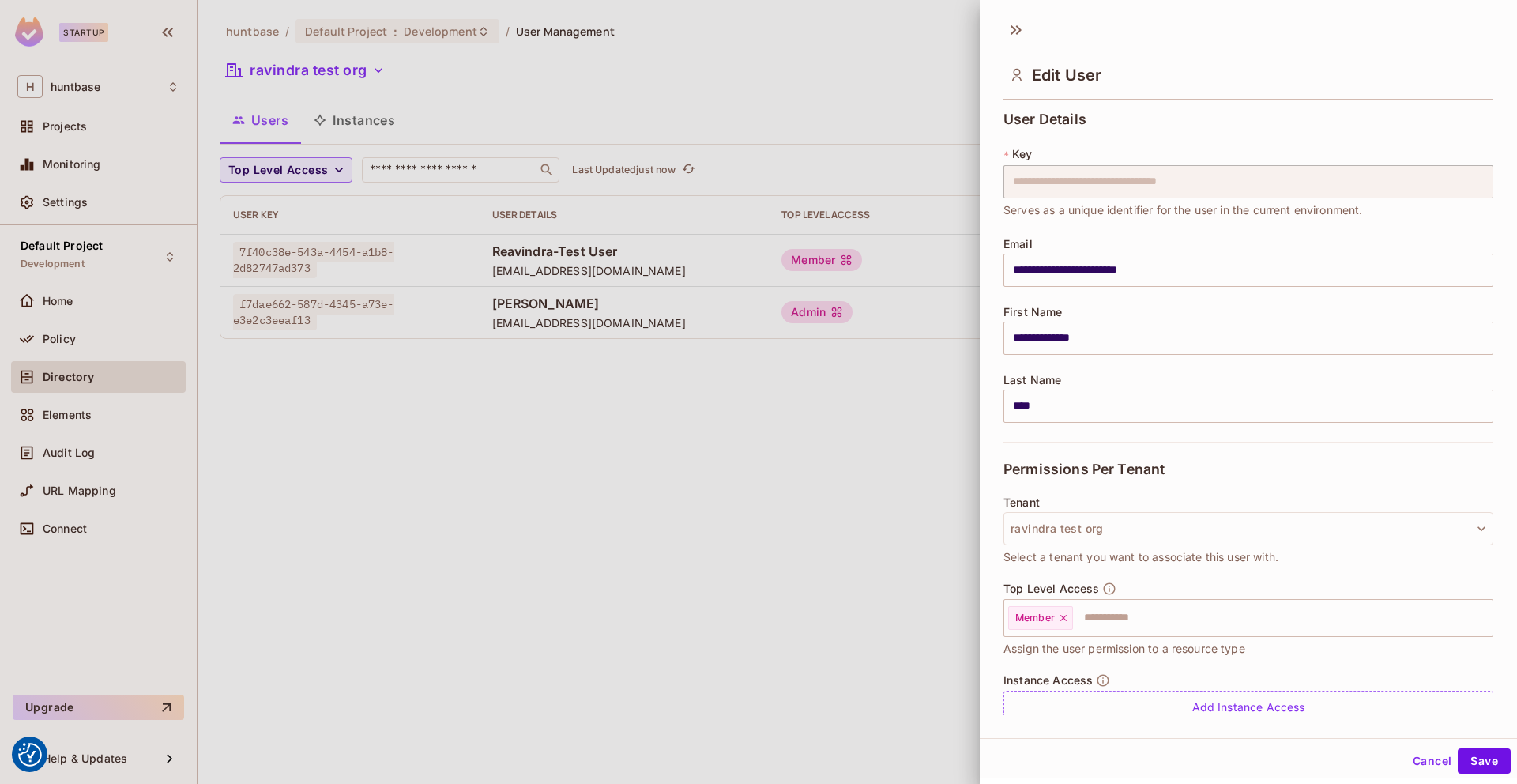
click at [830, 513] on div at bounding box center [758, 392] width 1517 height 784
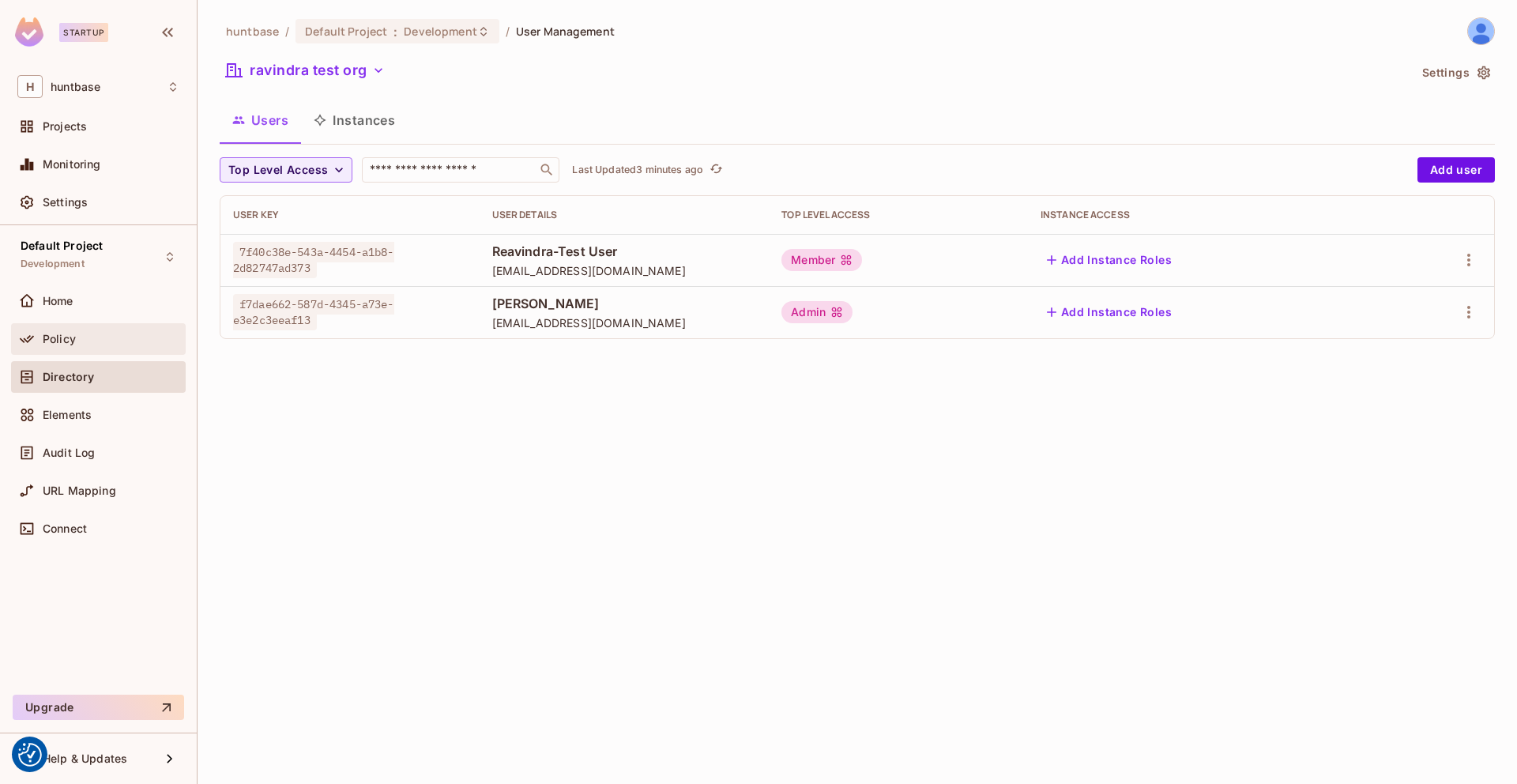
click at [91, 338] on div "Policy" at bounding box center [111, 338] width 137 height 13
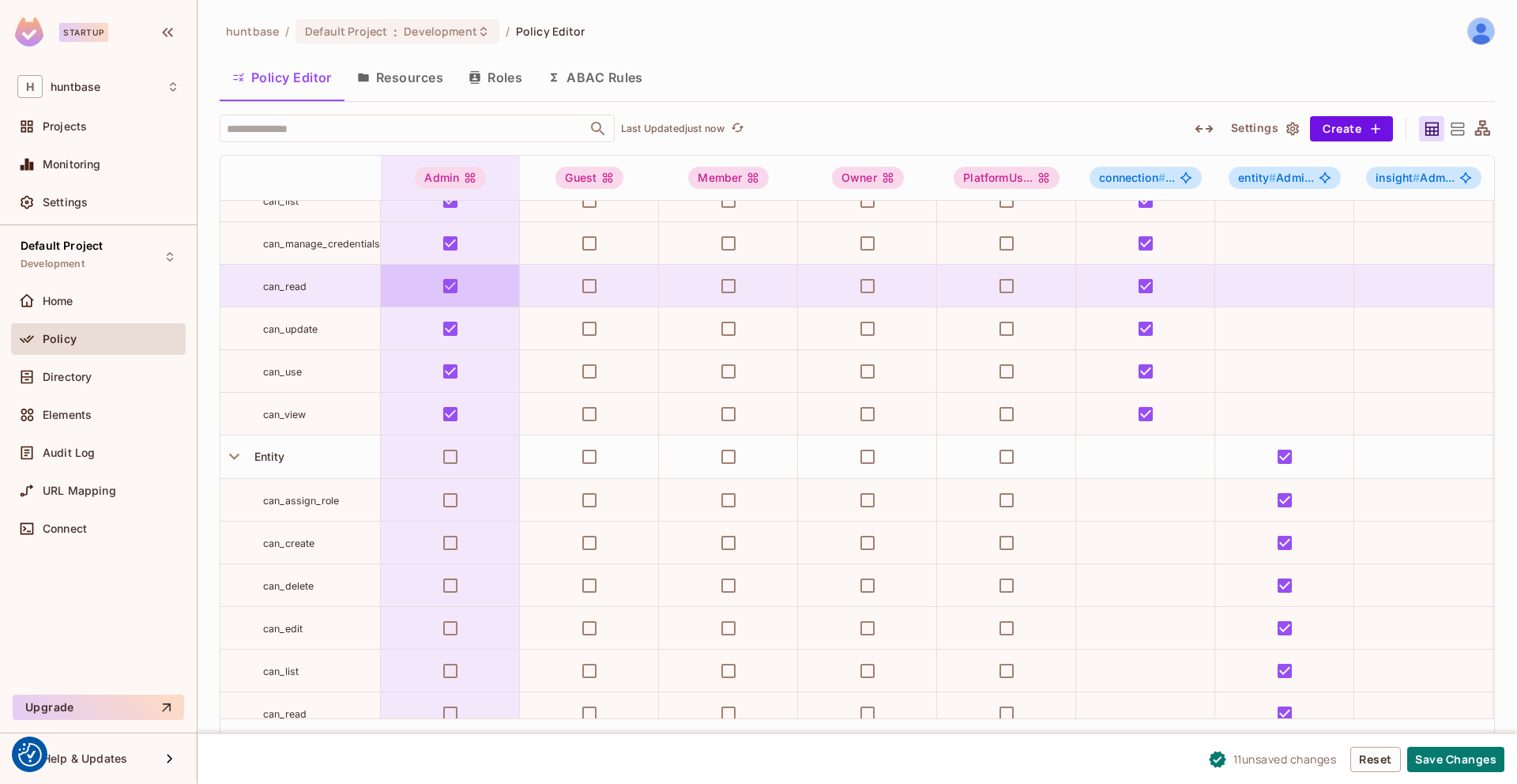
scroll to position [303, 0]
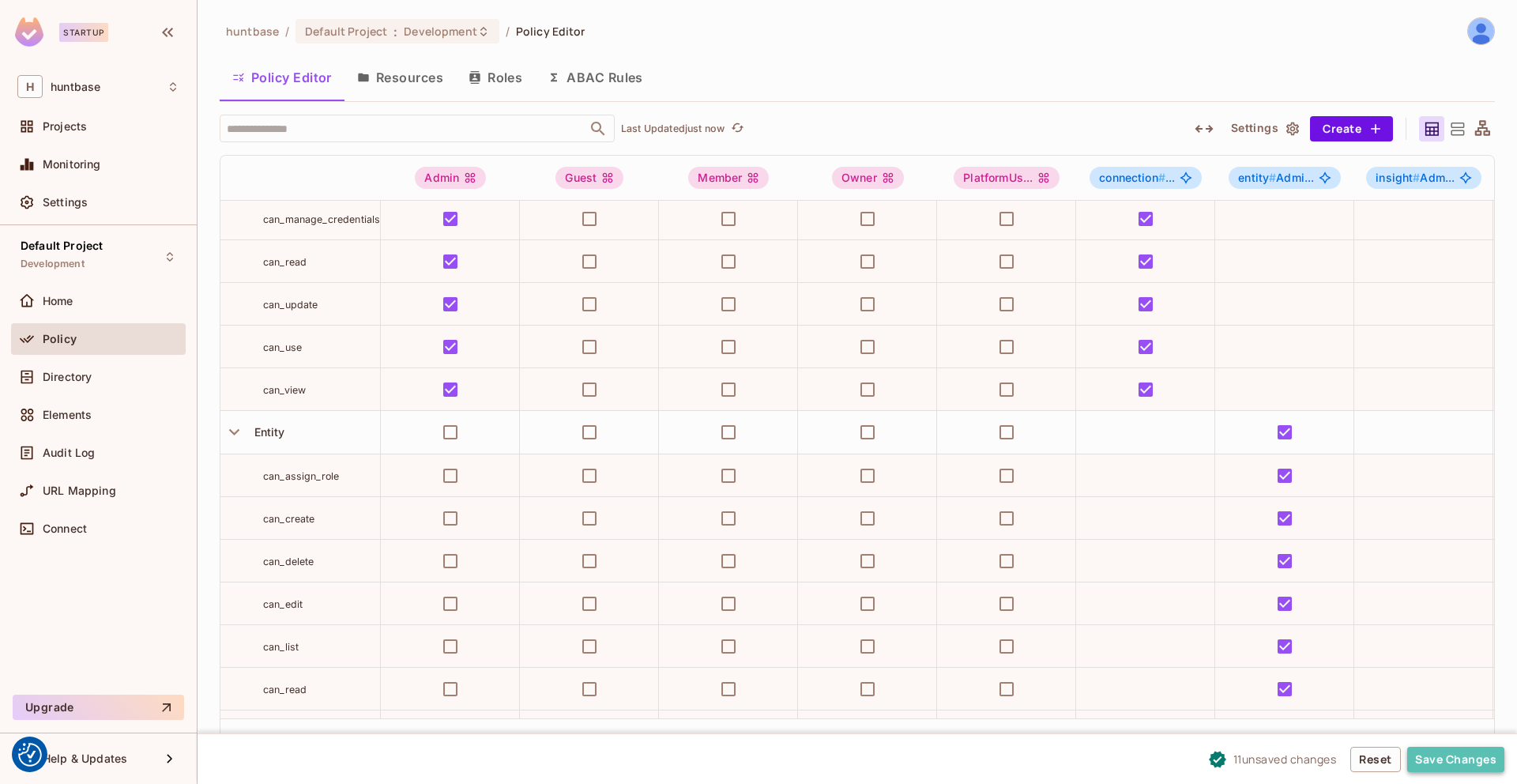
click at [1471, 764] on button "Save Changes" at bounding box center [1456, 759] width 97 height 25
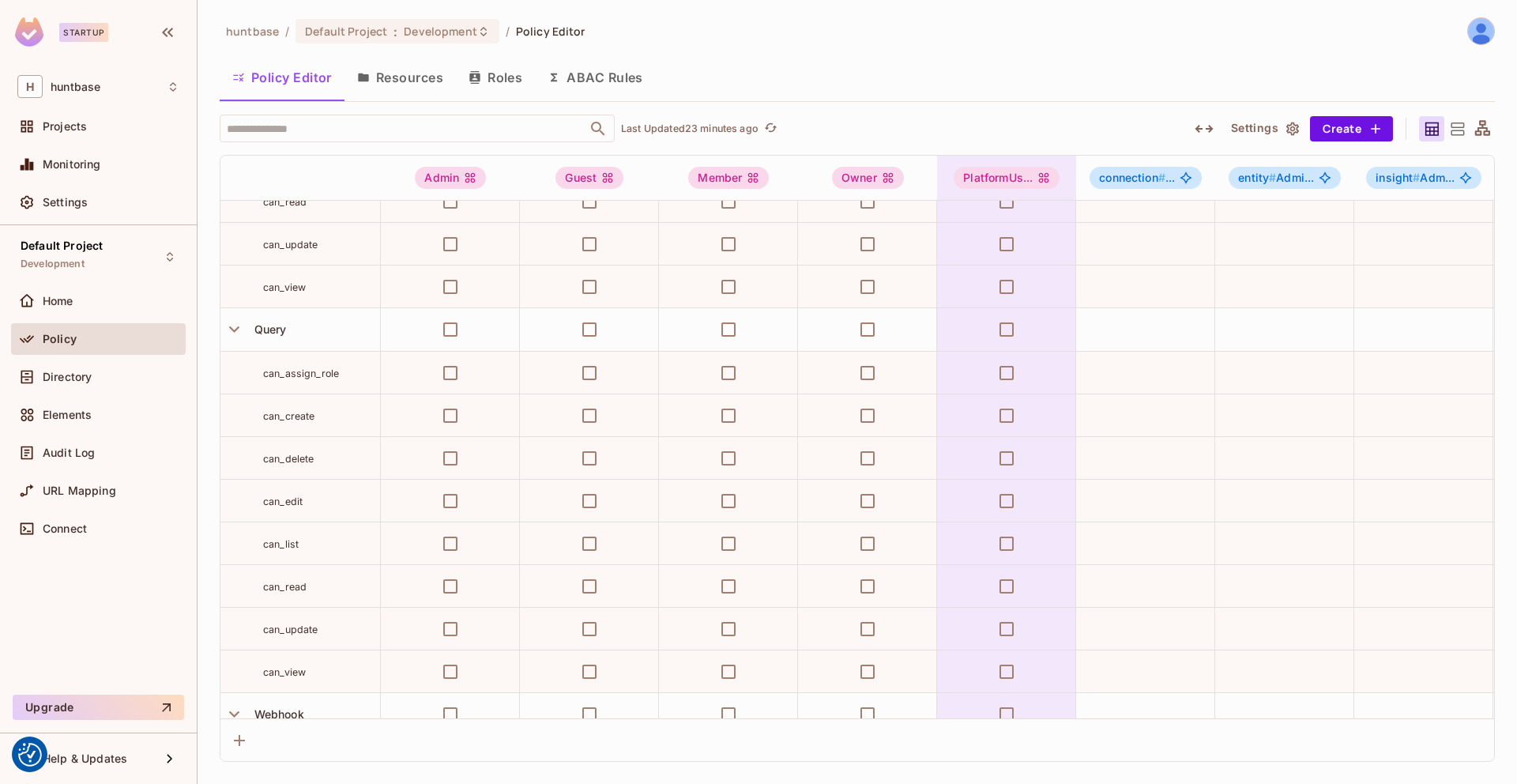
scroll to position [1931, 0]
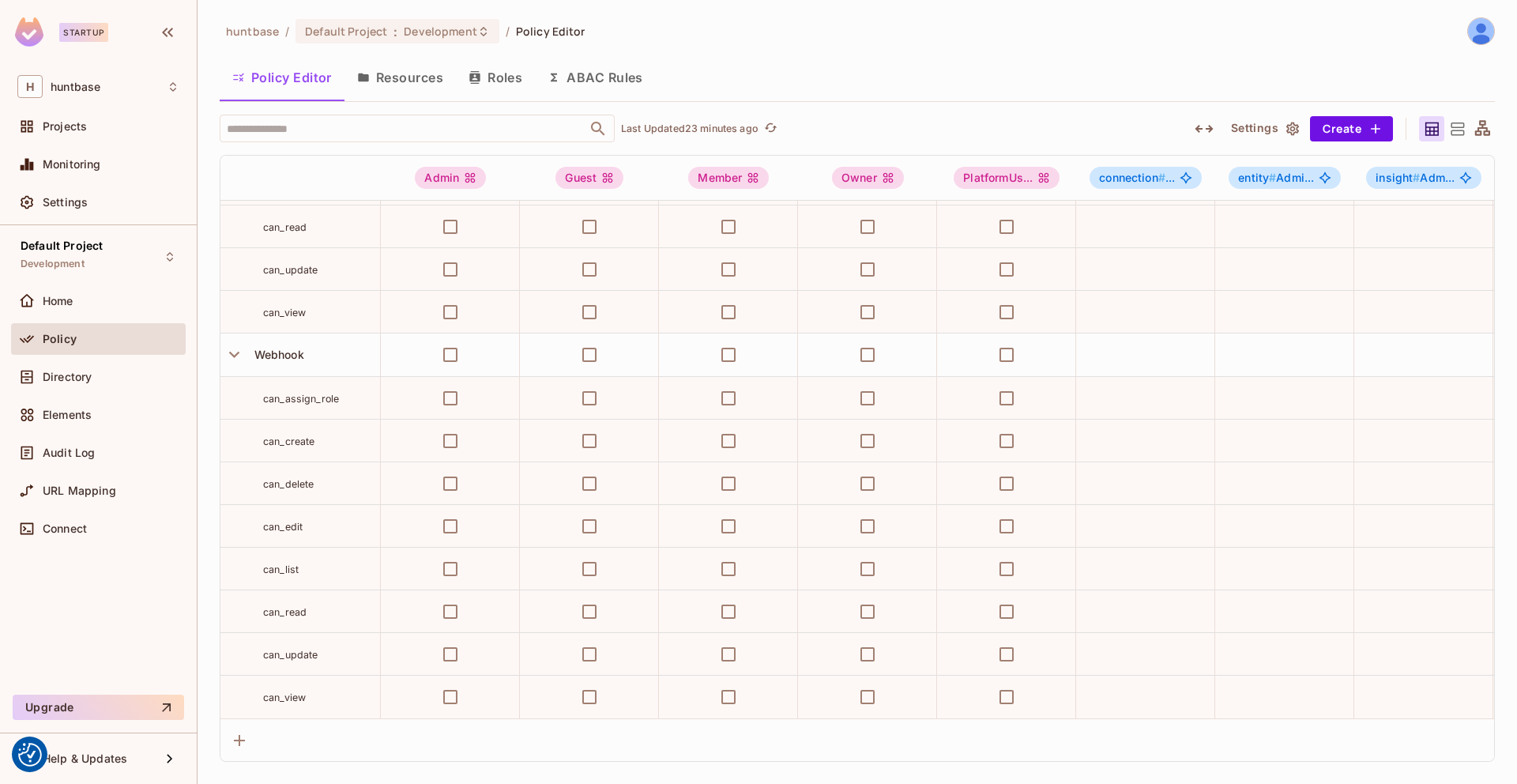
click at [423, 83] on button "Resources" at bounding box center [400, 77] width 111 height 39
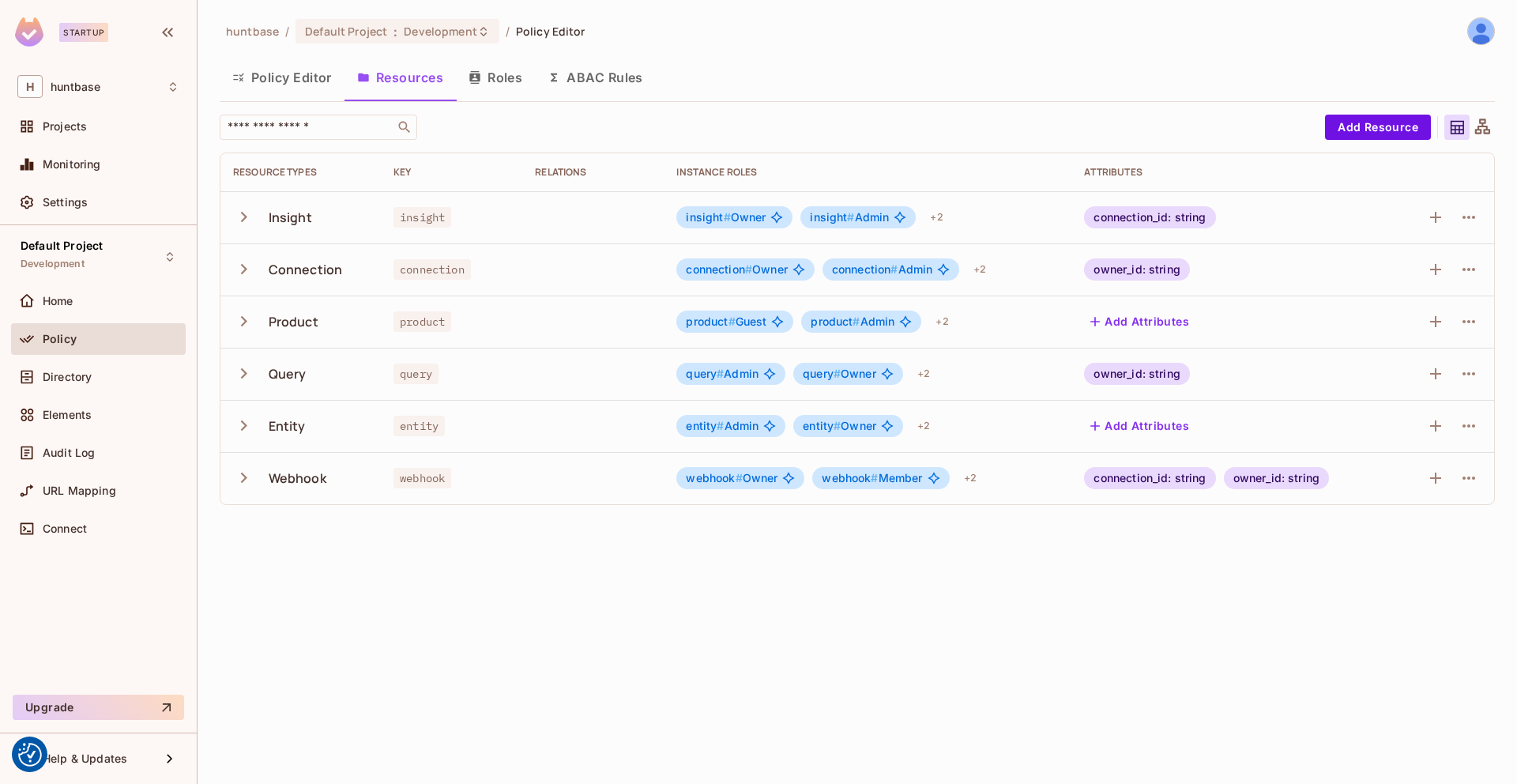
click at [245, 218] on icon "button" at bounding box center [244, 217] width 22 height 22
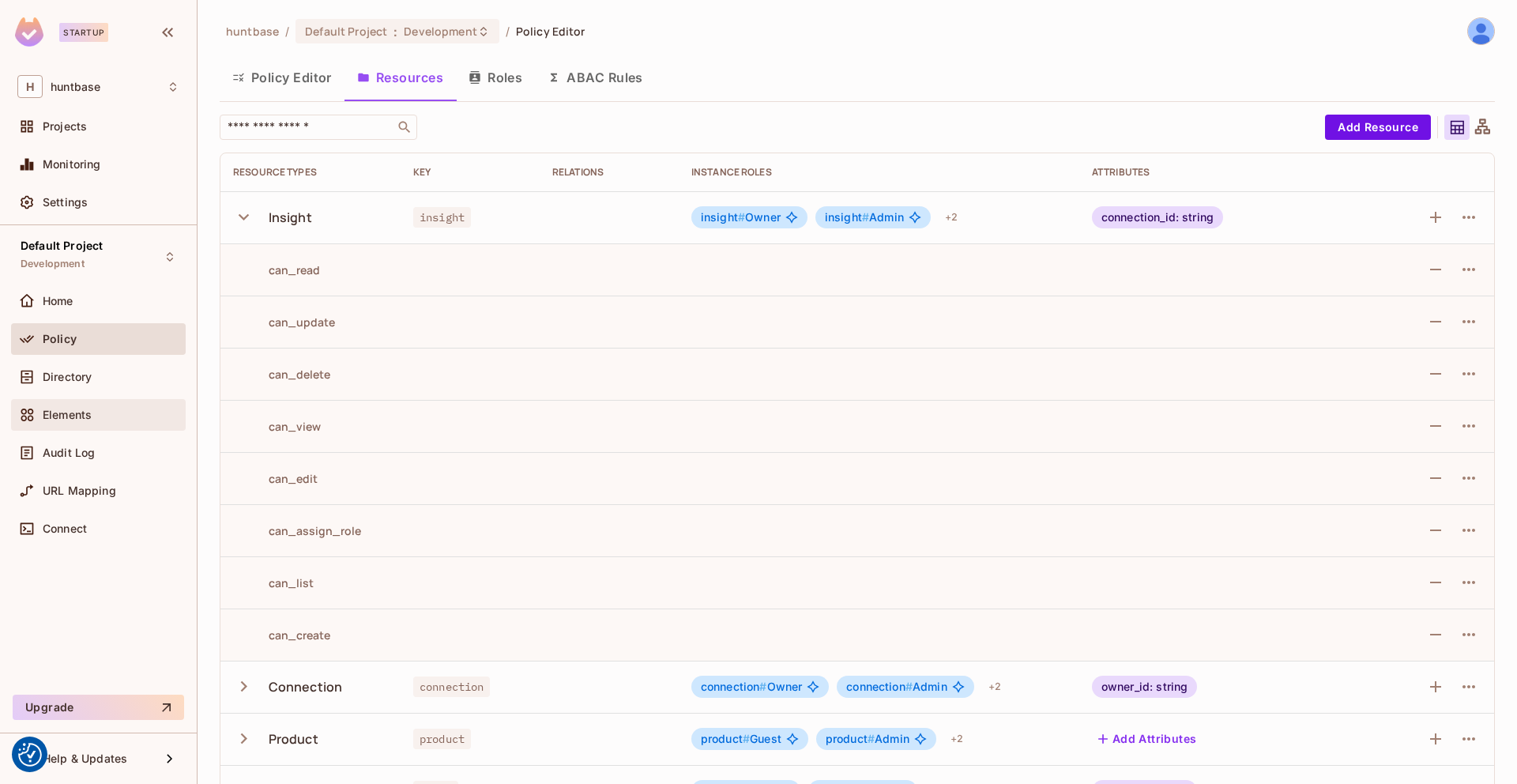
click at [99, 416] on div "Elements" at bounding box center [111, 414] width 137 height 13
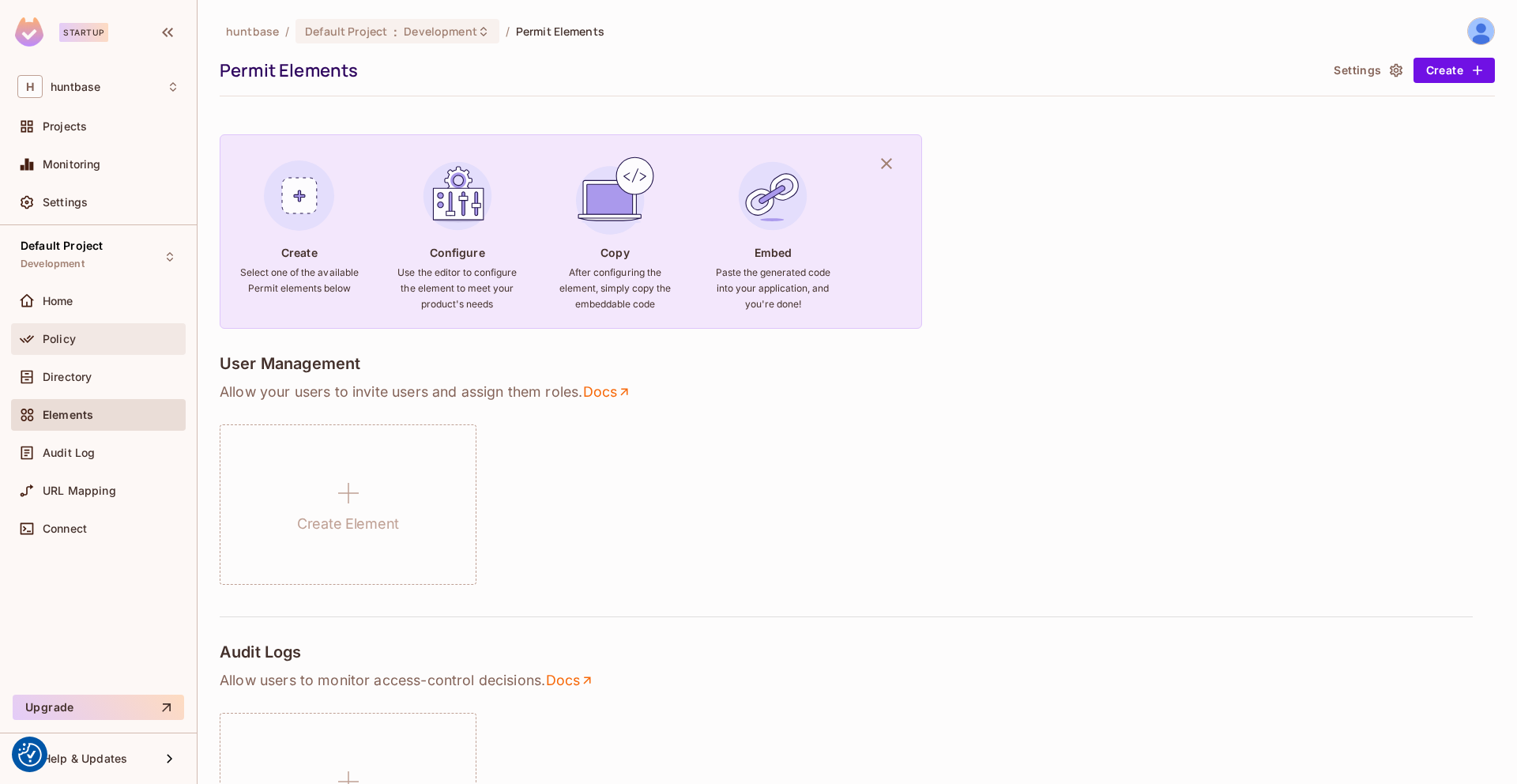
click at [96, 352] on div "Policy" at bounding box center [98, 338] width 175 height 31
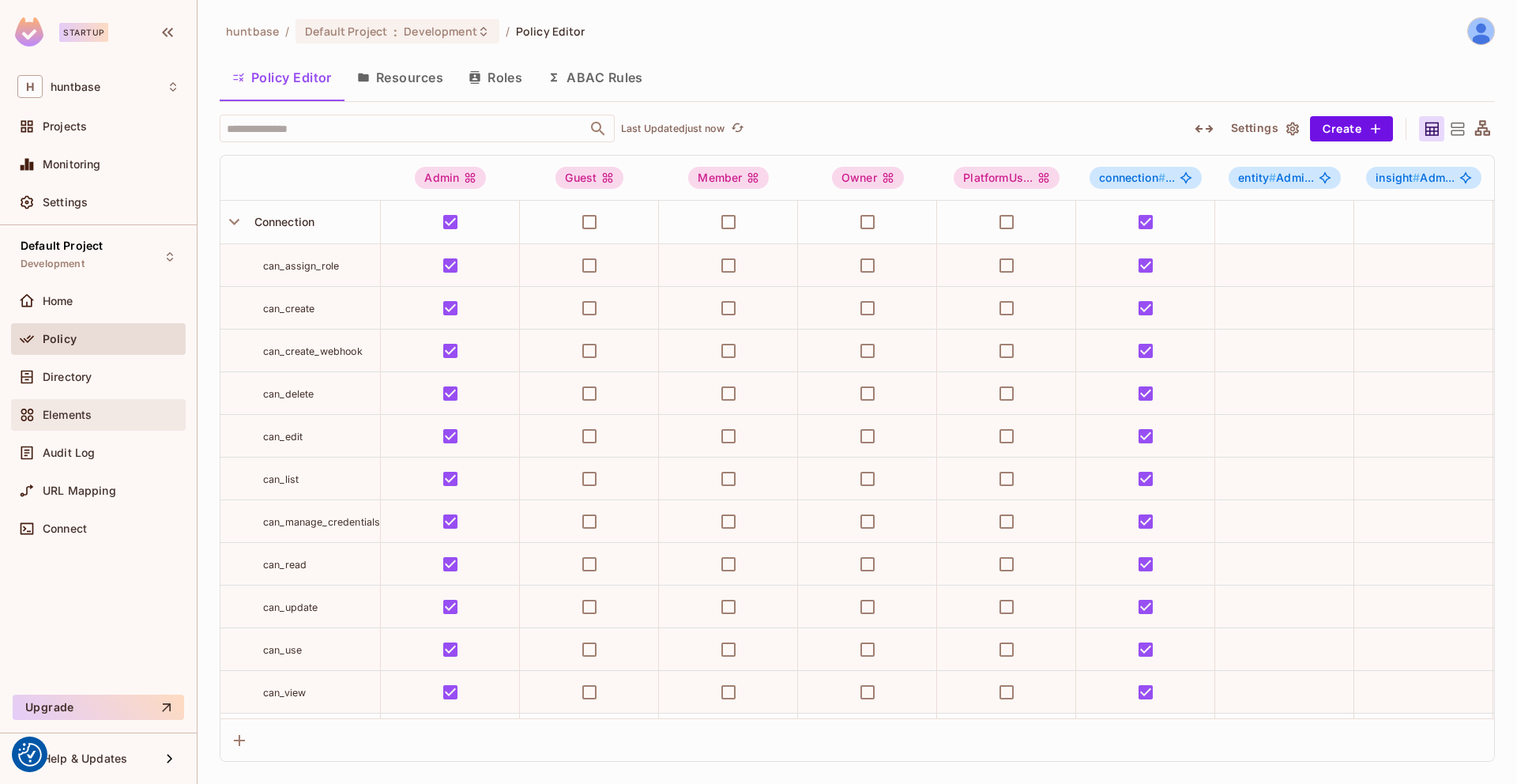
click at [66, 414] on span "Elements" at bounding box center [67, 414] width 49 height 13
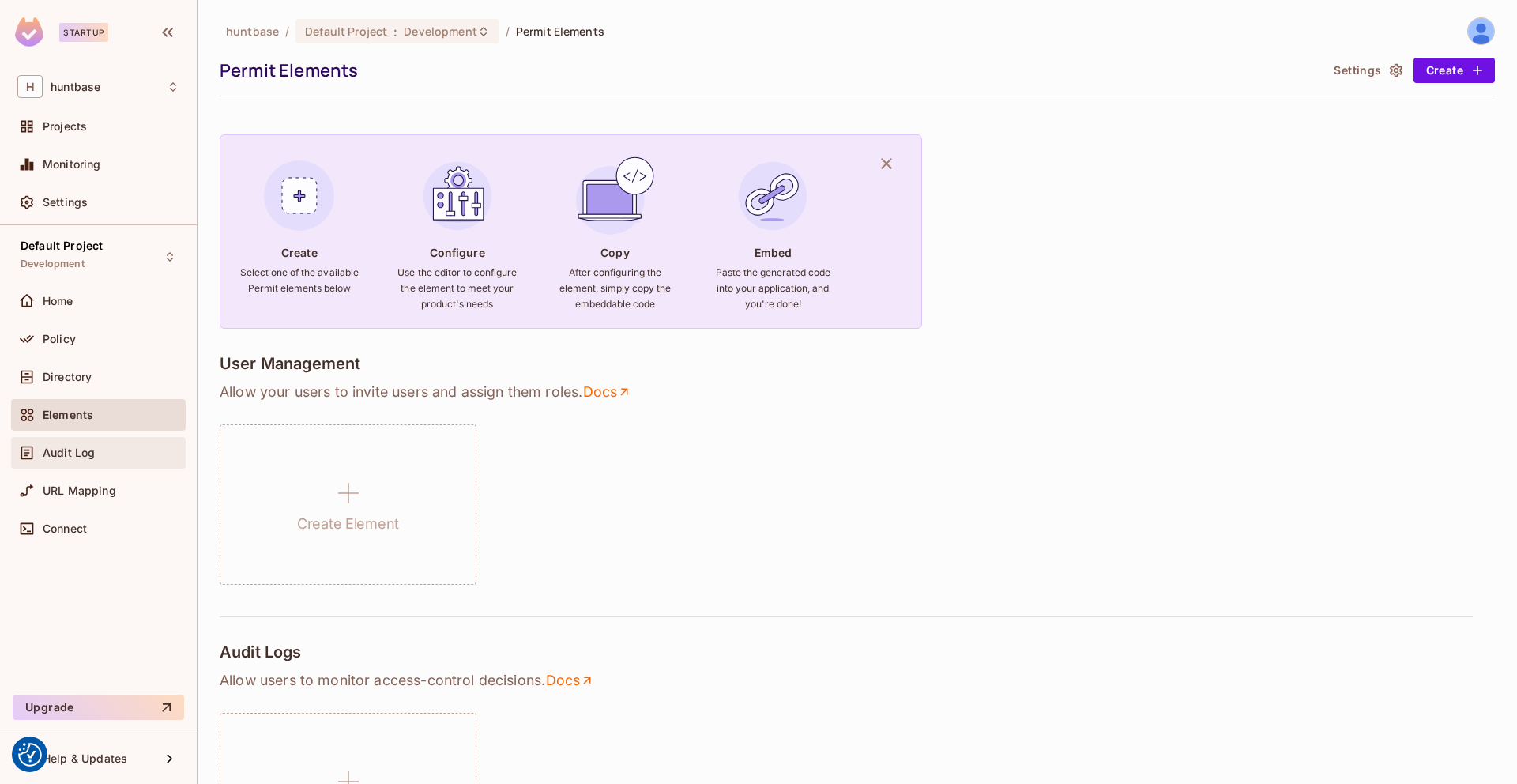
click at [107, 459] on div "Audit Log" at bounding box center [98, 452] width 162 height 19
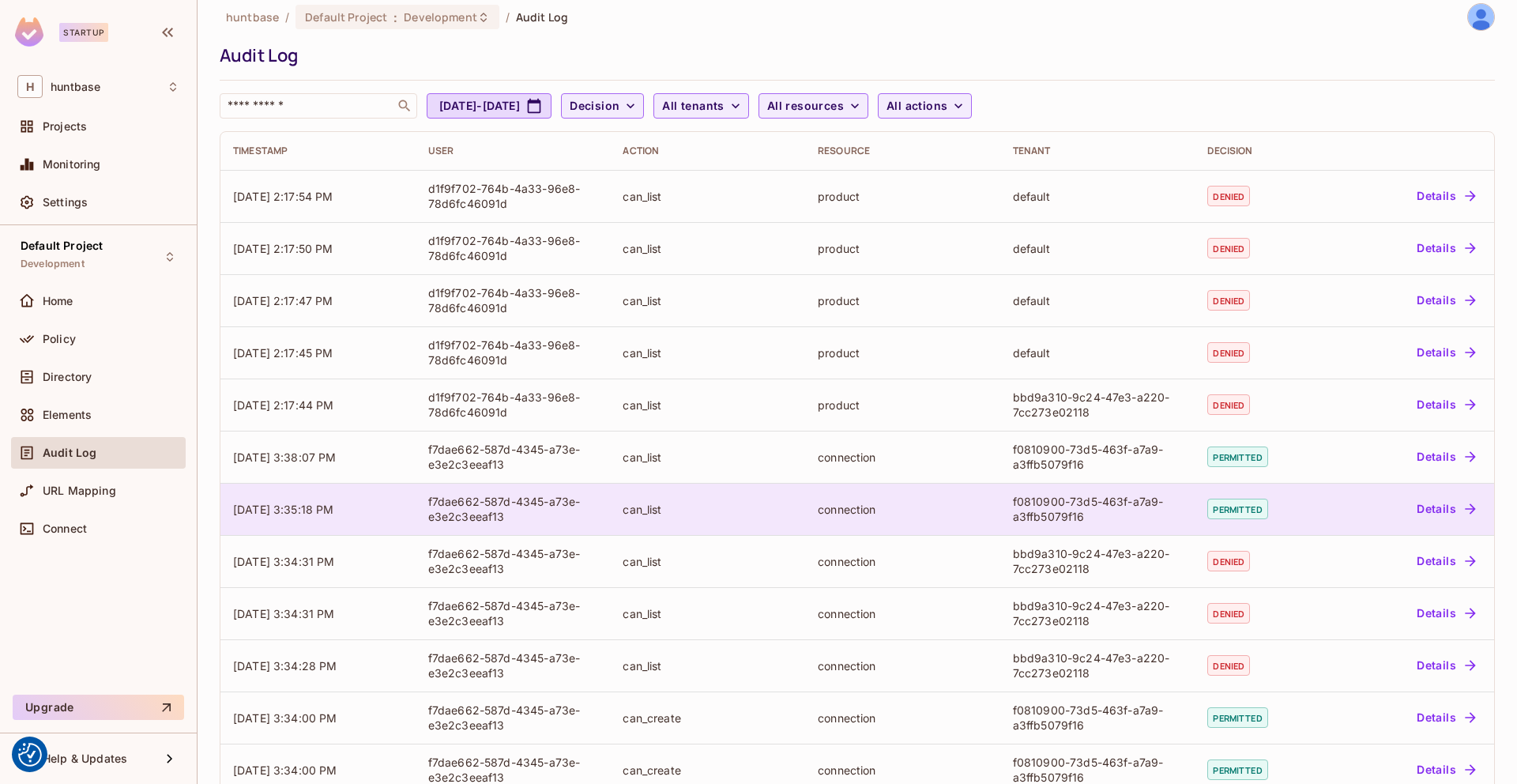
scroll to position [20, 0]
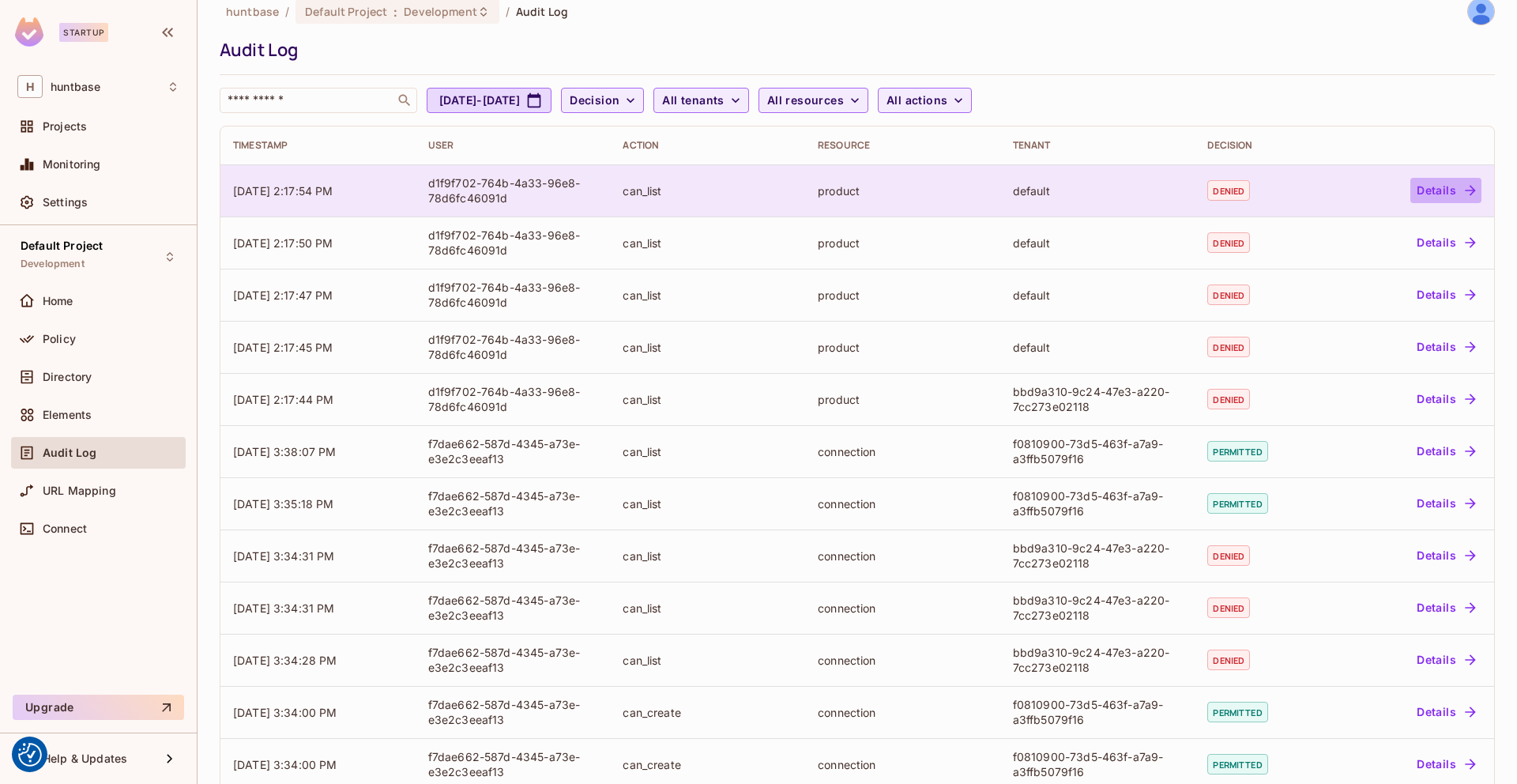
click at [1427, 184] on button "Details" at bounding box center [1447, 190] width 71 height 25
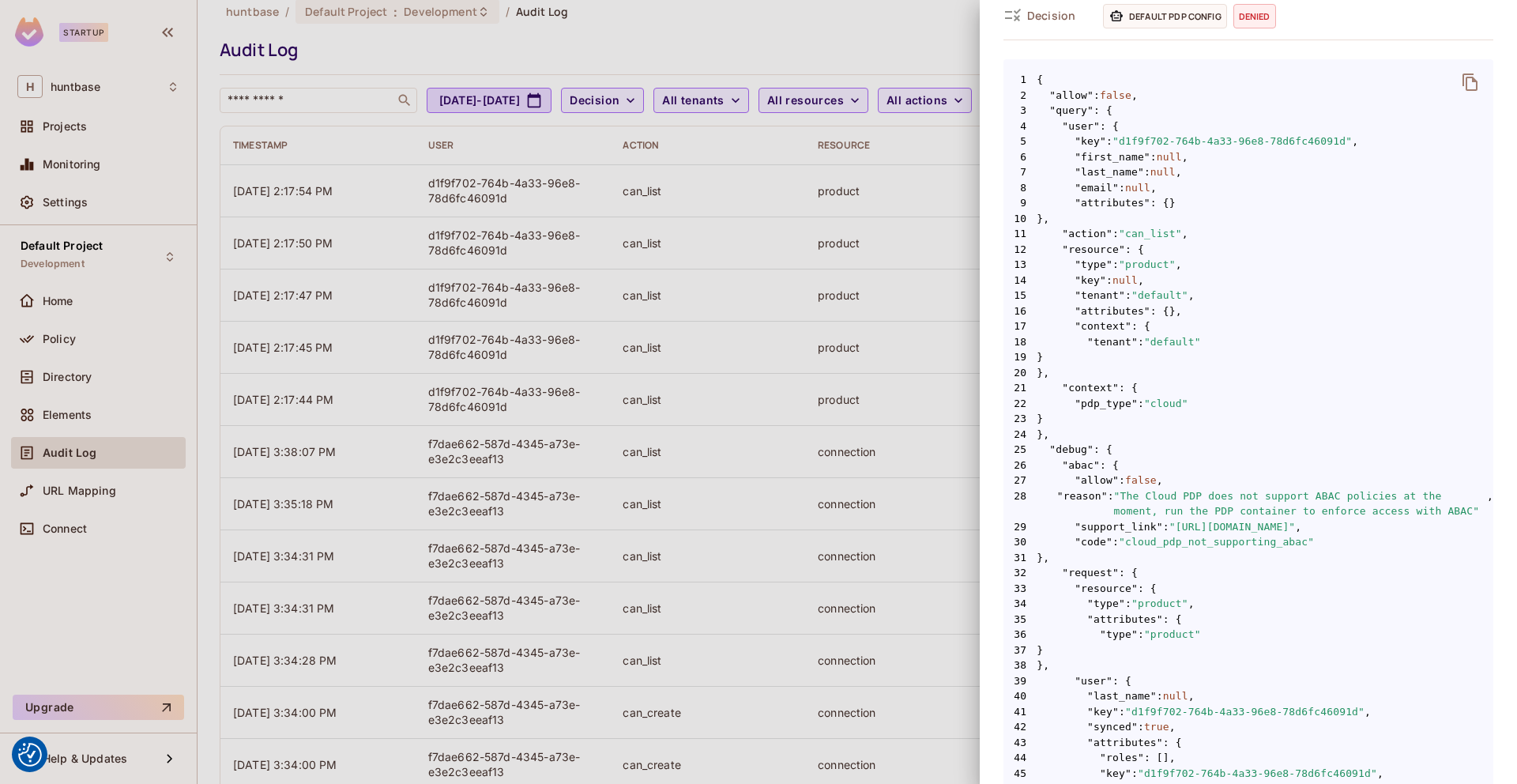
scroll to position [609, 0]
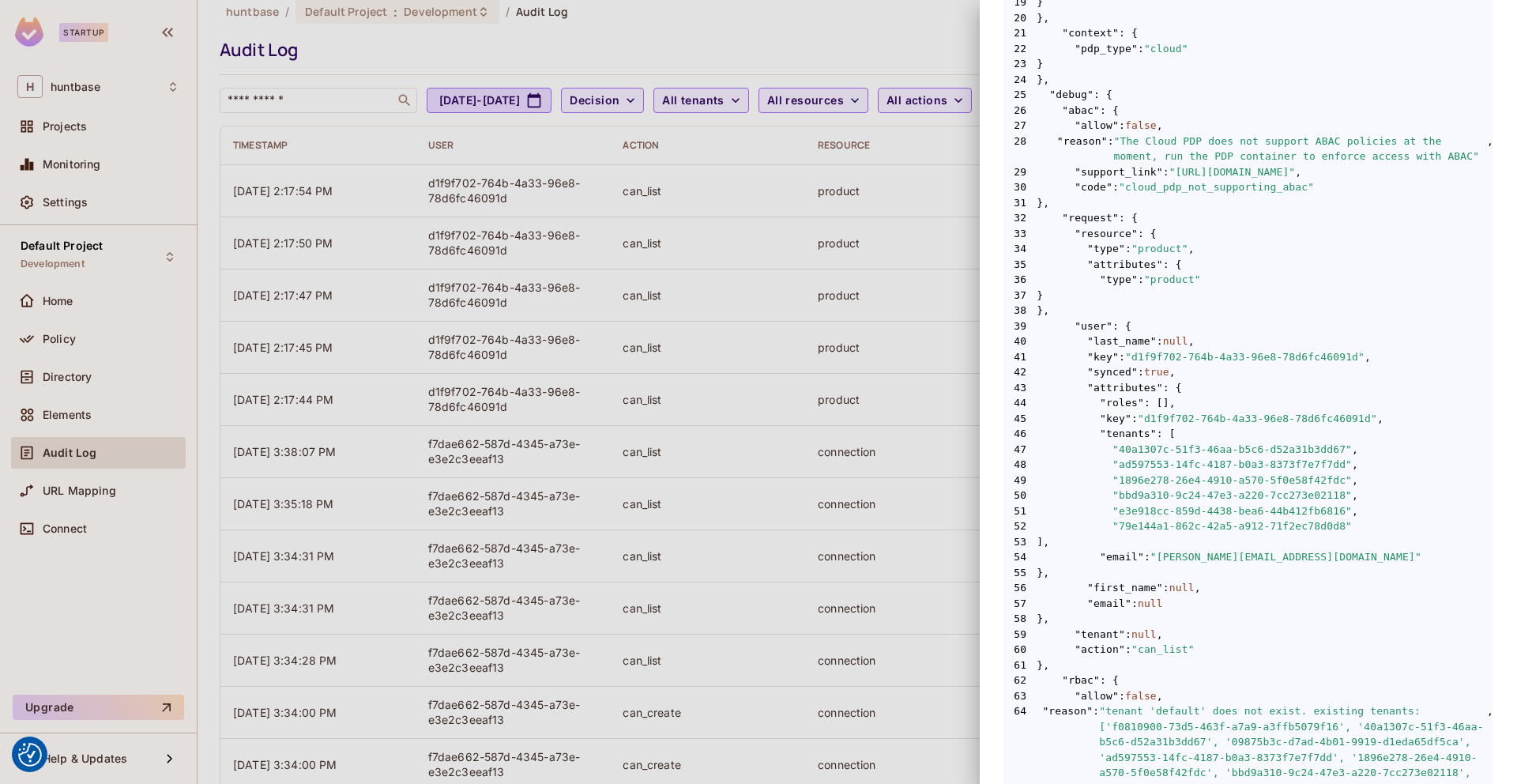
click at [43, 491] on div at bounding box center [758, 392] width 1517 height 784
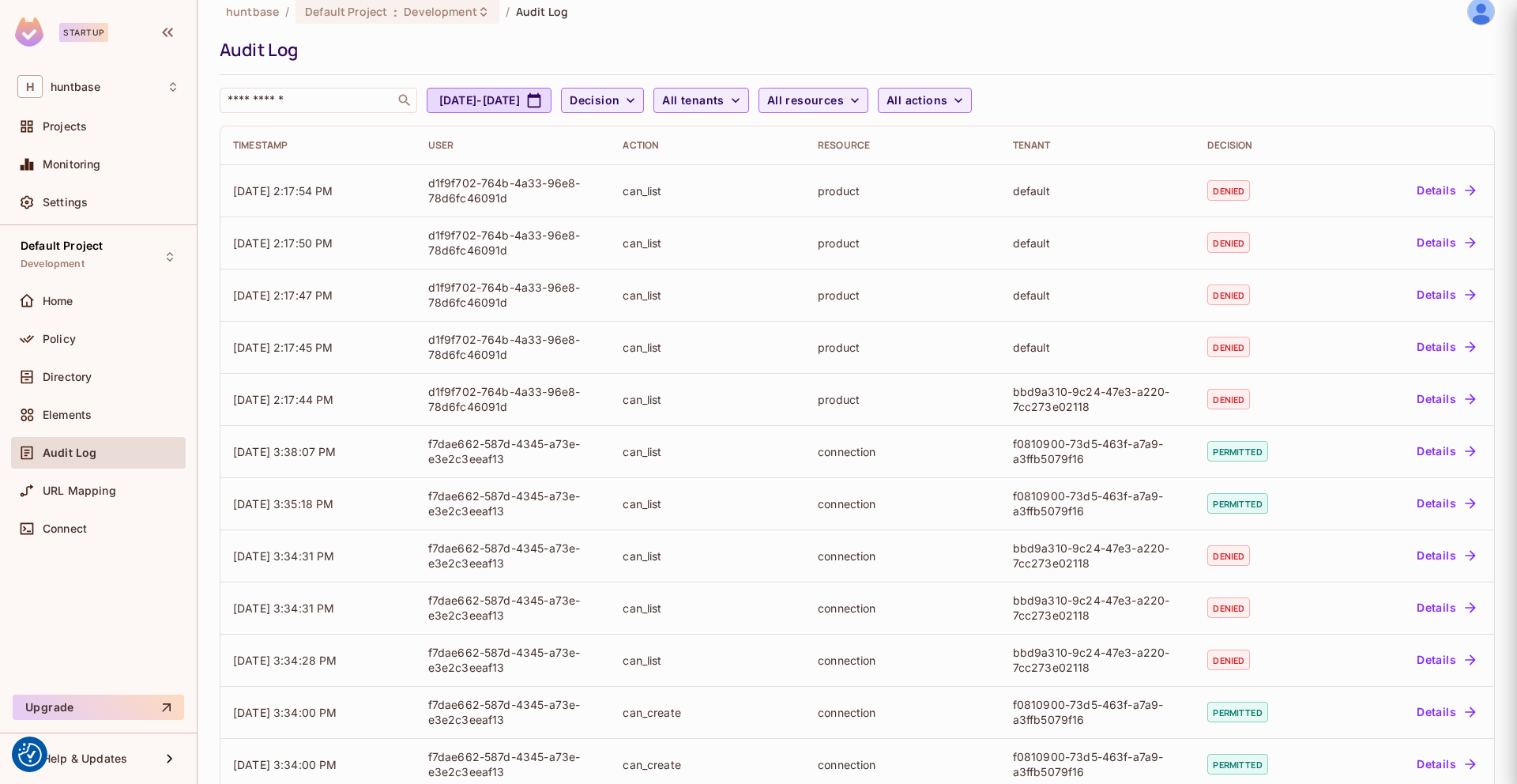
scroll to position [0, 0]
click at [39, 491] on div at bounding box center [758, 392] width 1517 height 784
click at [56, 489] on span "URL Mapping" at bounding box center [79, 491] width 73 height 13
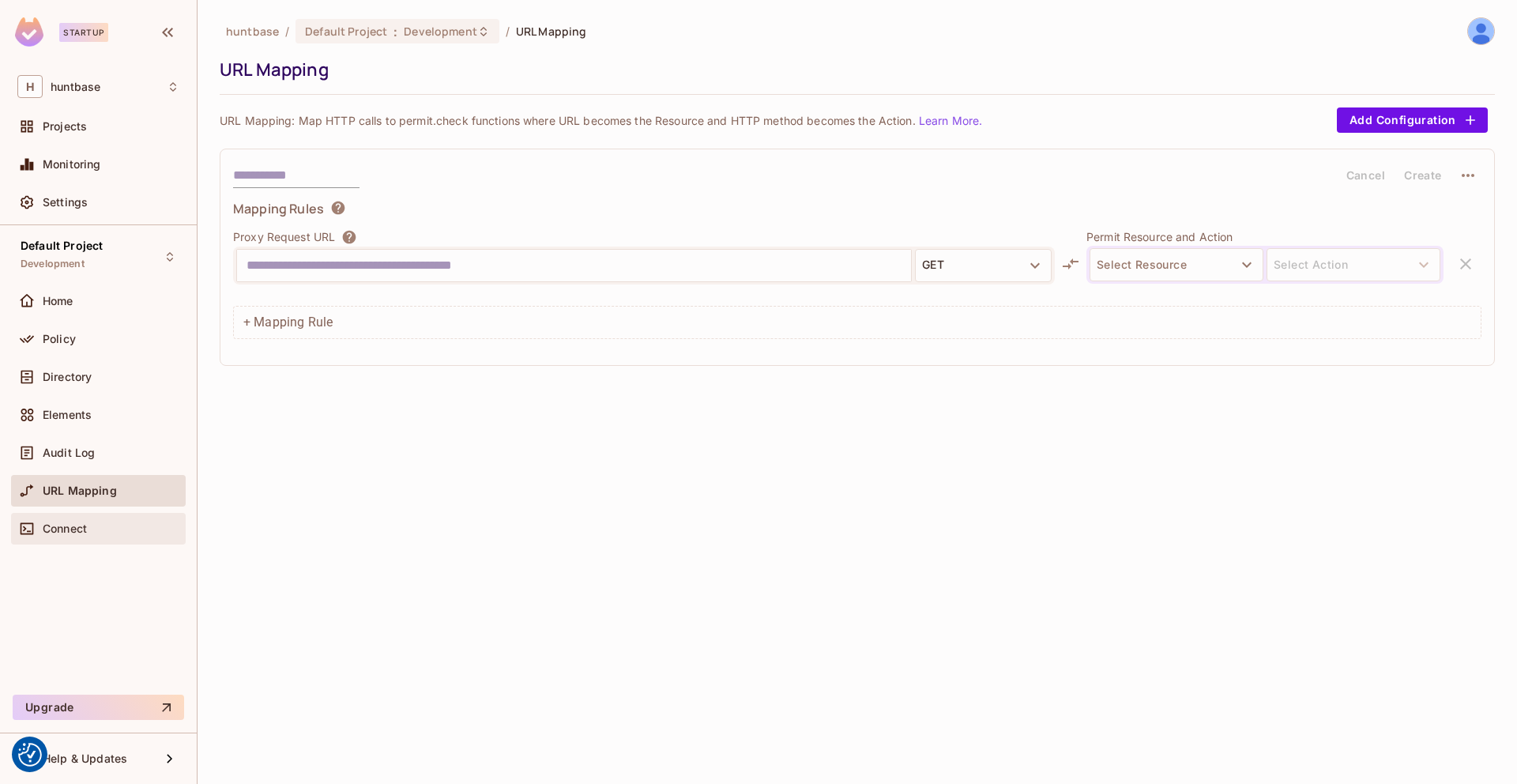
click at [68, 528] on span "Connect" at bounding box center [64, 528] width 44 height 13
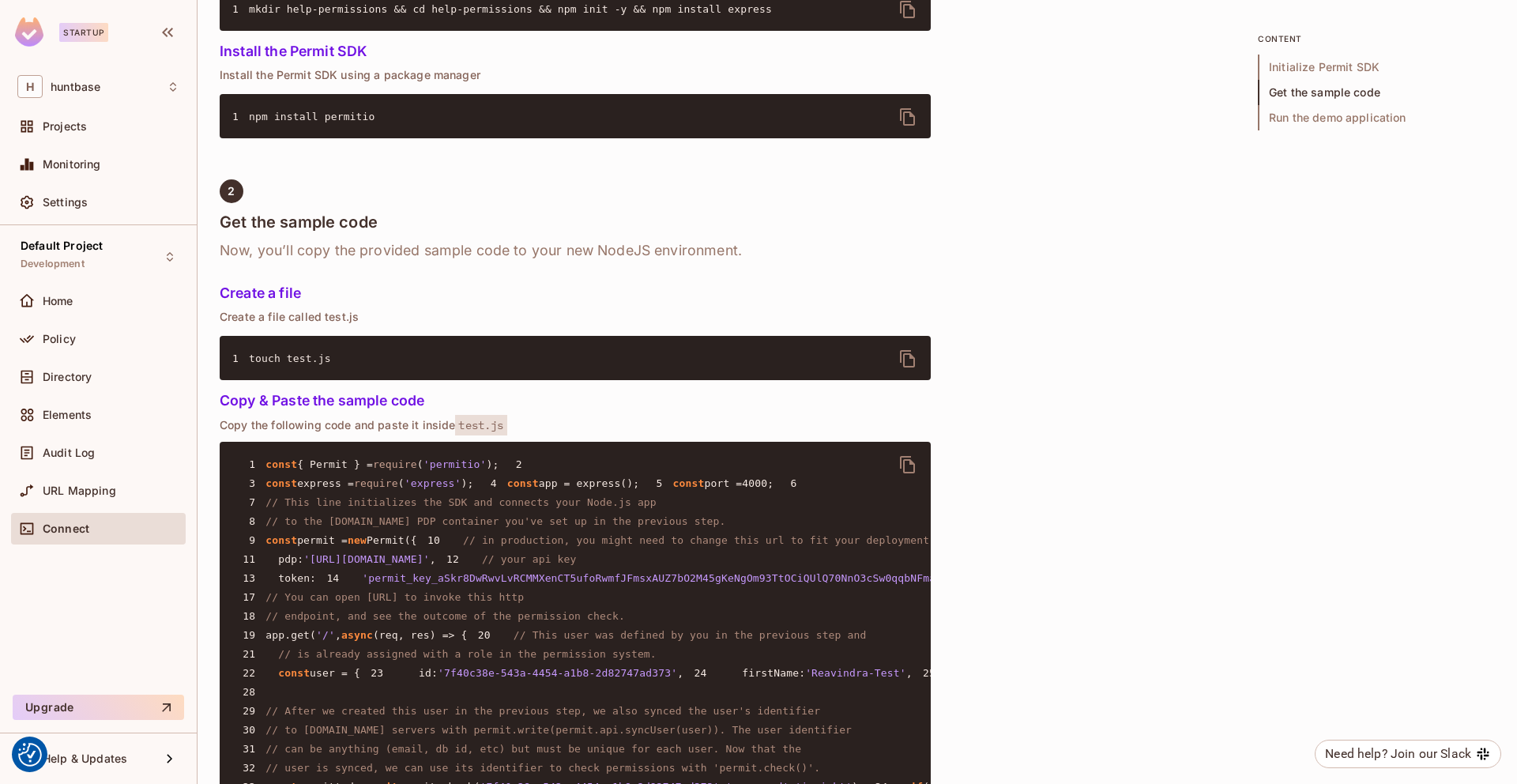
scroll to position [788, 0]
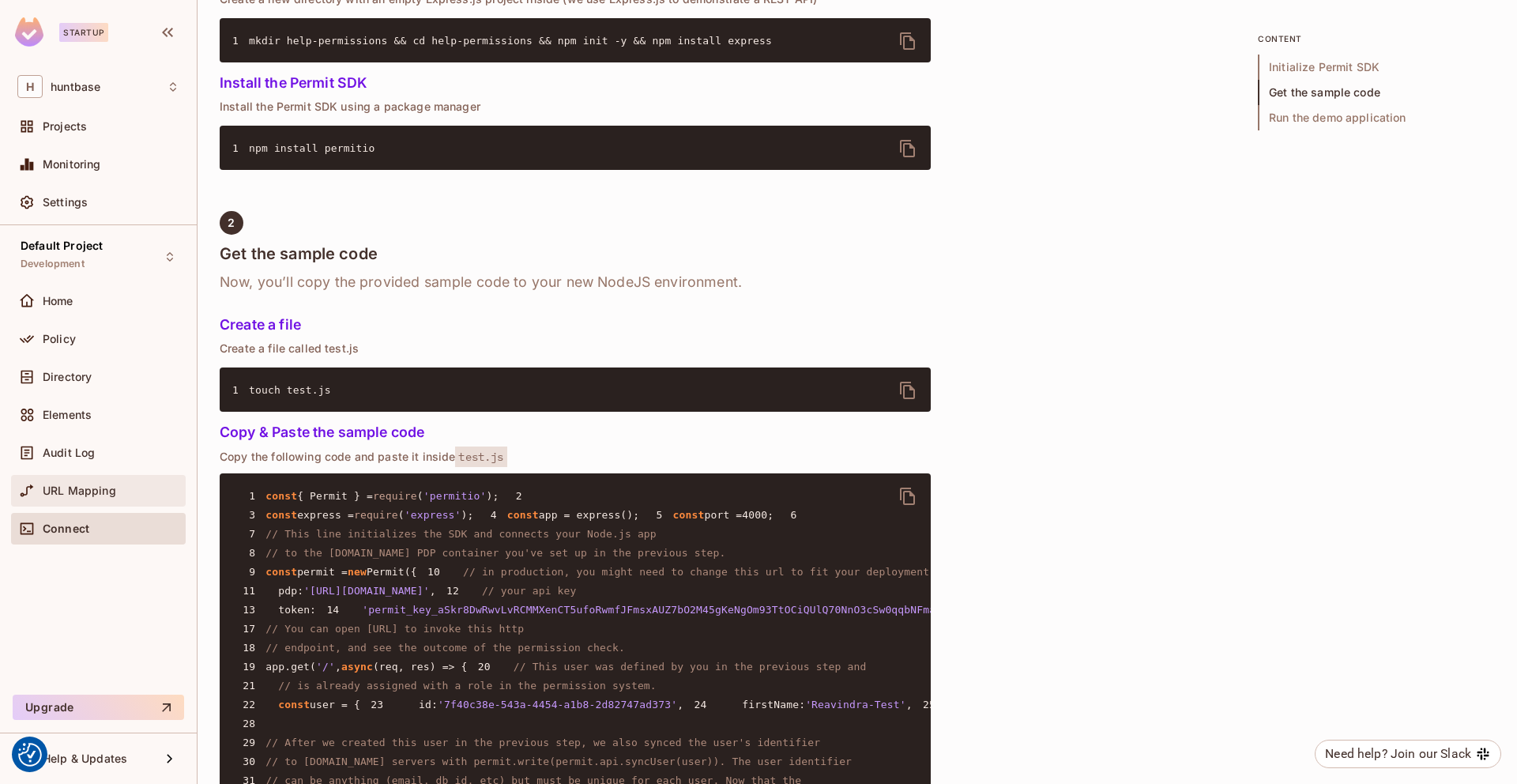
click at [43, 494] on span "URL Mapping" at bounding box center [79, 491] width 73 height 13
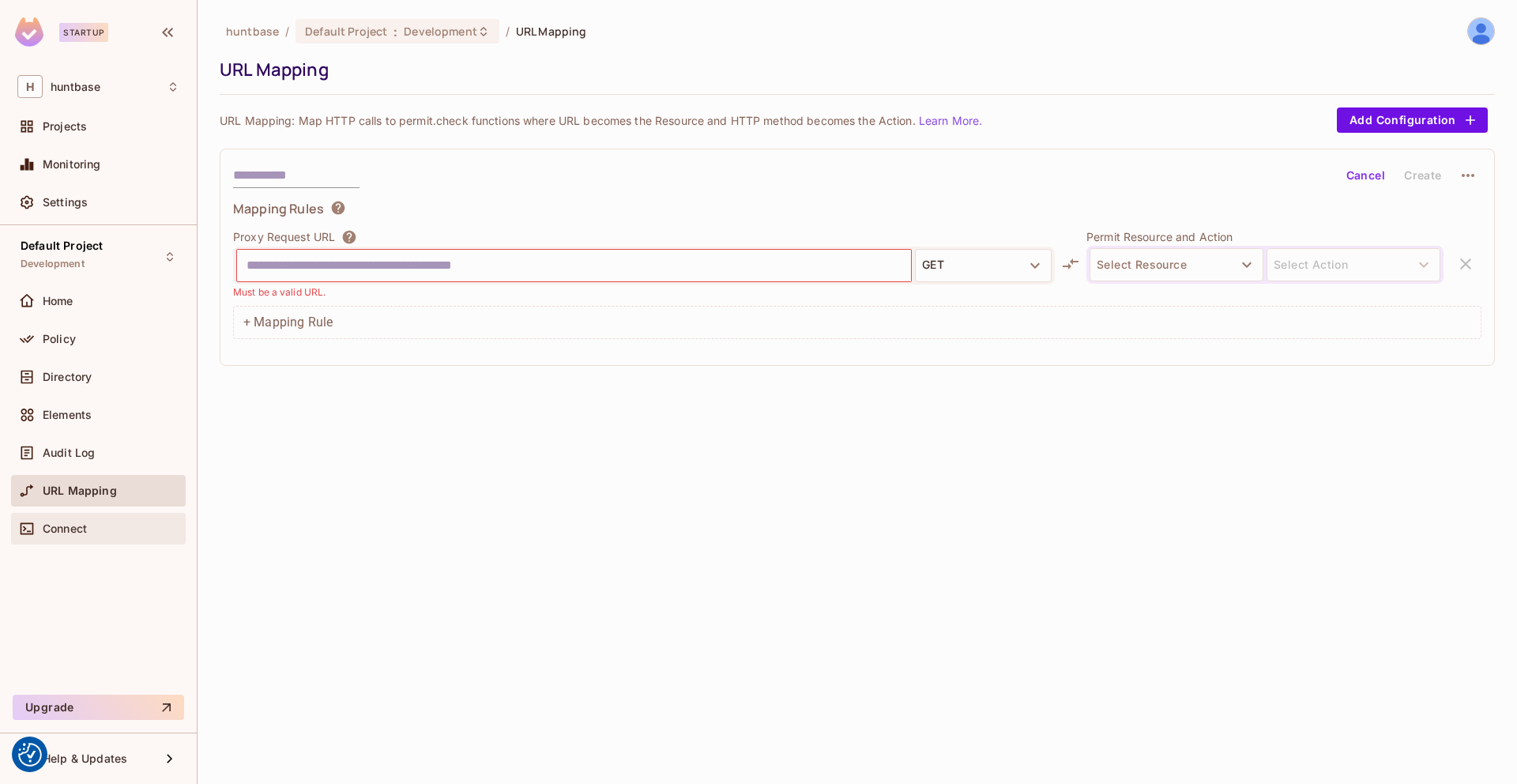
click at [54, 532] on span "Connect" at bounding box center [64, 528] width 44 height 13
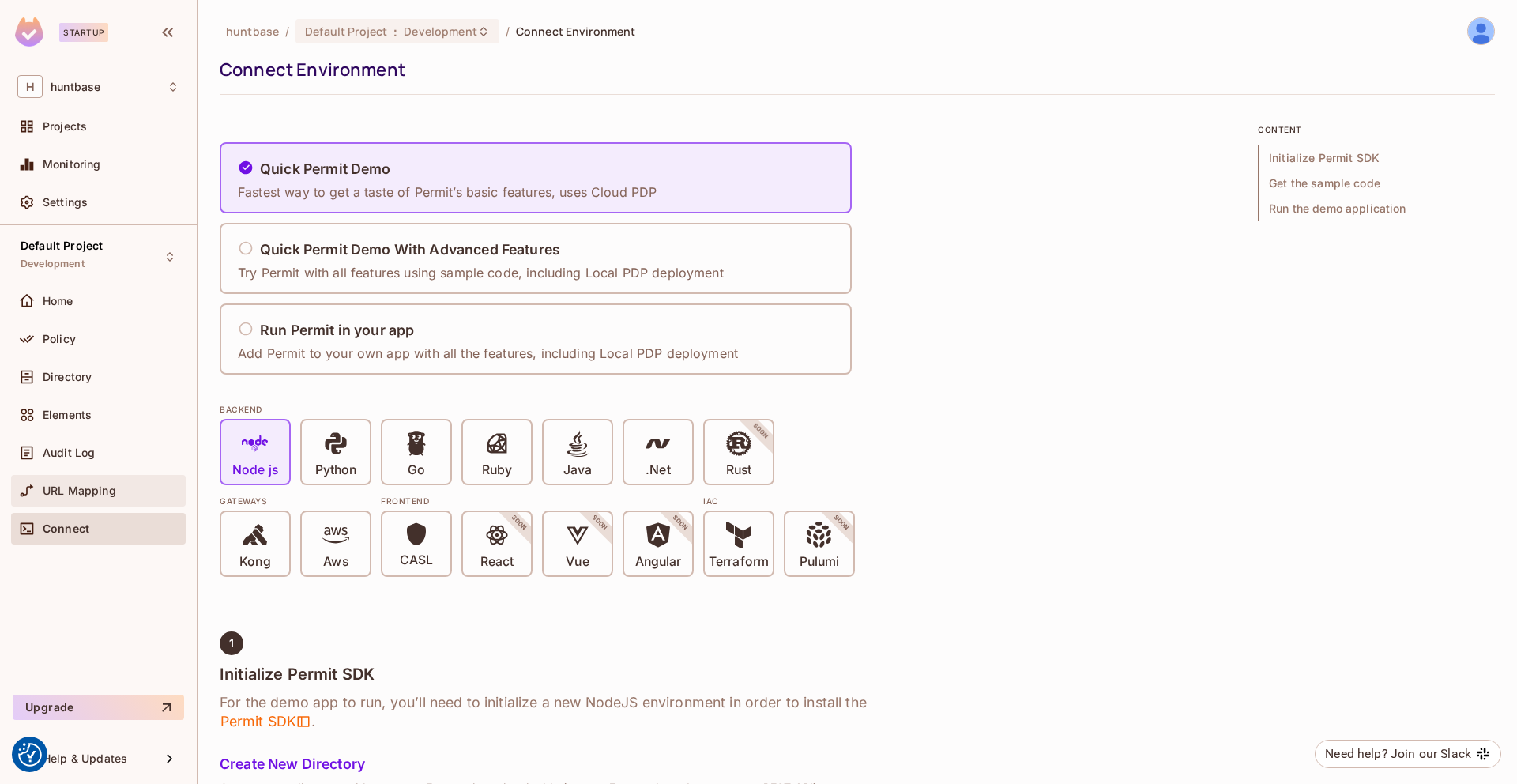
click at [73, 493] on span "URL Mapping" at bounding box center [79, 491] width 73 height 13
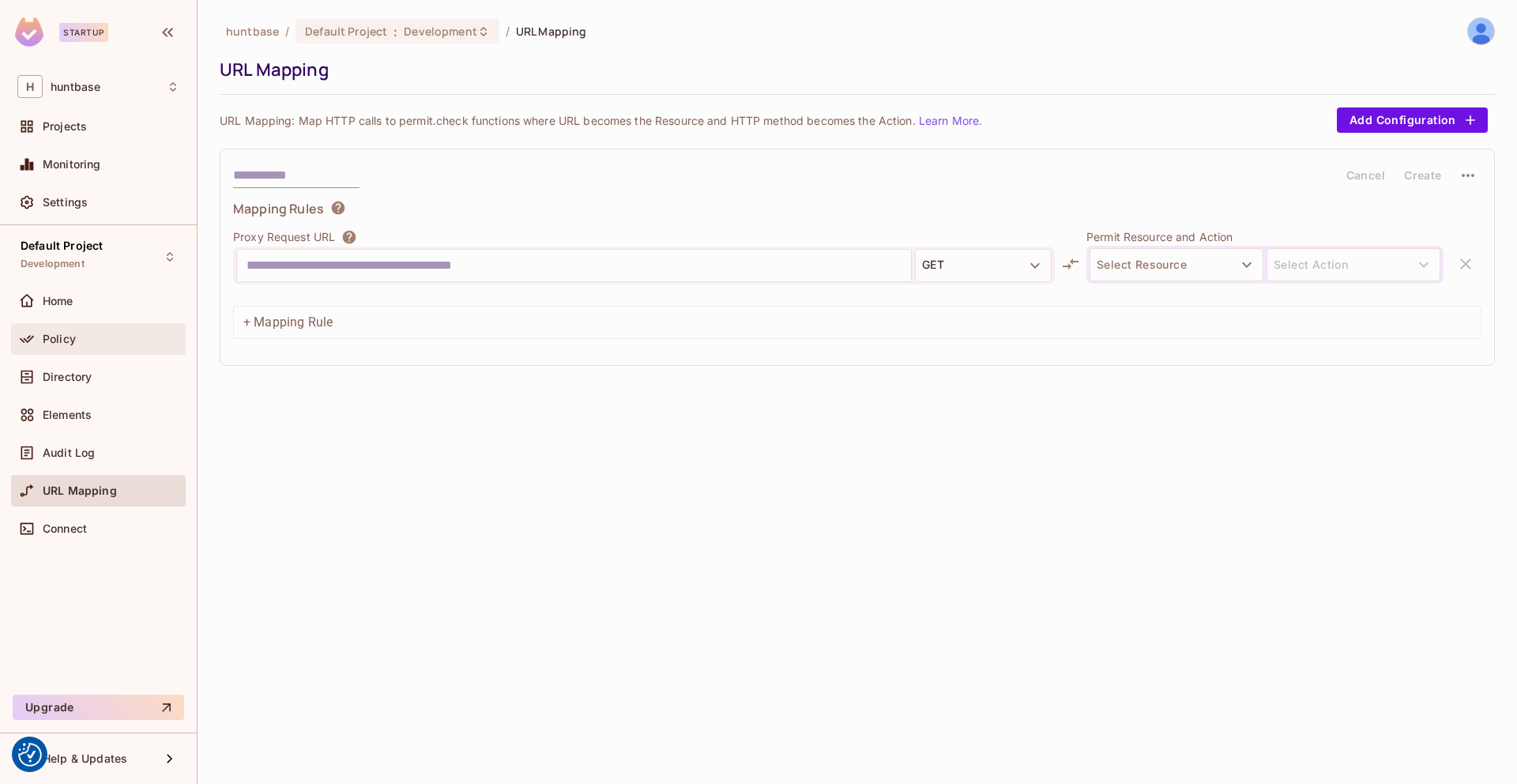
click at [98, 350] on div "Policy" at bounding box center [98, 338] width 175 height 31
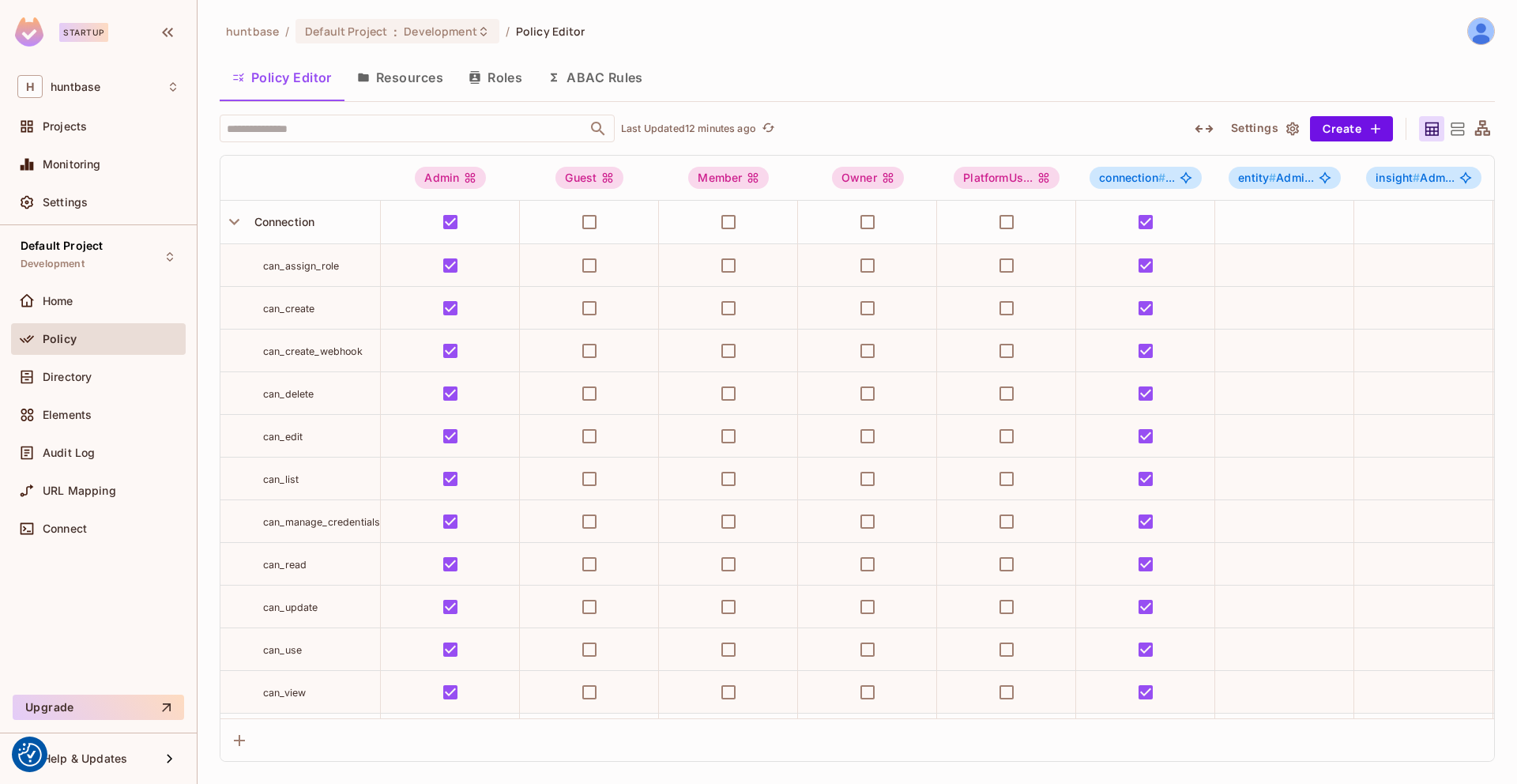
click at [477, 84] on button "Roles" at bounding box center [495, 77] width 79 height 39
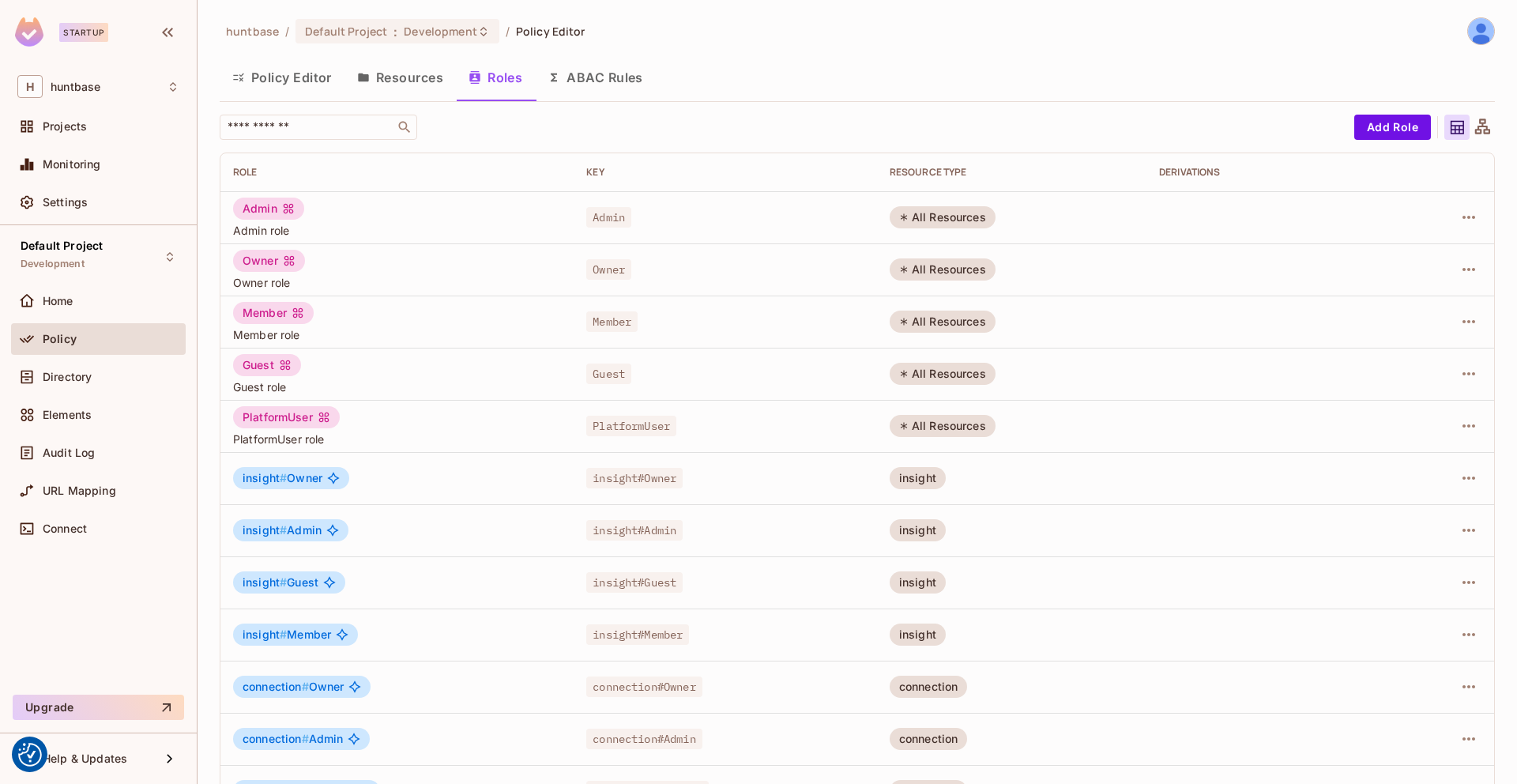
scroll to position [36, 0]
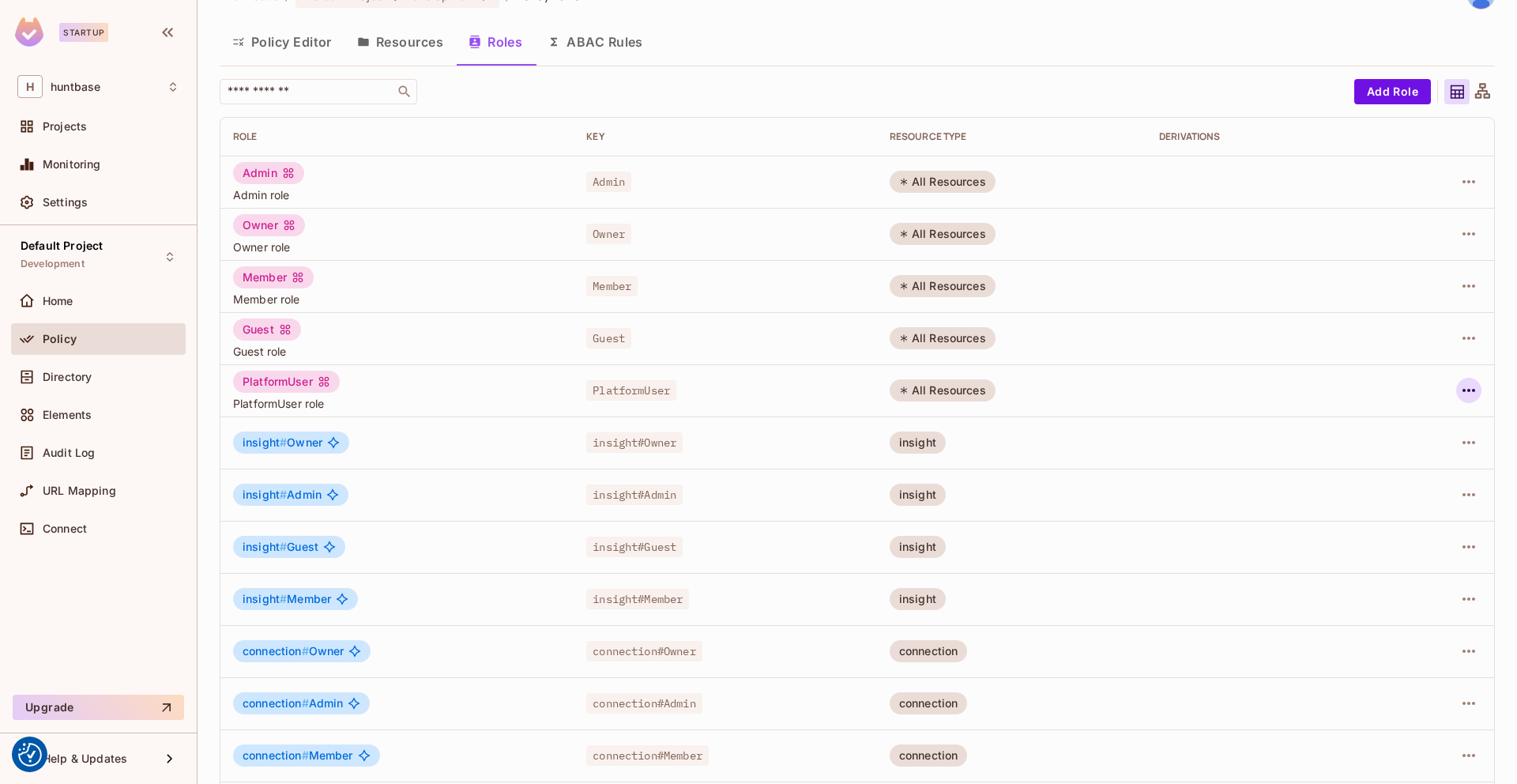
click at [1460, 386] on icon "button" at bounding box center [1469, 391] width 19 height 19
click at [1406, 426] on div "Edit Role" at bounding box center [1386, 426] width 47 height 16
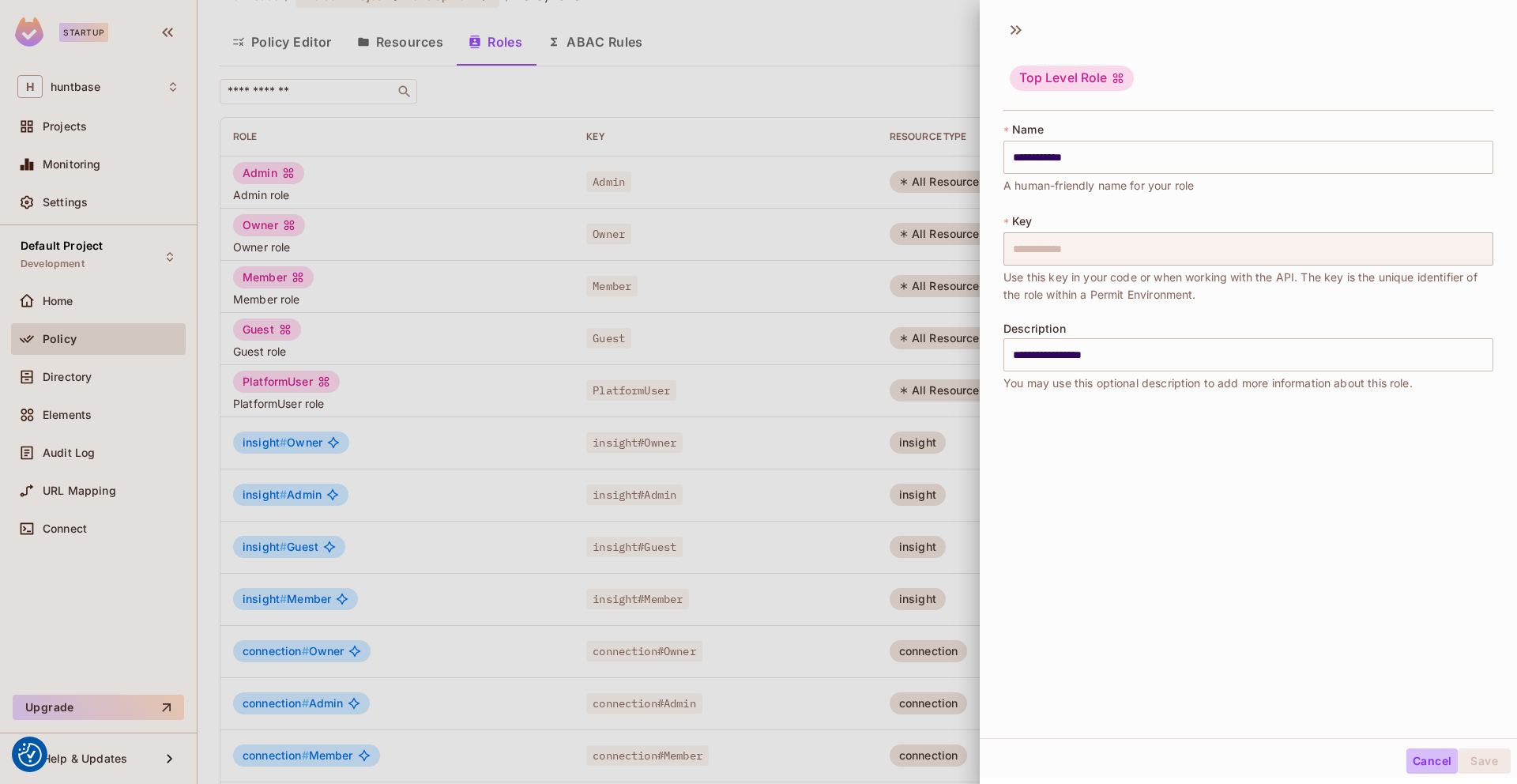
click at [1423, 769] on button "Cancel" at bounding box center [1432, 761] width 51 height 25
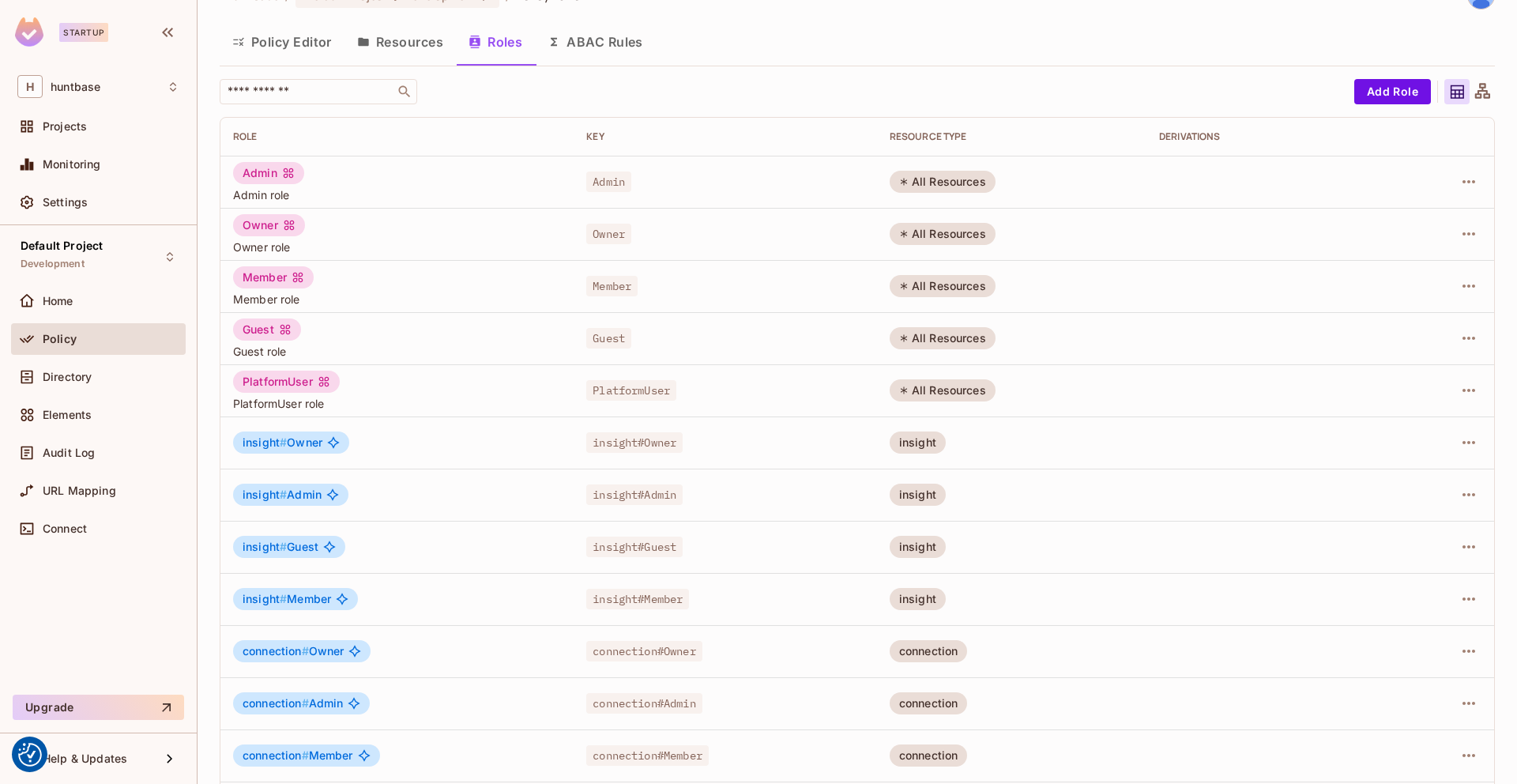
scroll to position [45, 0]
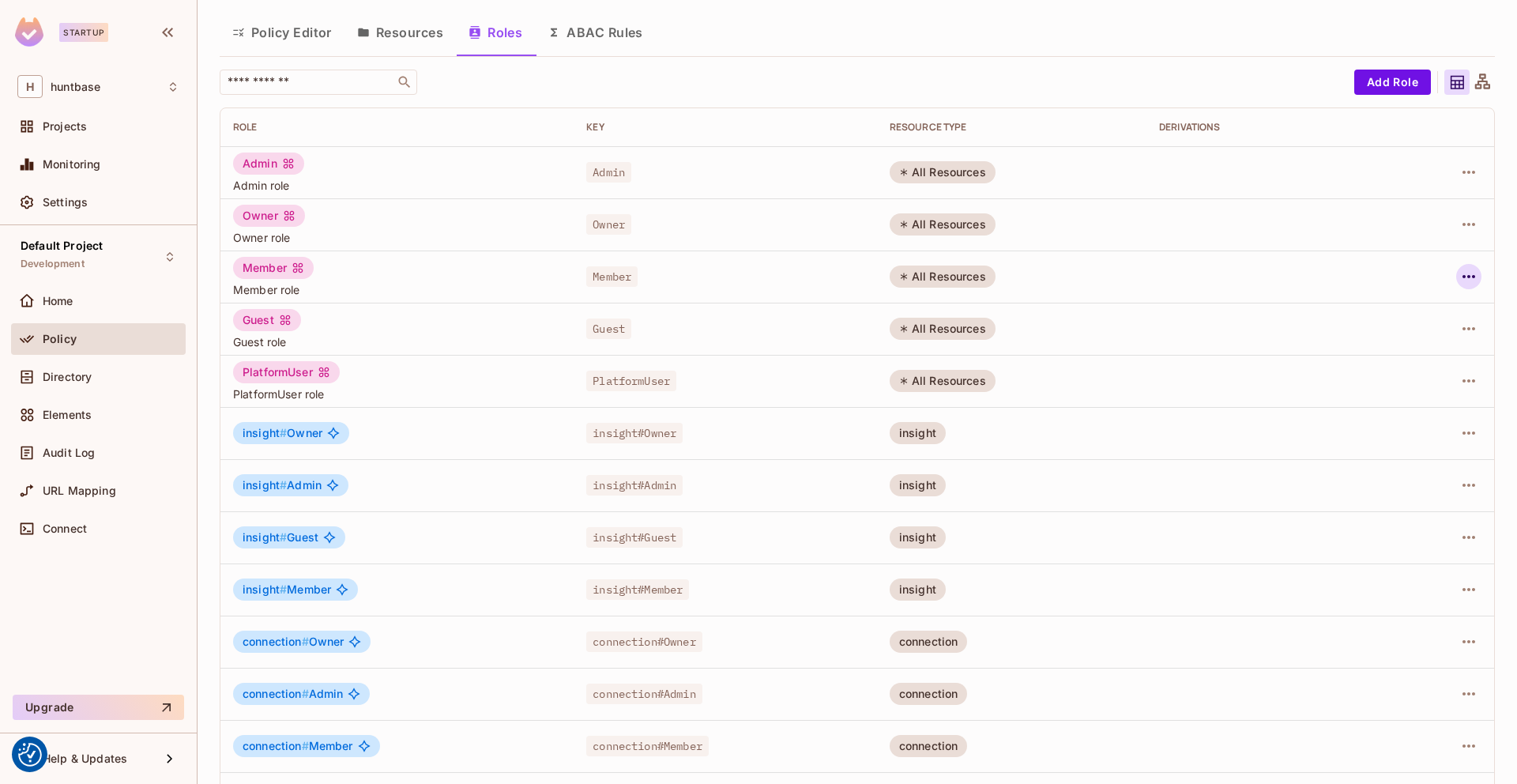
click at [1460, 272] on icon "button" at bounding box center [1469, 277] width 19 height 19
click at [1366, 307] on div "Edit Role" at bounding box center [1386, 313] width 47 height 16
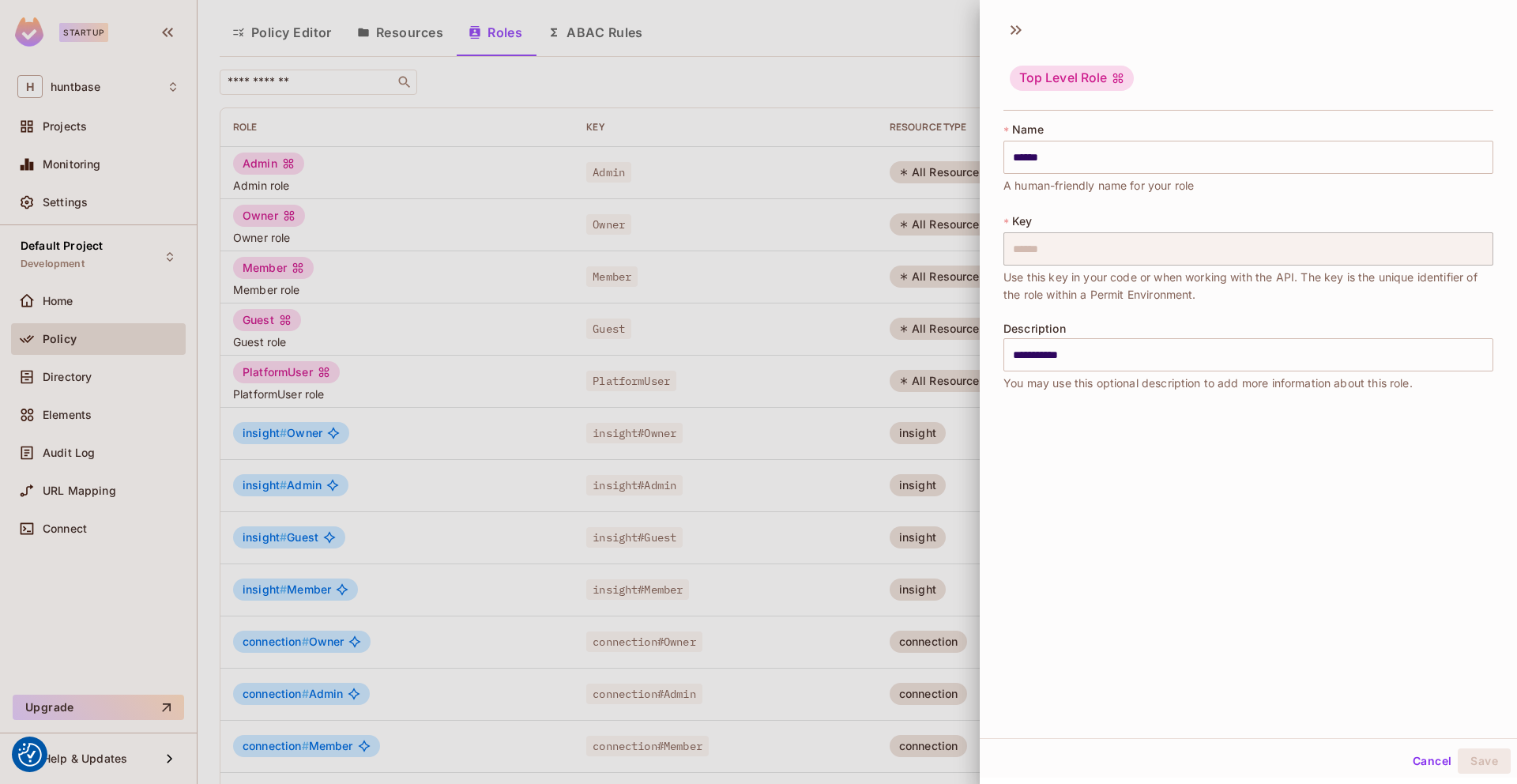
click at [858, 37] on div at bounding box center [758, 392] width 1517 height 784
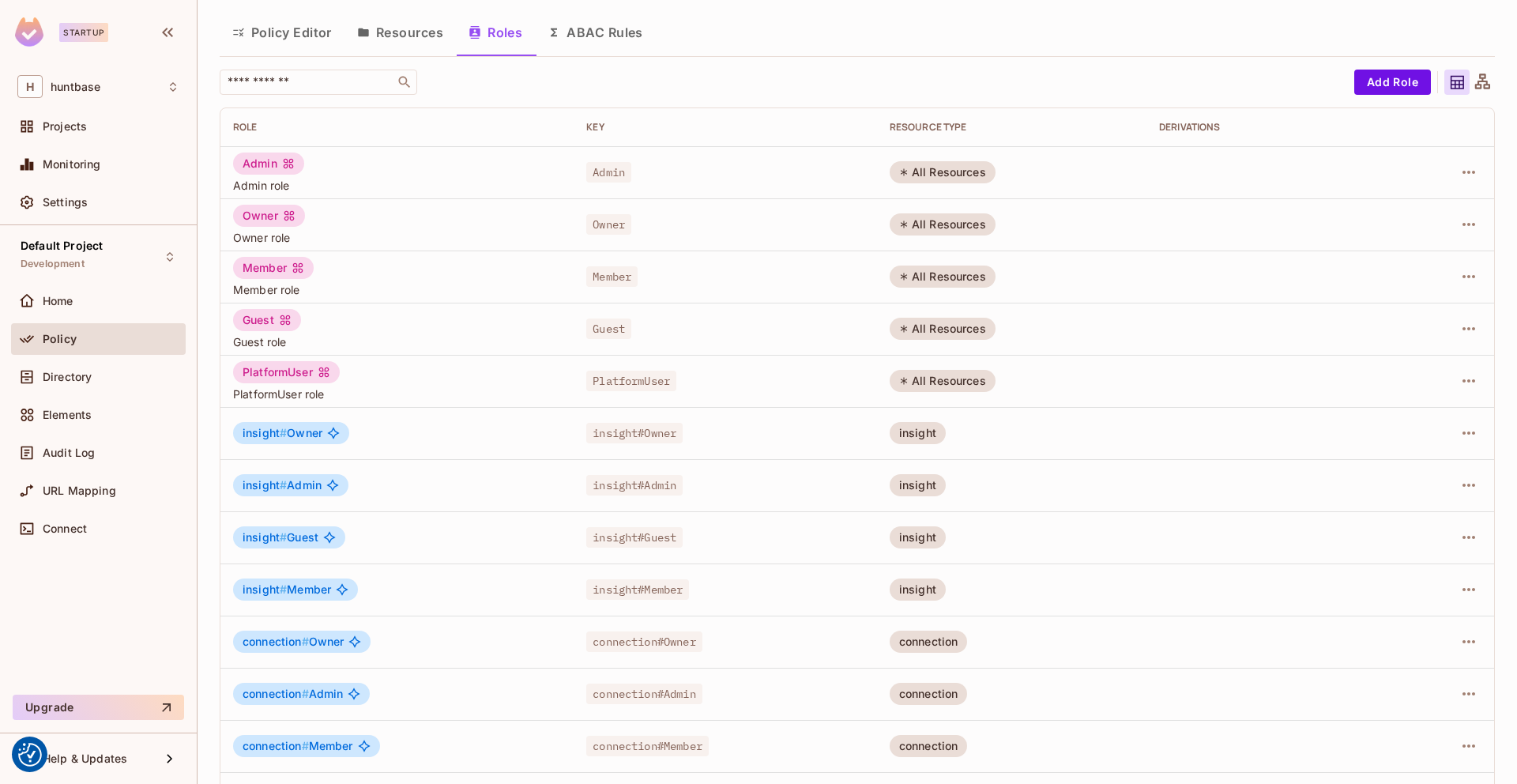
scroll to position [0, 0]
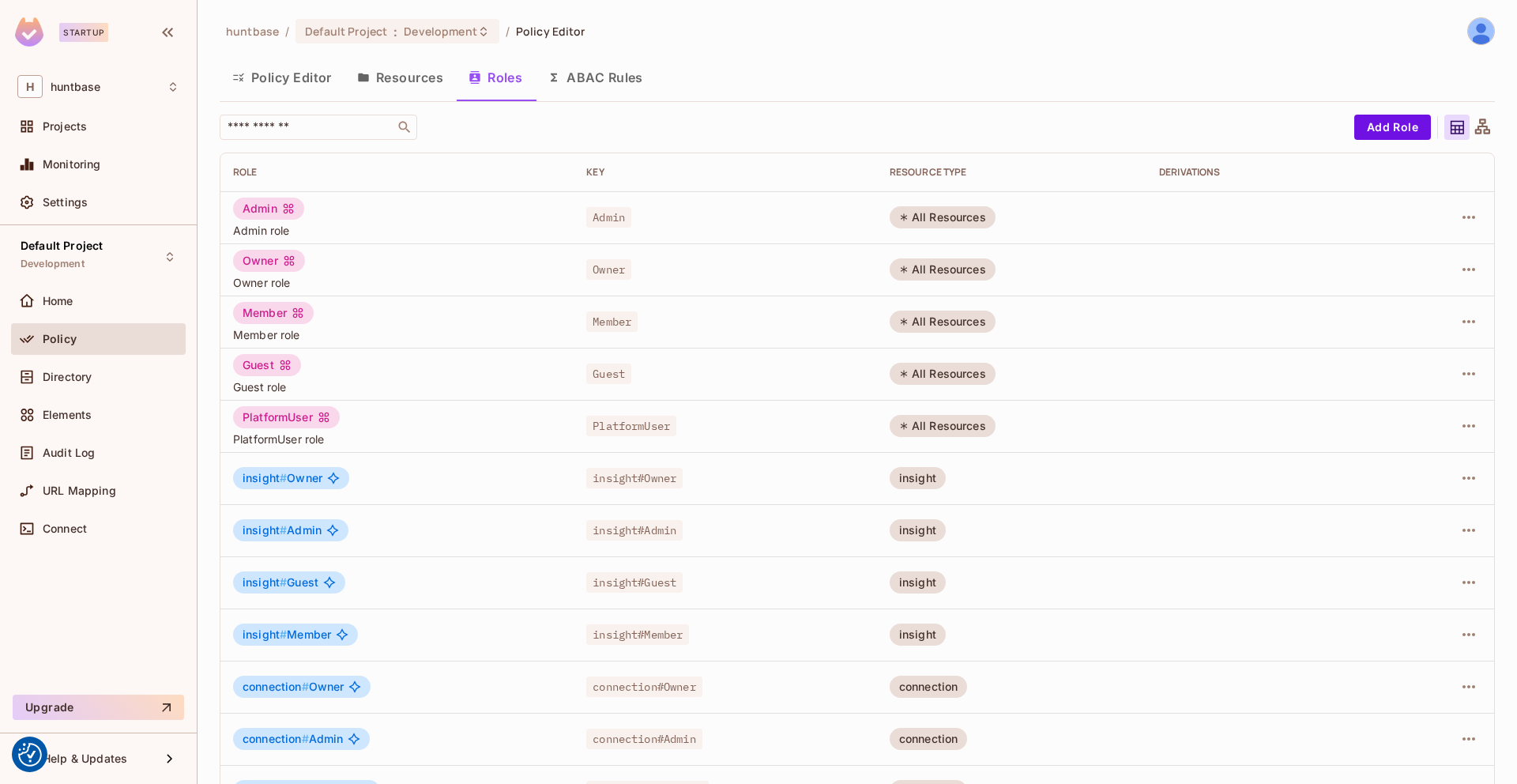
click at [133, 340] on div "Policy" at bounding box center [111, 338] width 137 height 13
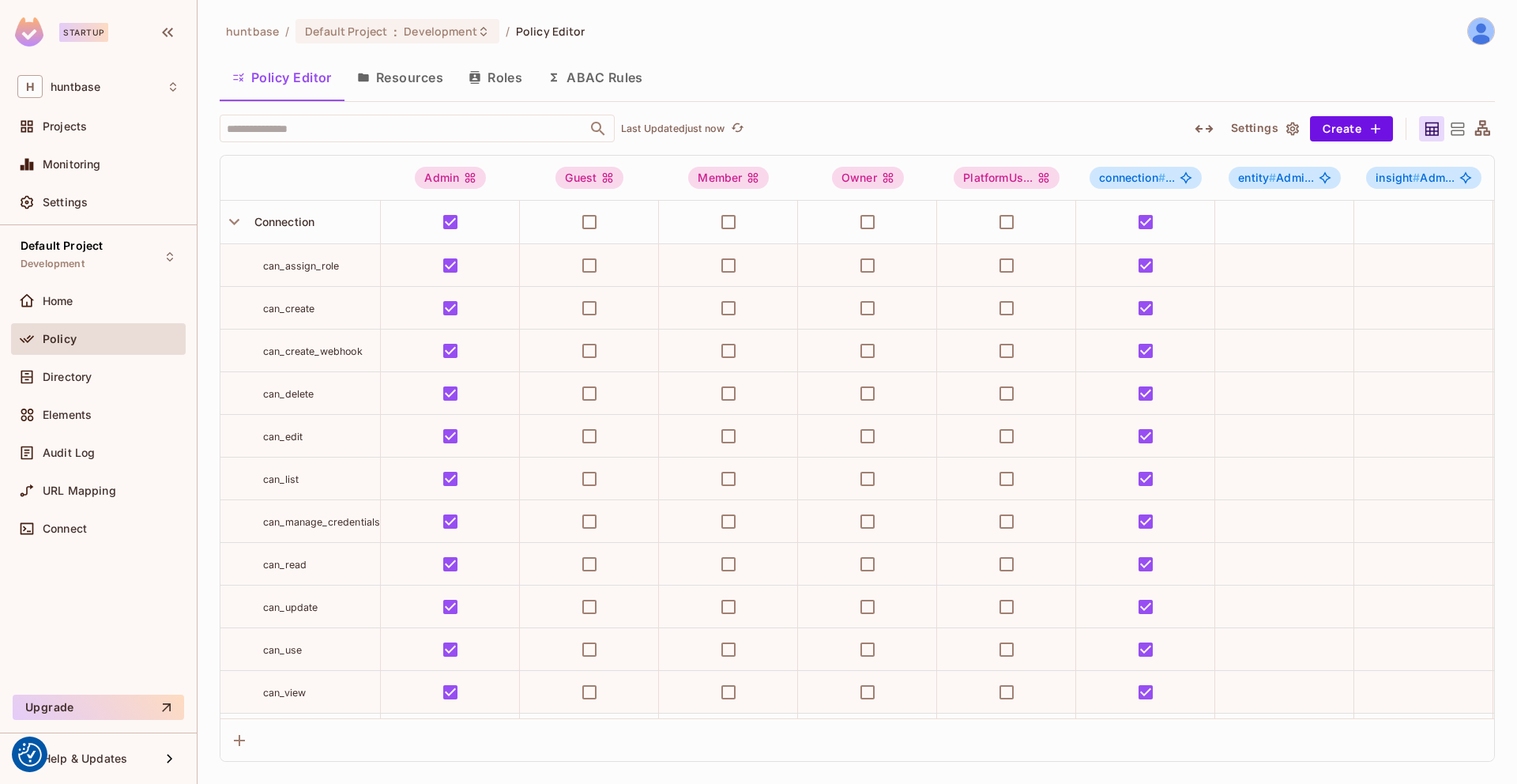
click at [512, 67] on button "Roles" at bounding box center [495, 77] width 79 height 39
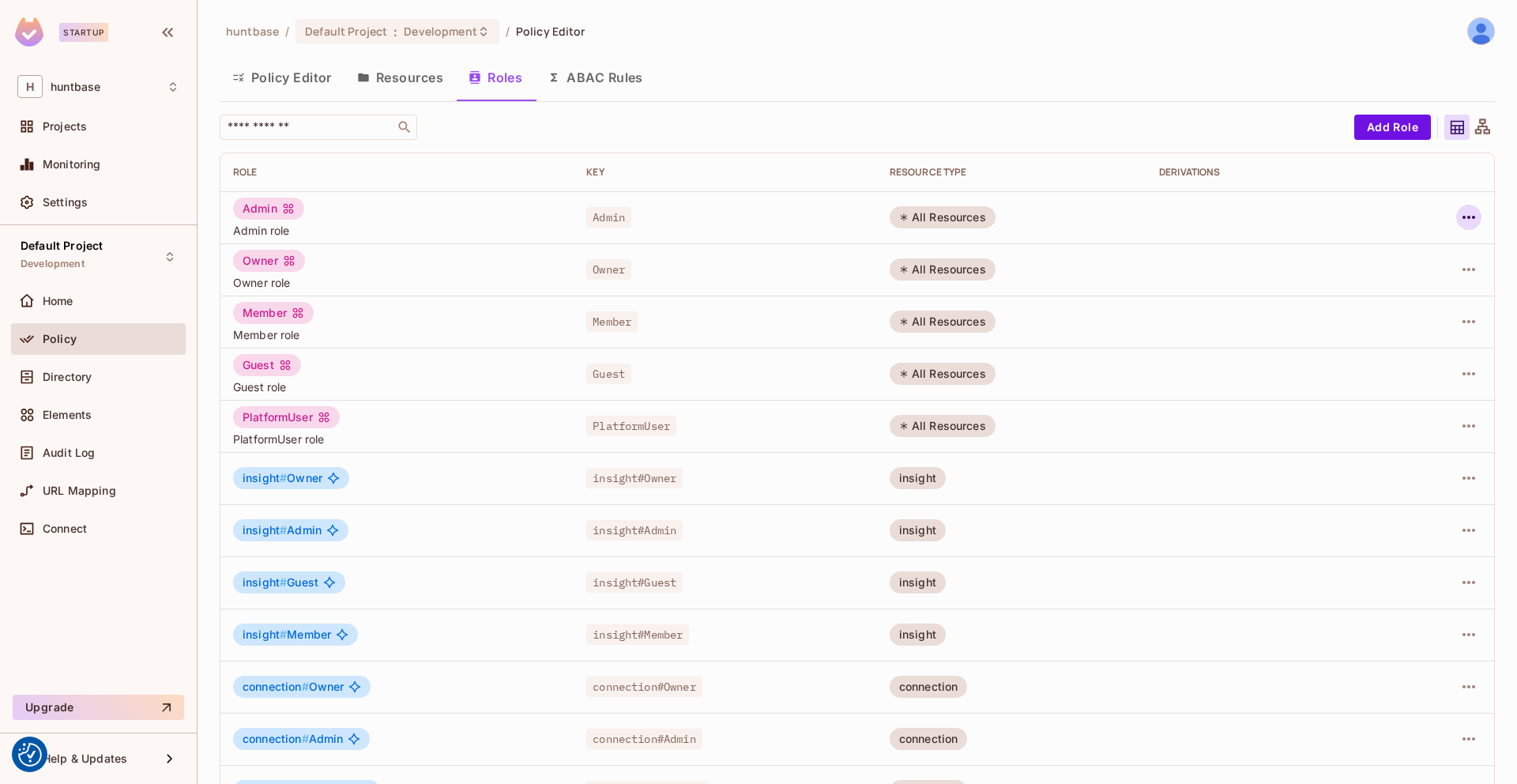
click at [1463, 211] on icon "button" at bounding box center [1469, 218] width 19 height 19
click at [1394, 251] on div "Edit Role" at bounding box center [1386, 253] width 47 height 16
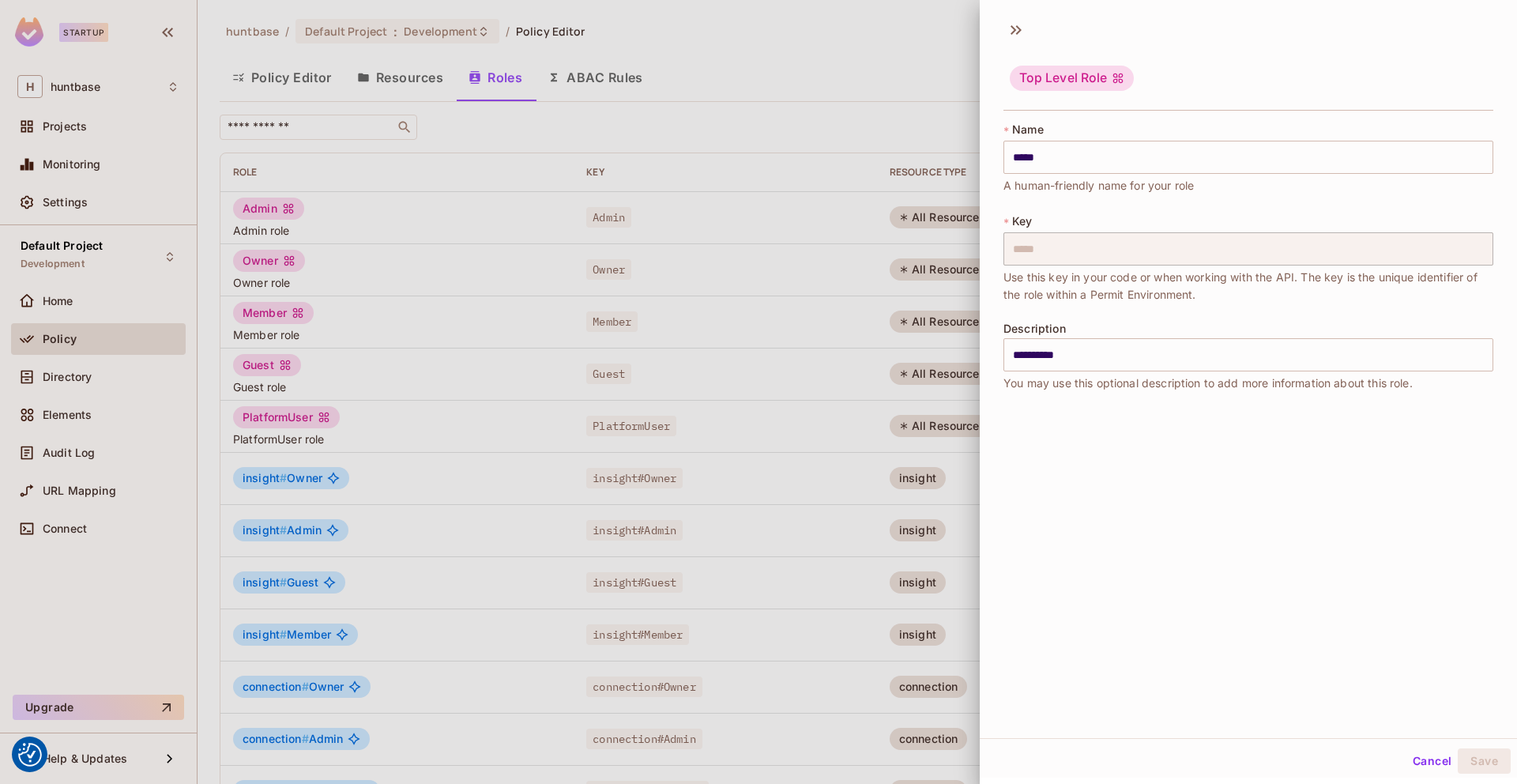
click at [1415, 767] on button "Cancel" at bounding box center [1432, 761] width 51 height 25
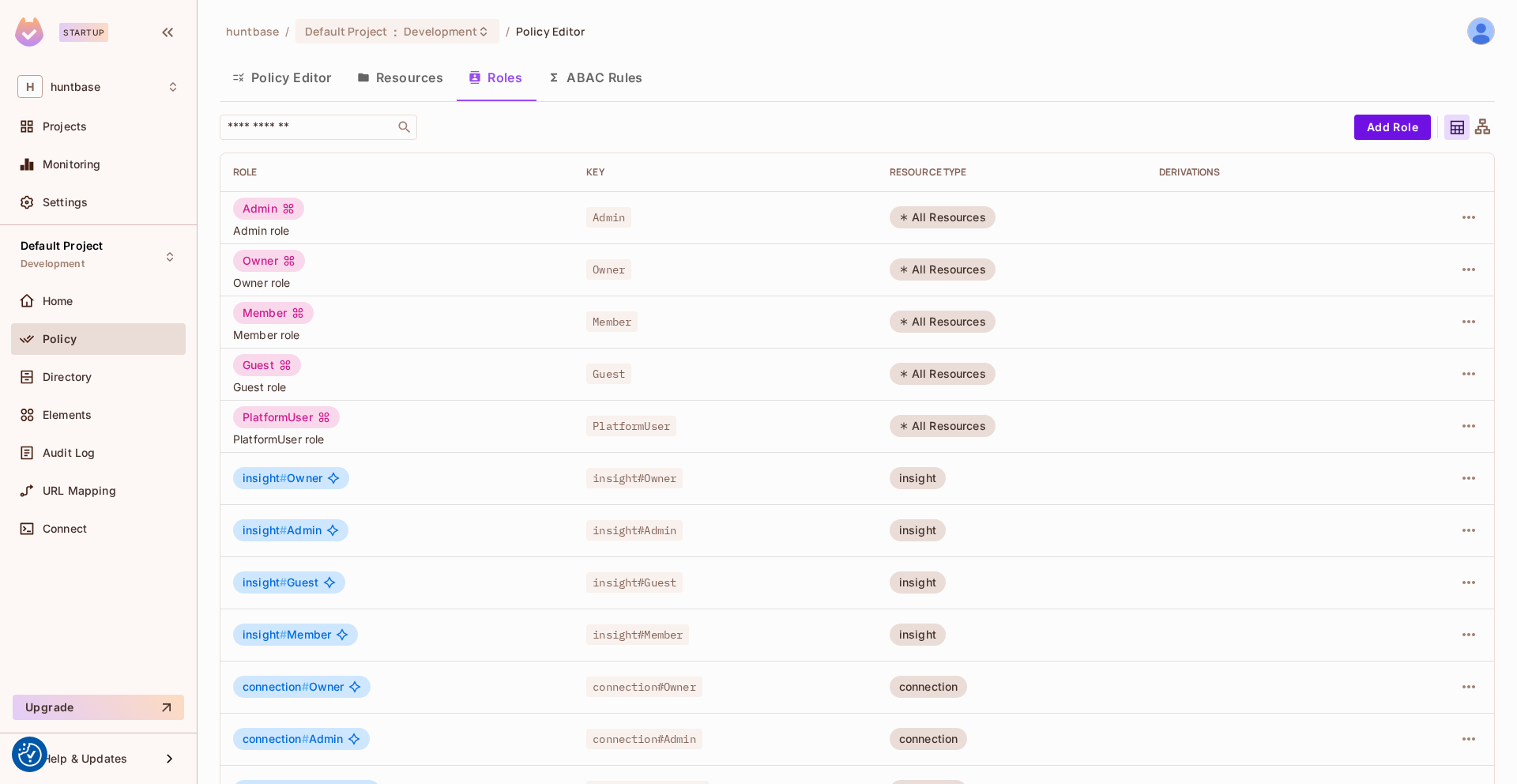
click at [594, 77] on button "ABAC Rules" at bounding box center [595, 77] width 121 height 39
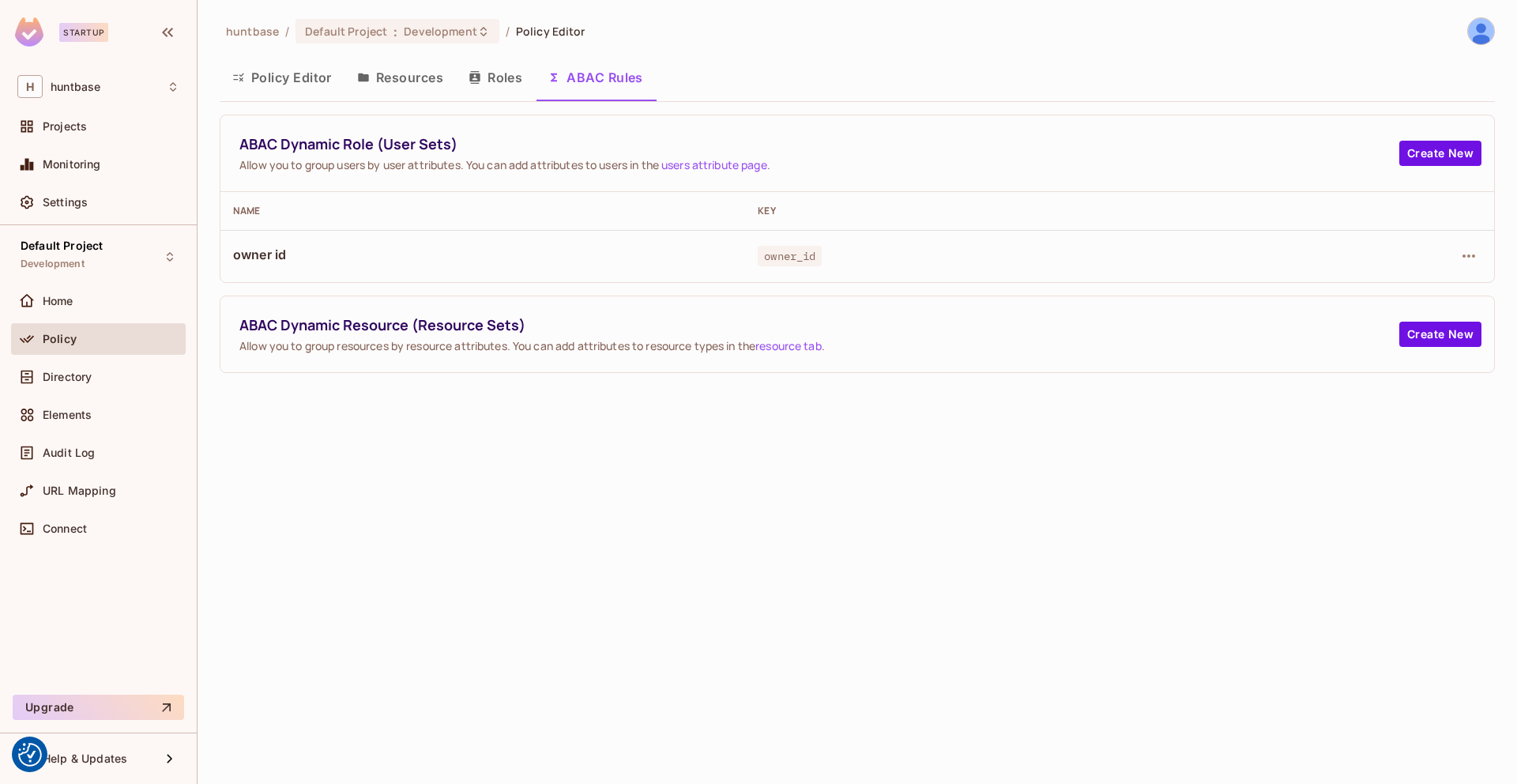
click at [1268, 310] on div "ABAC Dynamic Resource (Resource Sets) Allow you to group resources by resource …" at bounding box center [857, 334] width 1274 height 76
click at [493, 87] on button "Roles" at bounding box center [495, 77] width 79 height 39
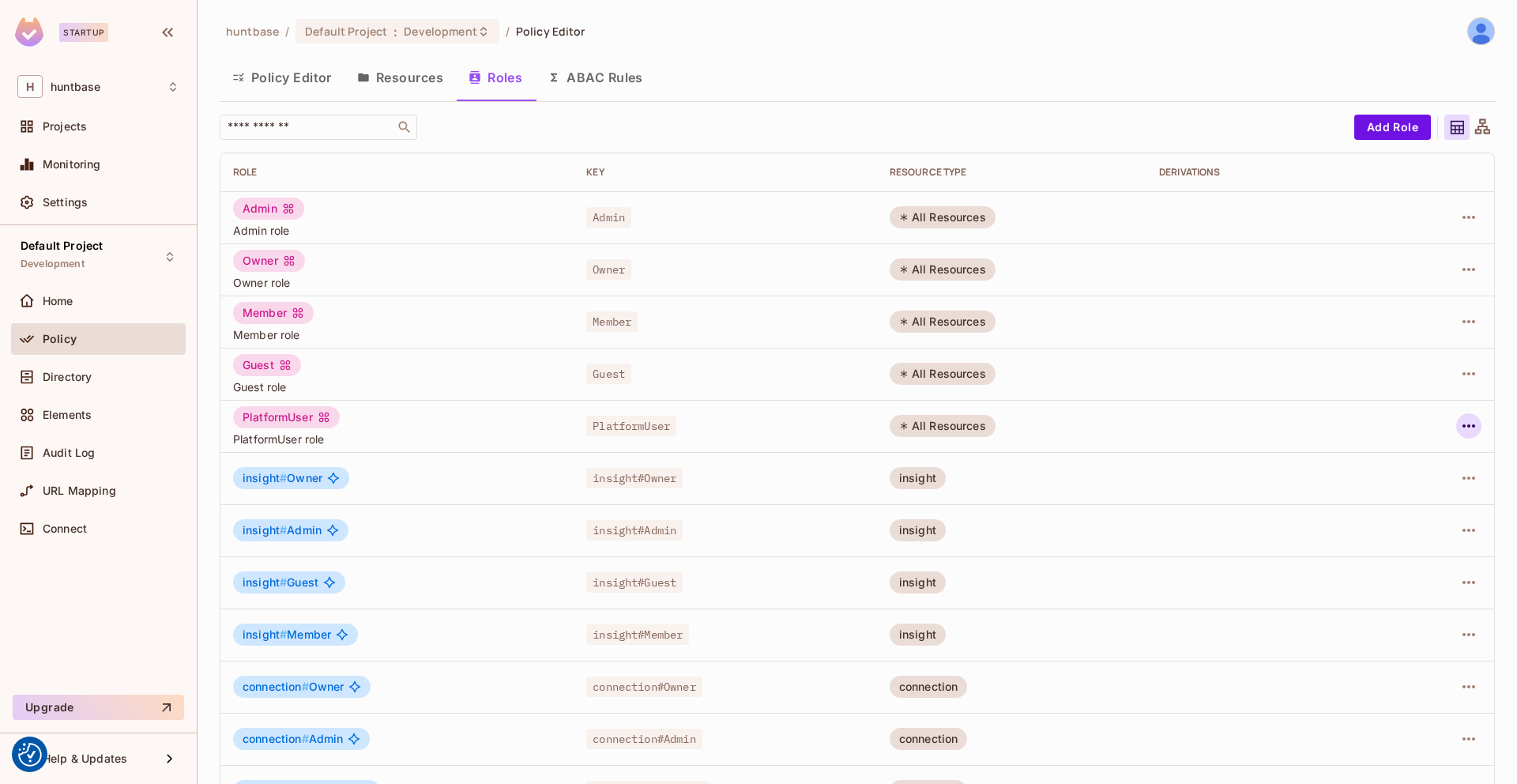
click at [1463, 426] on icon "button" at bounding box center [1469, 426] width 13 height 3
click at [1259, 623] on div at bounding box center [758, 392] width 1517 height 784
click at [1460, 472] on icon "button" at bounding box center [1469, 478] width 19 height 19
click at [490, 84] on div at bounding box center [758, 392] width 1517 height 784
click at [269, 314] on div "Member" at bounding box center [273, 312] width 81 height 22
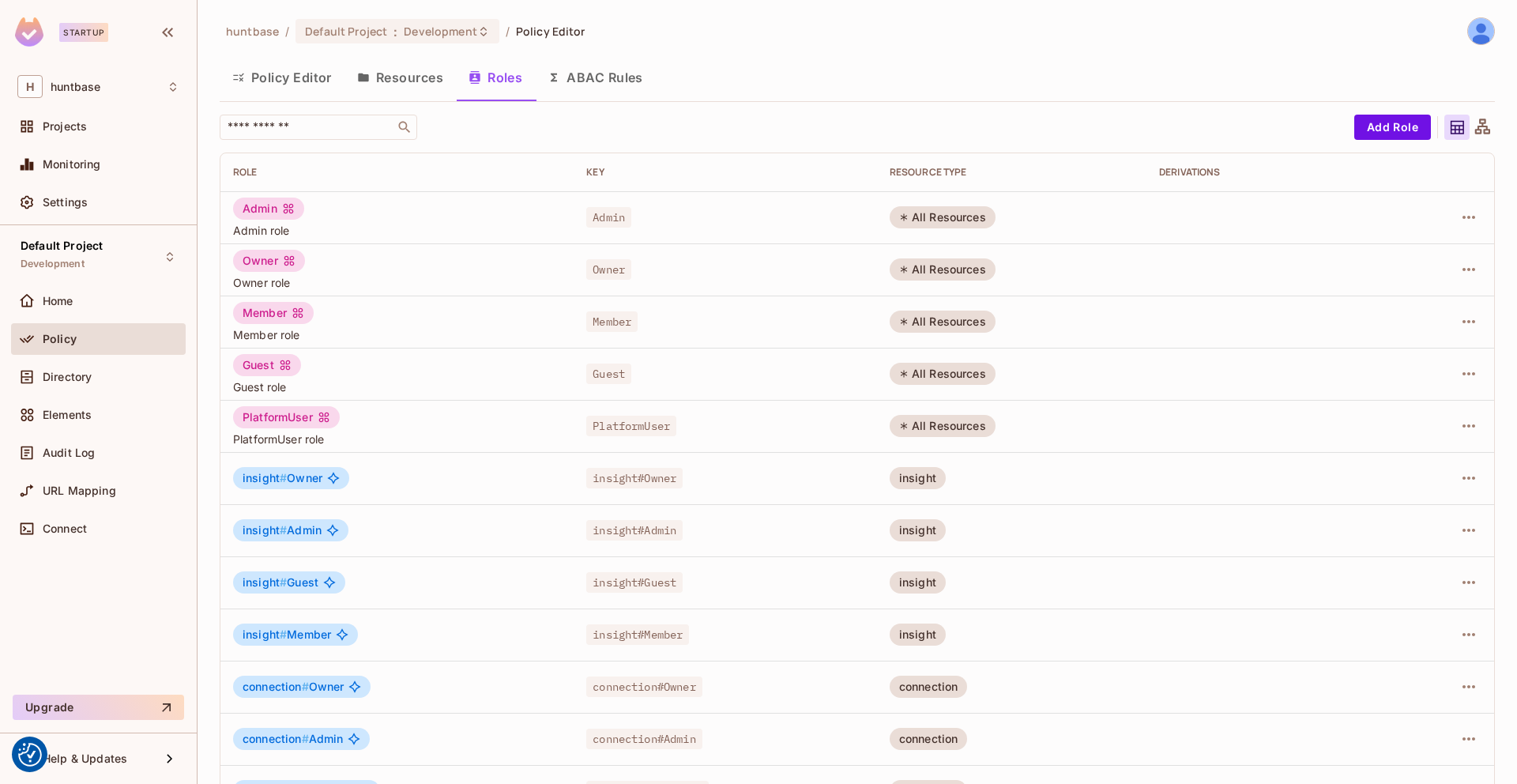
click at [405, 85] on button "Resources" at bounding box center [400, 77] width 111 height 39
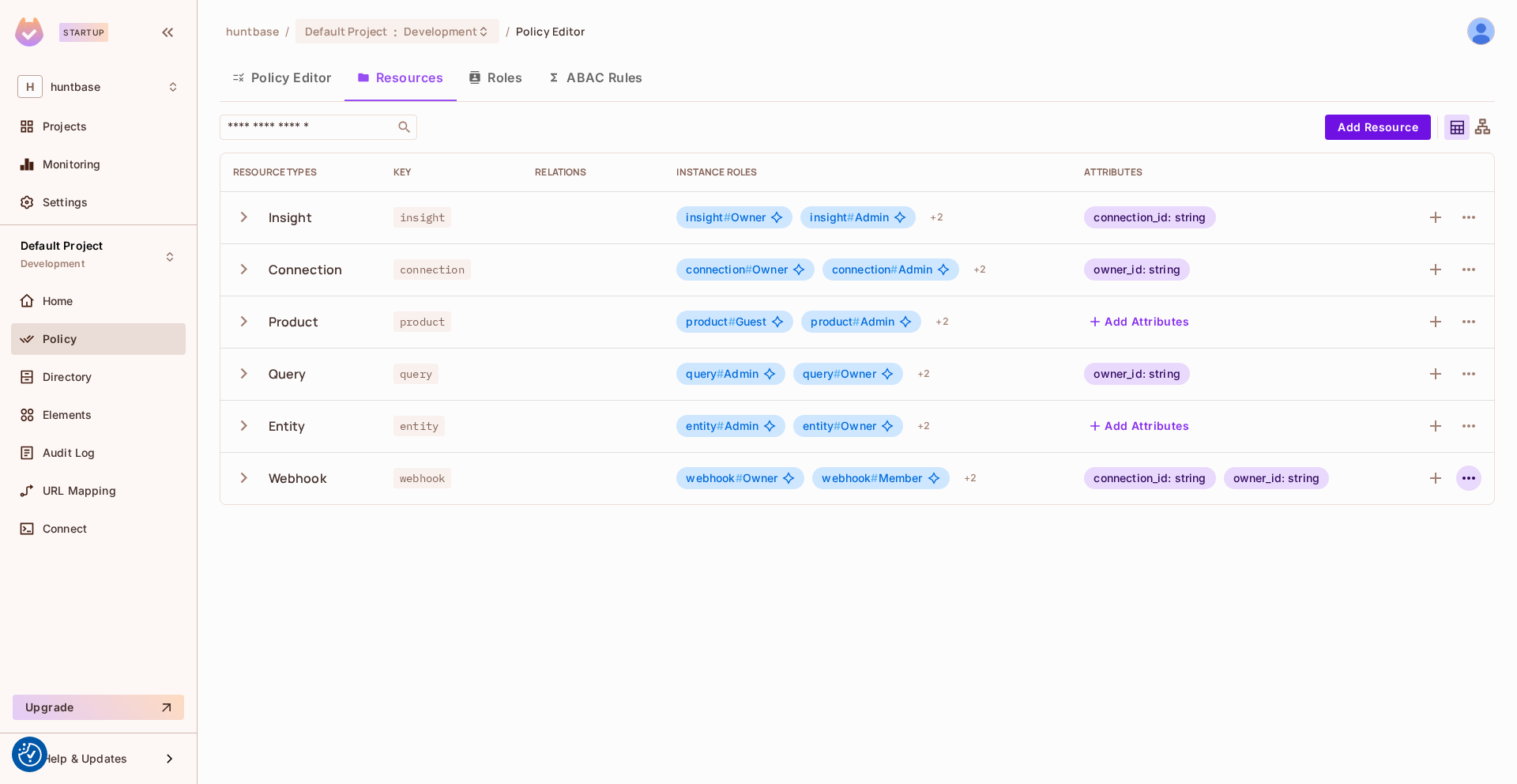
click at [1478, 477] on icon "button" at bounding box center [1469, 478] width 19 height 19
click at [1419, 539] on div "Edit Resource" at bounding box center [1400, 540] width 74 height 16
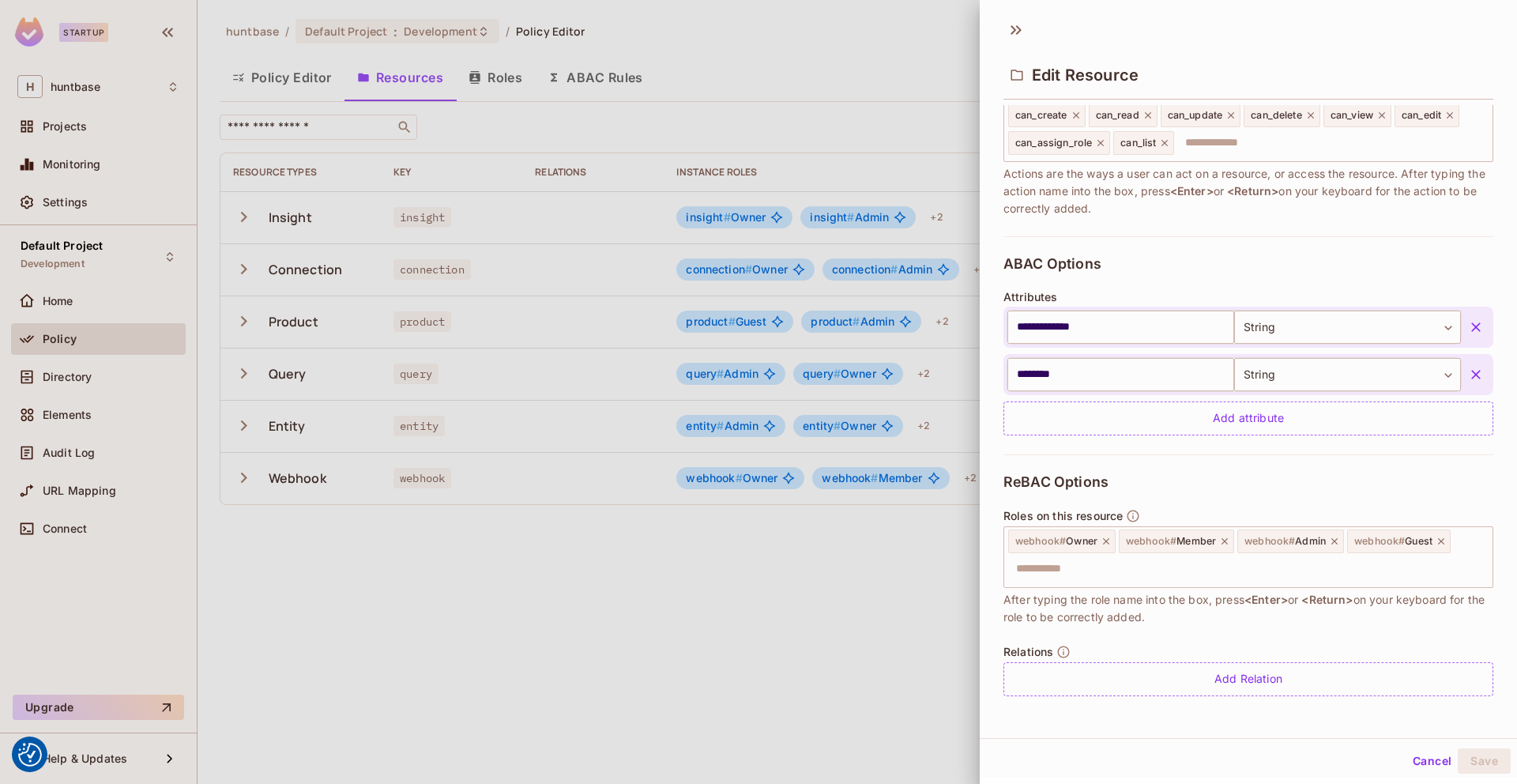
scroll to position [3, 0]
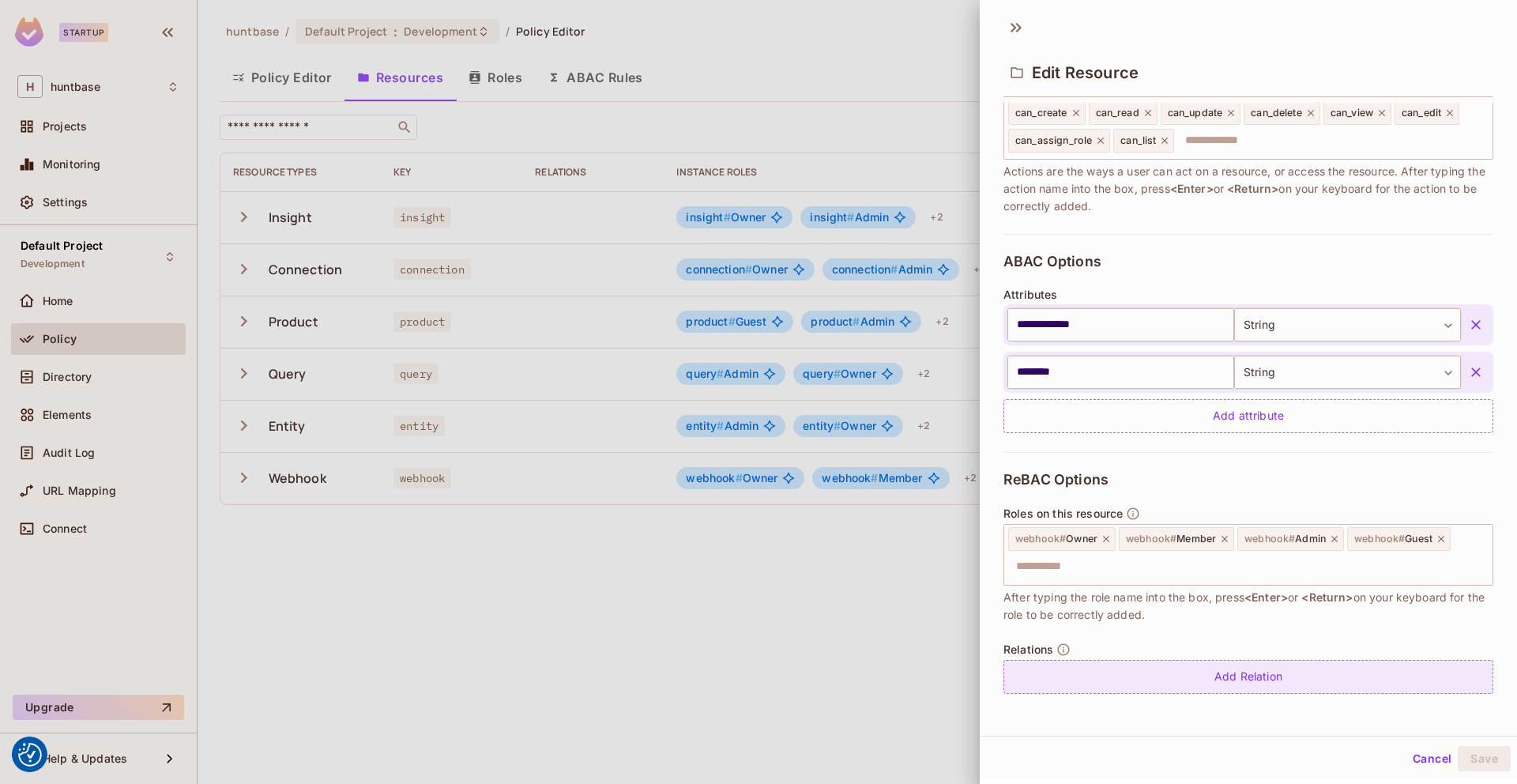
click at [1102, 679] on div "Add Relation" at bounding box center [1248, 676] width 490 height 34
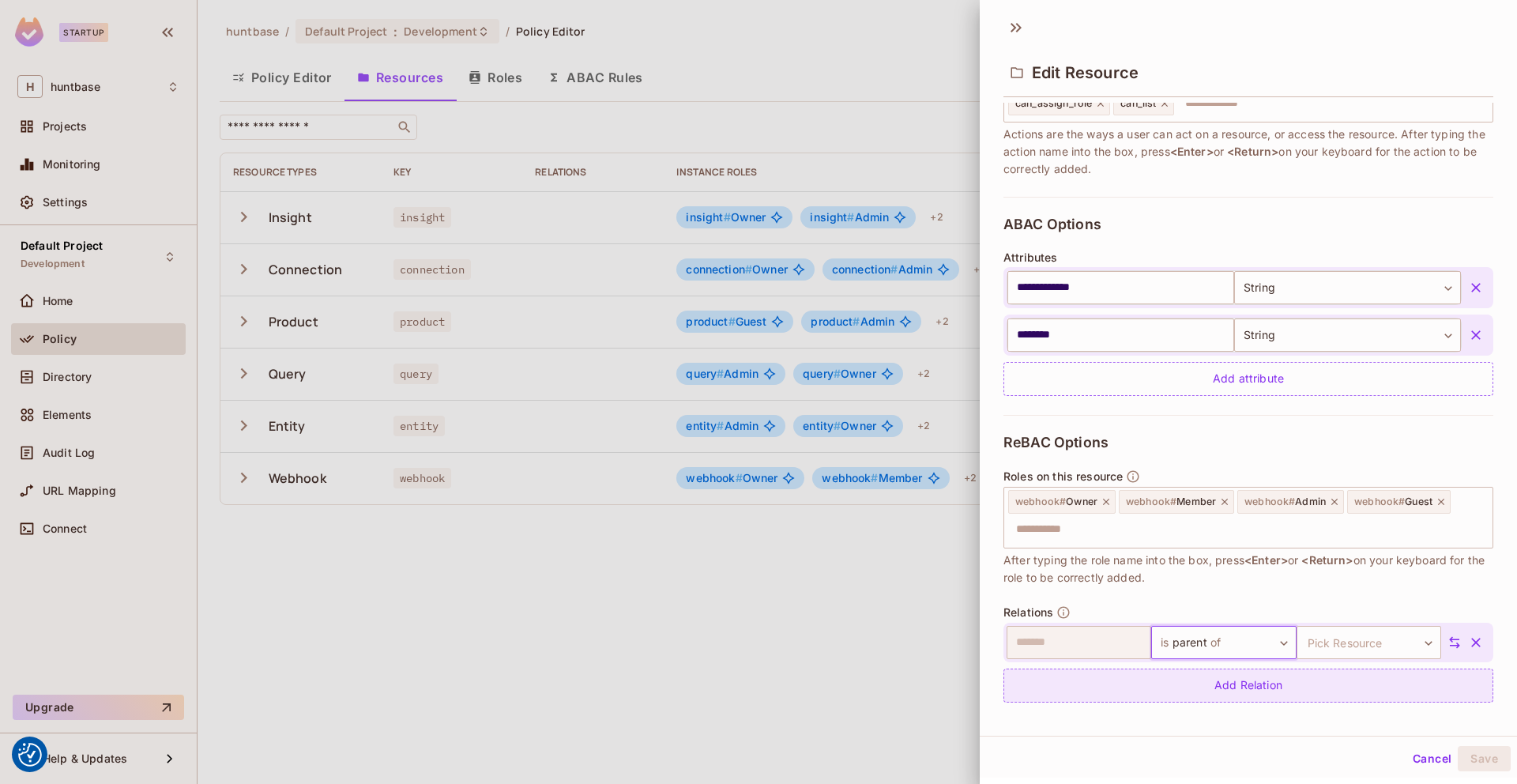
scroll to position [273, 0]
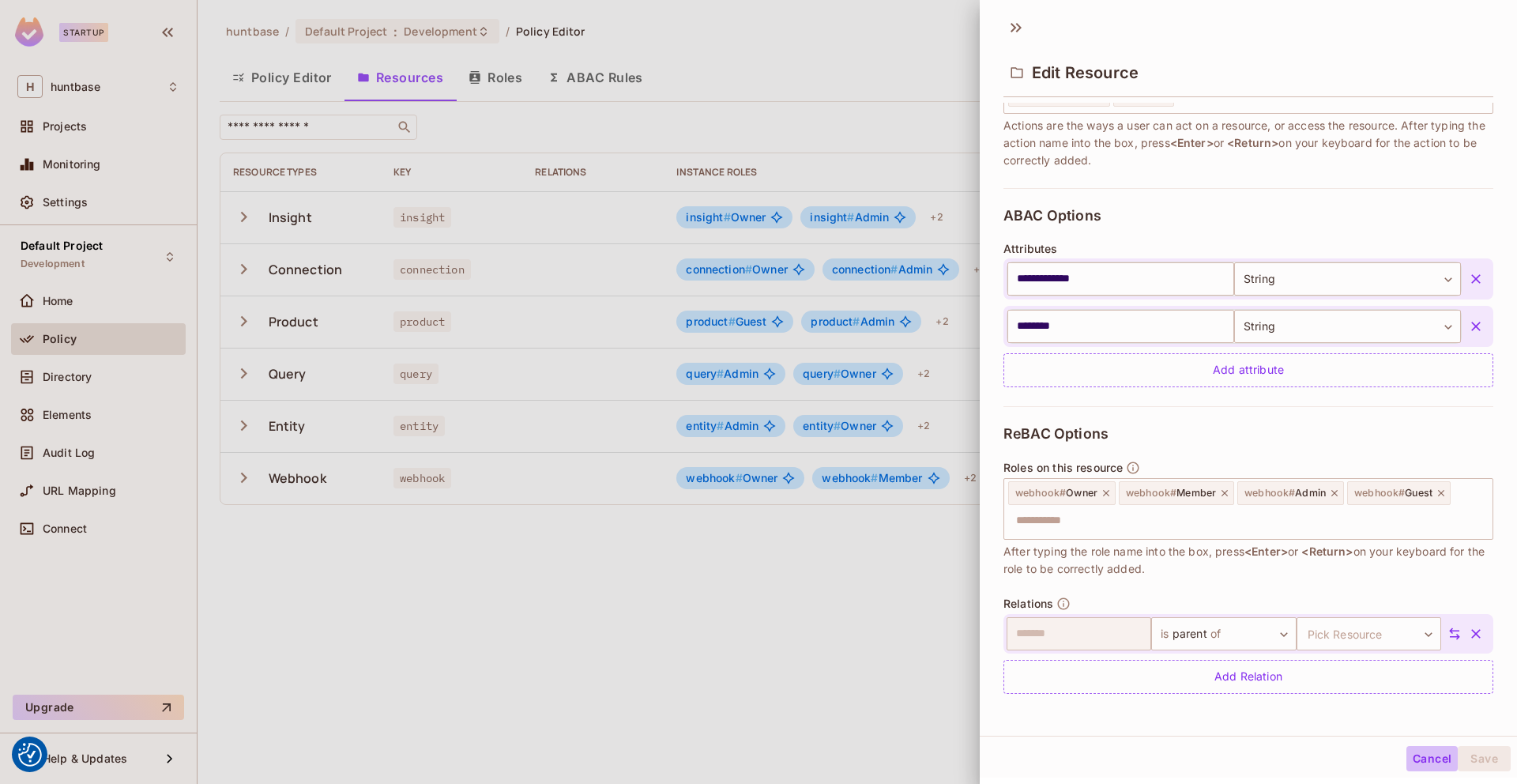
click at [1422, 758] on button "Cancel" at bounding box center [1432, 758] width 51 height 25
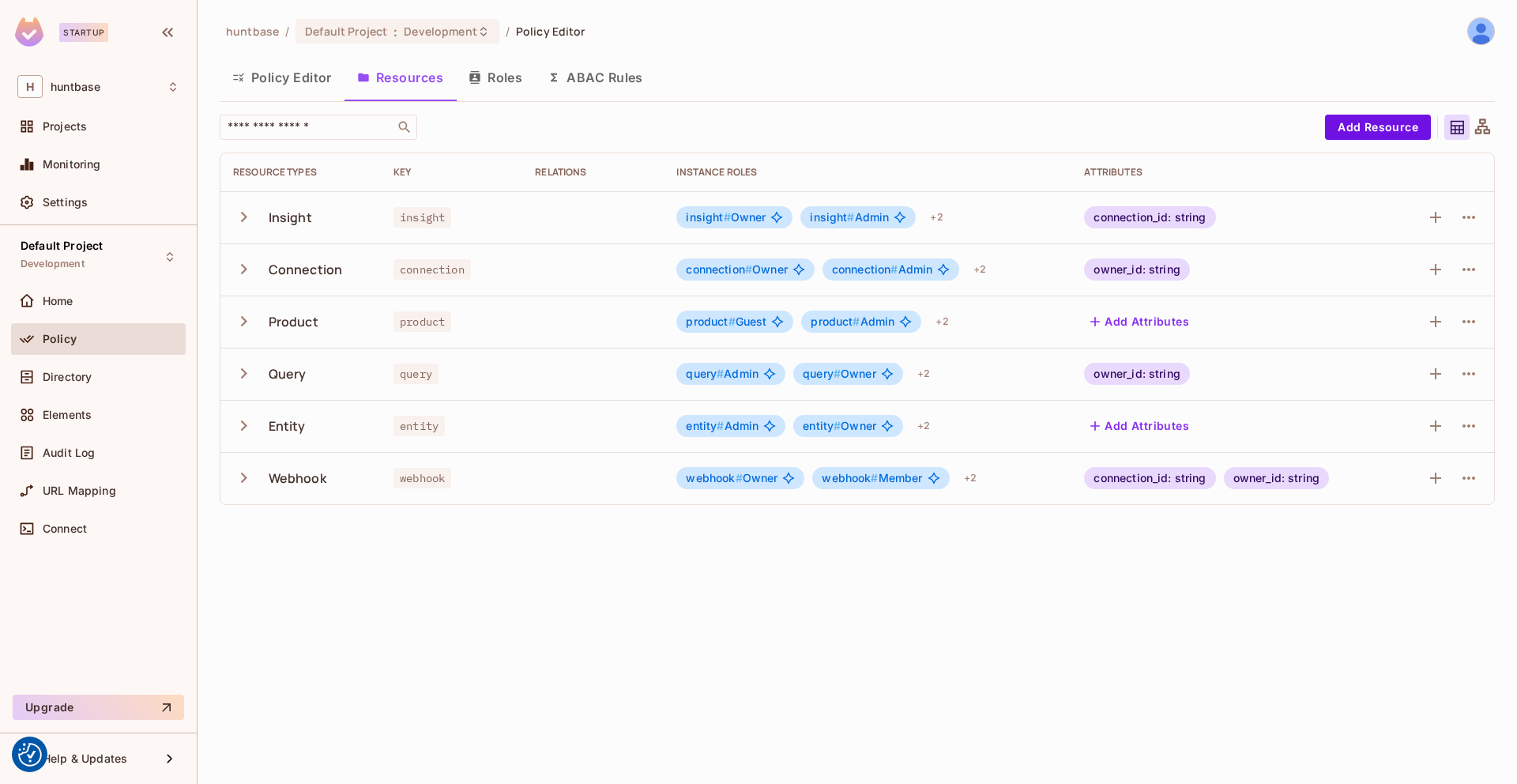
click at [595, 96] on button "ABAC Rules" at bounding box center [595, 77] width 121 height 39
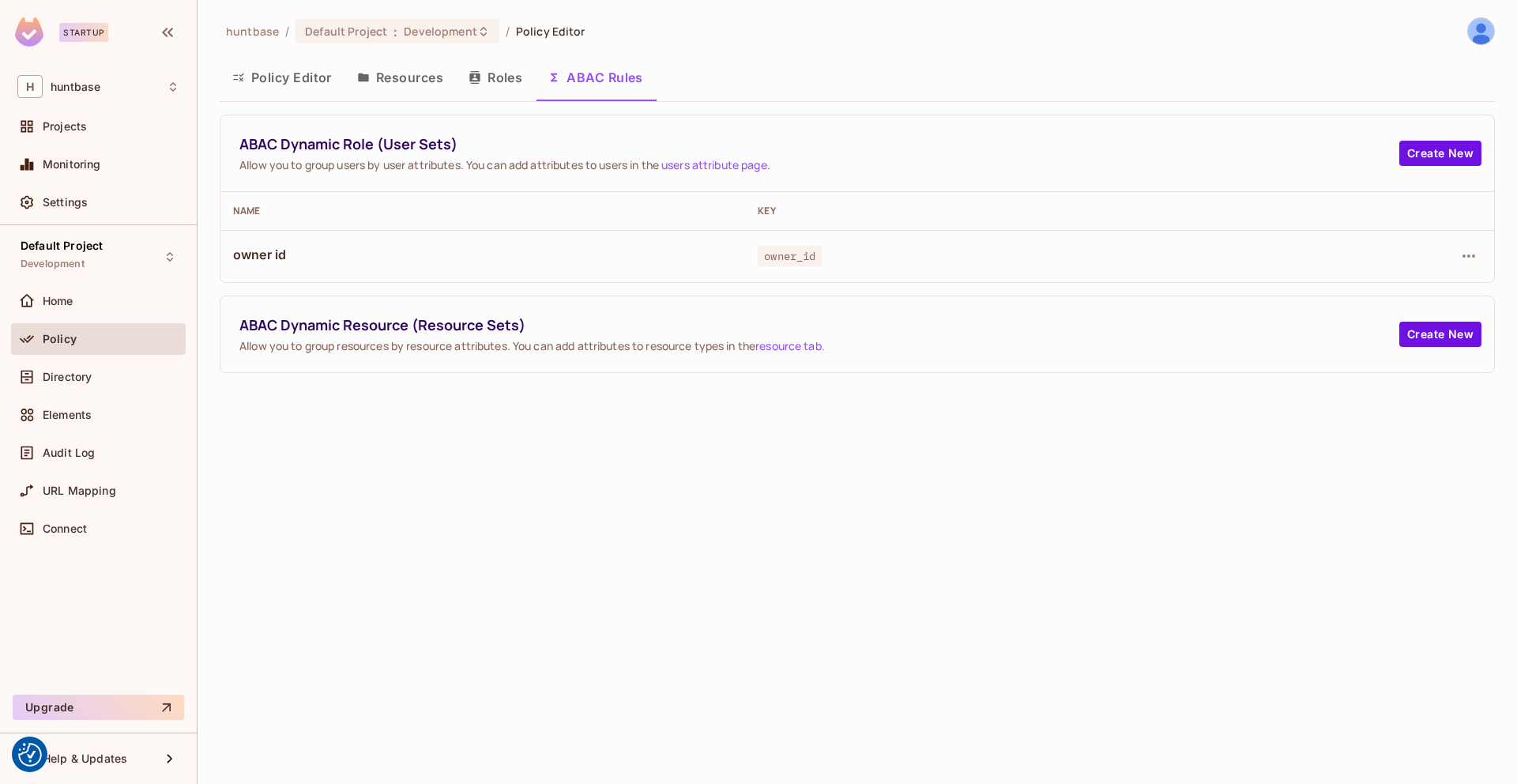
click at [526, 142] on span "ABAC Dynamic Role (User Sets)" at bounding box center [819, 144] width 1160 height 20
click at [929, 334] on span "ABAC Dynamic Resource (Resource Sets)" at bounding box center [819, 325] width 1160 height 20
click at [701, 237] on td "owner id" at bounding box center [482, 256] width 525 height 52
click at [516, 89] on button "Roles" at bounding box center [495, 77] width 79 height 39
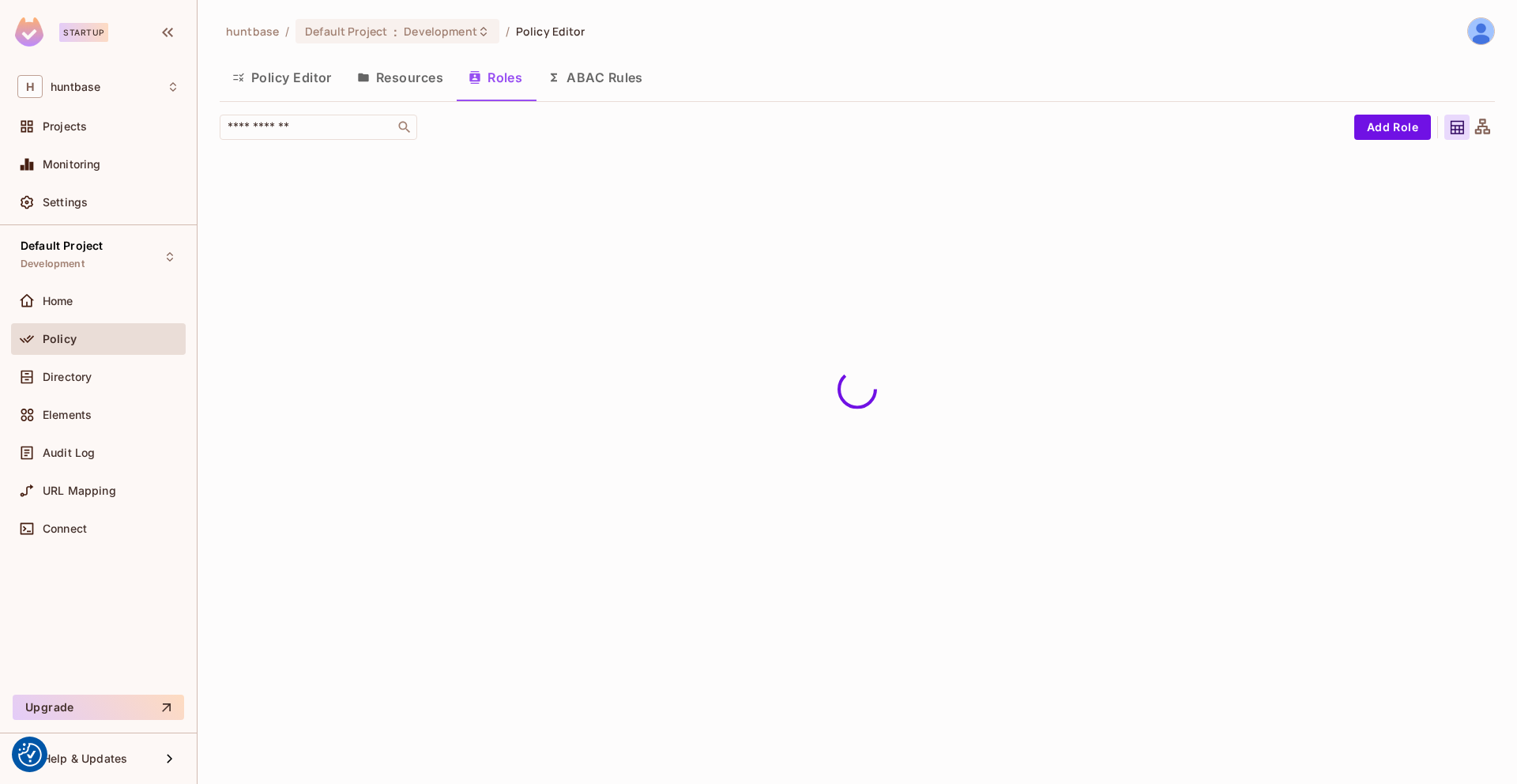
click at [567, 86] on button "ABAC Rules" at bounding box center [595, 77] width 121 height 39
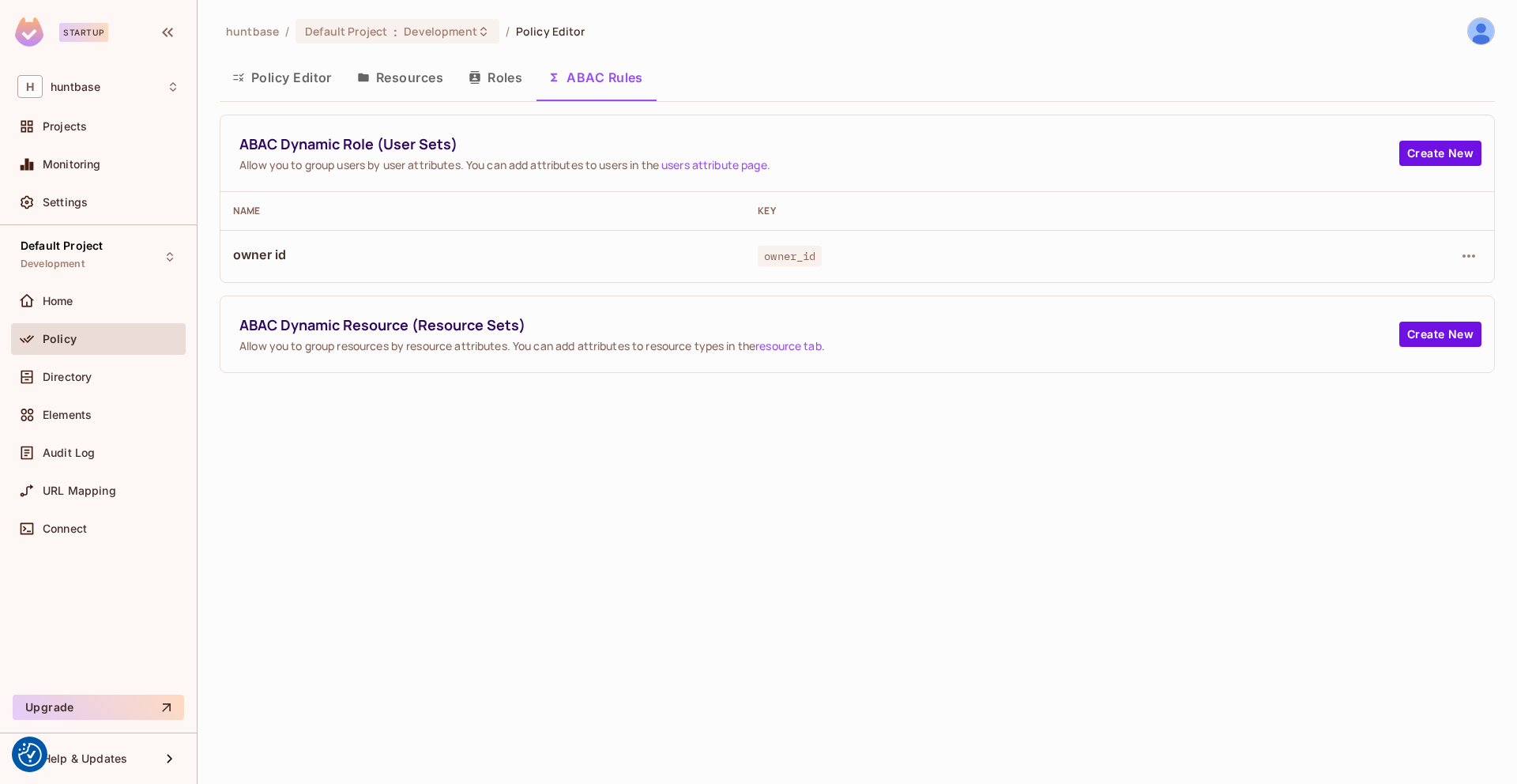
click at [452, 261] on span "owner id" at bounding box center [483, 254] width 500 height 17
click at [251, 258] on span "owner id" at bounding box center [483, 254] width 500 height 17
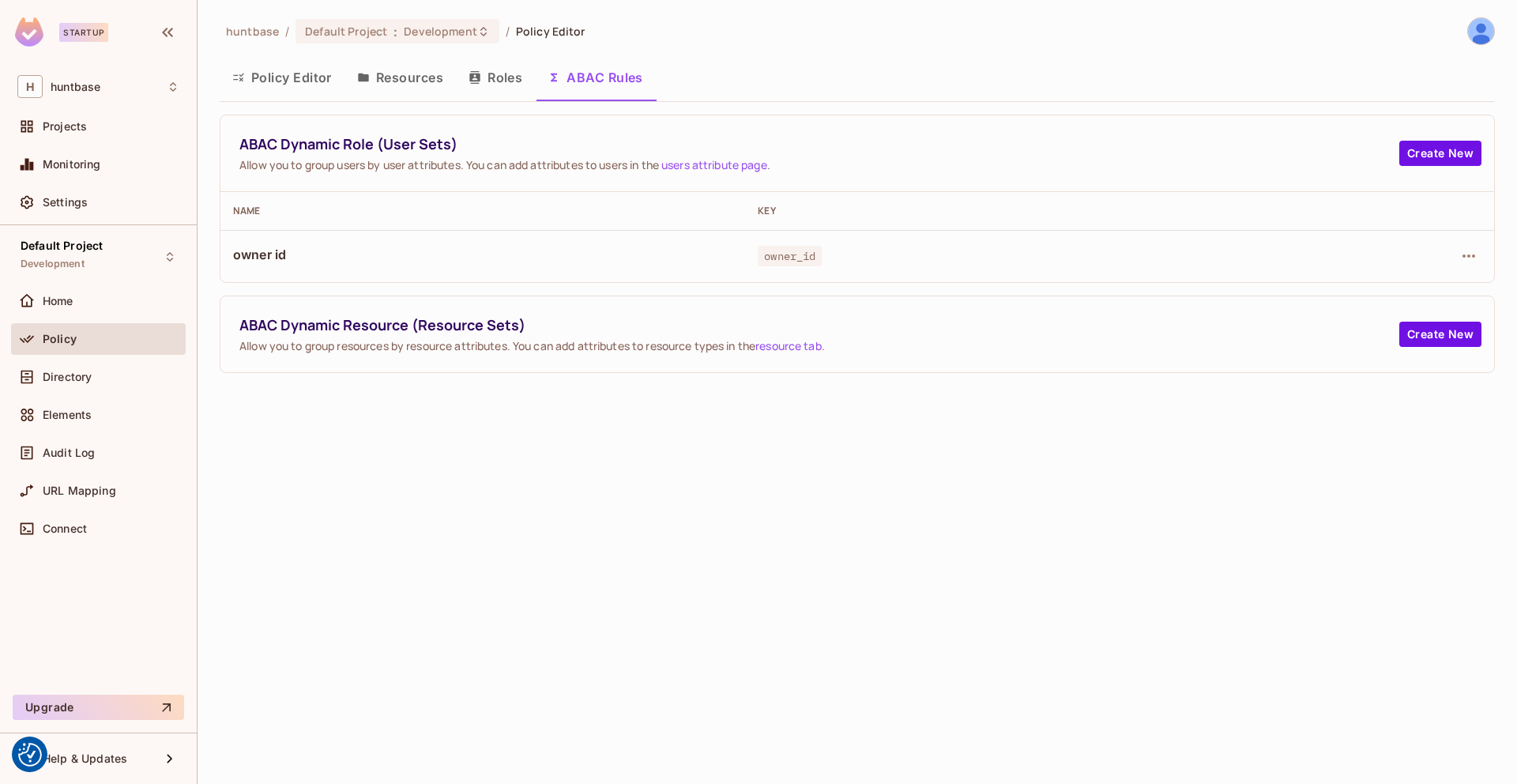
click at [1048, 245] on td "owner_id" at bounding box center [1007, 256] width 525 height 52
click at [1440, 150] on button "Create New" at bounding box center [1440, 153] width 82 height 25
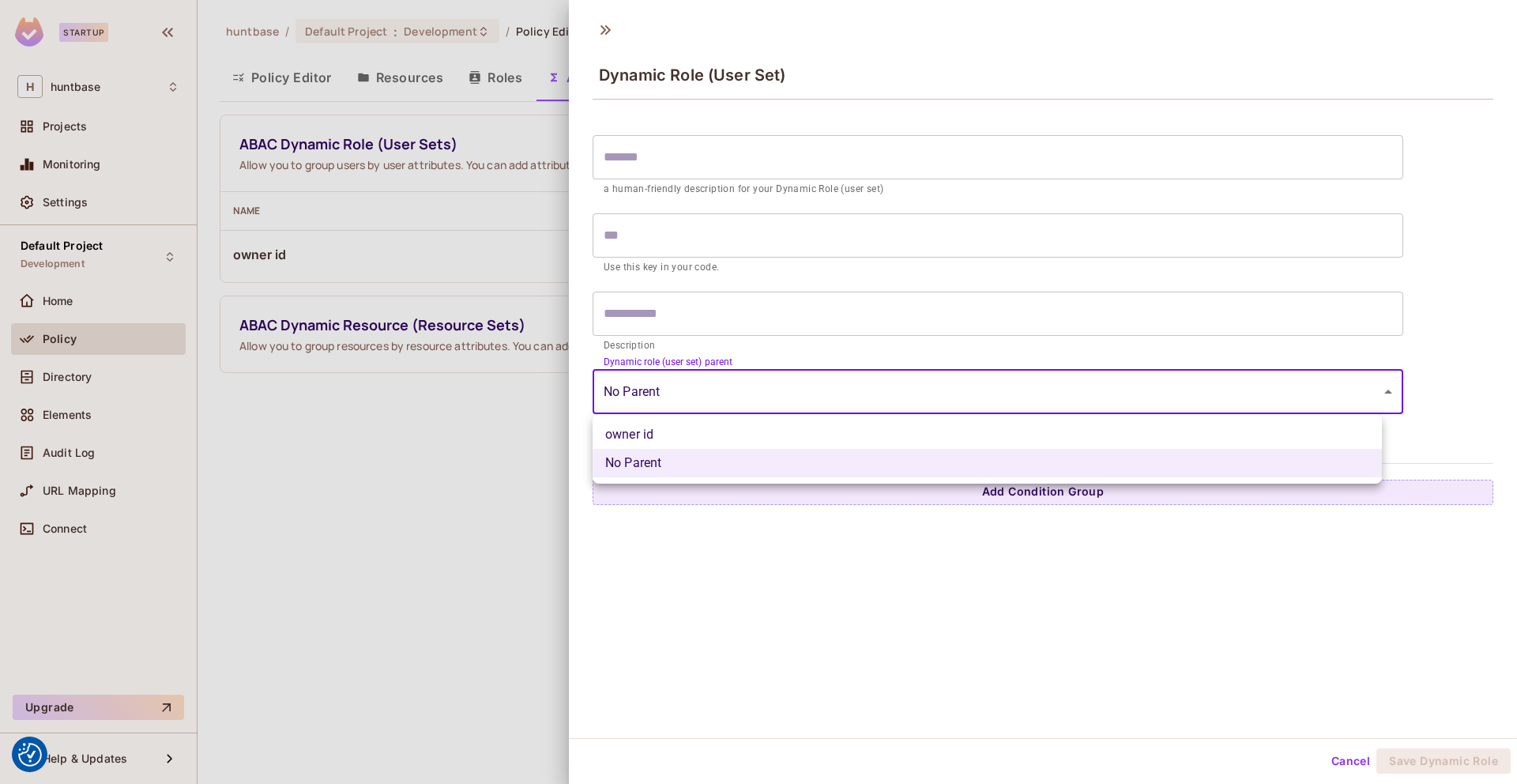
click at [1049, 394] on body "We use cookies to enhance your browsing experience, serve personalized ads or c…" at bounding box center [758, 392] width 1517 height 784
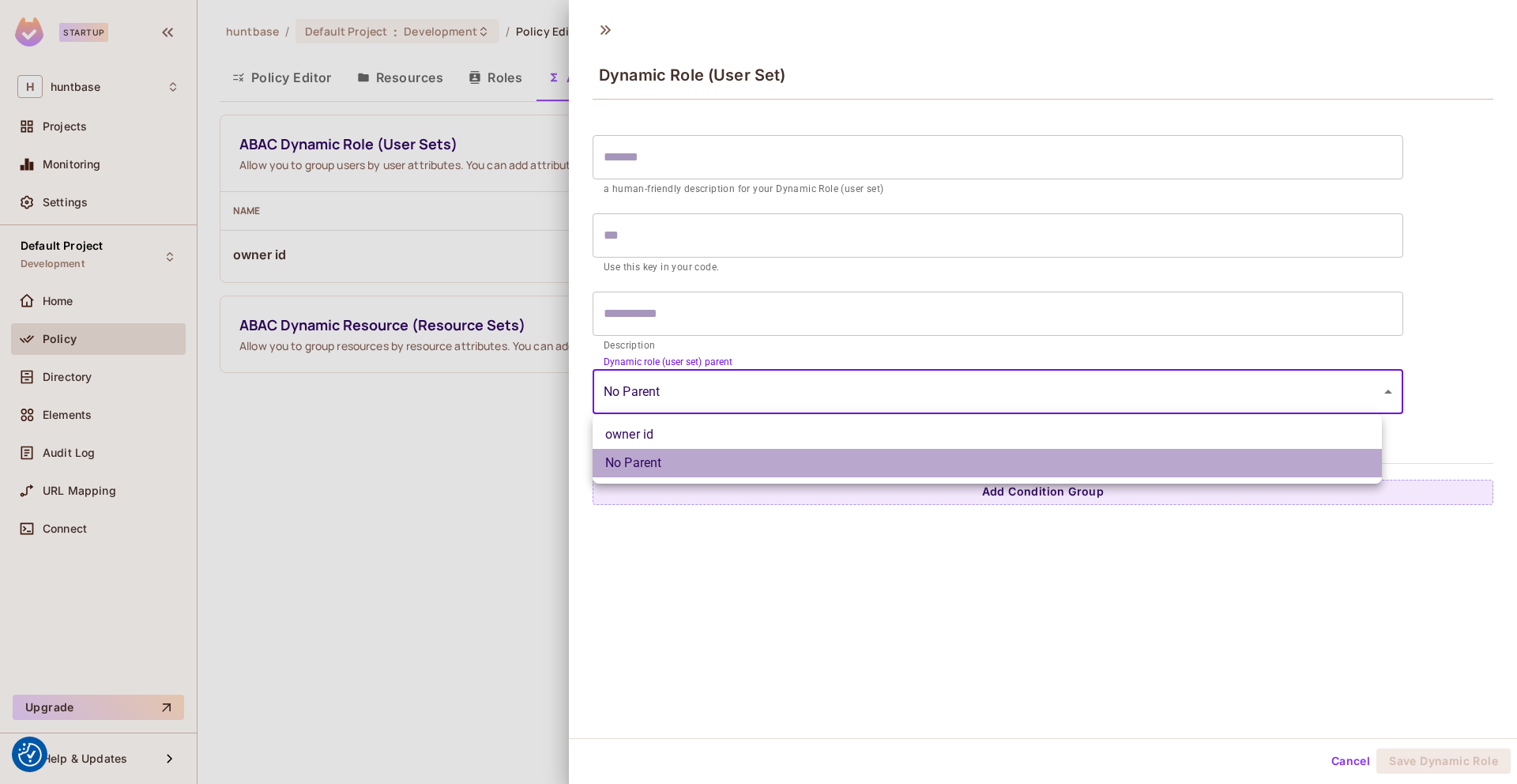
click at [948, 450] on li "No Parent" at bounding box center [987, 463] width 789 height 29
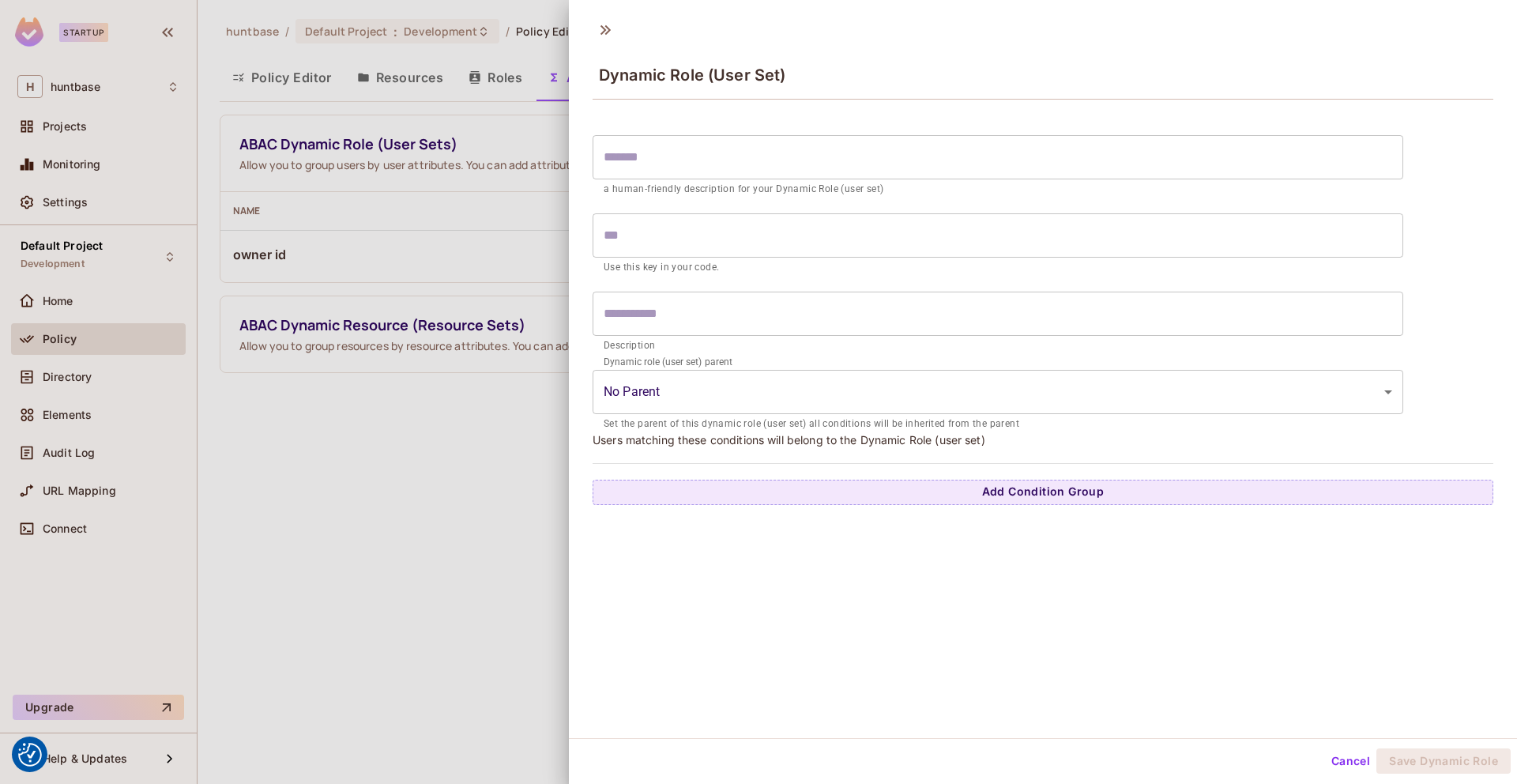
click at [518, 390] on div at bounding box center [758, 392] width 1517 height 784
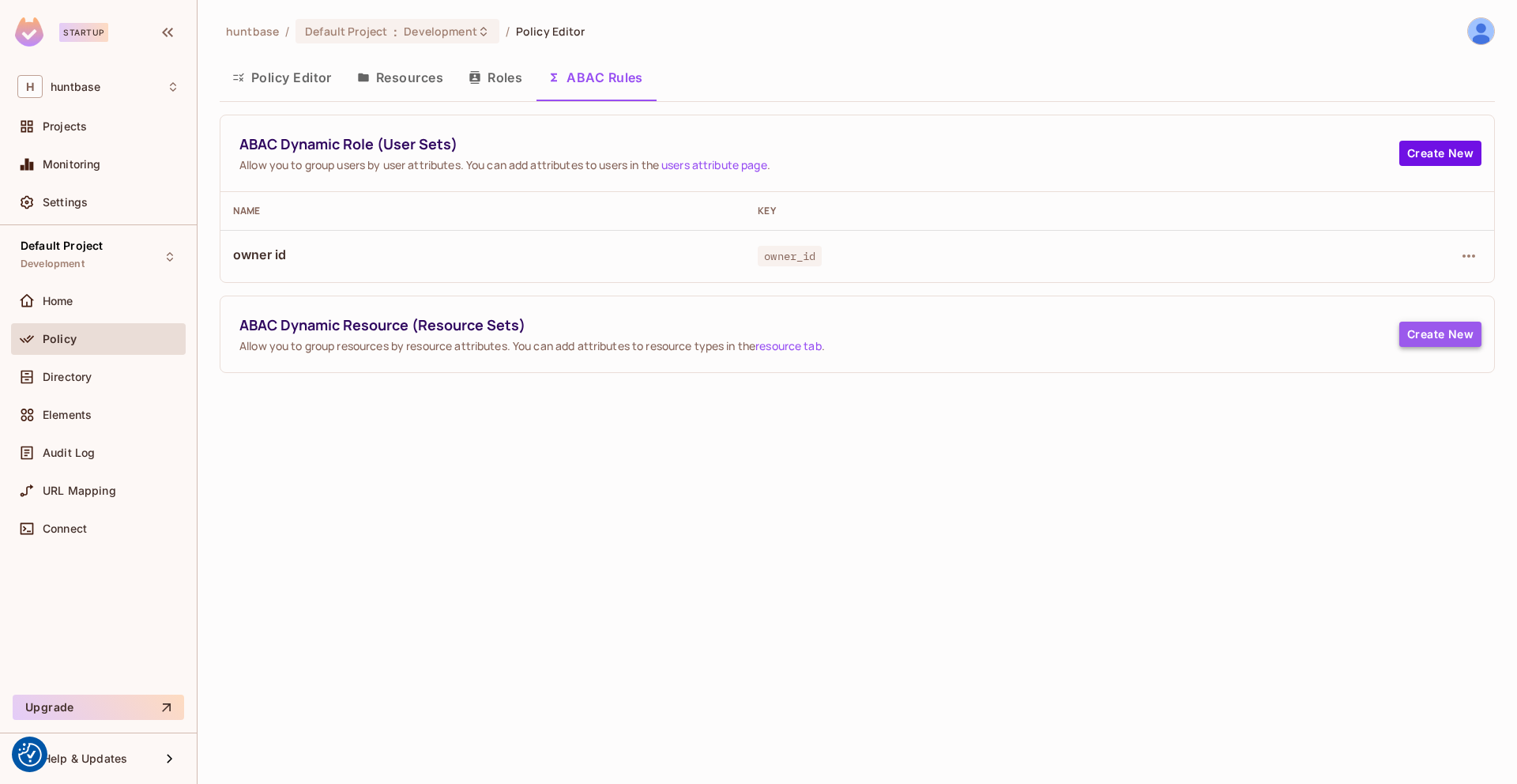
click at [1453, 328] on button "Create New" at bounding box center [1440, 334] width 82 height 25
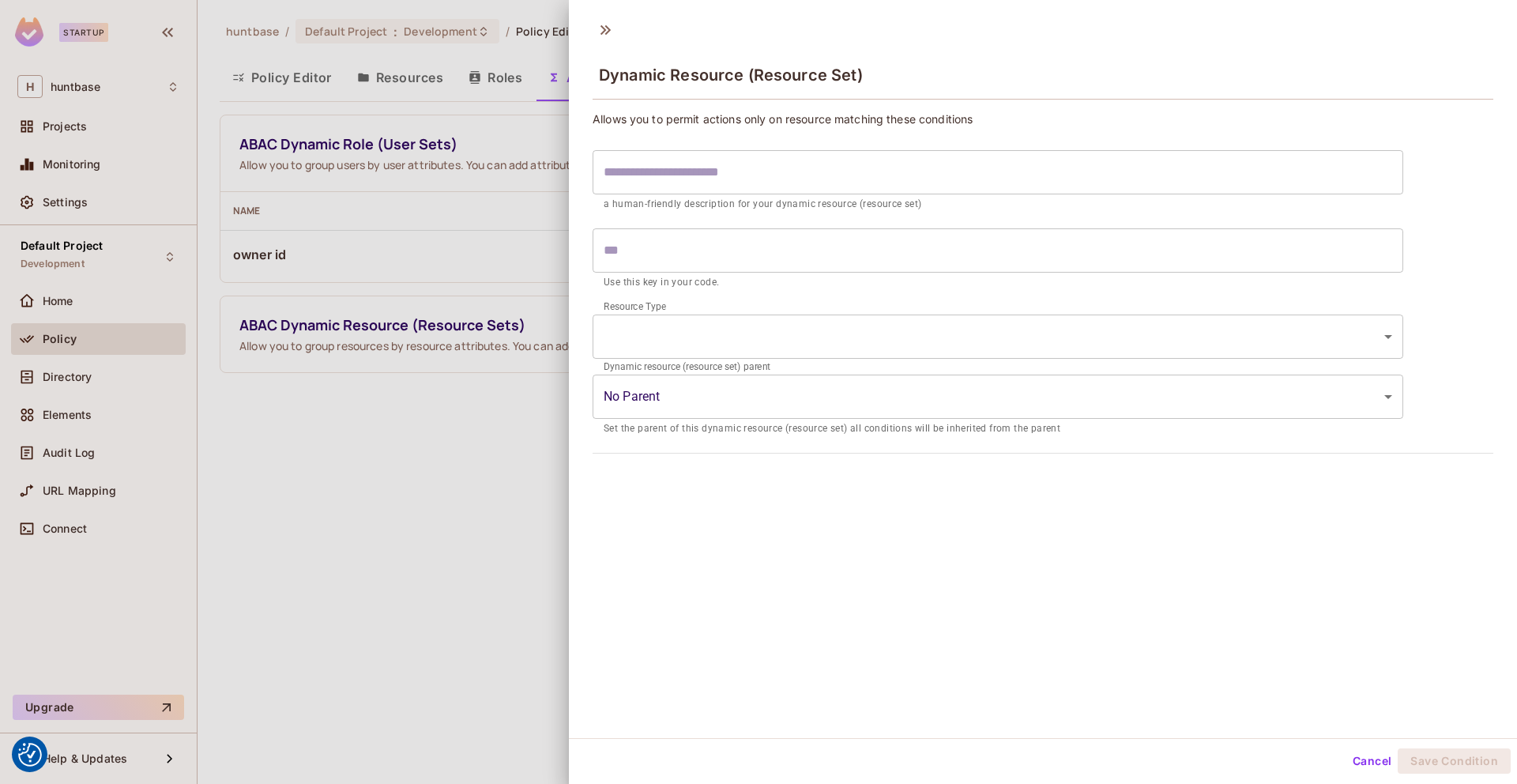
scroll to position [3, 0]
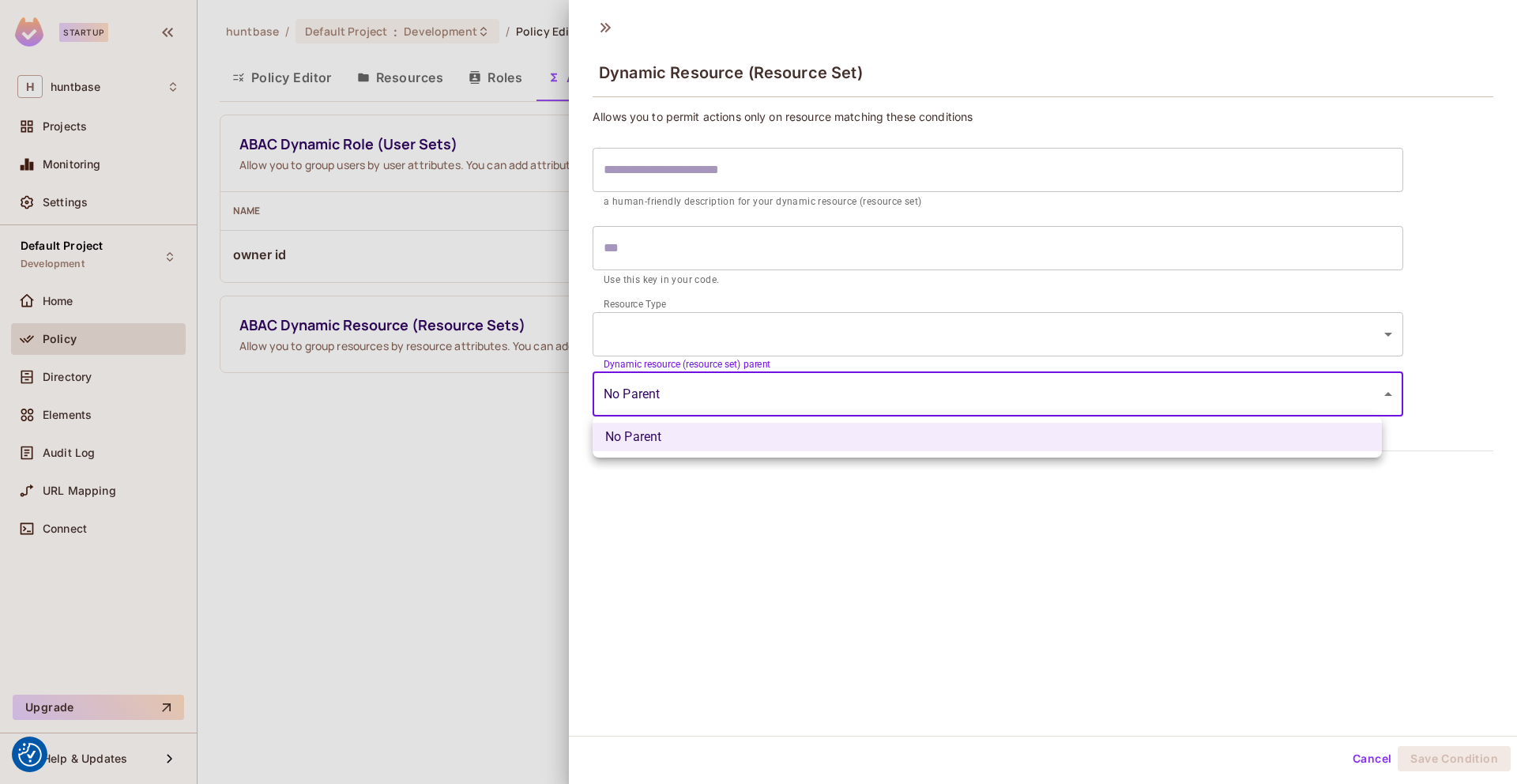
click at [823, 404] on body "We use cookies to enhance your browsing experience, serve personalized ads or c…" at bounding box center [758, 392] width 1517 height 784
click at [802, 318] on div at bounding box center [758, 392] width 1517 height 784
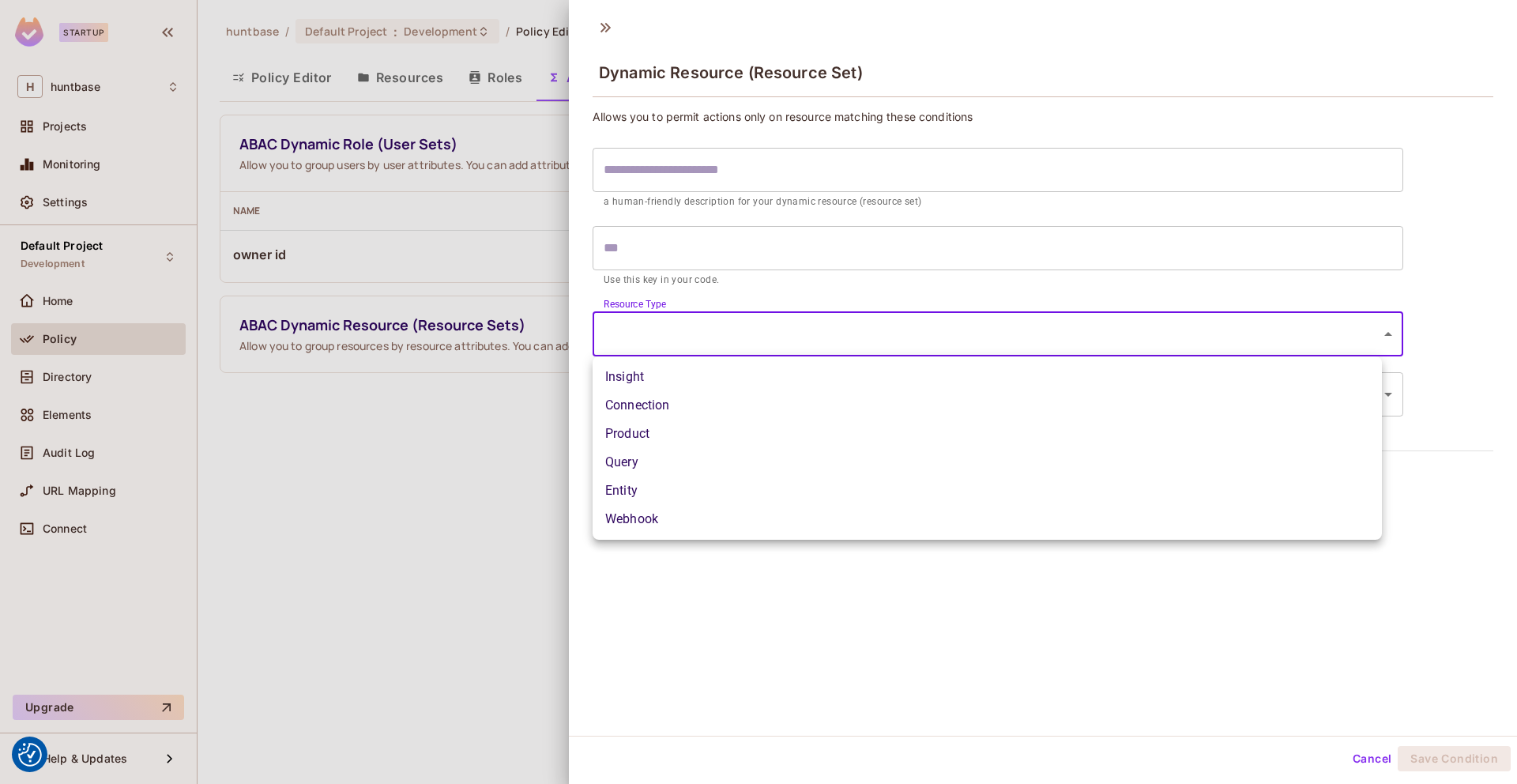
click at [775, 331] on body "We use cookies to enhance your browsing experience, serve personalized ads or c…" at bounding box center [758, 392] width 1517 height 784
click at [676, 395] on li "Connection" at bounding box center [987, 405] width 789 height 29
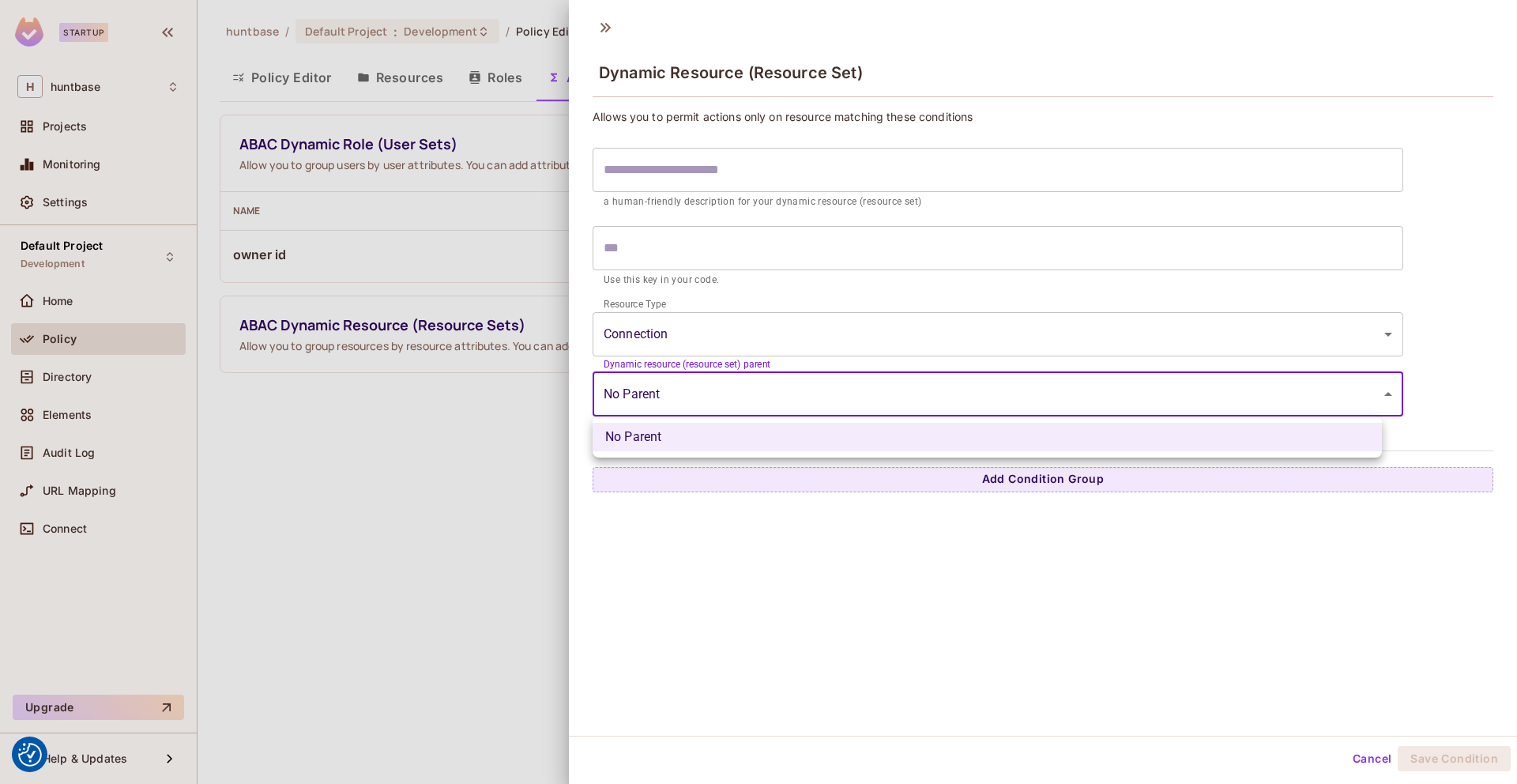
click at [676, 395] on body "We use cookies to enhance your browsing experience, serve personalized ads or c…" at bounding box center [758, 392] width 1517 height 784
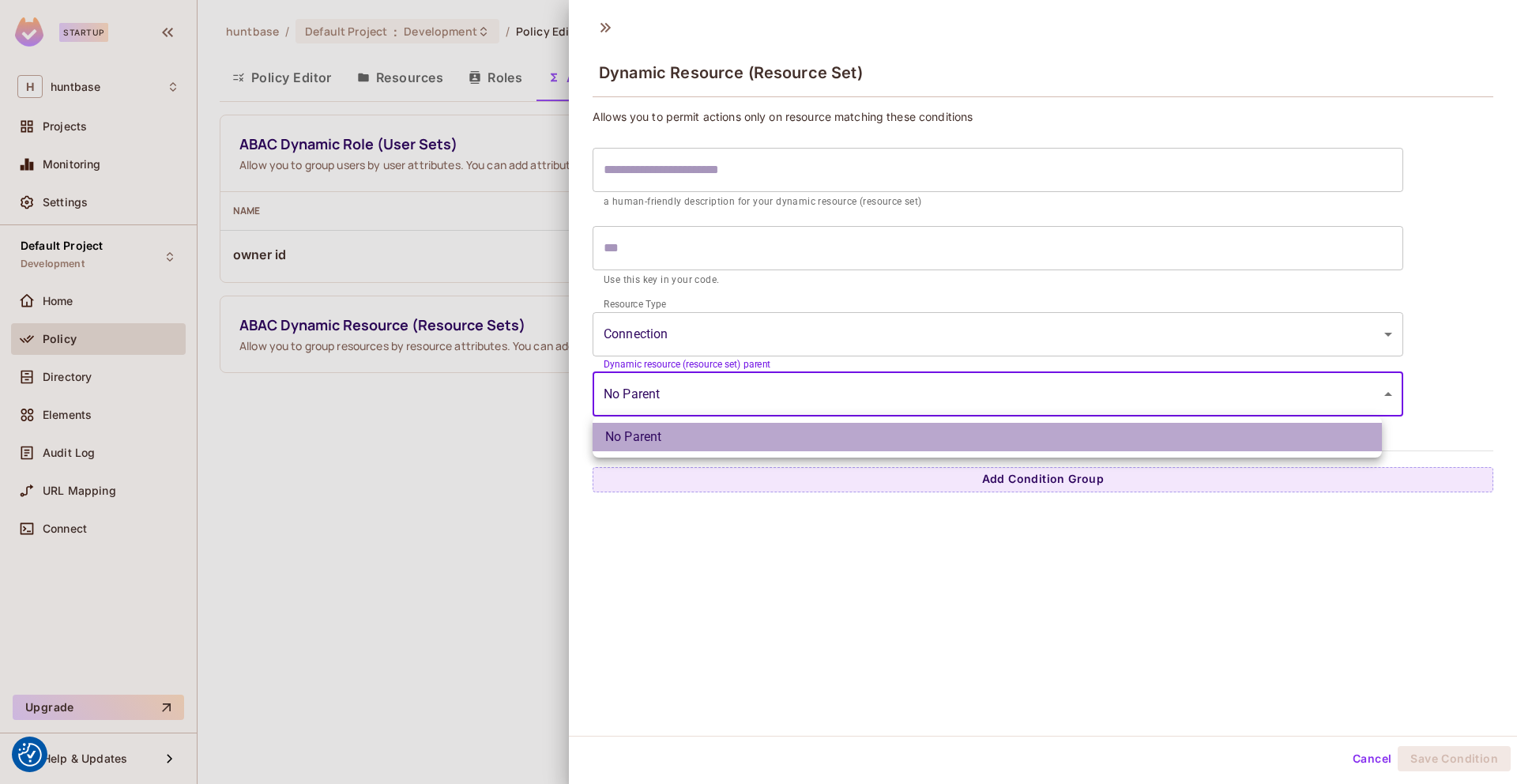
click at [672, 435] on li "No Parent" at bounding box center [987, 437] width 789 height 29
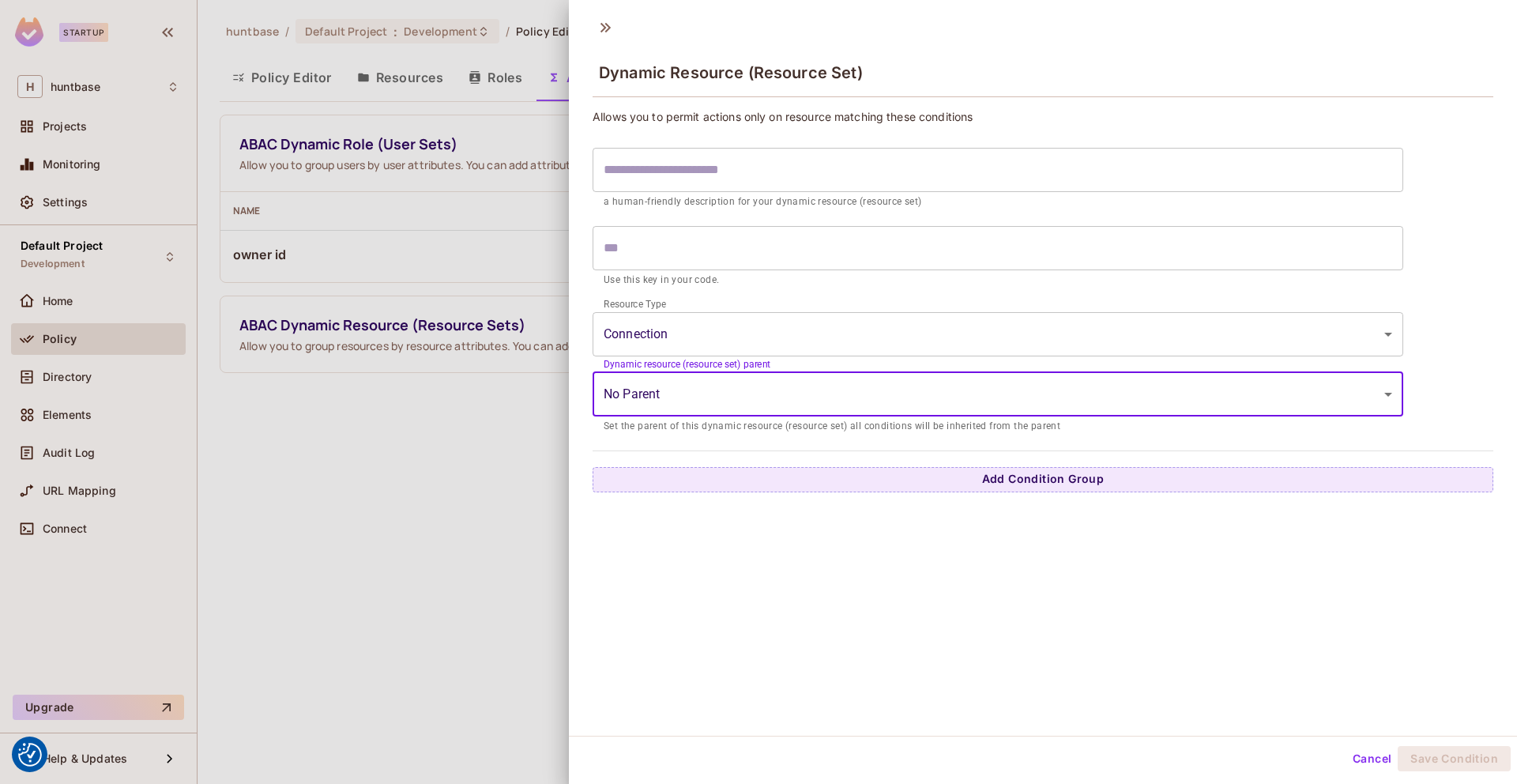
click at [689, 325] on body "We use cookies to enhance your browsing experience, serve personalized ads or c…" at bounding box center [758, 392] width 1517 height 784
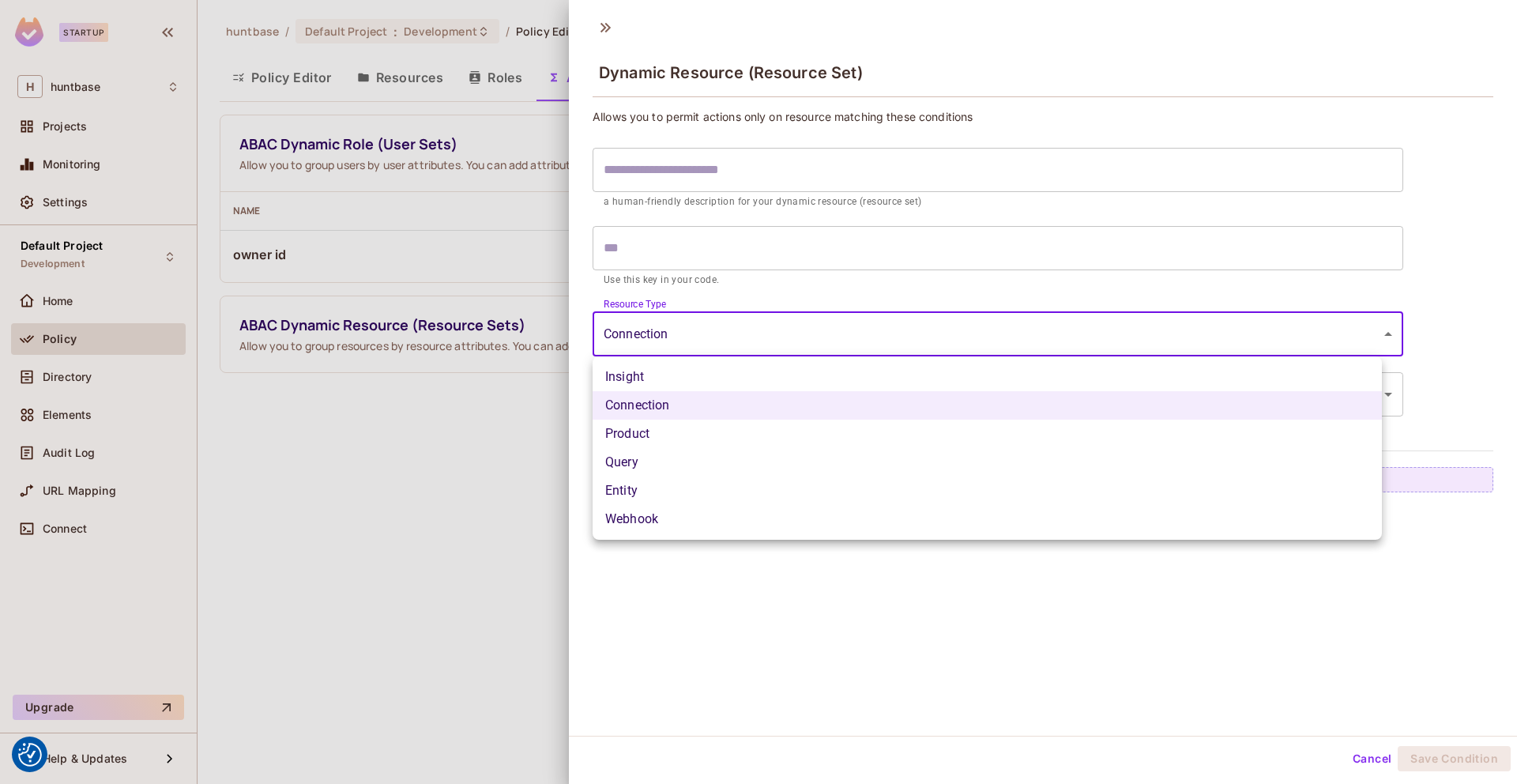
click at [675, 377] on li "Insight" at bounding box center [987, 377] width 789 height 29
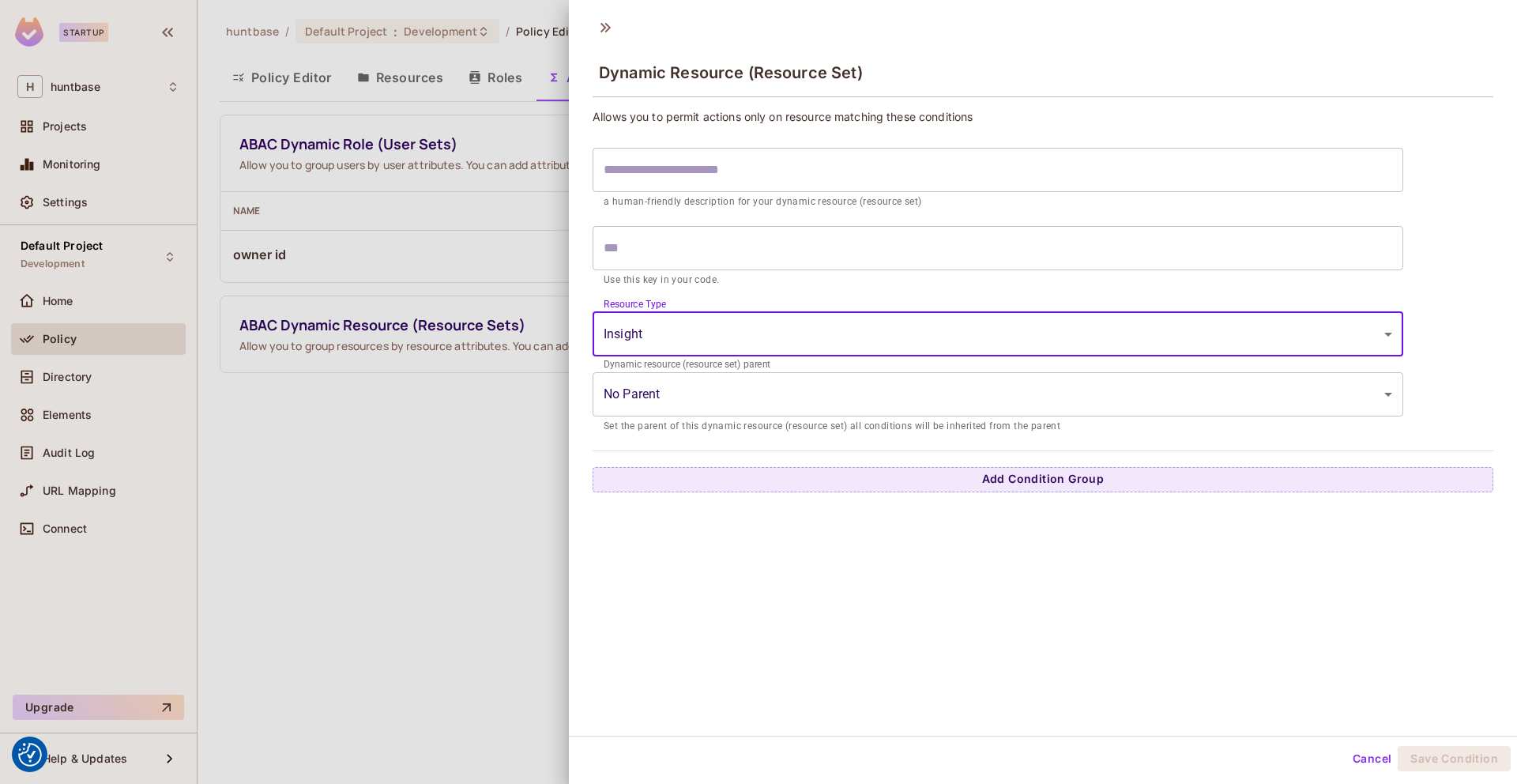
click at [707, 331] on body "We use cookies to enhance your browsing experience, serve personalized ads or c…" at bounding box center [758, 392] width 1517 height 784
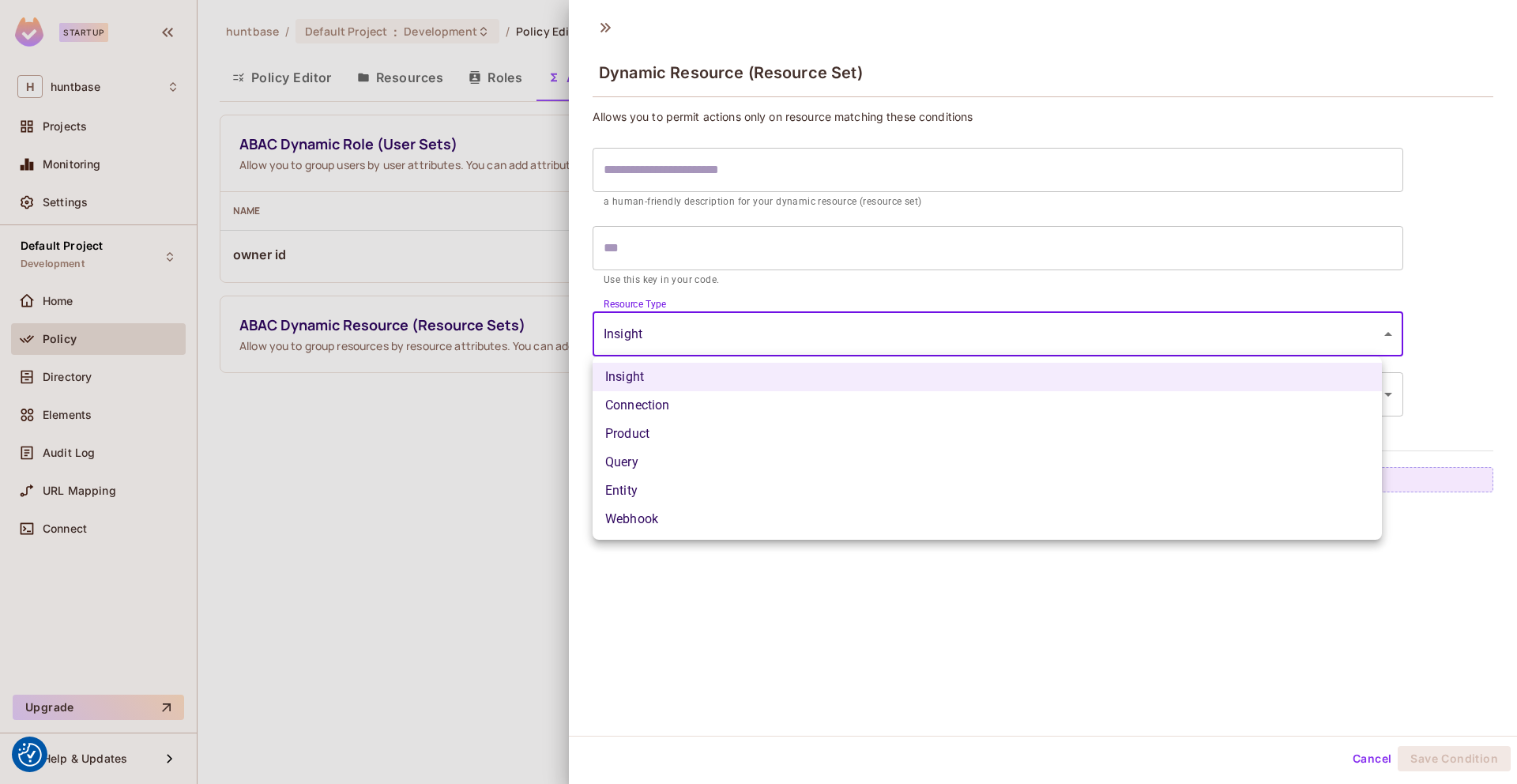
click at [685, 502] on li "Entity" at bounding box center [987, 491] width 789 height 29
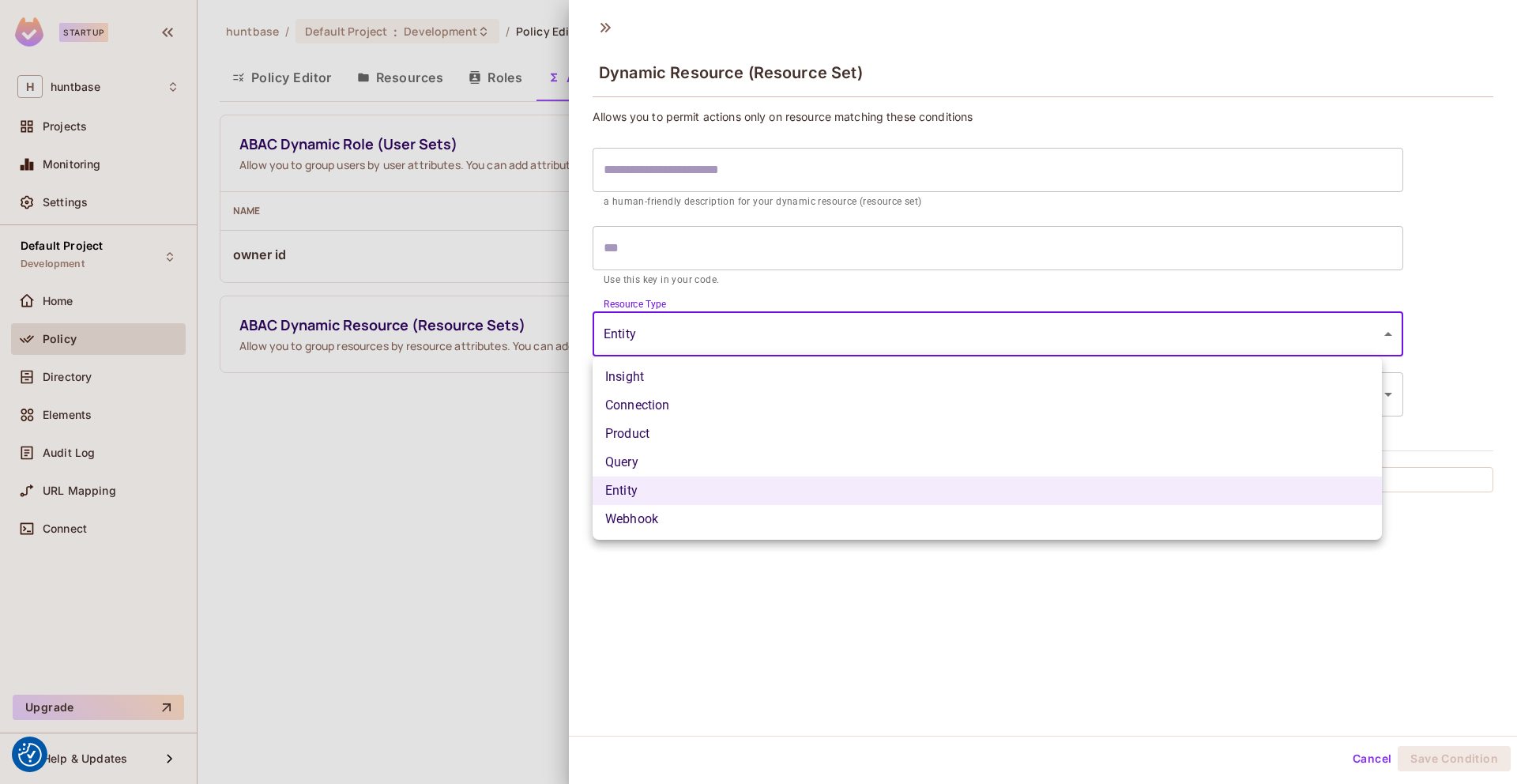
click at [708, 339] on body "We use cookies to enhance your browsing experience, serve personalized ads or c…" at bounding box center [758, 392] width 1517 height 784
click at [674, 522] on li "Webhook" at bounding box center [987, 519] width 789 height 29
type input "*******"
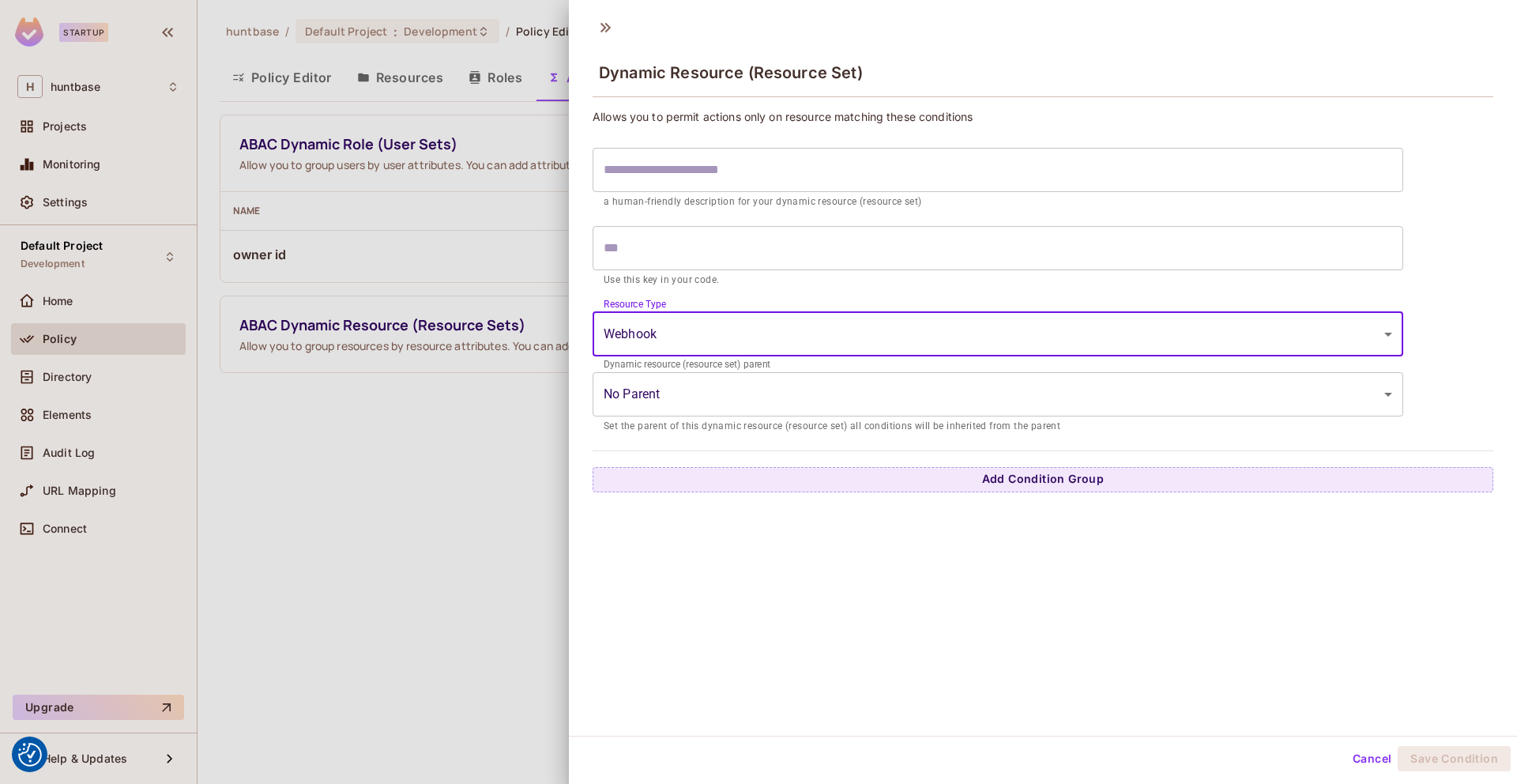
click at [708, 400] on body "We use cookies to enhance your browsing experience, serve personalized ads or c…" at bounding box center [758, 392] width 1517 height 784
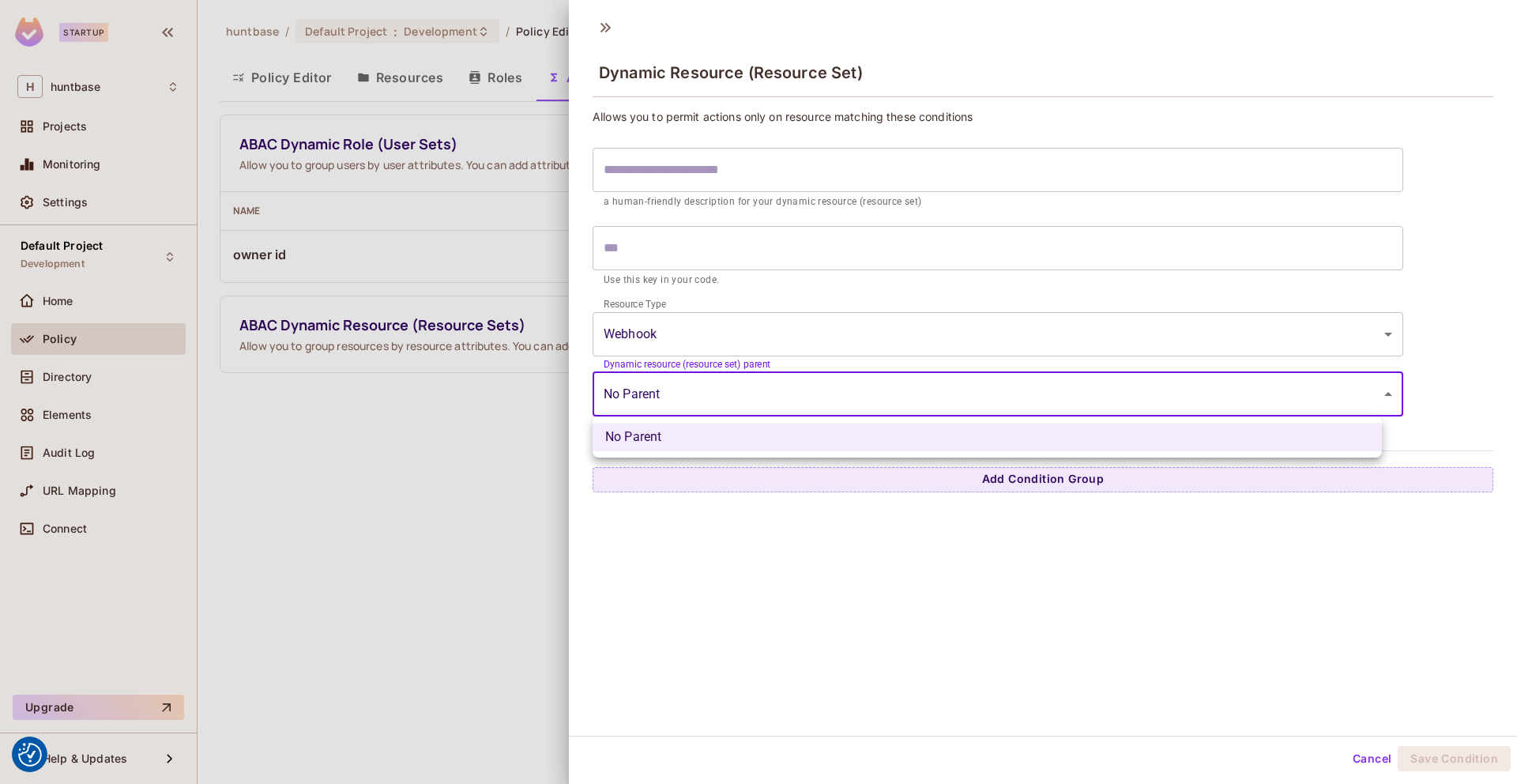
click at [708, 400] on div at bounding box center [758, 392] width 1517 height 784
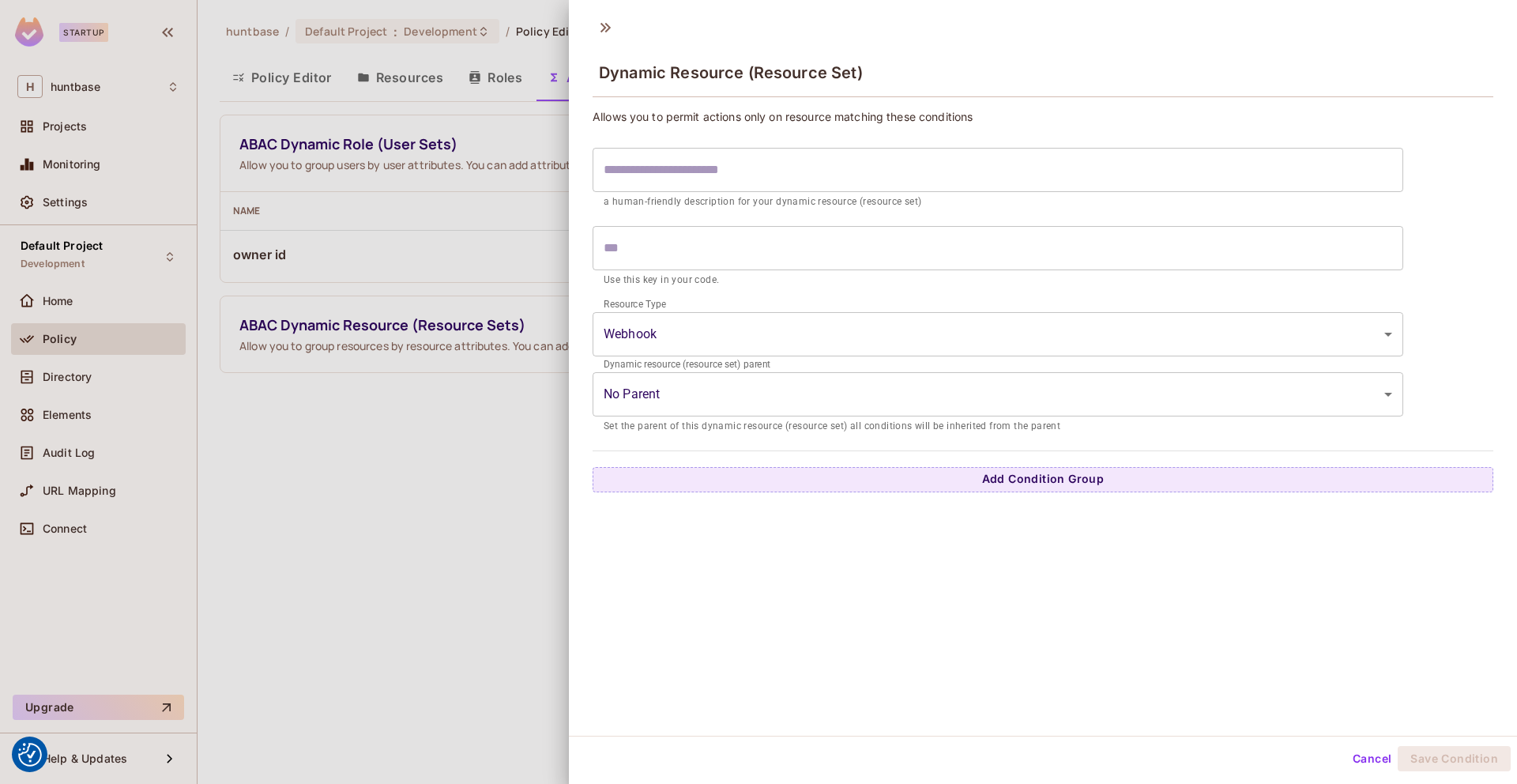
click at [677, 301] on div "​ a human-friendly description for your dynamic resource (resource set) ​ Use t…" at bounding box center [998, 287] width 811 height 295
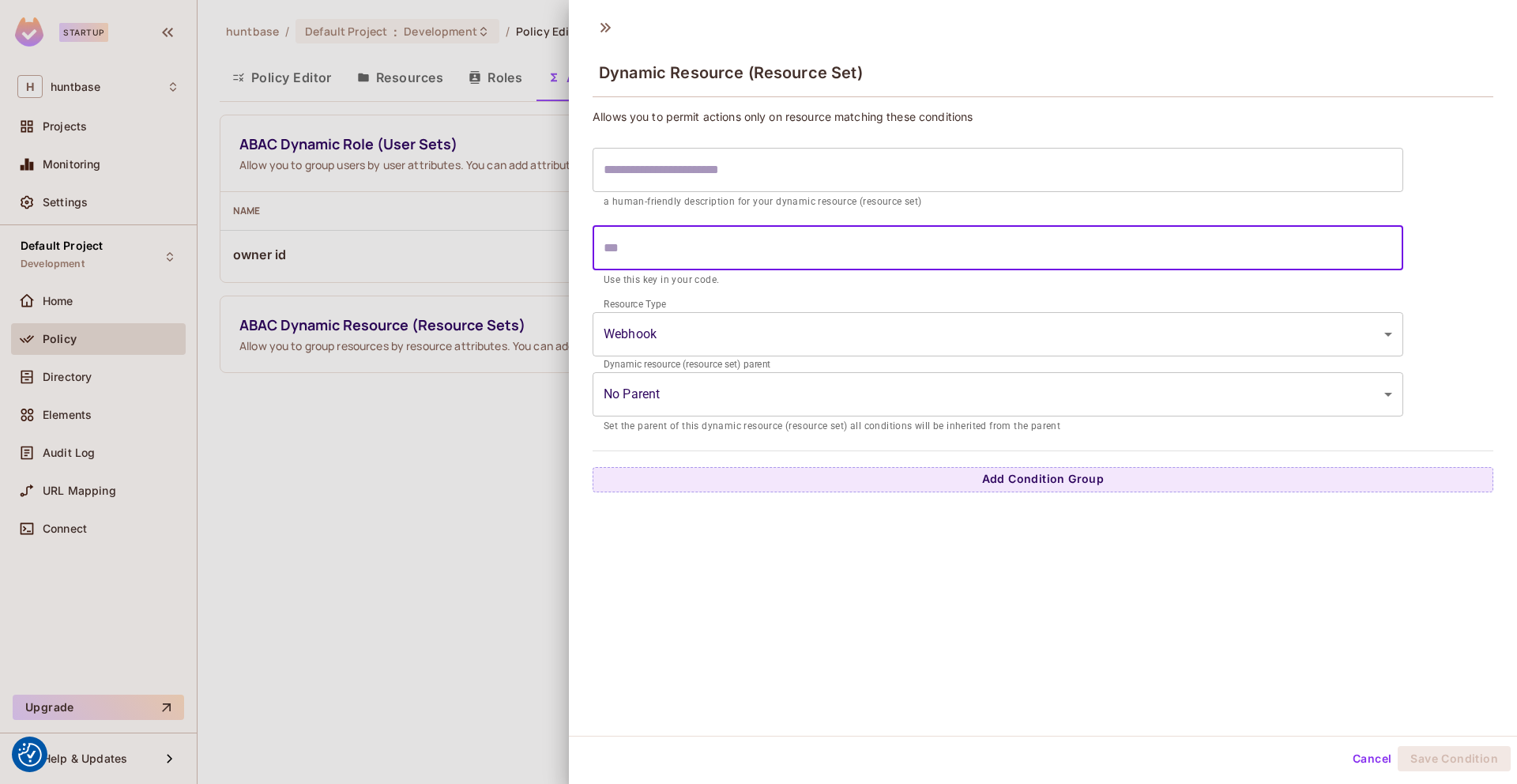
click at [668, 234] on input "text" at bounding box center [998, 248] width 811 height 44
click at [675, 159] on input "text" at bounding box center [998, 170] width 811 height 44
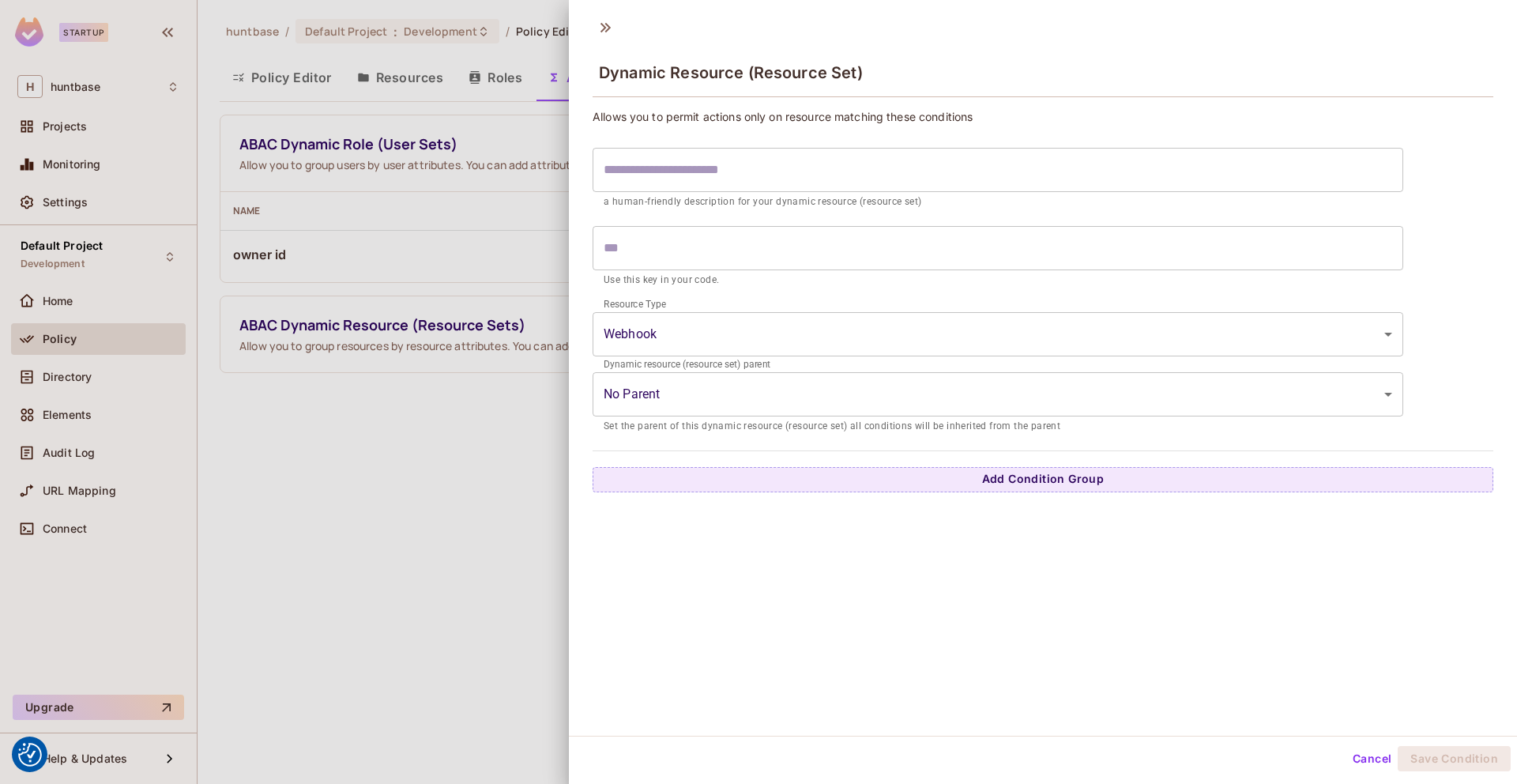
click at [485, 493] on div at bounding box center [758, 392] width 1517 height 784
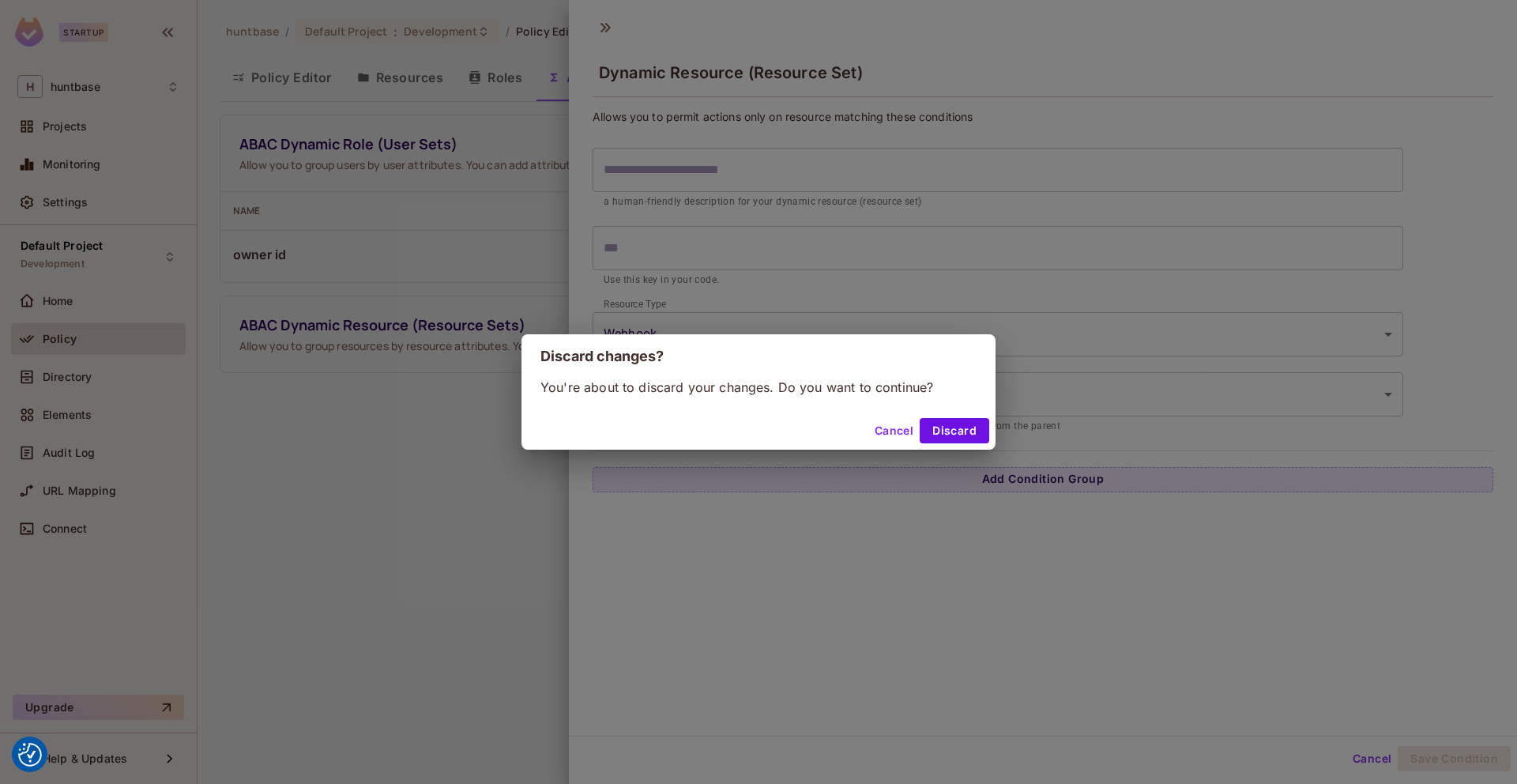
click at [882, 426] on button "Cancel" at bounding box center [894, 430] width 51 height 25
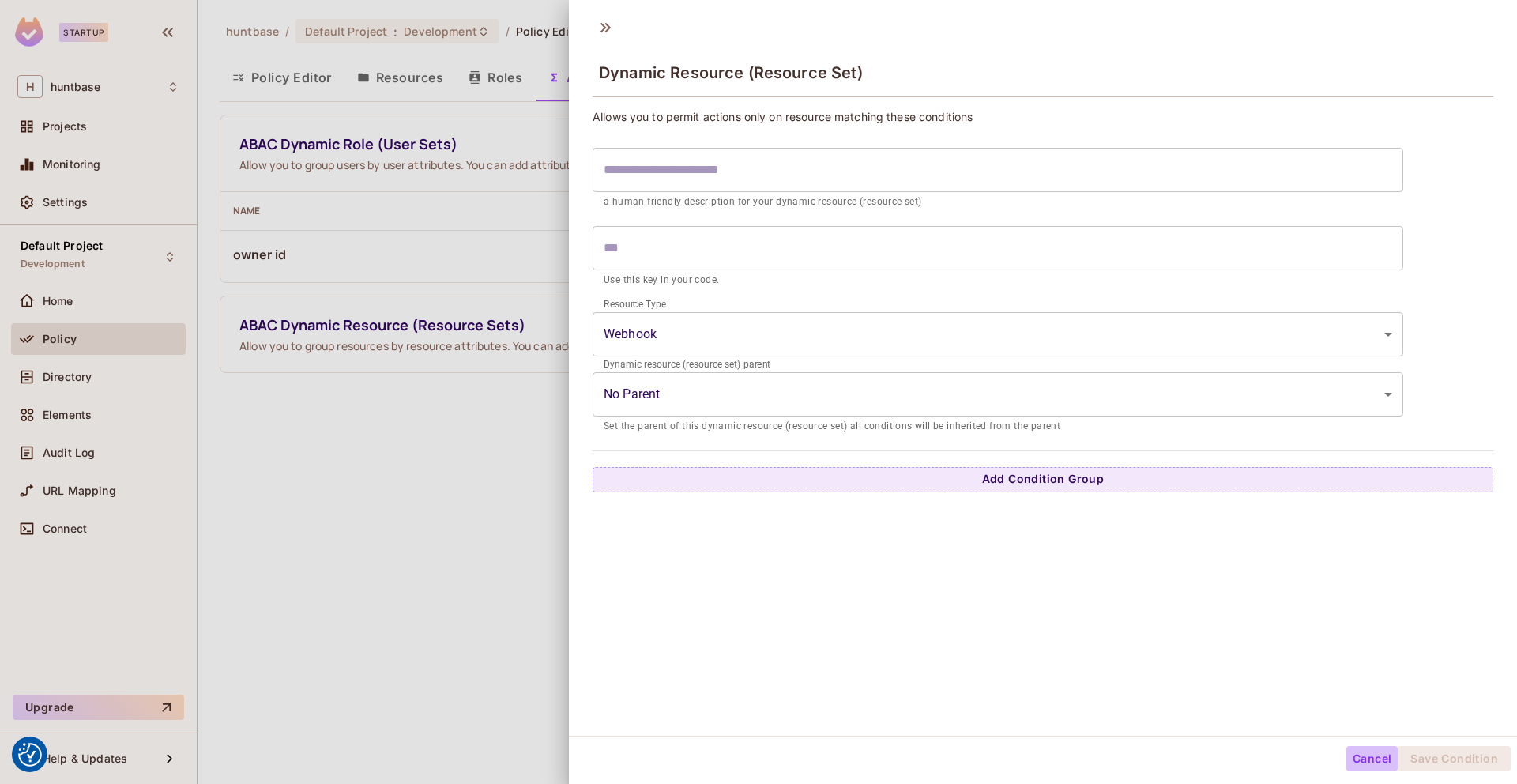
click at [1366, 758] on button "Cancel" at bounding box center [1372, 758] width 51 height 25
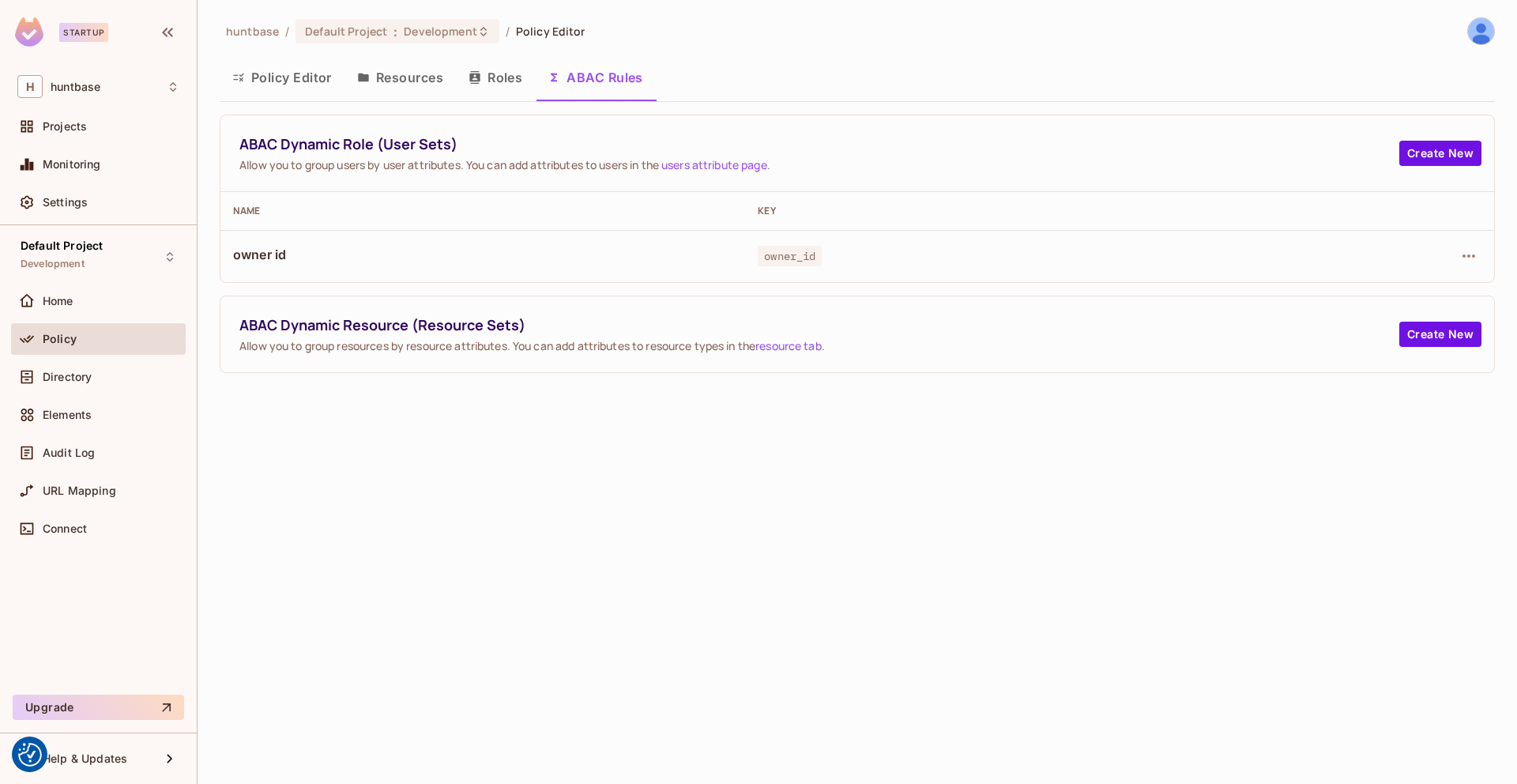
click at [391, 80] on button "Resources" at bounding box center [400, 77] width 111 height 39
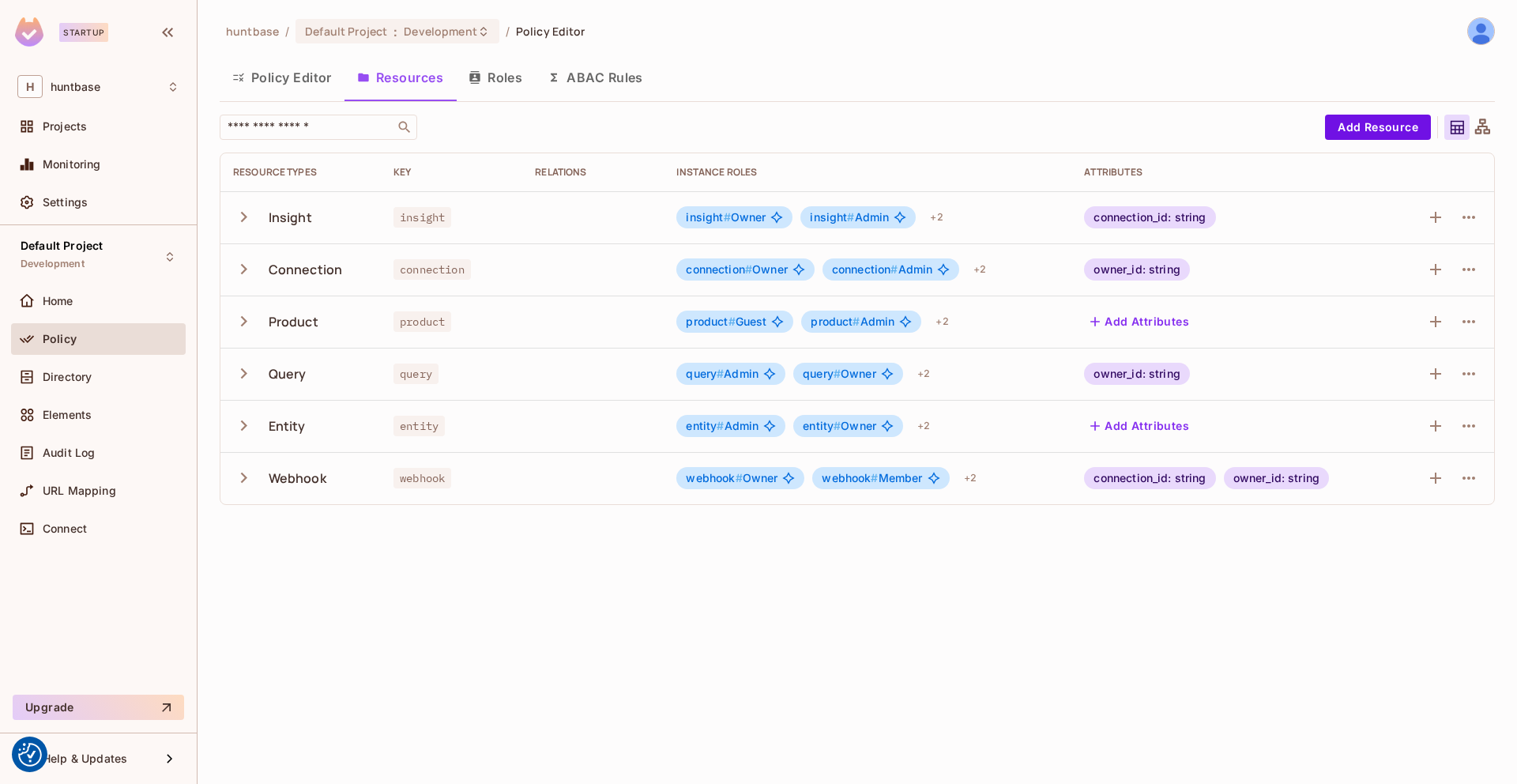
click at [240, 258] on icon "button" at bounding box center [244, 269] width 22 height 22
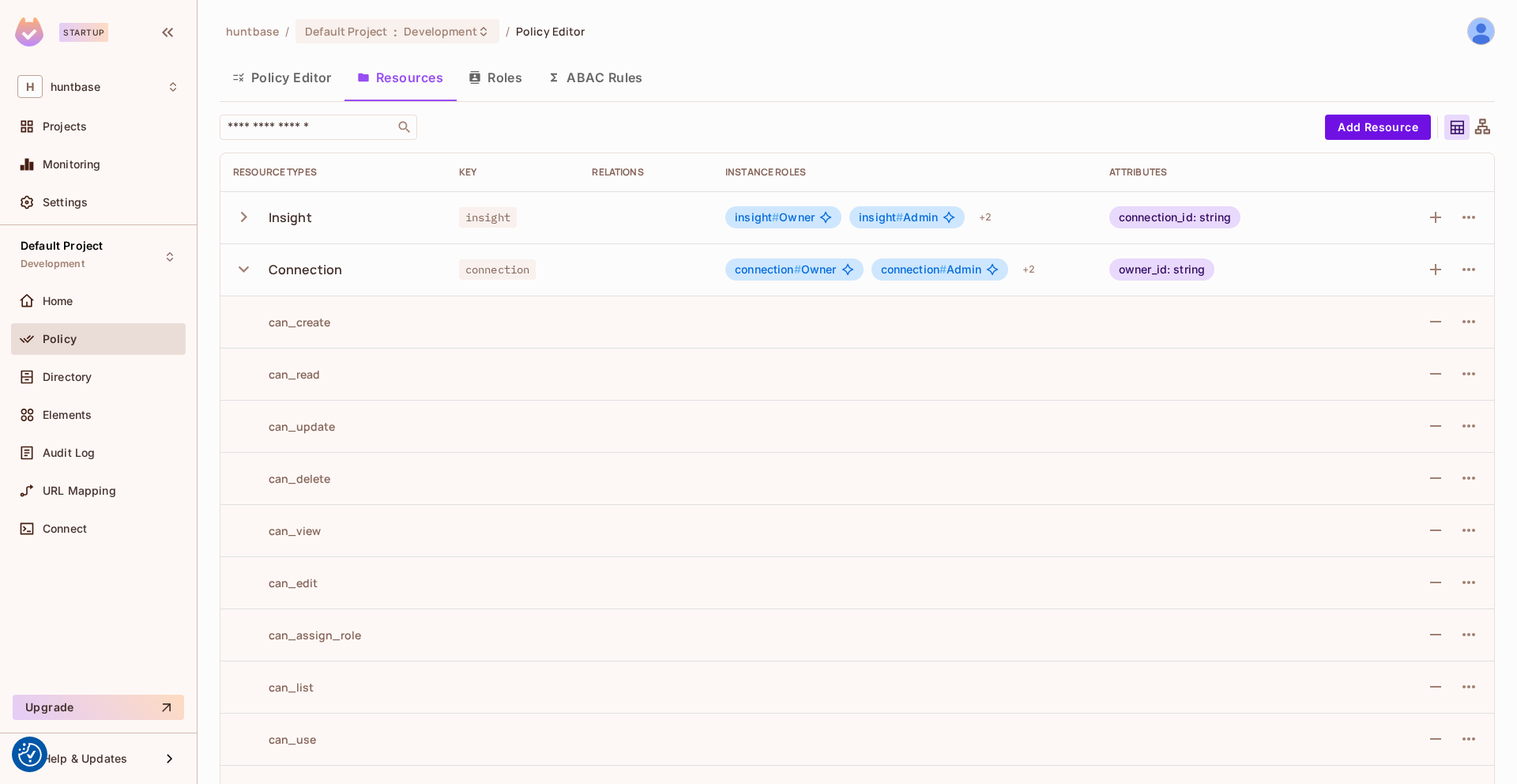
click at [234, 210] on icon "button" at bounding box center [244, 217] width 22 height 22
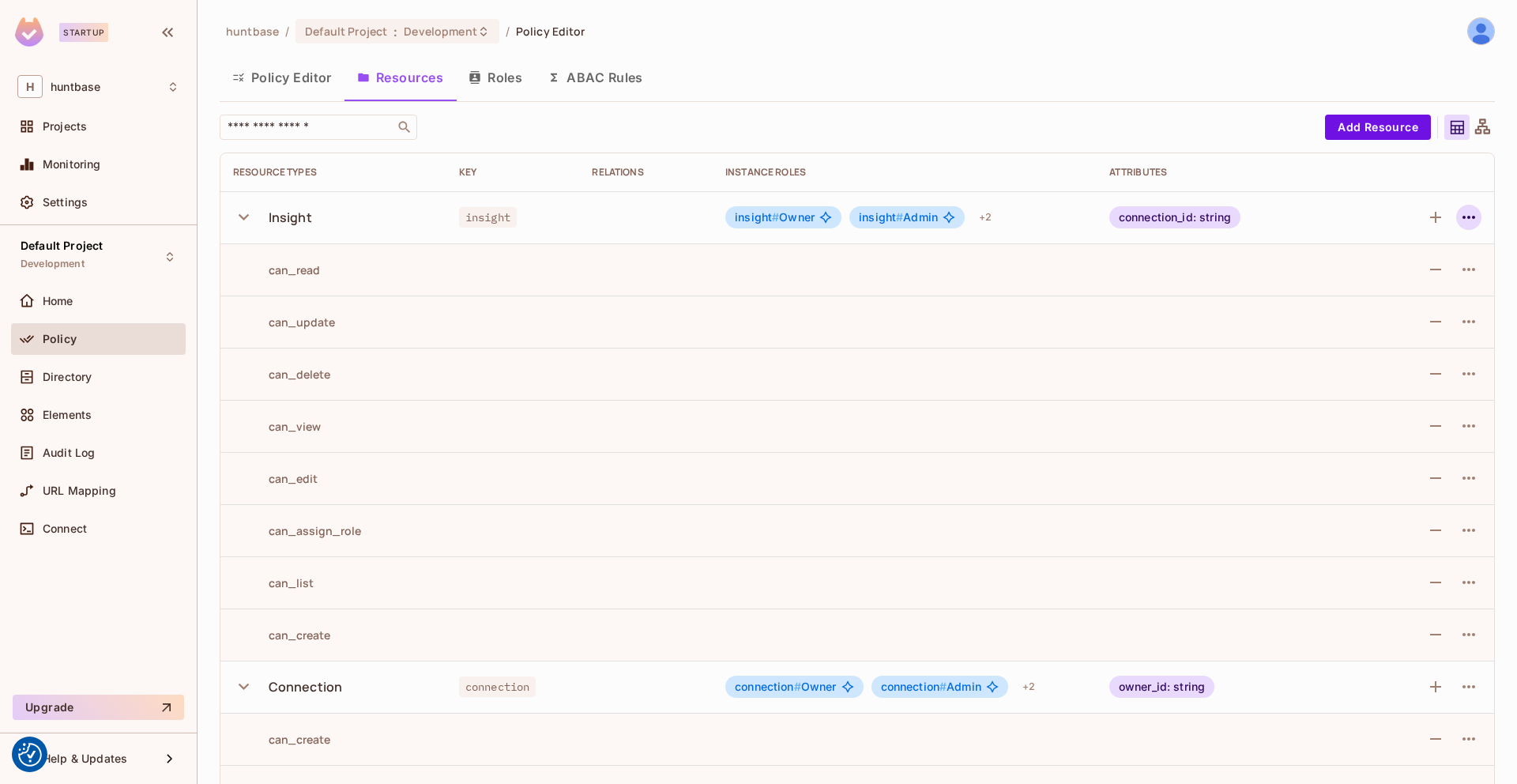
click at [1460, 214] on icon "button" at bounding box center [1469, 218] width 19 height 19
